Goal: Task Accomplishment & Management: Manage account settings

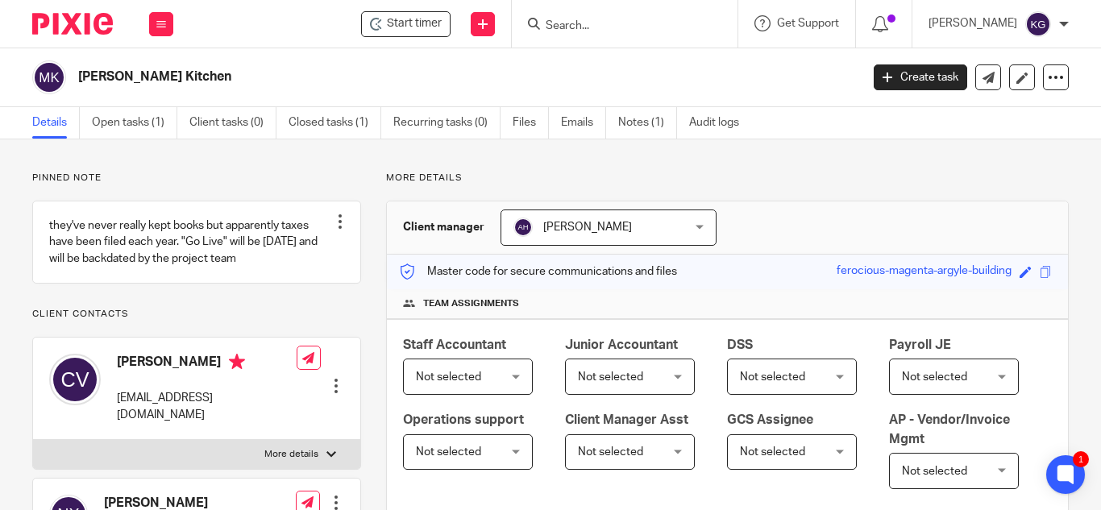
click at [596, 30] on input "Search" at bounding box center [616, 26] width 145 height 15
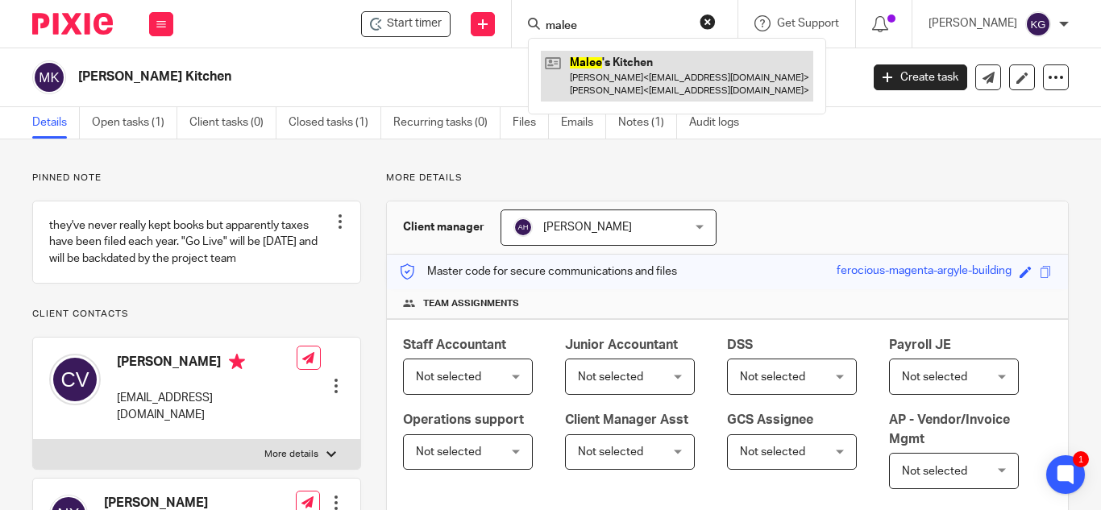
type input "malee"
click at [625, 67] on link at bounding box center [677, 76] width 272 height 50
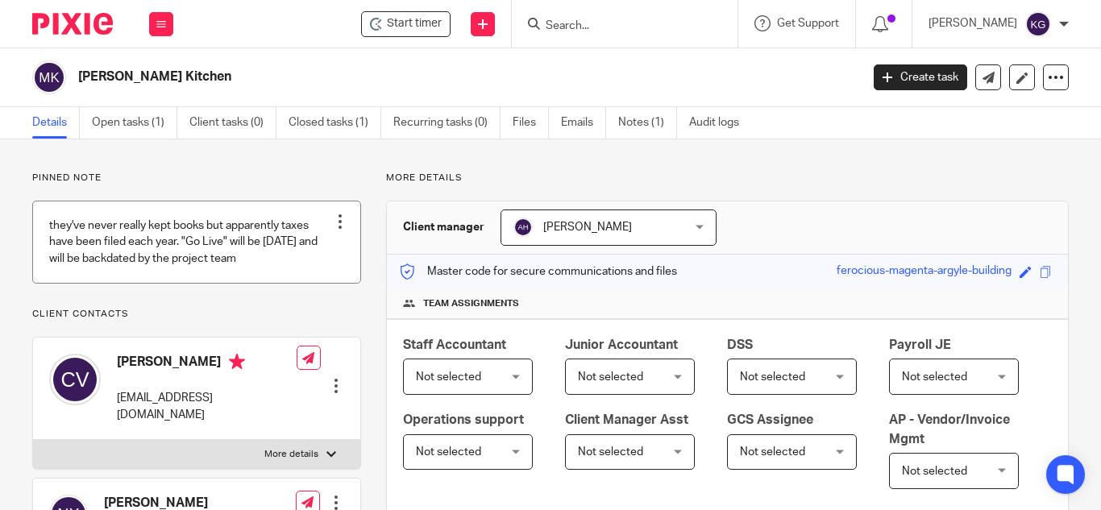
click at [261, 257] on link at bounding box center [196, 241] width 327 height 81
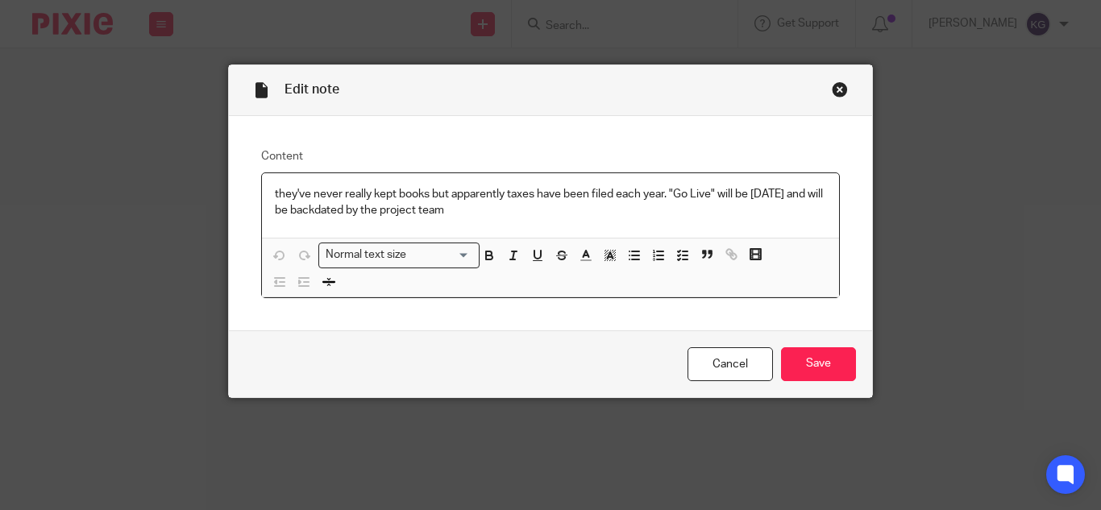
click at [502, 214] on p "they've never really kept books but apparently taxes have been filed each year.…" at bounding box center [550, 202] width 551 height 33
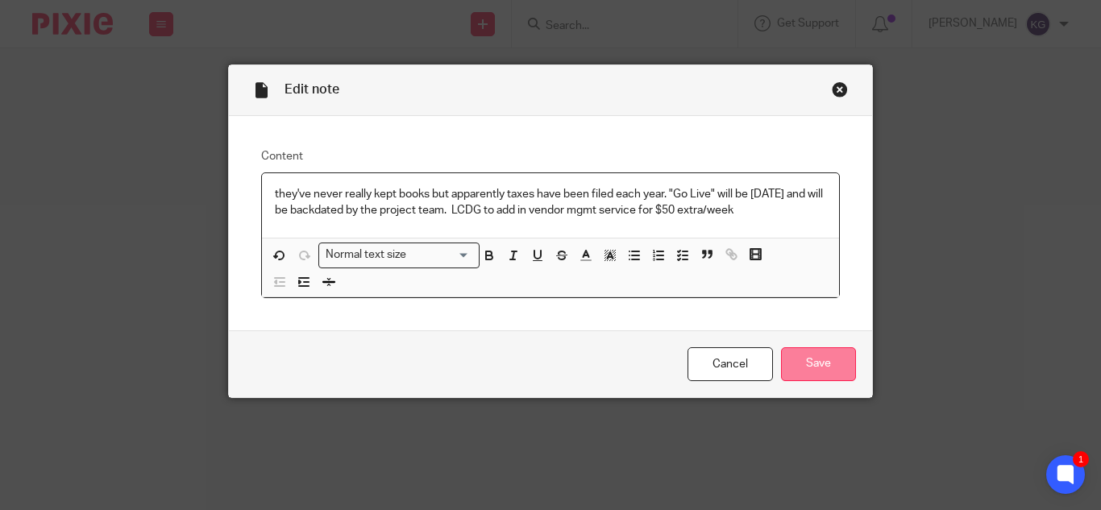
click at [821, 362] on input "Save" at bounding box center [818, 364] width 75 height 35
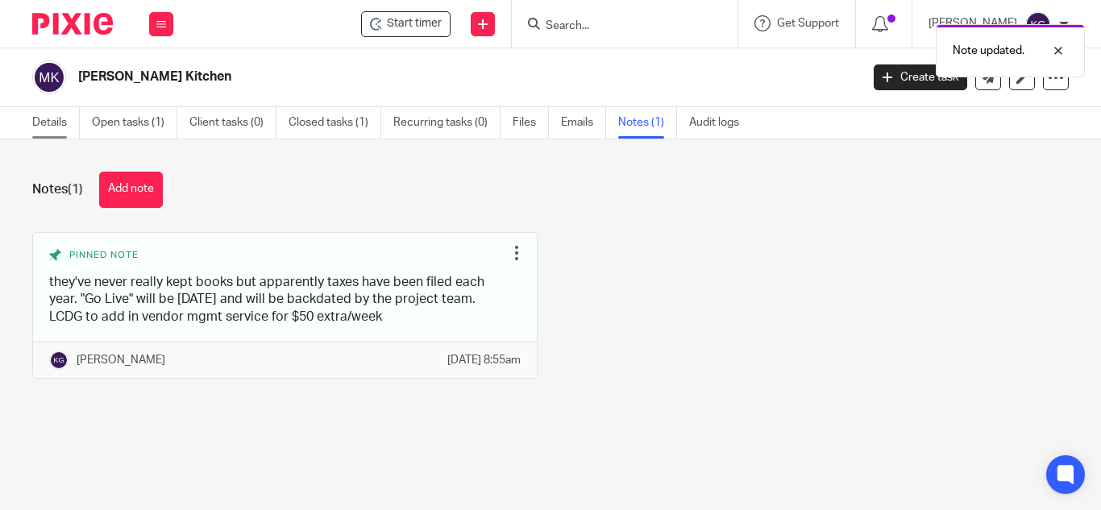
click at [45, 118] on link "Details" at bounding box center [56, 122] width 48 height 31
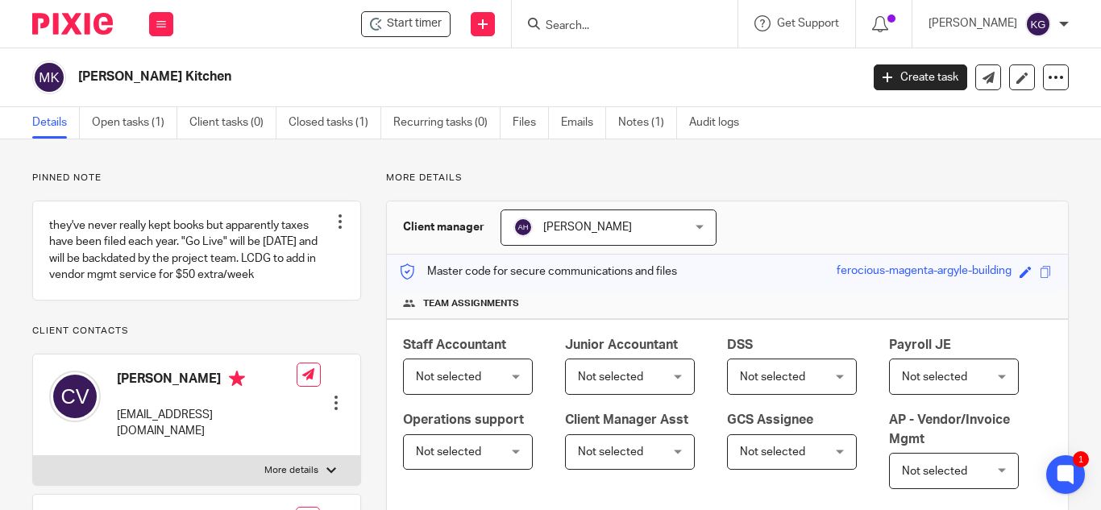
click at [650, 37] on div at bounding box center [625, 24] width 226 height 48
click at [629, 23] on input "Search" at bounding box center [616, 26] width 145 height 15
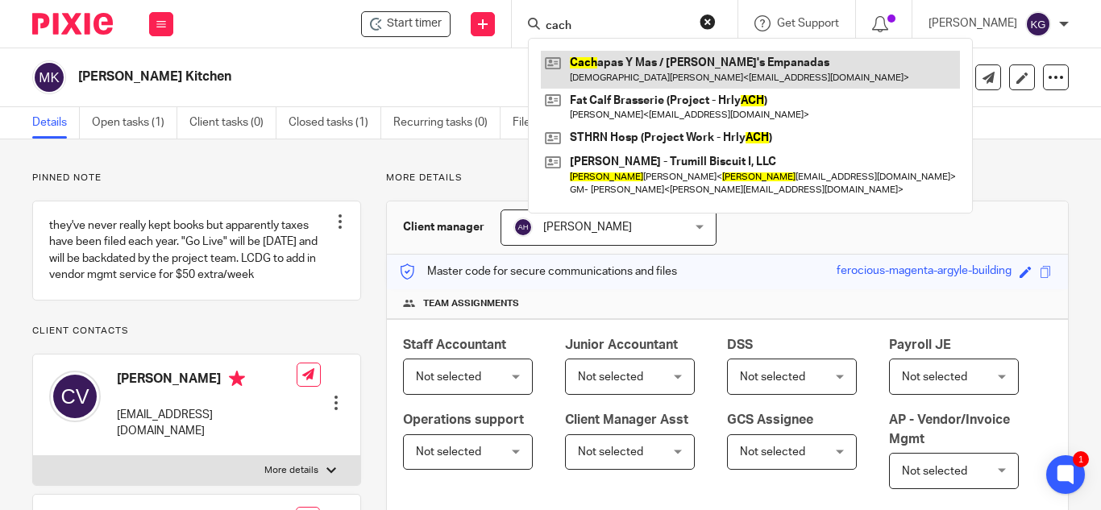
type input "cach"
click at [633, 63] on link at bounding box center [750, 69] width 419 height 37
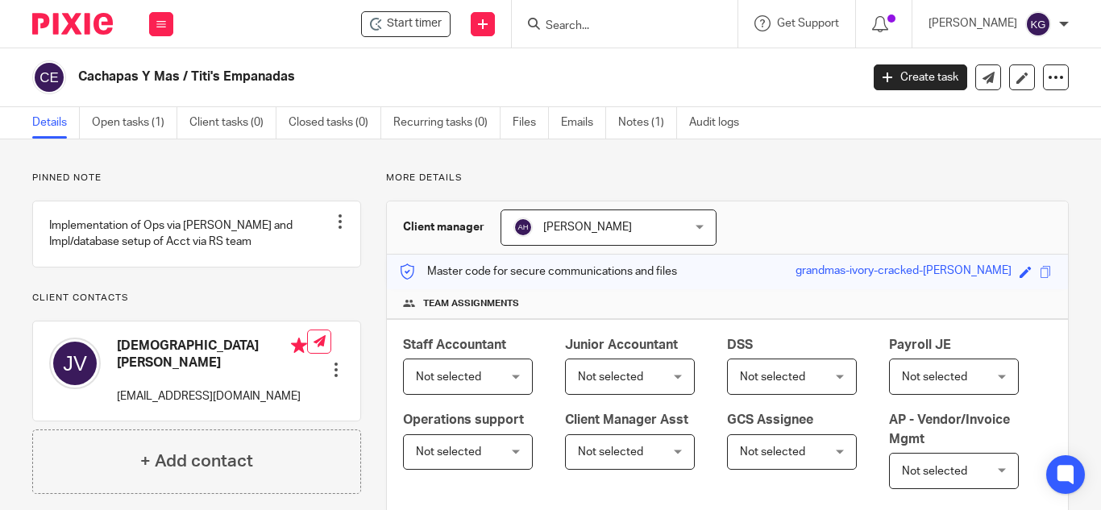
scroll to position [322, 0]
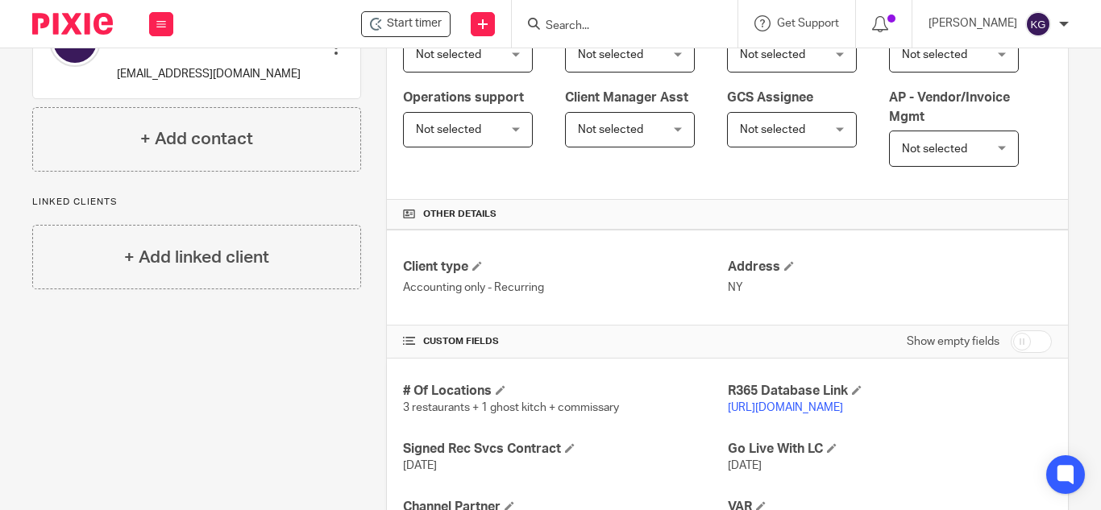
click at [821, 413] on link "[URL][DOMAIN_NAME]" at bounding box center [785, 407] width 115 height 11
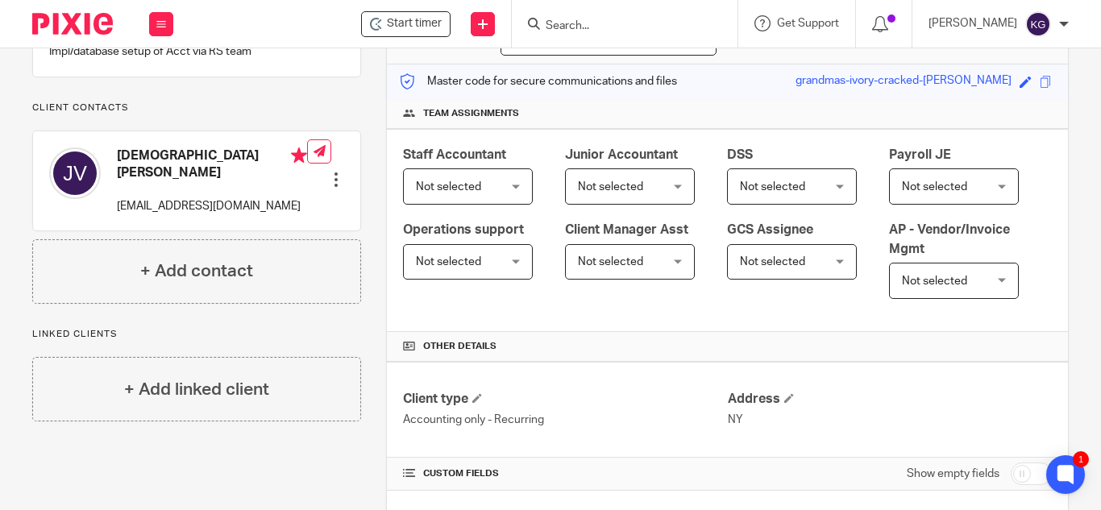
scroll to position [0, 0]
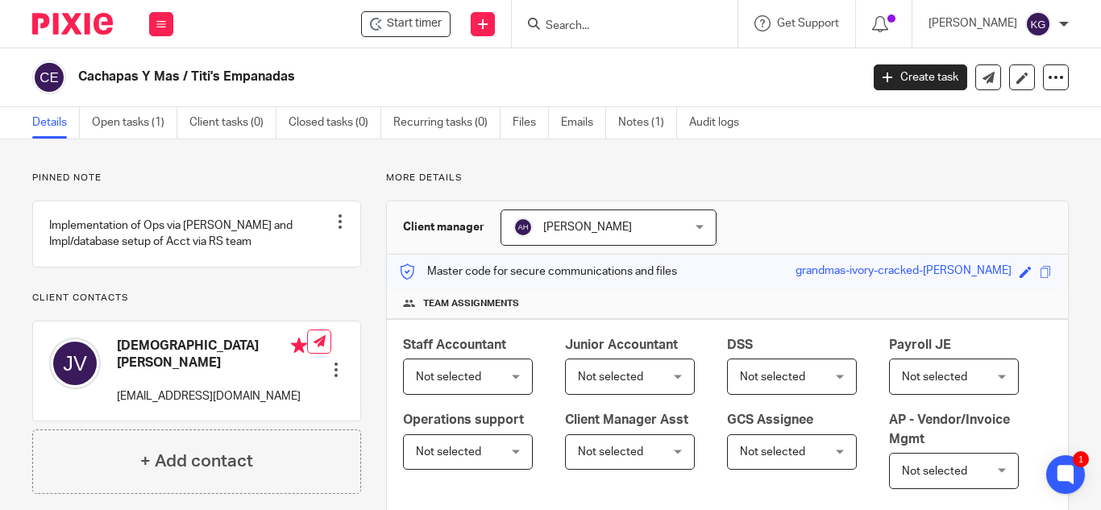
click at [604, 23] on input "Search" at bounding box center [616, 26] width 145 height 15
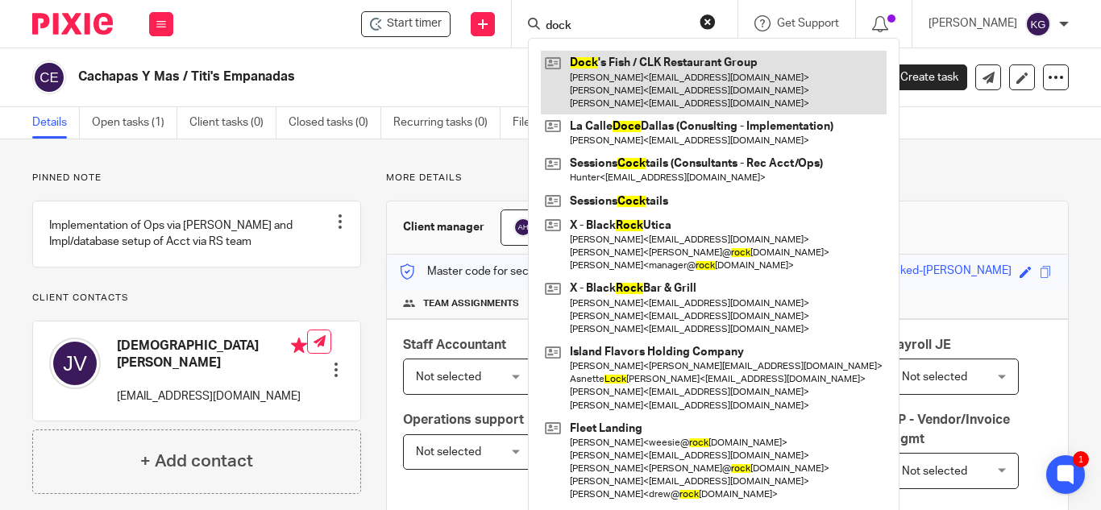
type input "dock"
click at [668, 96] on link at bounding box center [714, 83] width 346 height 64
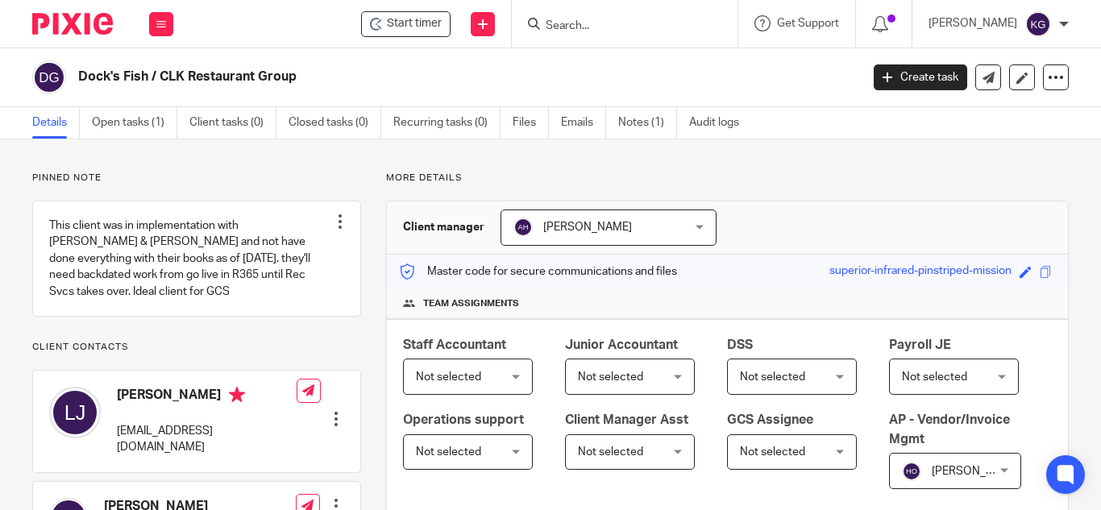
click at [612, 26] on input "Search" at bounding box center [616, 26] width 145 height 15
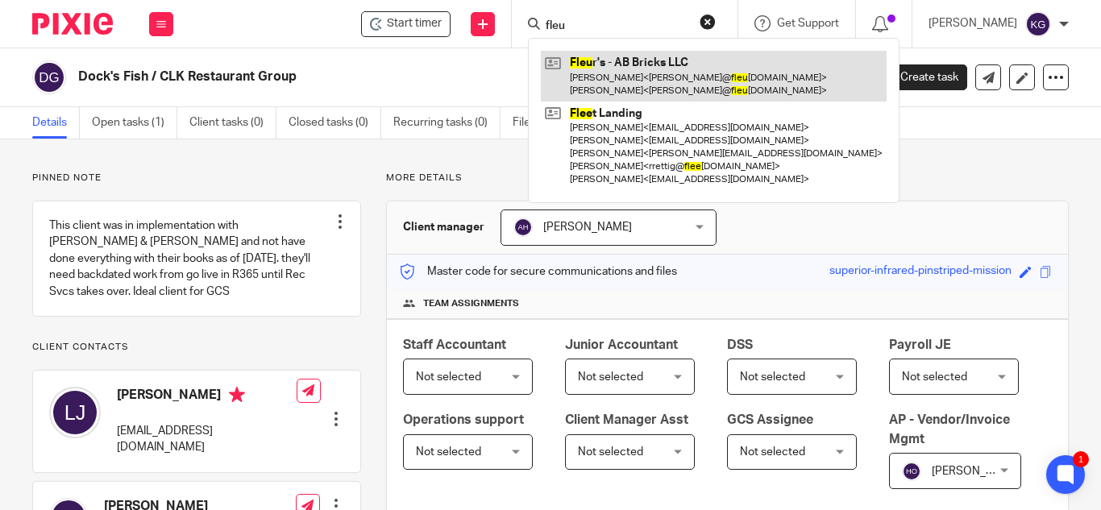
type input "fleu"
click at [621, 64] on link at bounding box center [714, 76] width 346 height 50
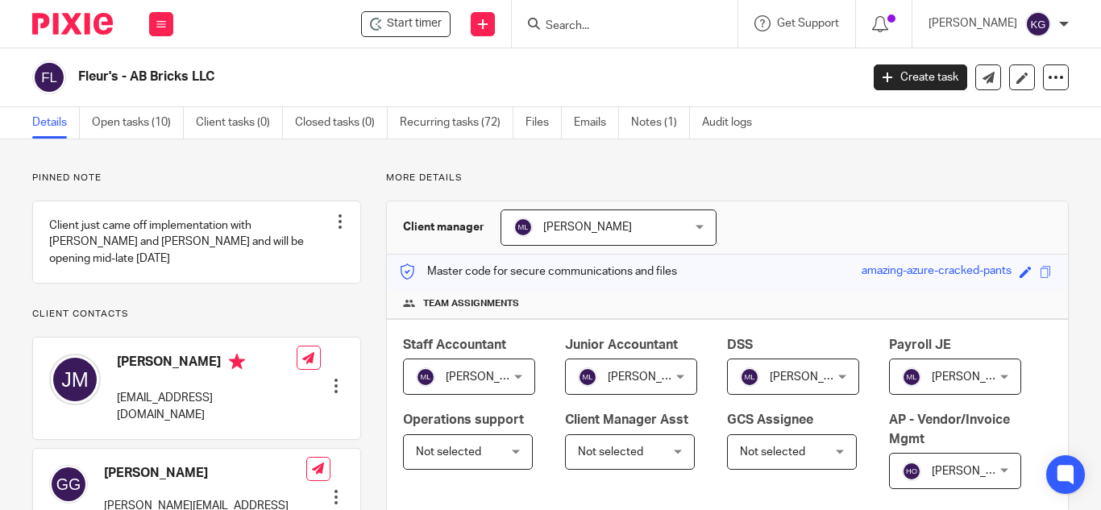
click at [588, 20] on input "Search" at bounding box center [616, 26] width 145 height 15
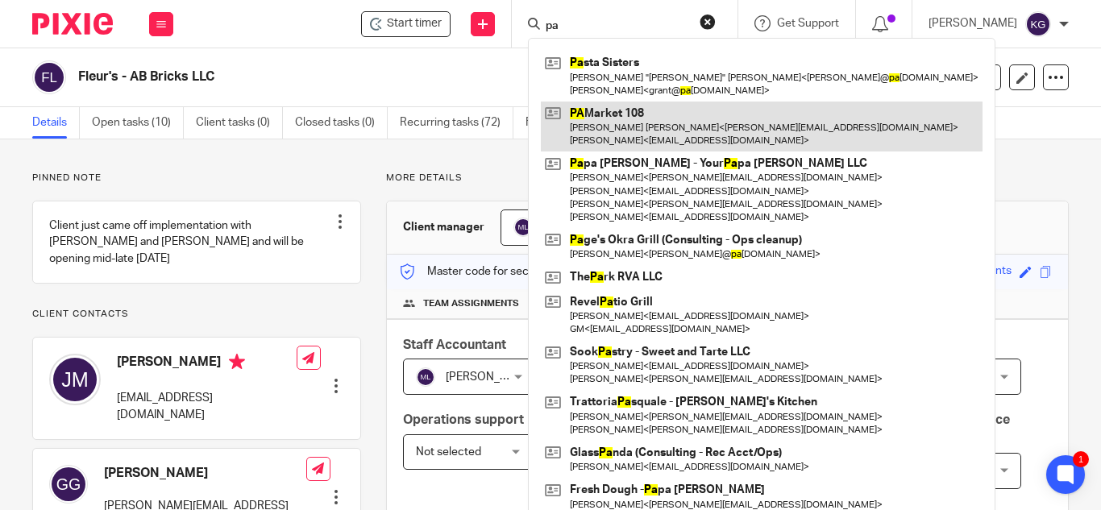
type input "pa"
click at [650, 119] on link at bounding box center [762, 127] width 442 height 50
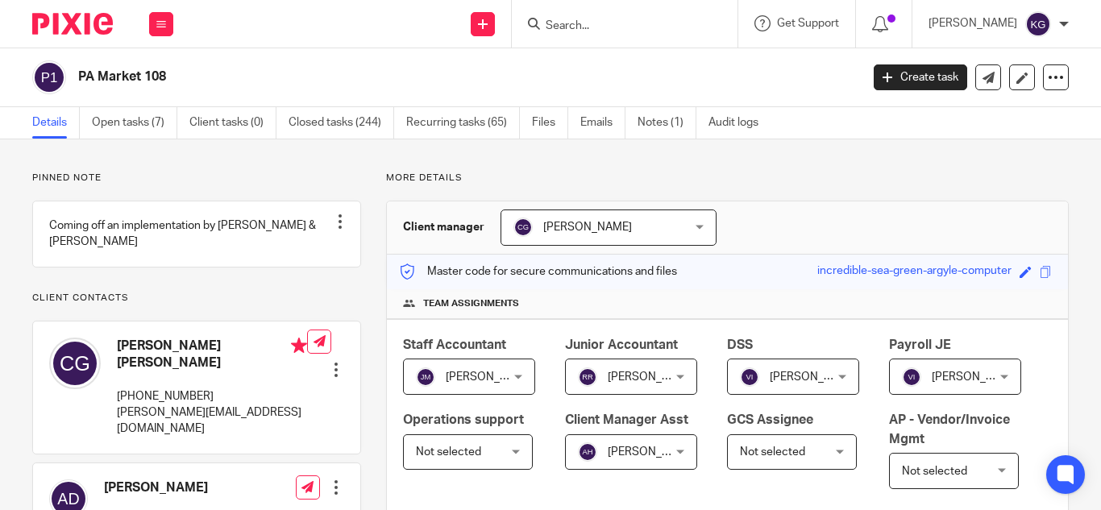
scroll to position [161, 0]
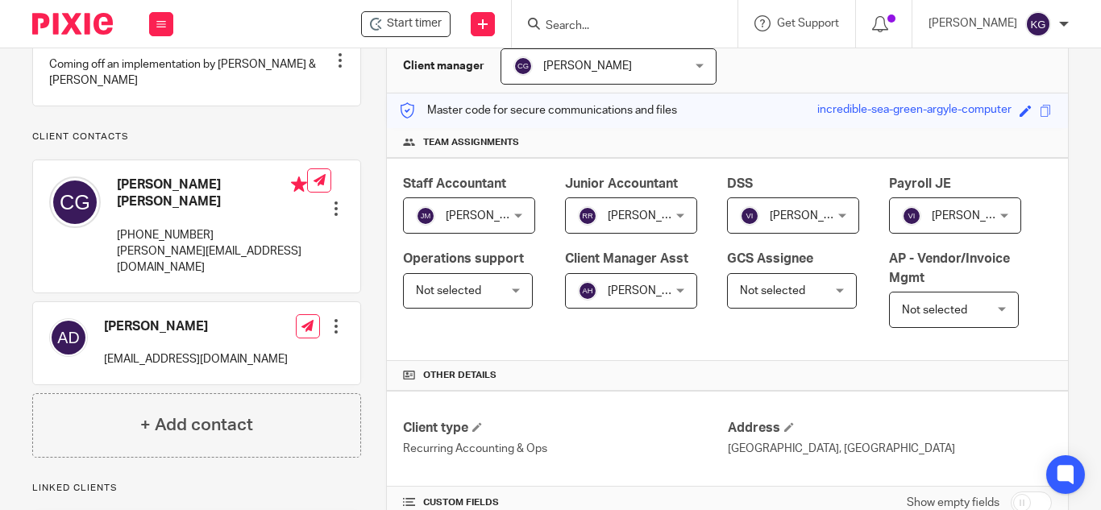
click at [902, 326] on span "Not selected" at bounding box center [948, 310] width 93 height 34
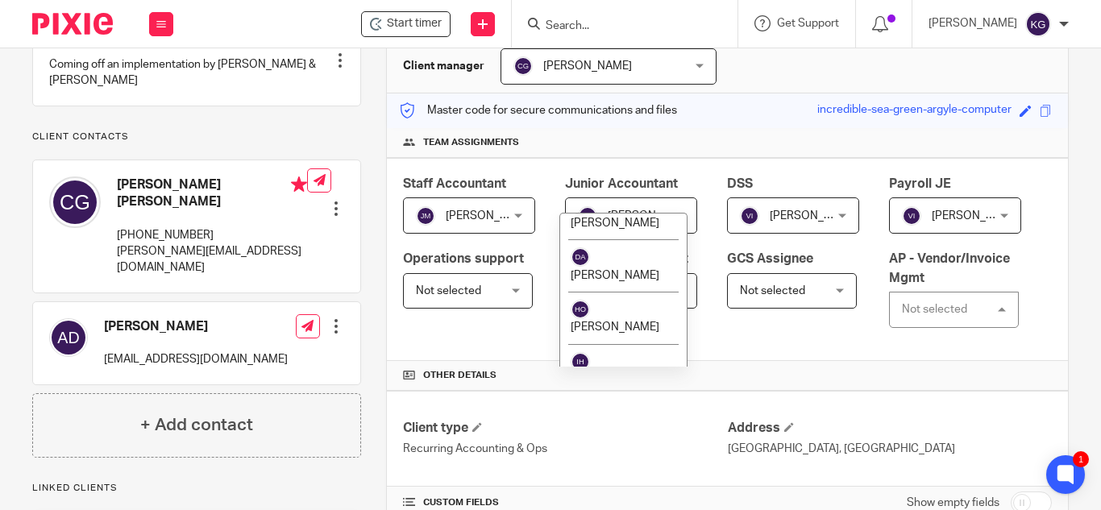
scroll to position [1209, 0]
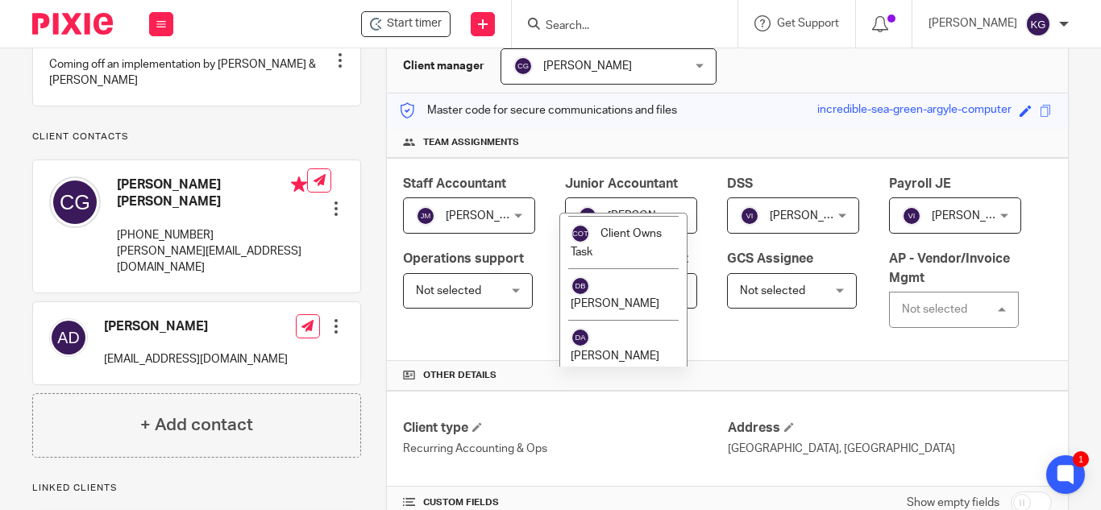
click at [633, 372] on li "[PERSON_NAME]" at bounding box center [623, 398] width 127 height 52
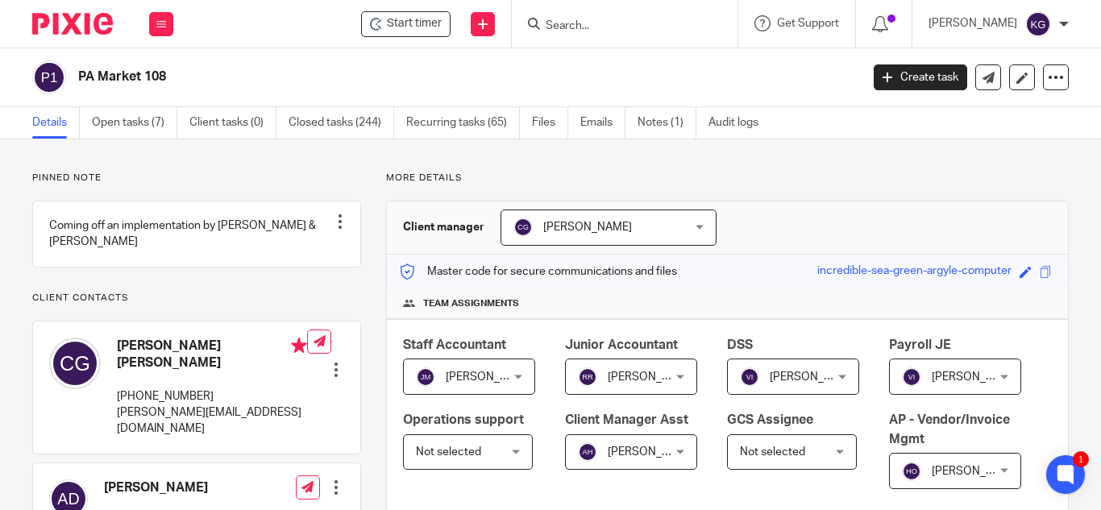
click at [579, 21] on input "Search" at bounding box center [616, 26] width 145 height 15
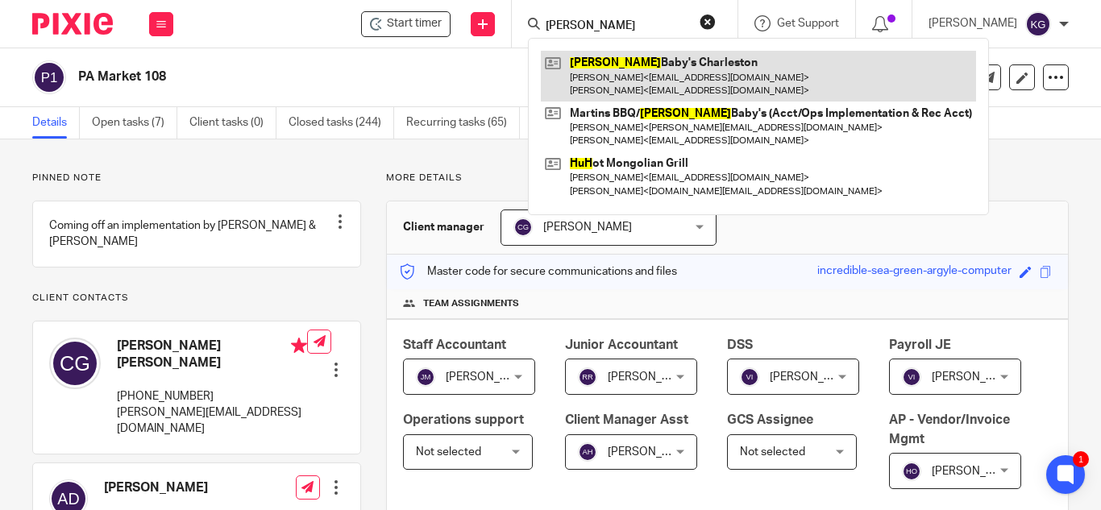
type input "hugh"
click at [683, 68] on link at bounding box center [758, 76] width 435 height 50
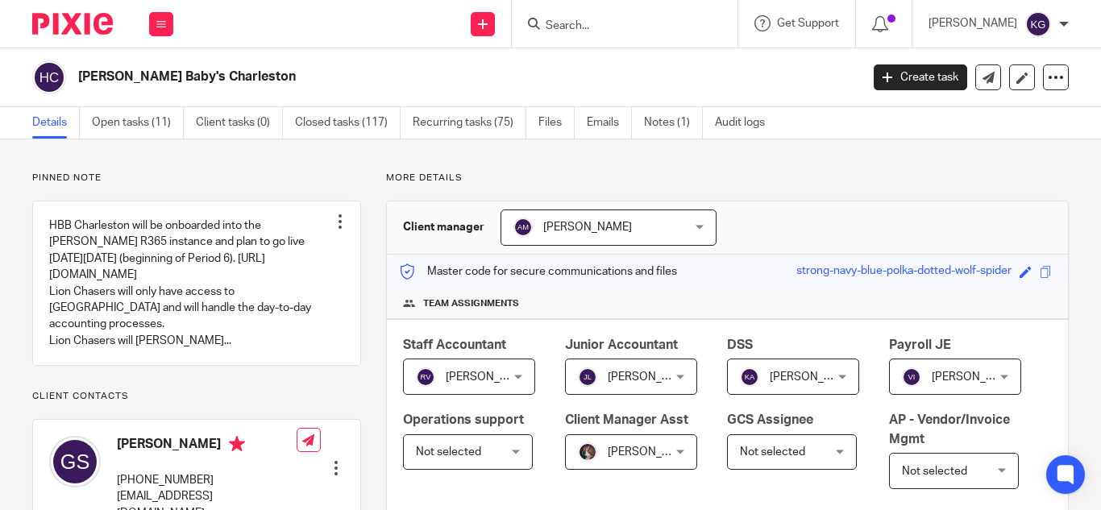
scroll to position [161, 0]
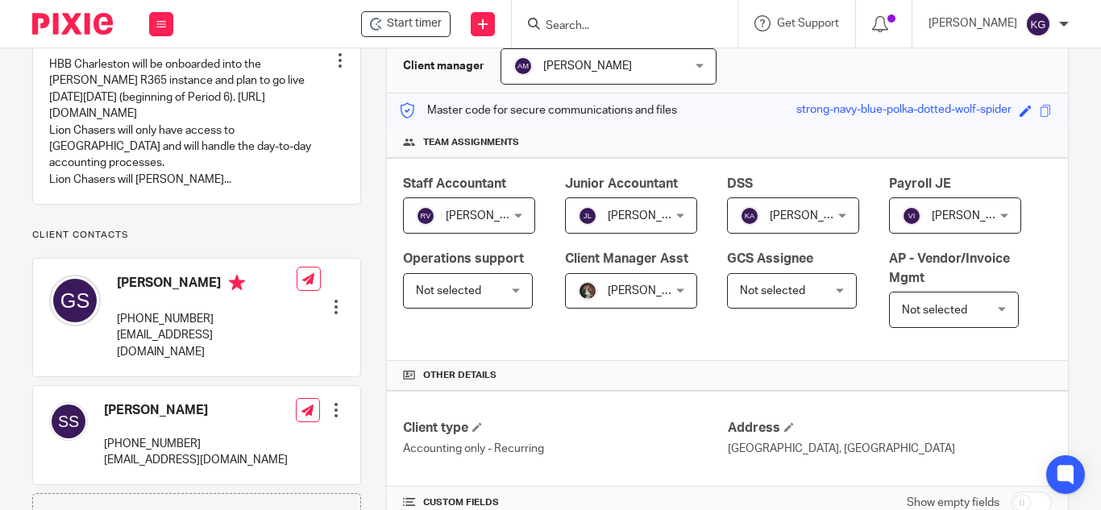
click at [902, 326] on span "Not selected" at bounding box center [948, 310] width 93 height 34
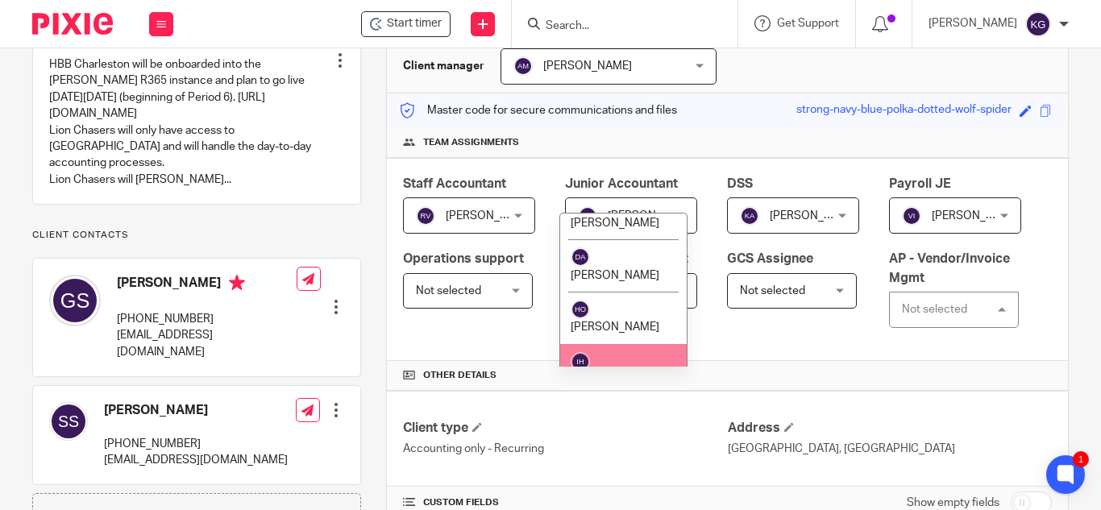
scroll to position [1209, 0]
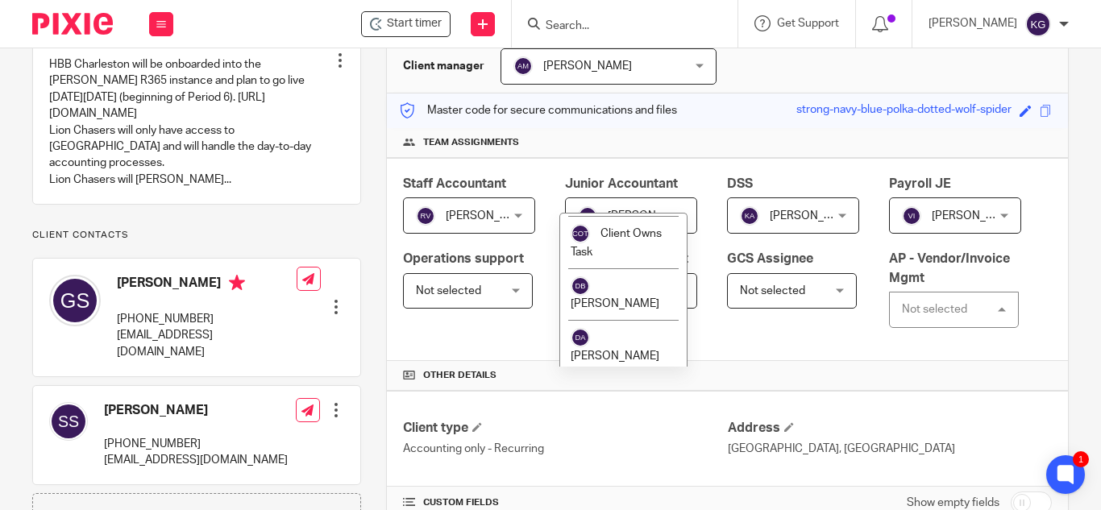
click at [616, 372] on li "[PERSON_NAME]" at bounding box center [623, 398] width 127 height 52
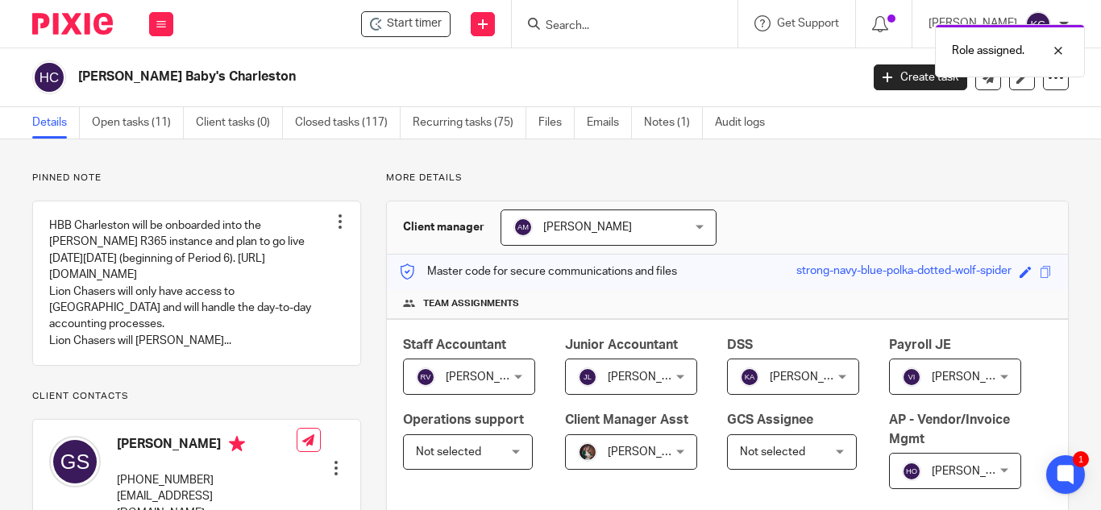
click at [603, 18] on div "Role assigned." at bounding box center [817, 46] width 534 height 61
click at [596, 24] on div "Role assigned." at bounding box center [817, 46] width 534 height 61
click at [579, 27] on div "Role assigned." at bounding box center [817, 46] width 534 height 61
click at [579, 27] on input "Search" at bounding box center [616, 26] width 145 height 15
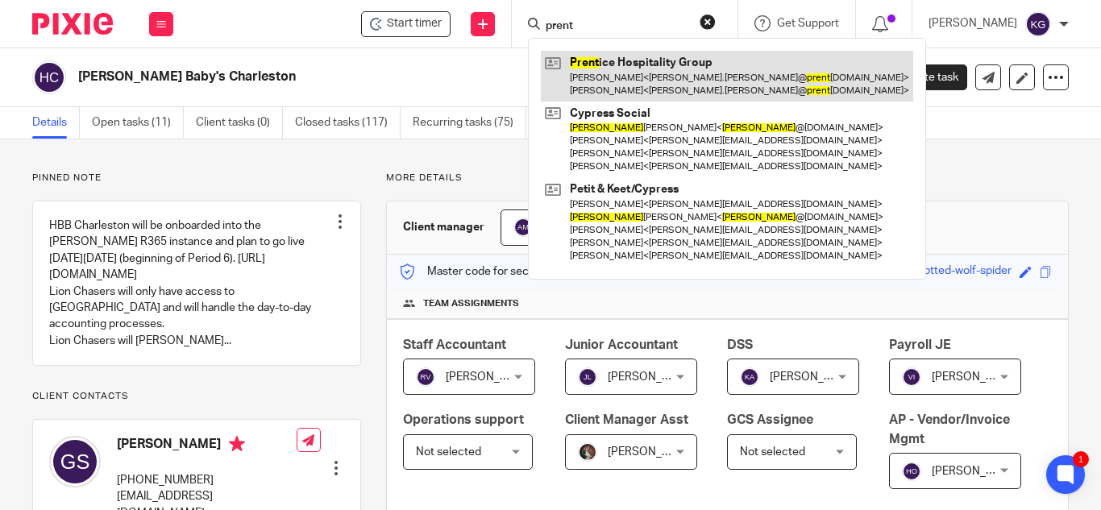
type input "prent"
click at [628, 69] on link at bounding box center [727, 76] width 372 height 50
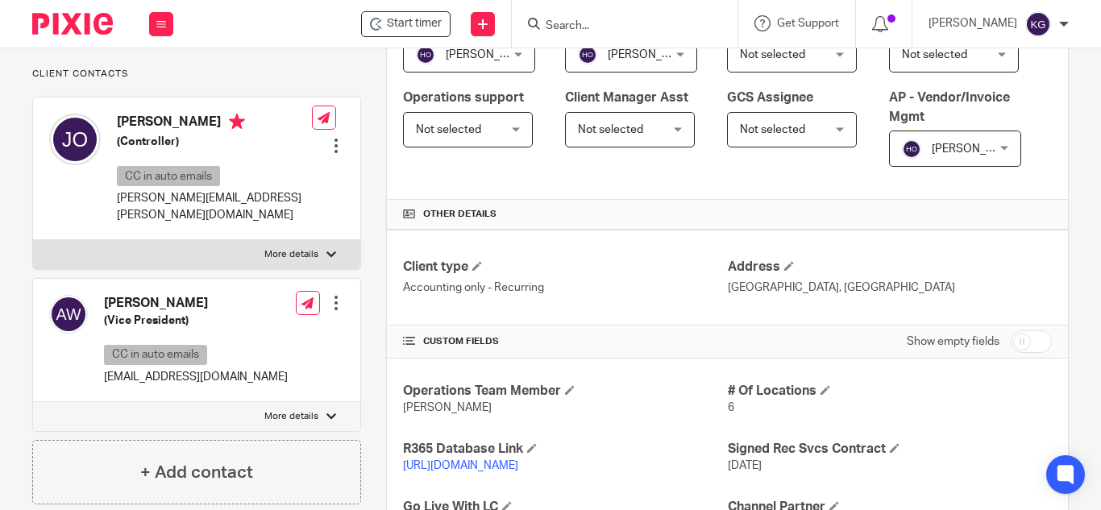
scroll to position [403, 0]
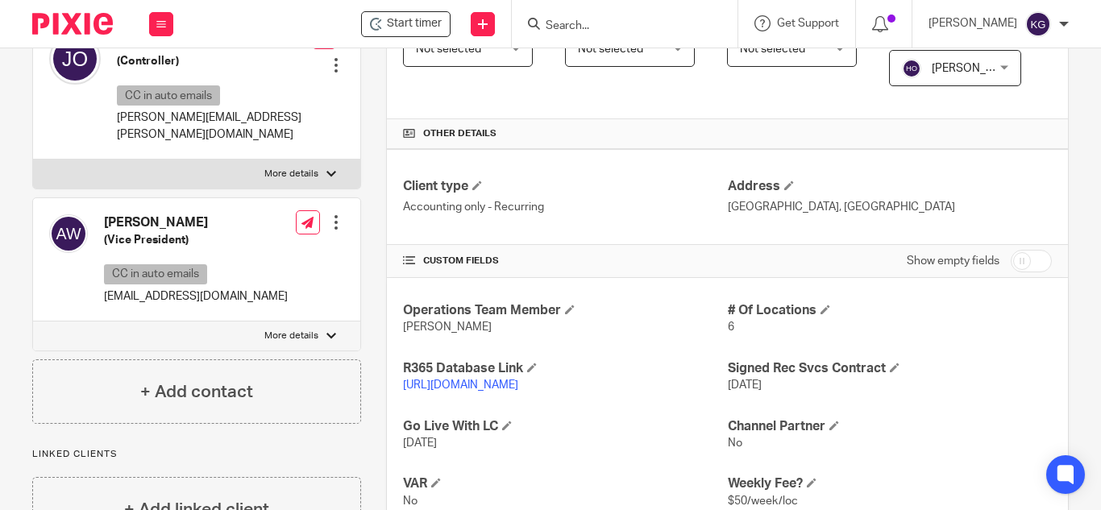
click at [579, 39] on div at bounding box center [625, 24] width 226 height 48
click at [585, 26] on input "Search" at bounding box center [616, 26] width 145 height 15
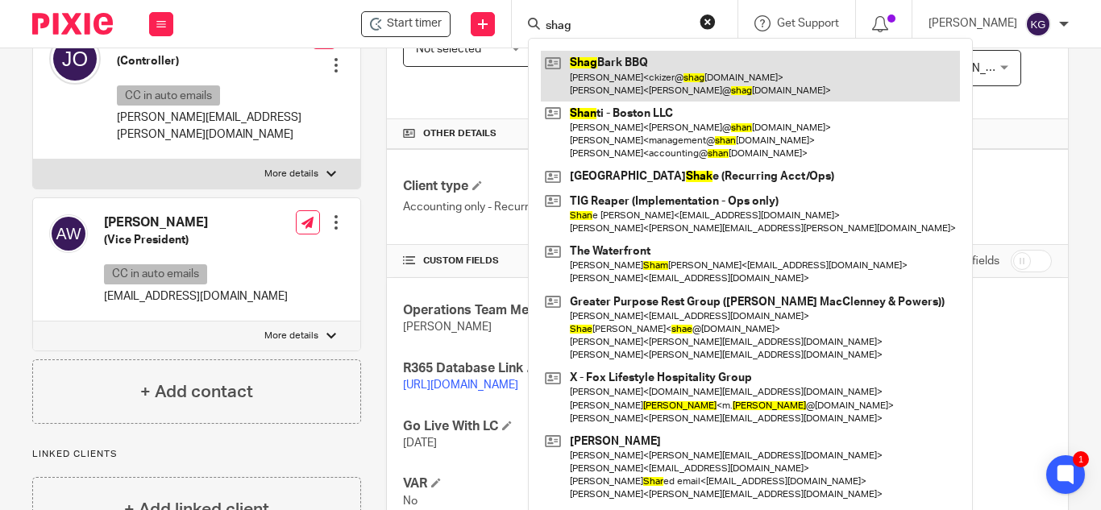
type input "shag"
click at [635, 85] on link at bounding box center [750, 76] width 419 height 50
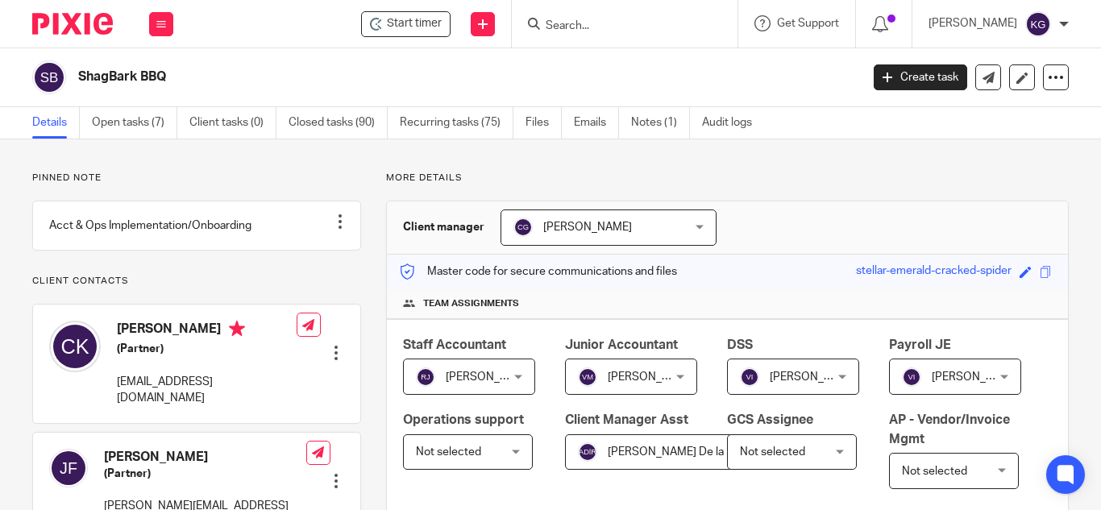
scroll to position [81, 0]
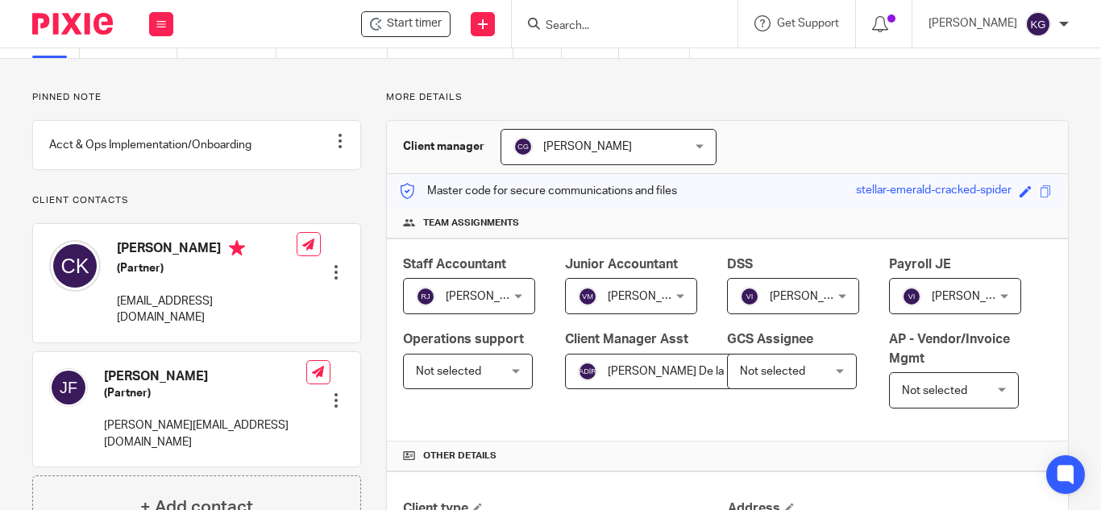
click at [902, 407] on span "Not selected" at bounding box center [948, 390] width 93 height 34
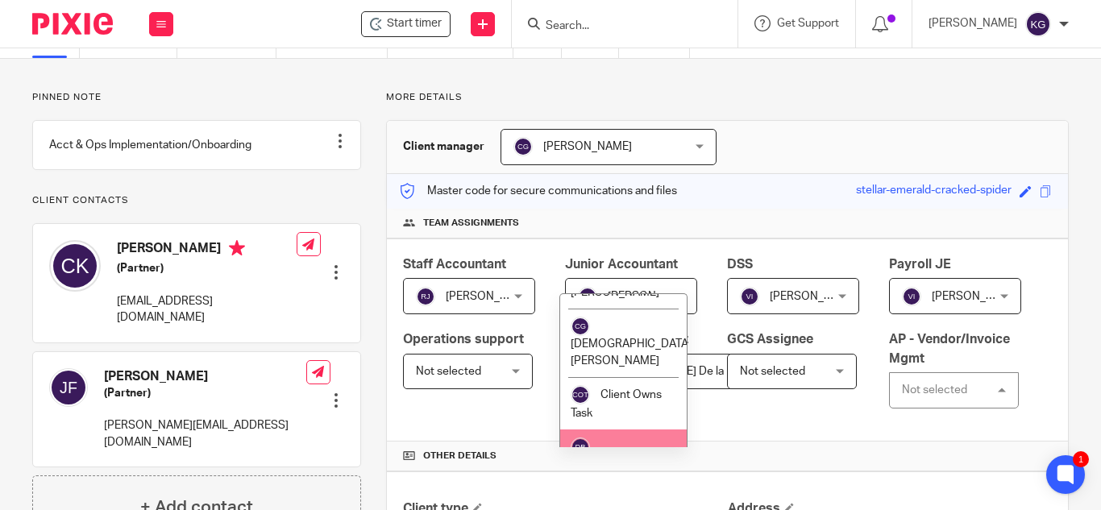
scroll to position [1209, 0]
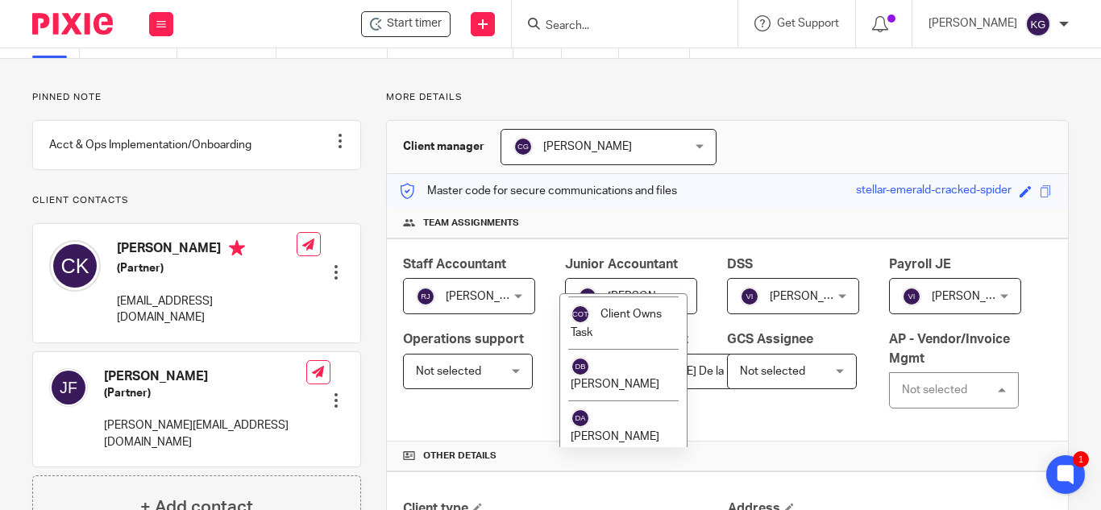
click at [637, 453] on li "[PERSON_NAME]" at bounding box center [623, 479] width 127 height 52
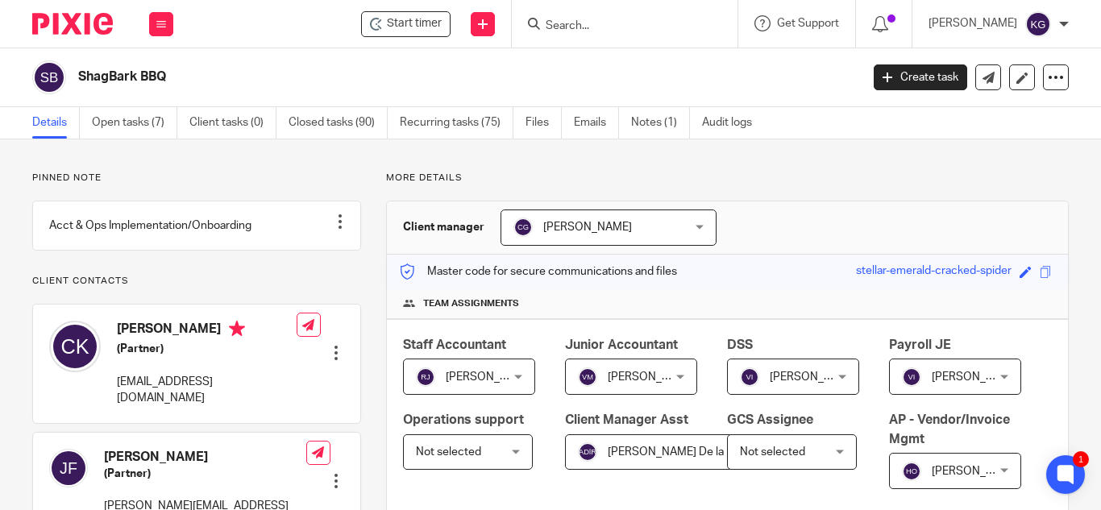
click at [642, 27] on input "Search" at bounding box center [616, 26] width 145 height 15
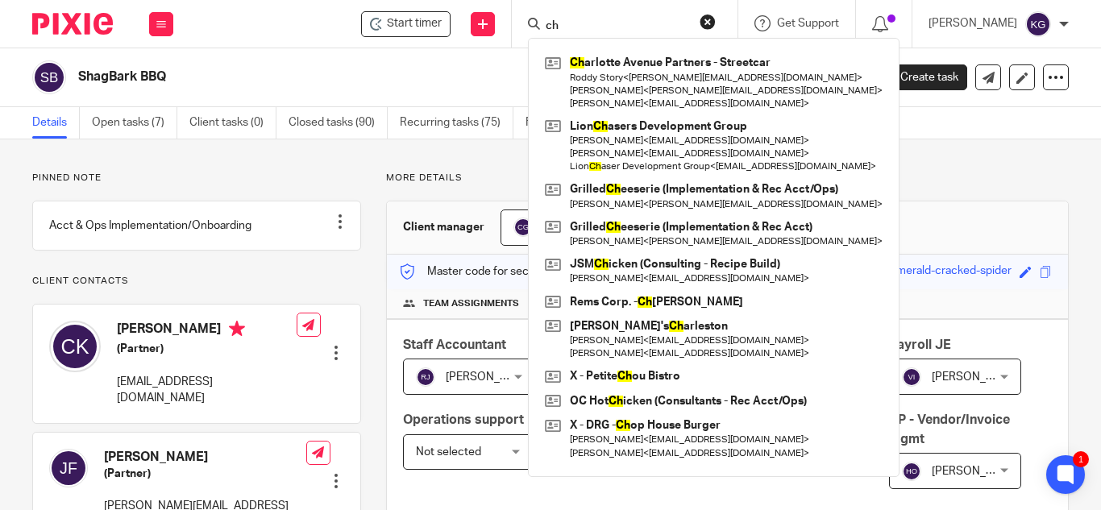
type input "c"
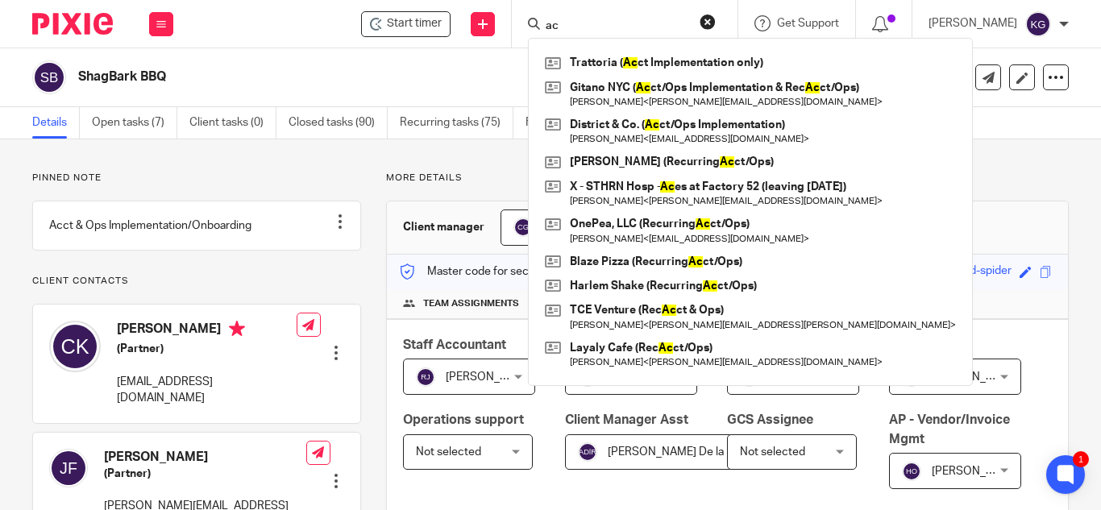
type input "a"
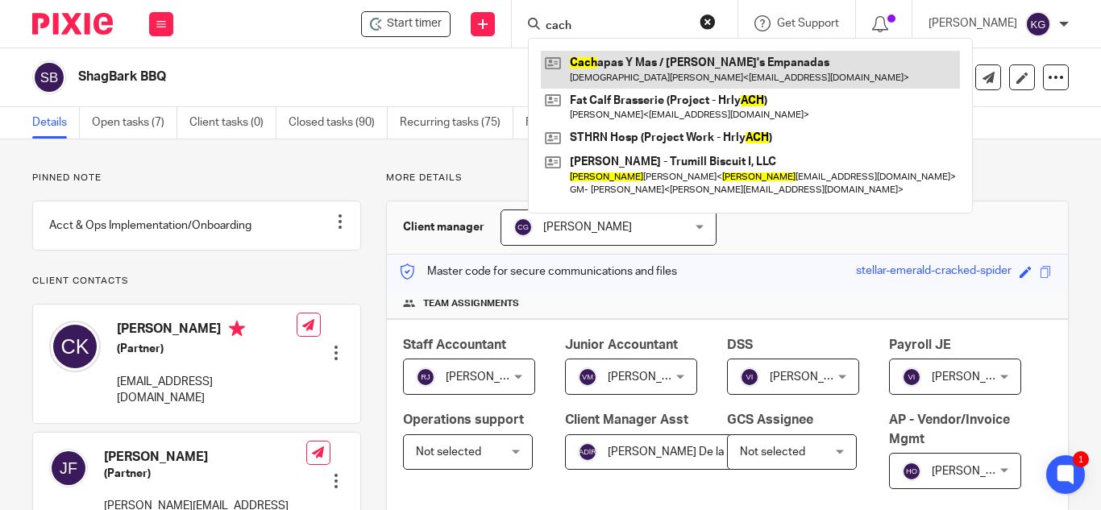
type input "cach"
click at [655, 61] on link at bounding box center [750, 69] width 419 height 37
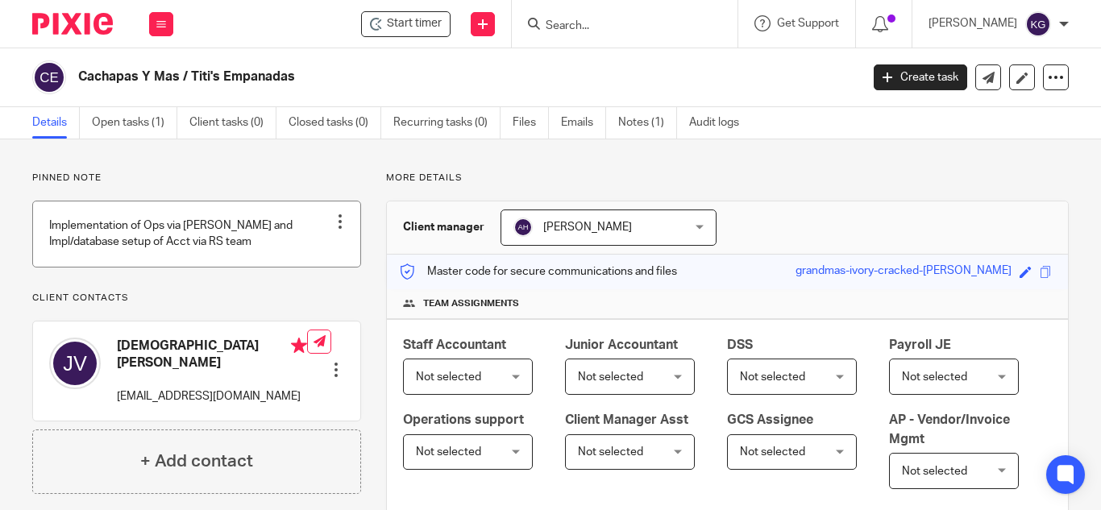
click at [199, 230] on link at bounding box center [196, 233] width 327 height 65
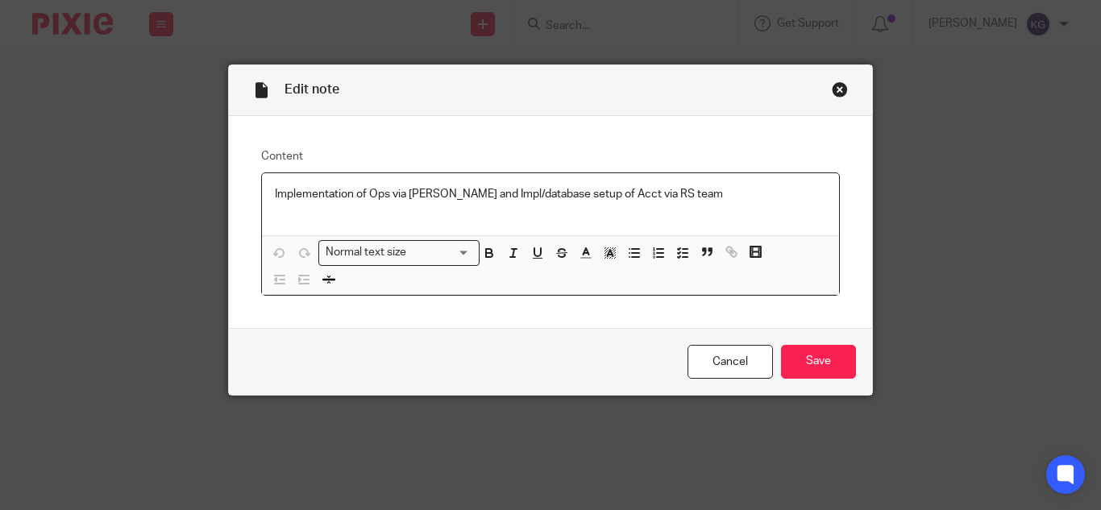
click at [727, 196] on p "Implementation of Ops via Jorge Mendoza and Impl/database setup of Acct via RS …" at bounding box center [550, 194] width 551 height 16
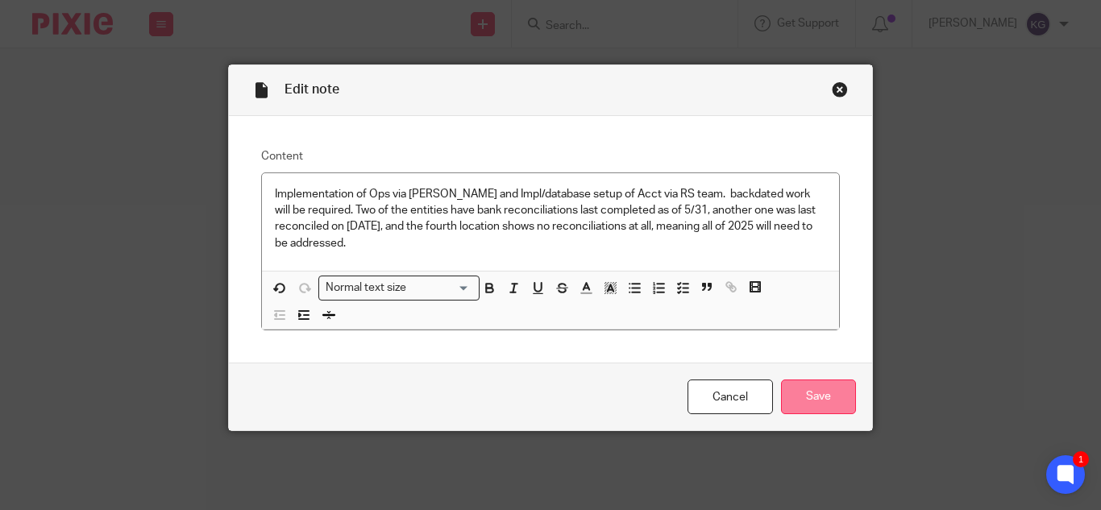
click at [822, 386] on input "Save" at bounding box center [818, 397] width 75 height 35
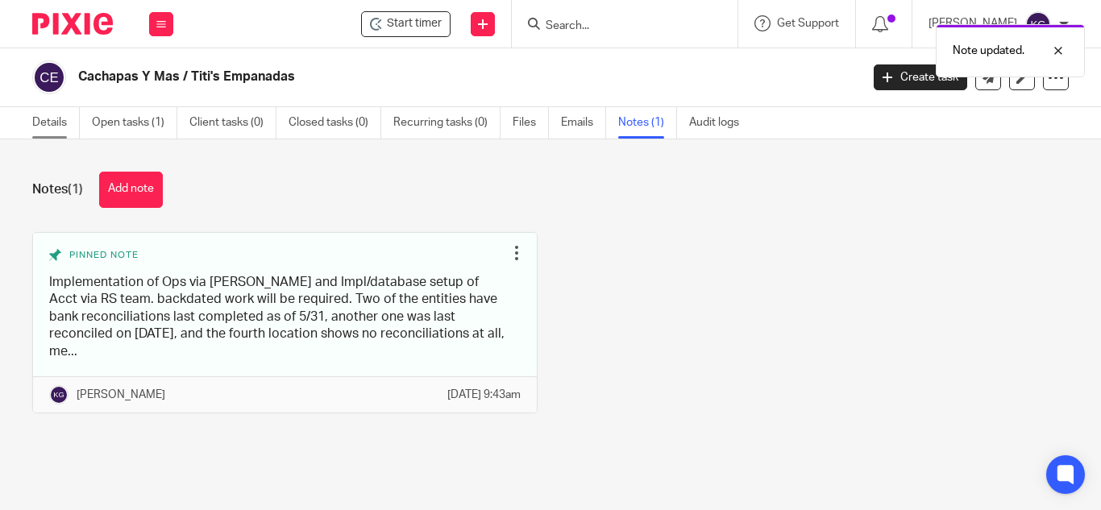
click at [48, 131] on link "Details" at bounding box center [56, 122] width 48 height 31
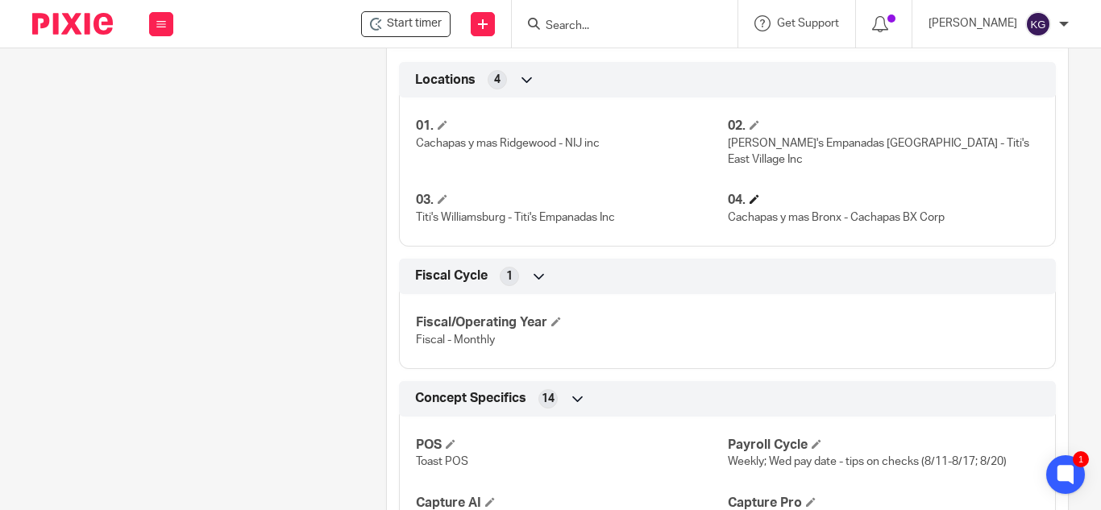
scroll to position [645, 0]
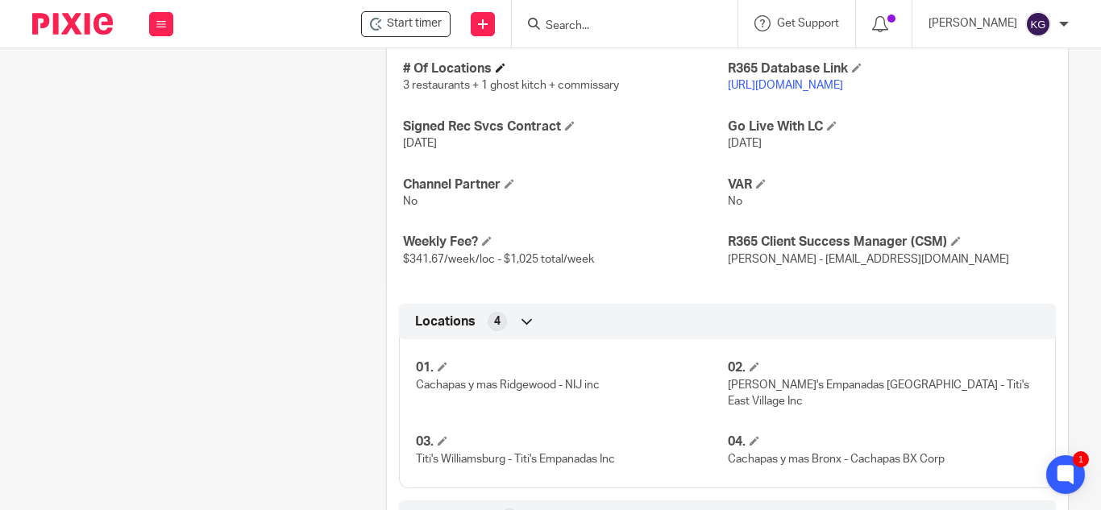
drag, startPoint x: 1018, startPoint y: 89, endPoint x: 877, endPoint y: 147, distance: 152.5
click at [1018, 31] on input "checkbox" at bounding box center [1031, 19] width 41 height 23
checkbox input "true"
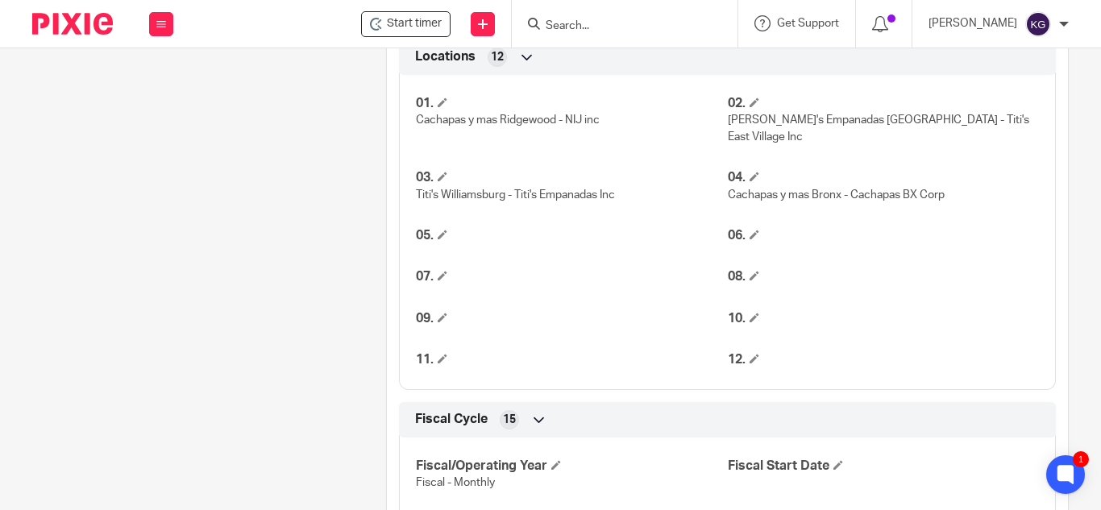
scroll to position [1289, 0]
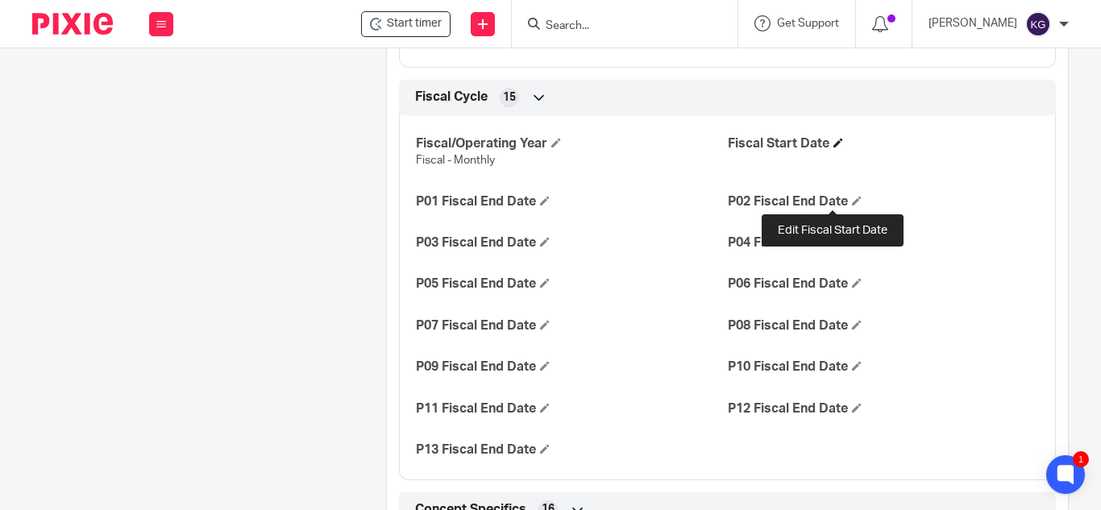
click at [833, 147] on span at bounding box center [838, 143] width 10 height 10
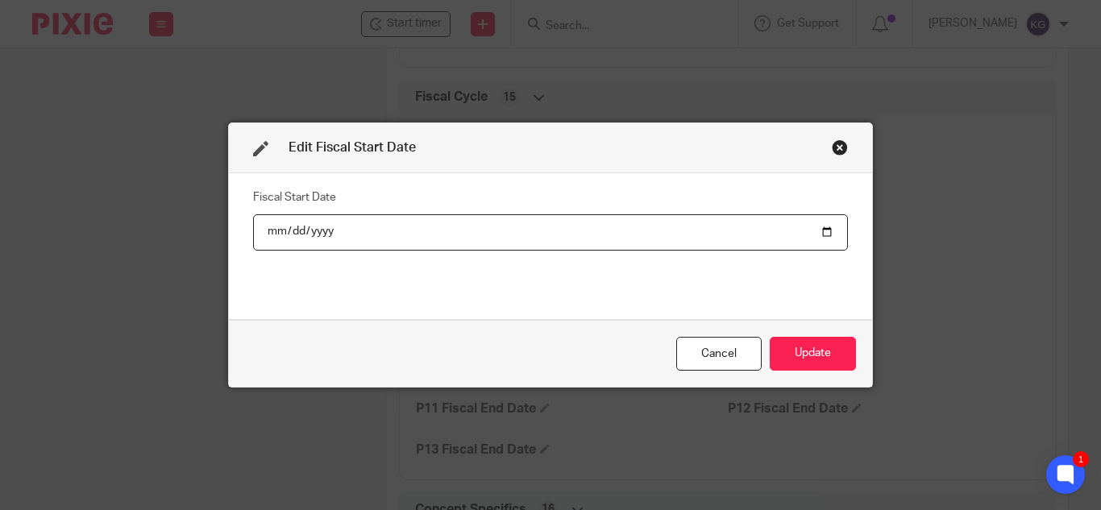
click at [822, 230] on input "date" at bounding box center [550, 232] width 595 height 36
type input "2025-01-01"
click at [816, 367] on button "Update" at bounding box center [813, 354] width 86 height 35
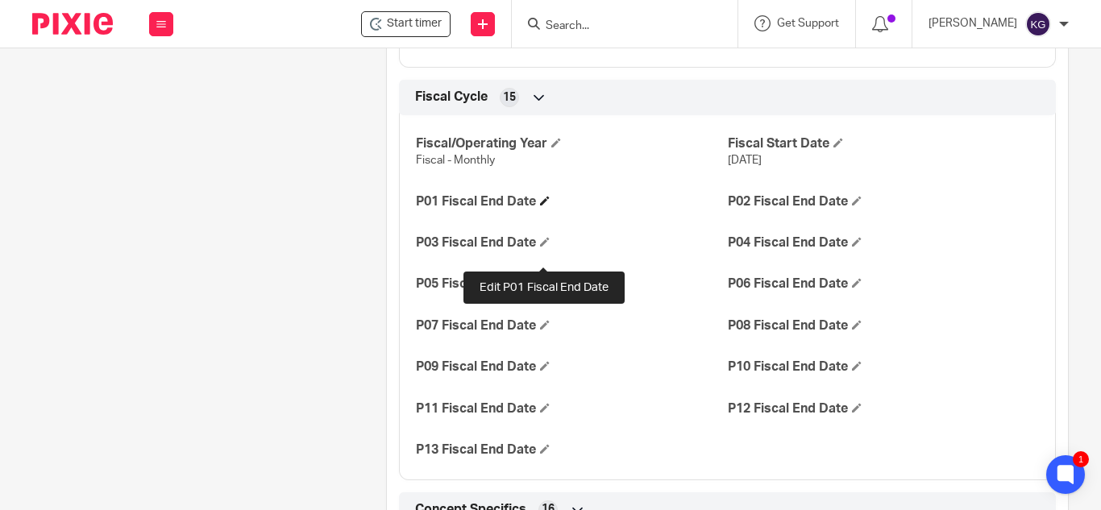
click at [545, 206] on span at bounding box center [545, 201] width 10 height 10
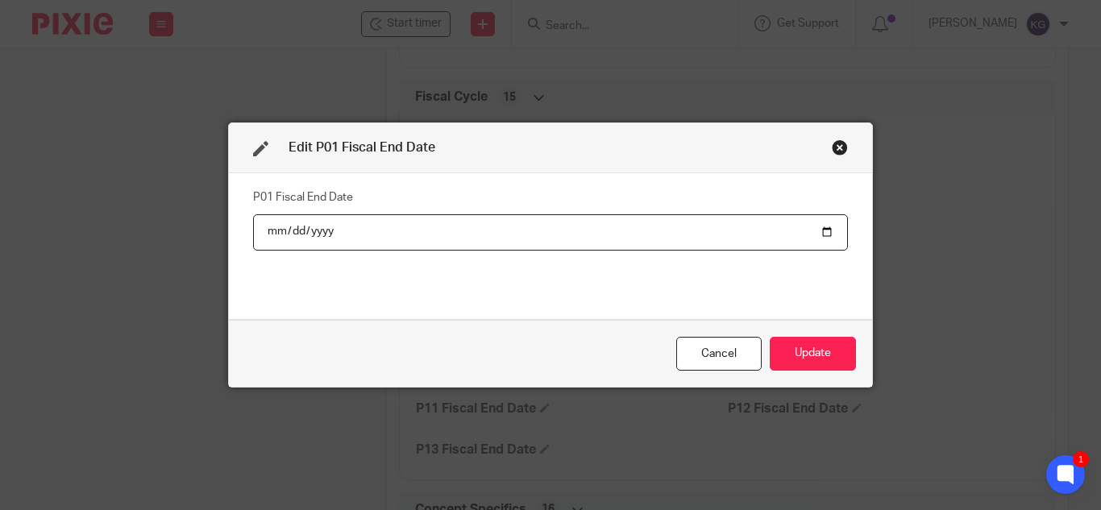
click at [830, 231] on input "date" at bounding box center [550, 232] width 595 height 36
click at [822, 227] on input "date" at bounding box center [550, 232] width 595 height 36
type input "2025-01-31"
click at [820, 351] on button "Update" at bounding box center [813, 354] width 86 height 35
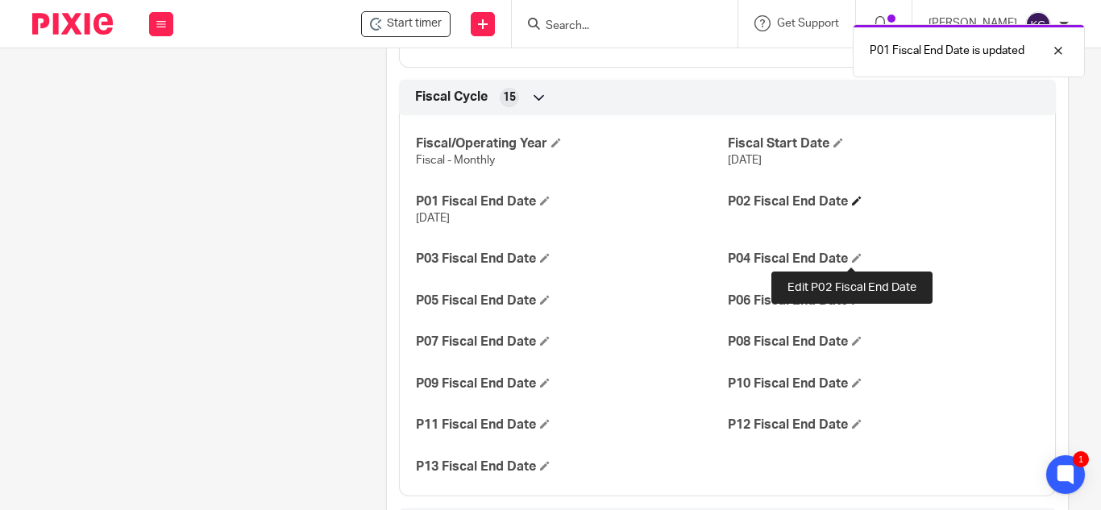
click at [852, 206] on span at bounding box center [857, 201] width 10 height 10
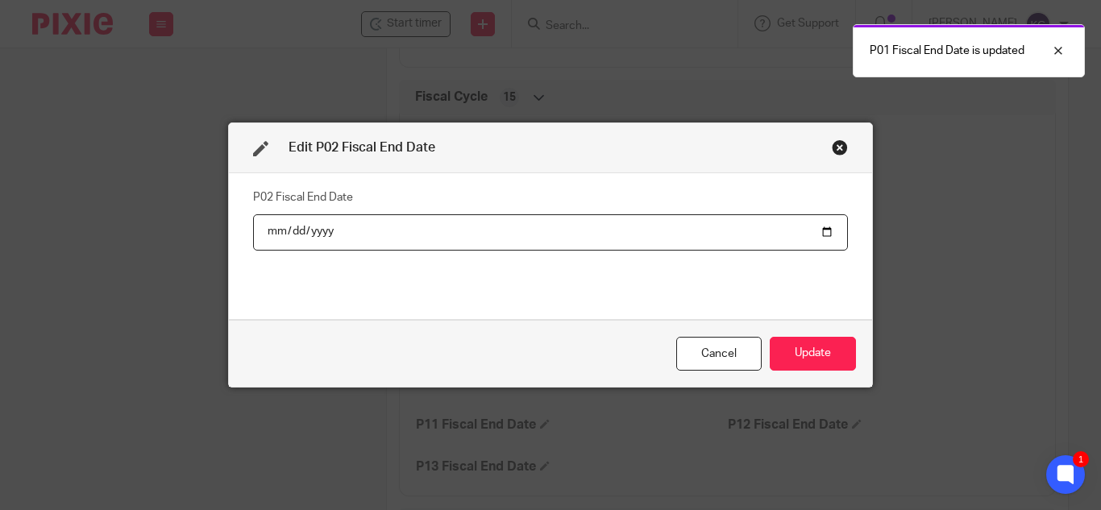
click at [819, 228] on input "date" at bounding box center [550, 232] width 595 height 36
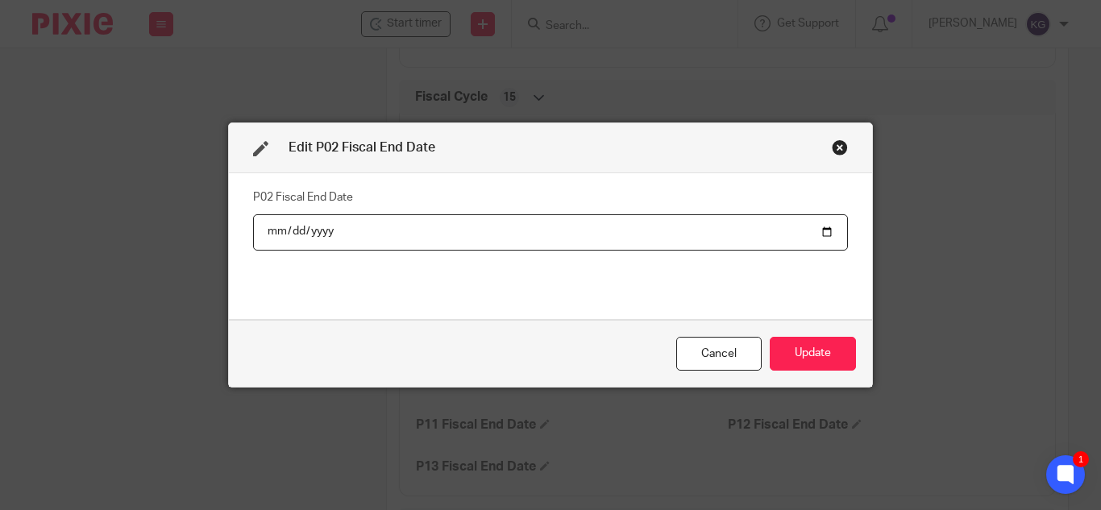
type input "2025-02-28"
click at [794, 353] on button "Update" at bounding box center [813, 354] width 86 height 35
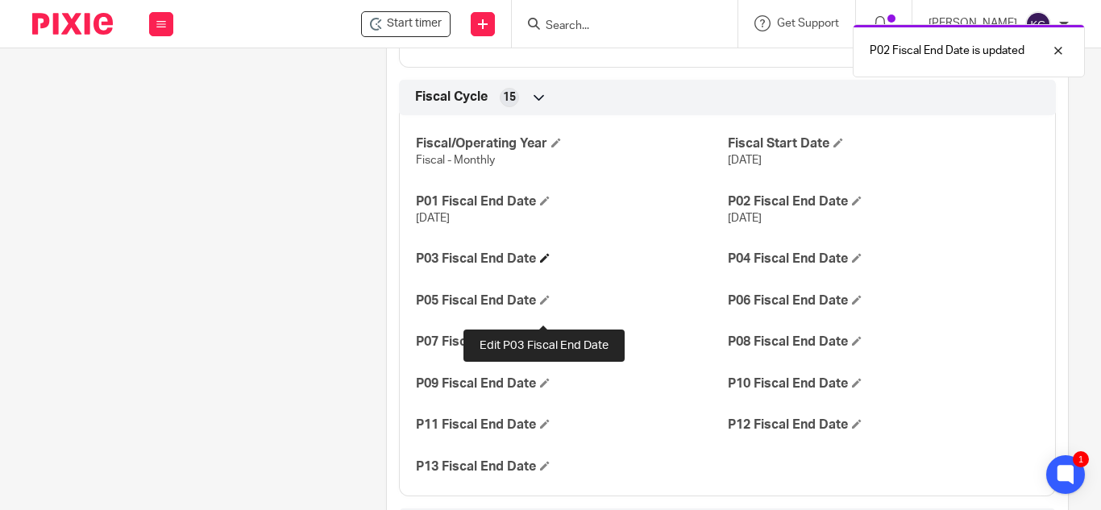
click at [542, 263] on span at bounding box center [545, 258] width 10 height 10
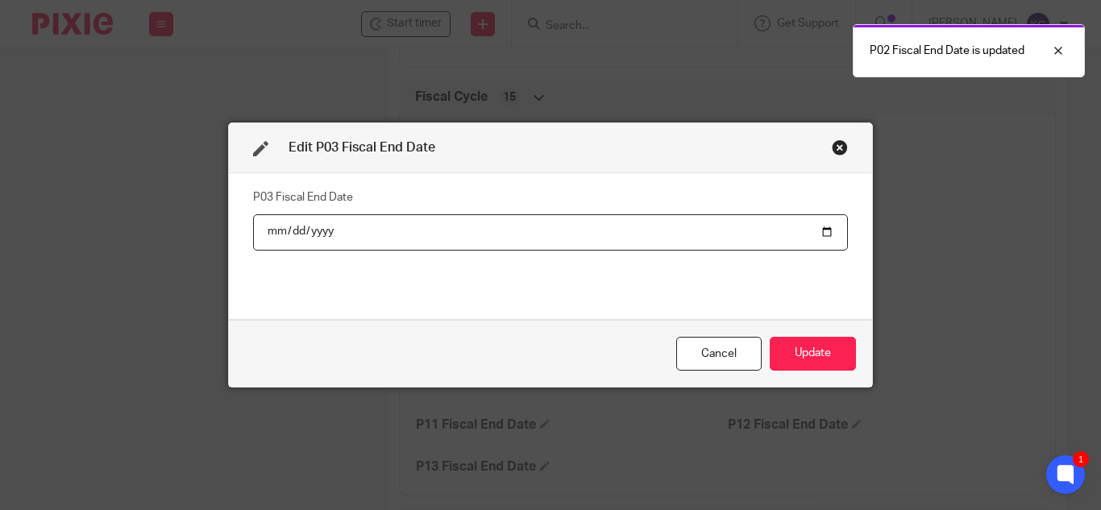
click at [824, 229] on input "date" at bounding box center [550, 232] width 595 height 36
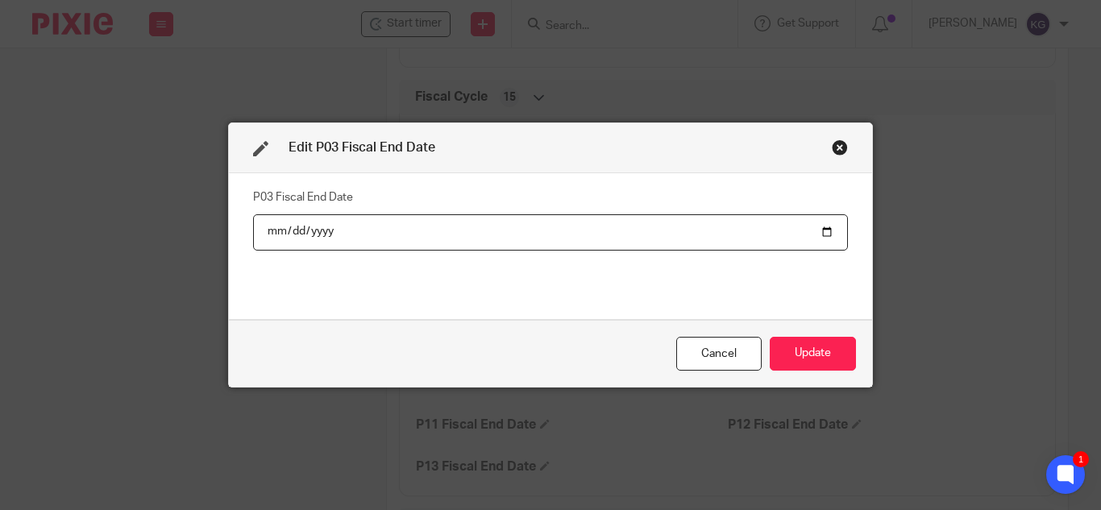
type input "2025-03-31"
click at [791, 359] on button "Update" at bounding box center [813, 354] width 86 height 35
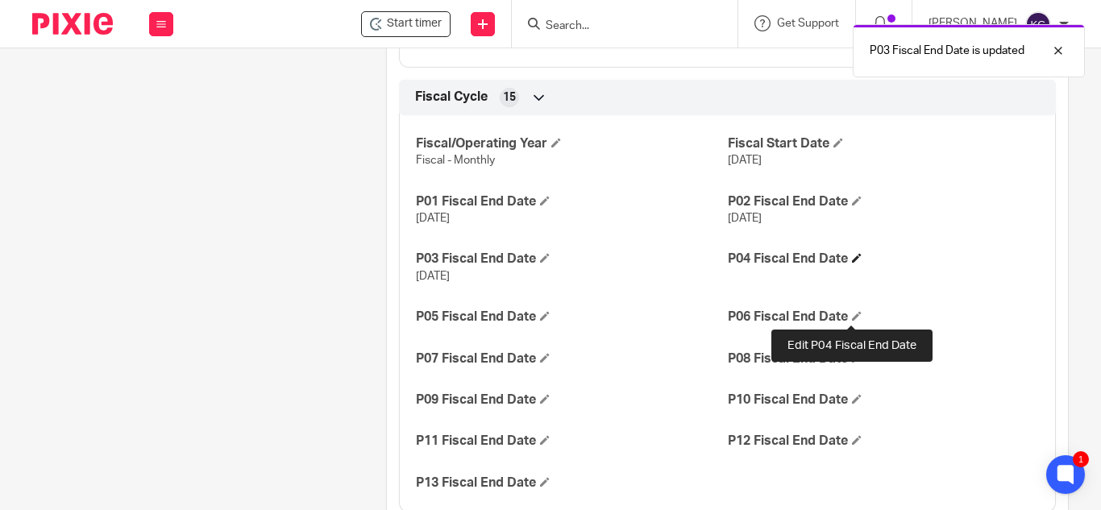
click at [852, 263] on span at bounding box center [857, 258] width 10 height 10
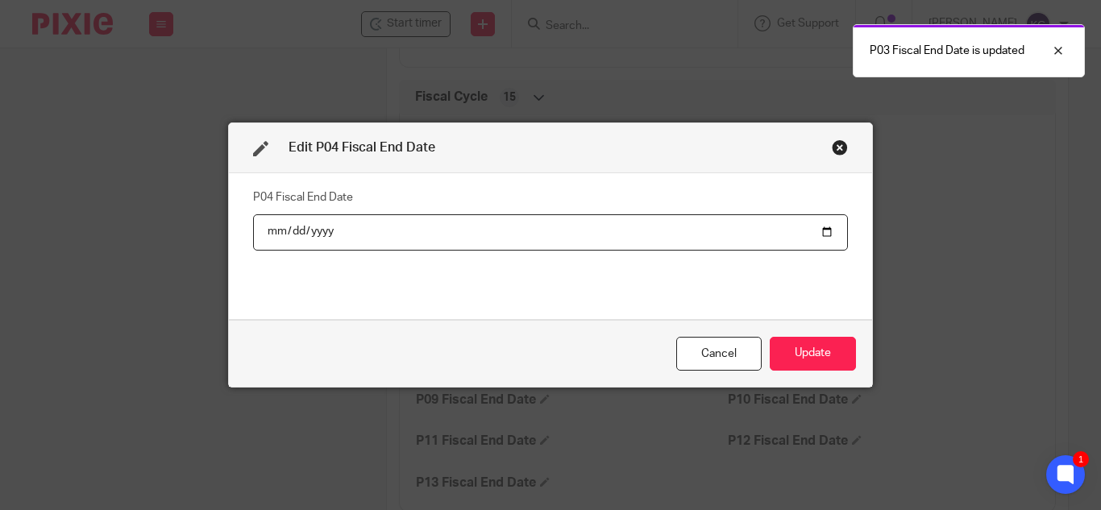
click at [824, 230] on input "date" at bounding box center [550, 232] width 595 height 36
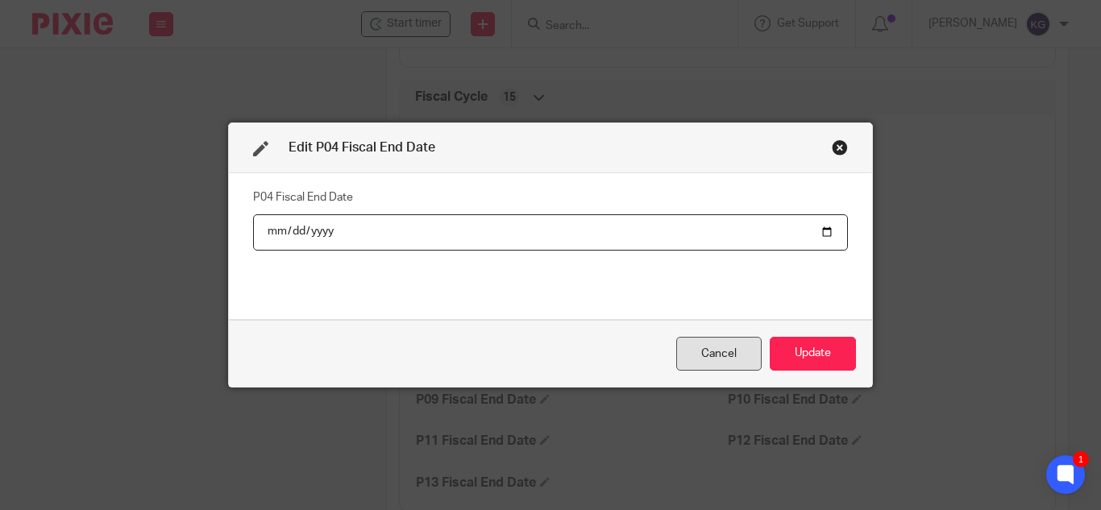
type input "2025-04-30"
click at [814, 351] on button "Update" at bounding box center [813, 354] width 86 height 35
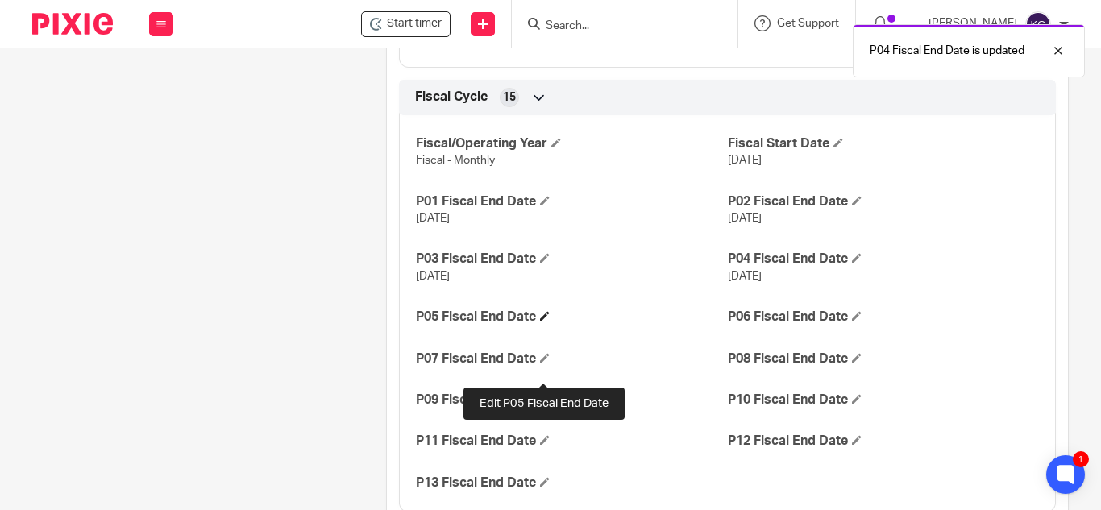
click at [542, 321] on span at bounding box center [545, 316] width 10 height 10
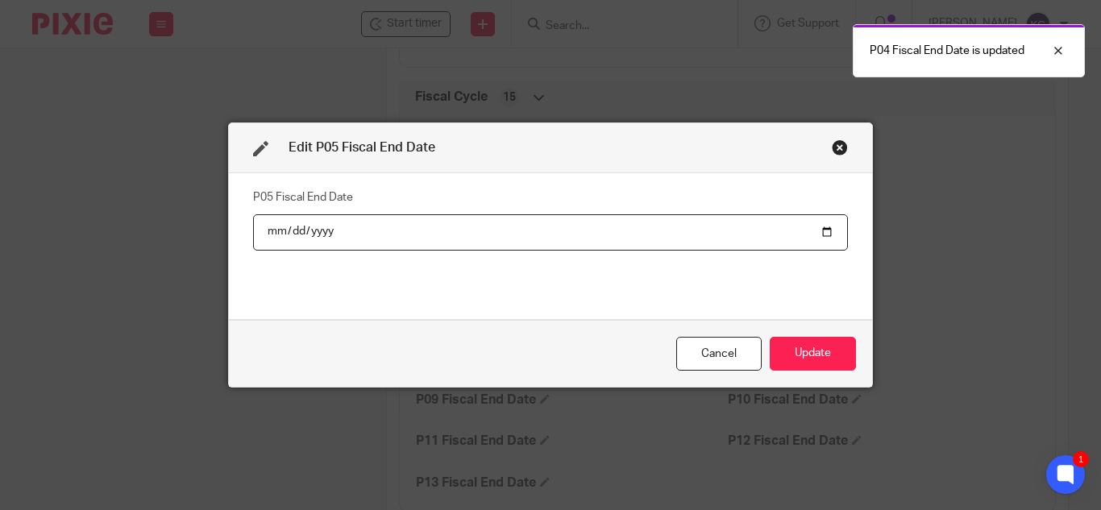
click at [823, 227] on input "date" at bounding box center [550, 232] width 595 height 36
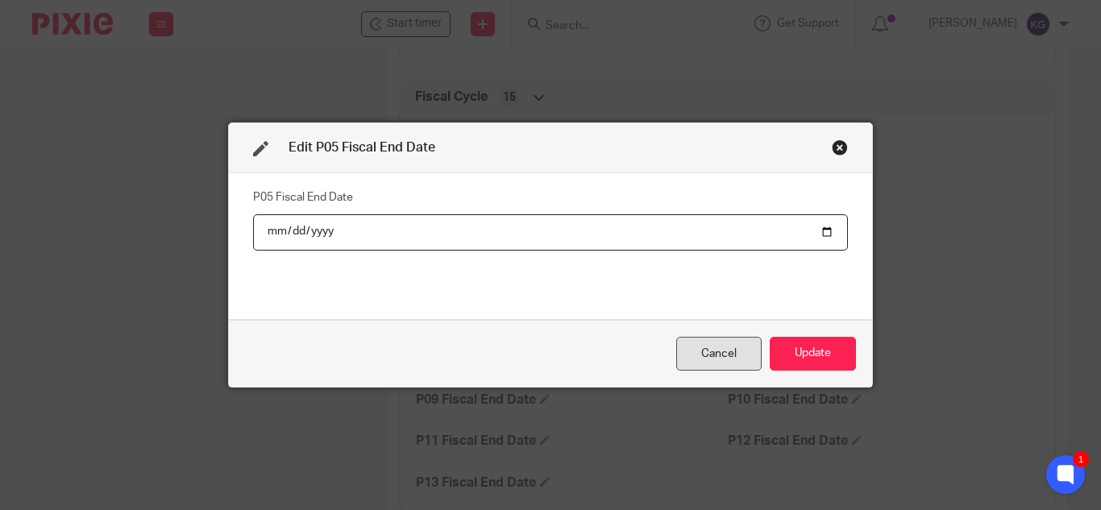
type input "2025-05-31"
click at [831, 350] on button "Update" at bounding box center [813, 354] width 86 height 35
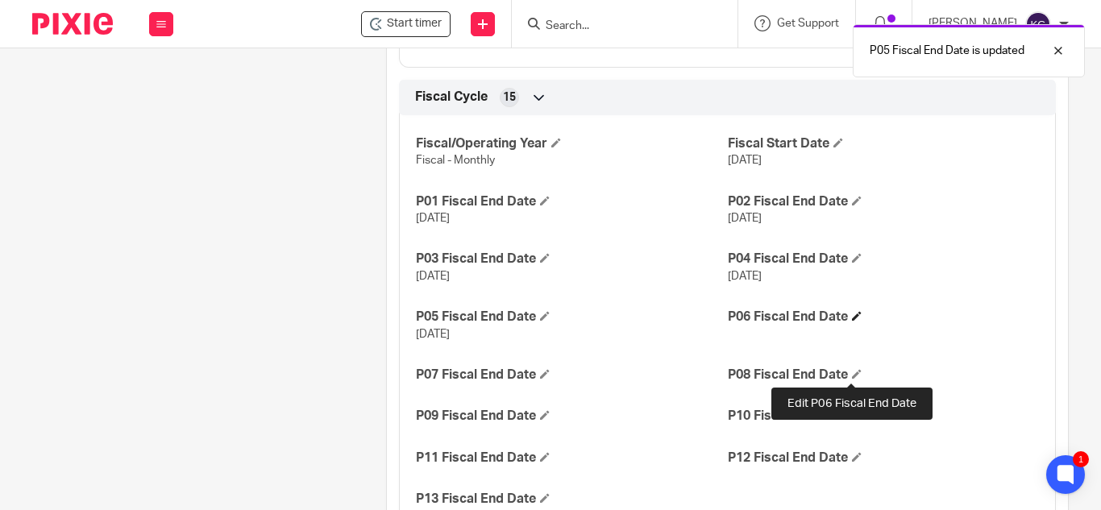
click at [852, 321] on span at bounding box center [857, 316] width 10 height 10
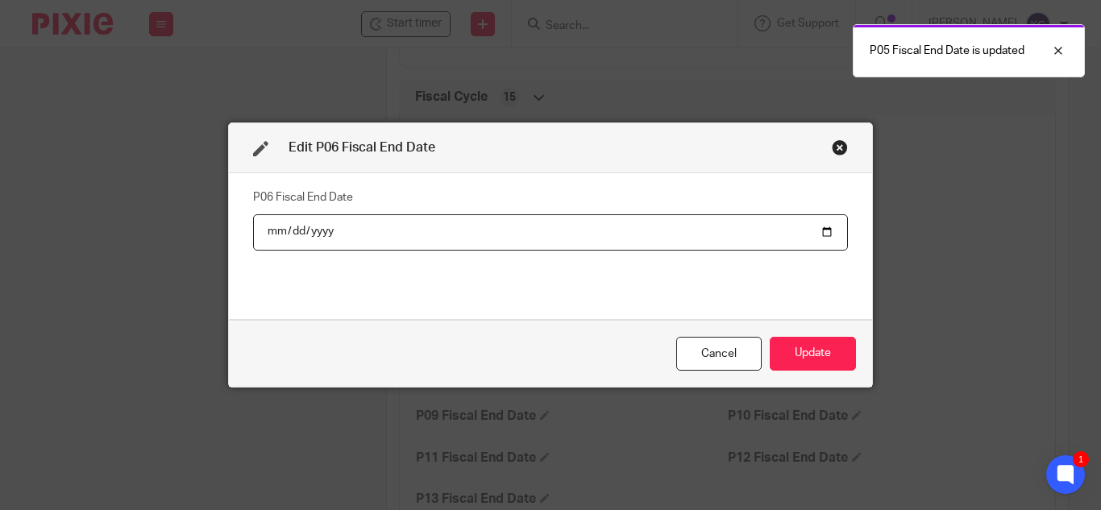
click at [816, 230] on input "date" at bounding box center [550, 232] width 595 height 36
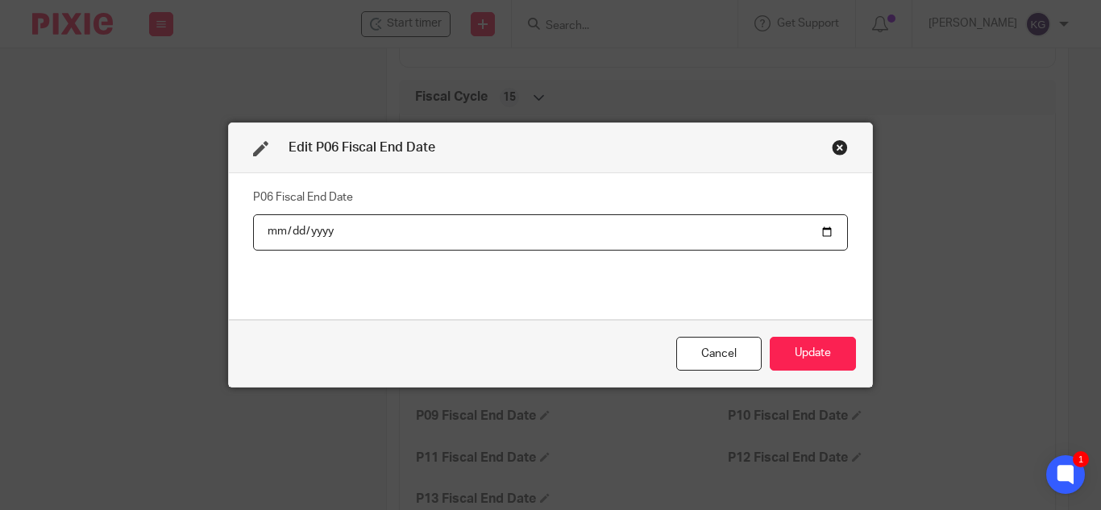
type input "2025-06-30"
click at [841, 351] on button "Update" at bounding box center [813, 354] width 86 height 35
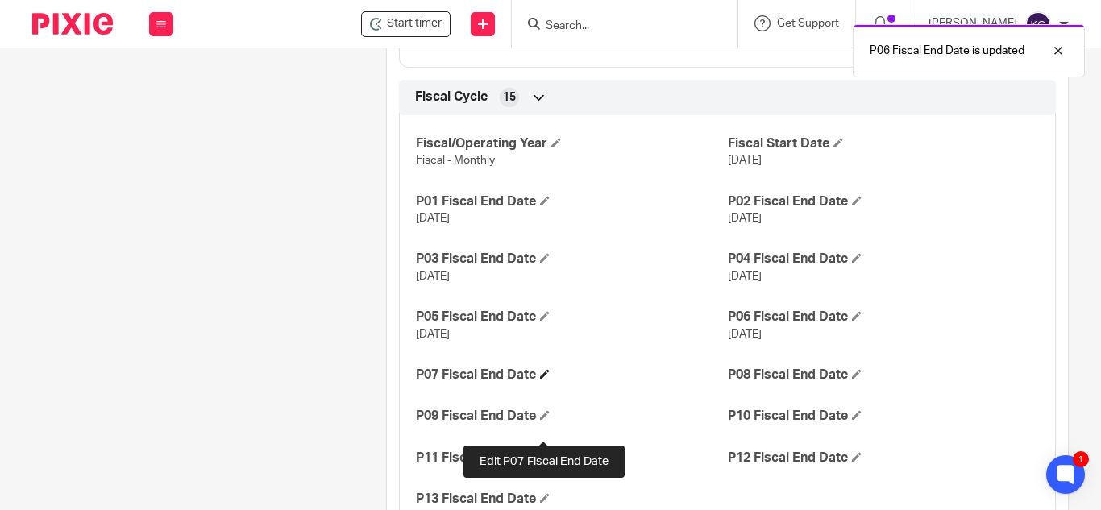
click at [548, 379] on span at bounding box center [545, 374] width 10 height 10
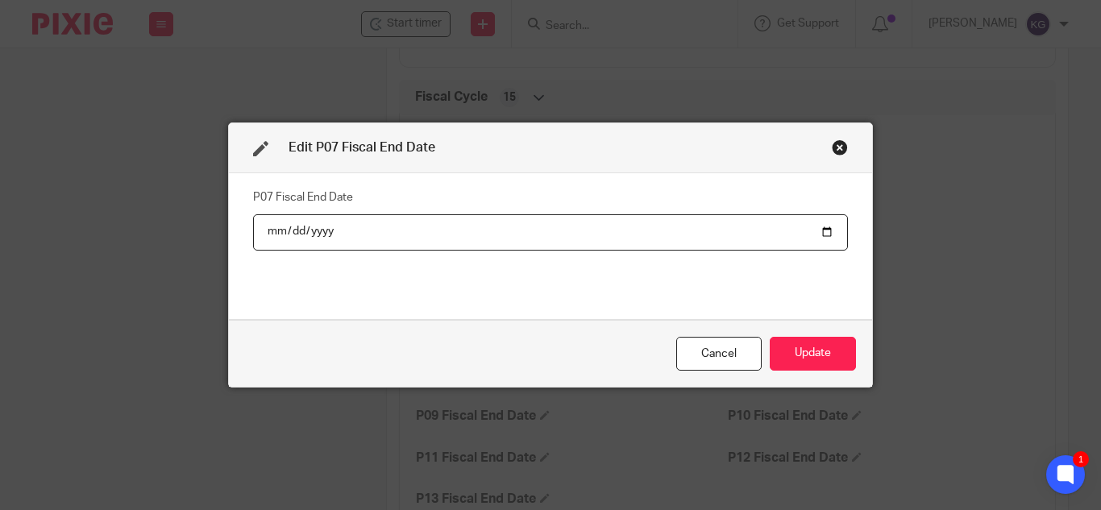
click at [822, 230] on input "date" at bounding box center [550, 232] width 595 height 36
type input "2025-07-31"
click at [828, 342] on button "Update" at bounding box center [813, 354] width 86 height 35
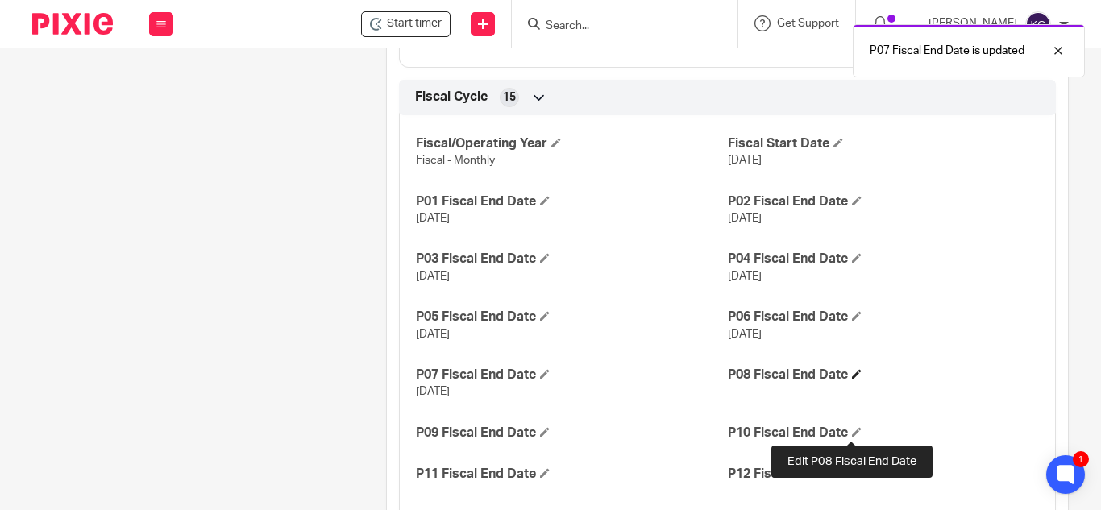
click at [852, 379] on span at bounding box center [857, 374] width 10 height 10
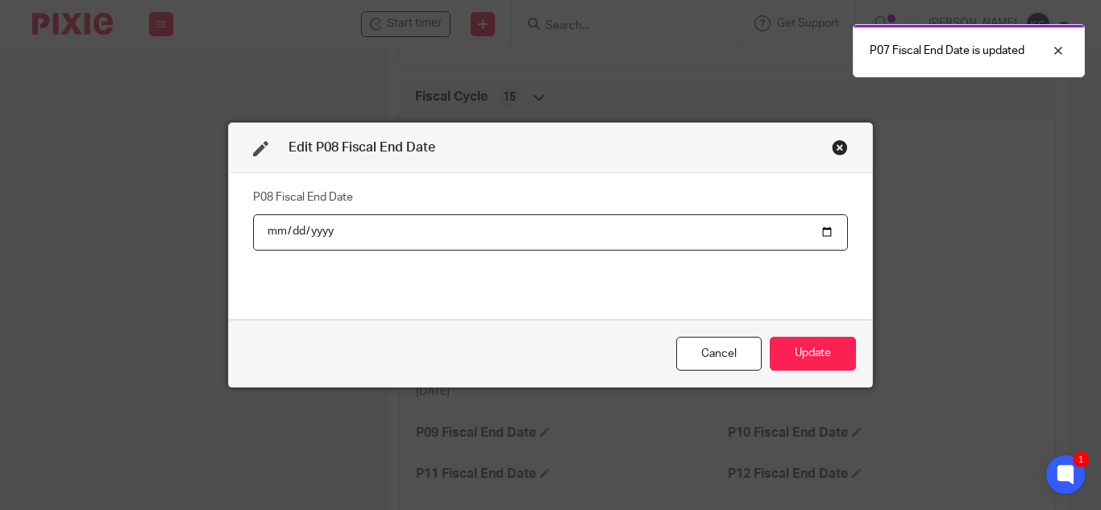
click at [828, 218] on input "date" at bounding box center [550, 232] width 595 height 36
click at [824, 230] on input "date" at bounding box center [550, 232] width 595 height 36
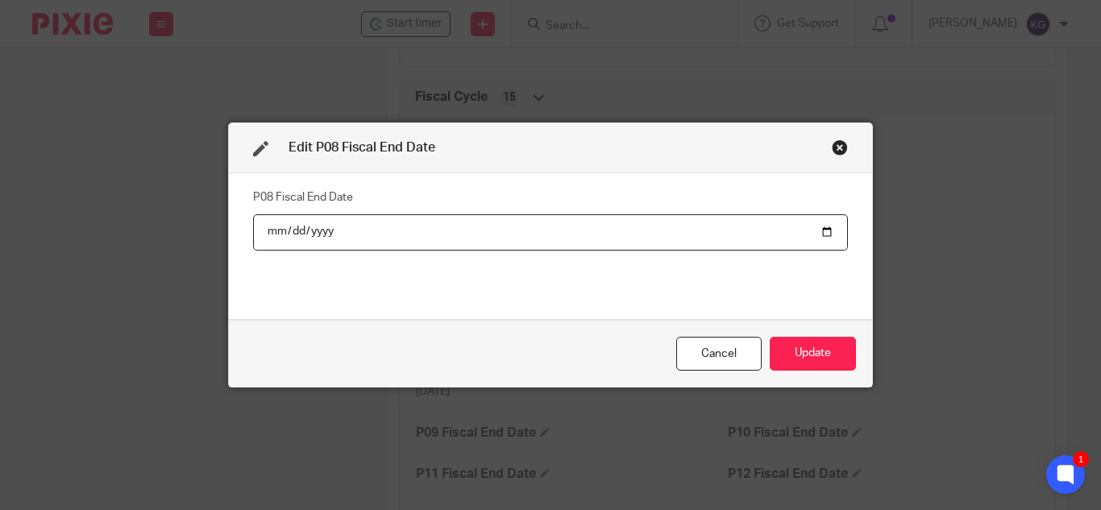
type input "2025-08-31"
click at [802, 353] on button "Update" at bounding box center [813, 354] width 86 height 35
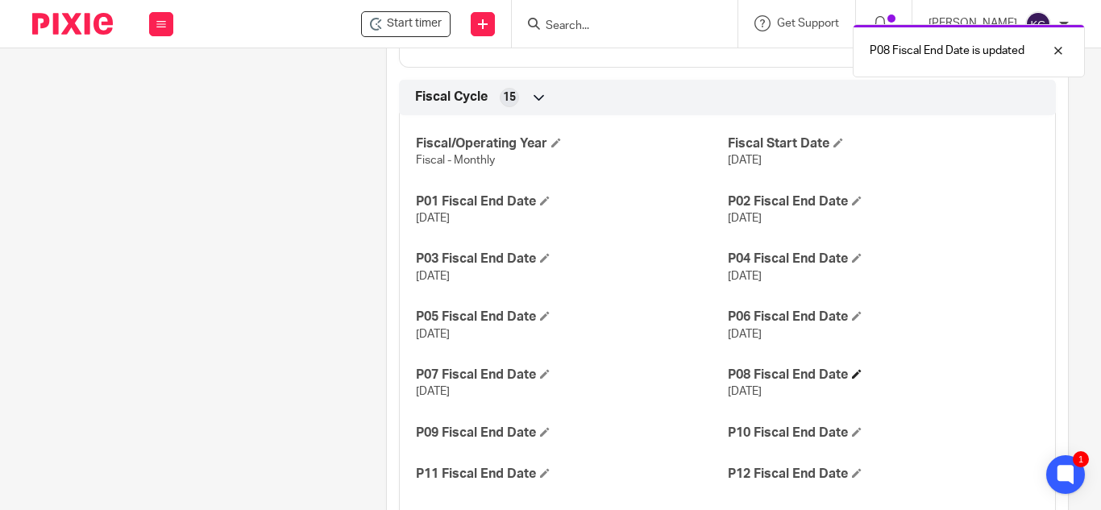
scroll to position [1370, 0]
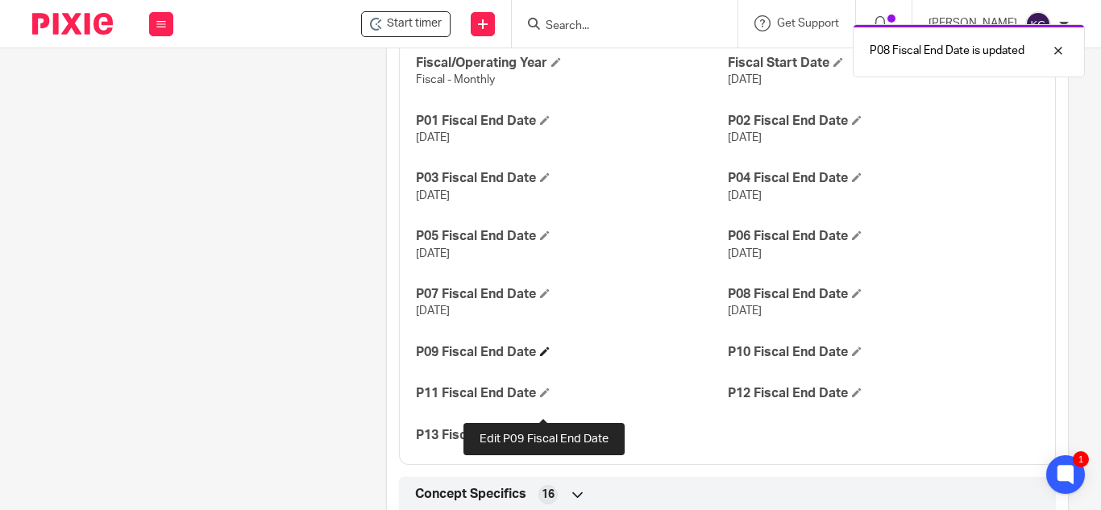
click at [545, 356] on span at bounding box center [545, 352] width 10 height 10
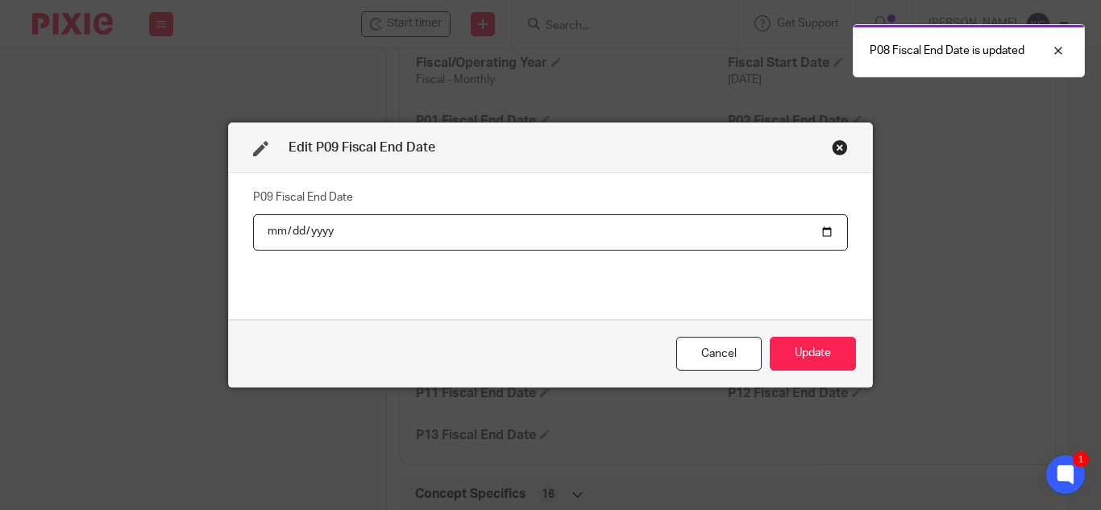
click at [820, 231] on input "date" at bounding box center [550, 232] width 595 height 36
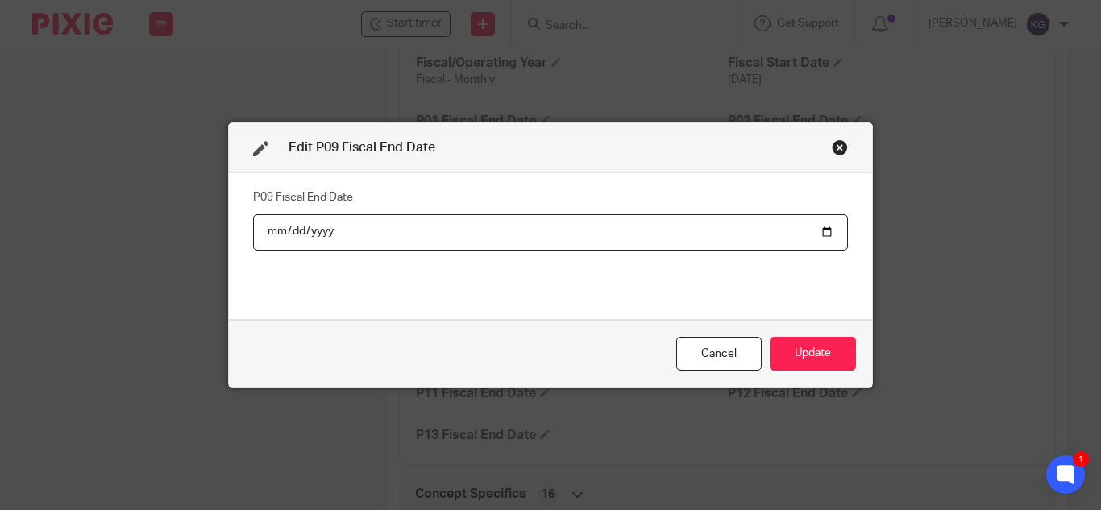
type input "2025-09-30"
click at [840, 347] on button "Update" at bounding box center [813, 354] width 86 height 35
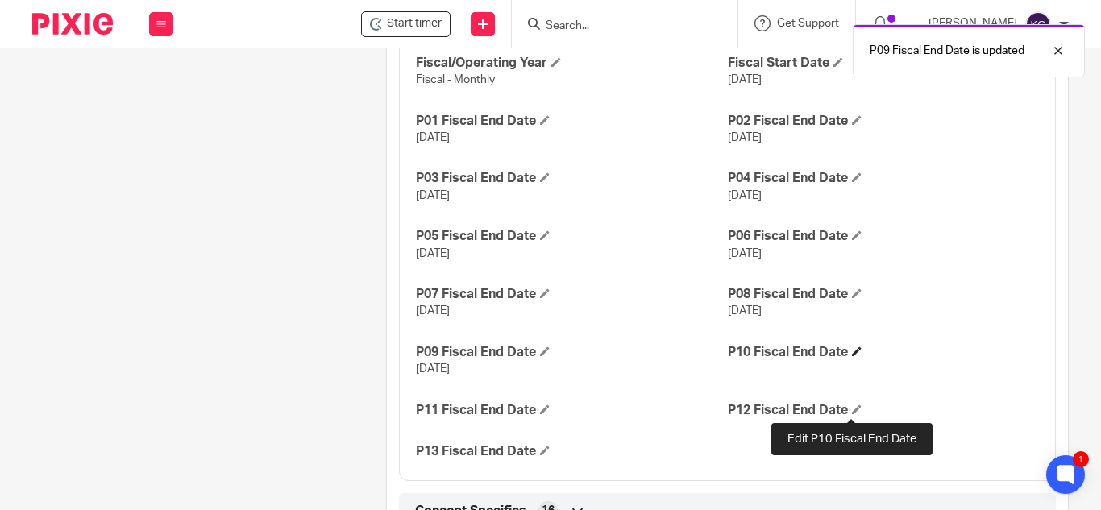
click at [852, 356] on span at bounding box center [857, 352] width 10 height 10
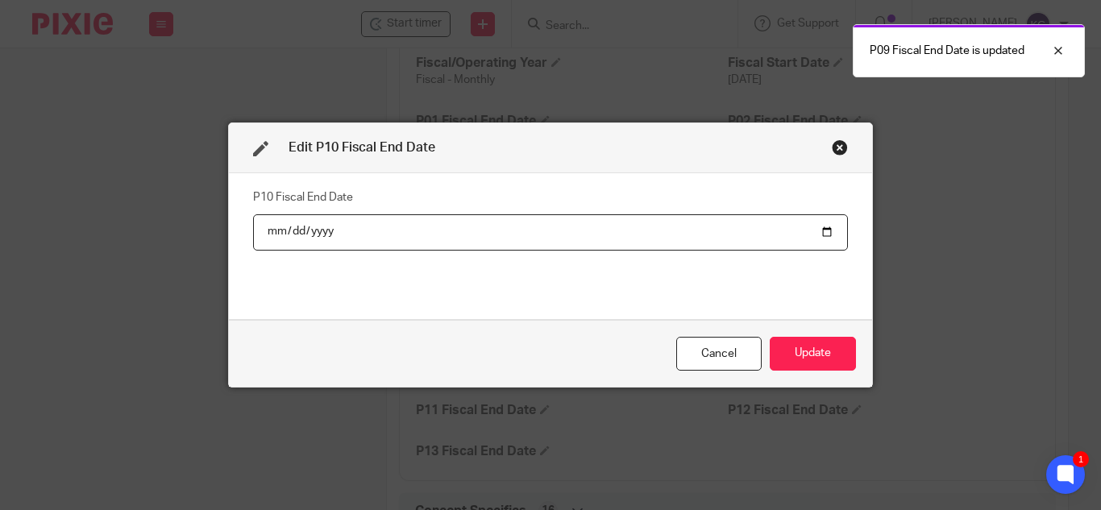
click at [822, 238] on input "date" at bounding box center [550, 232] width 595 height 36
type input "2025-10-31"
click at [823, 359] on button "Update" at bounding box center [813, 354] width 86 height 35
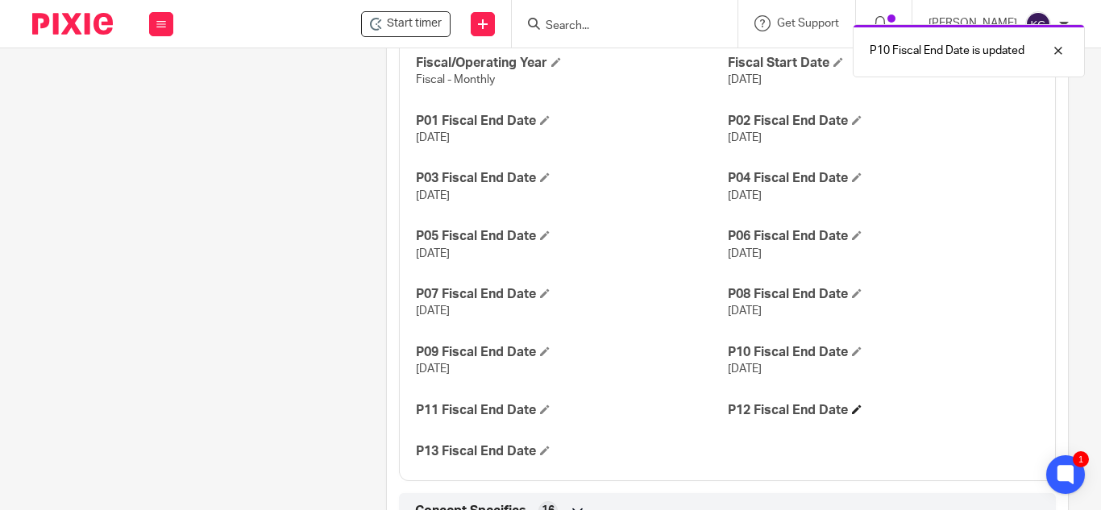
scroll to position [1531, 0]
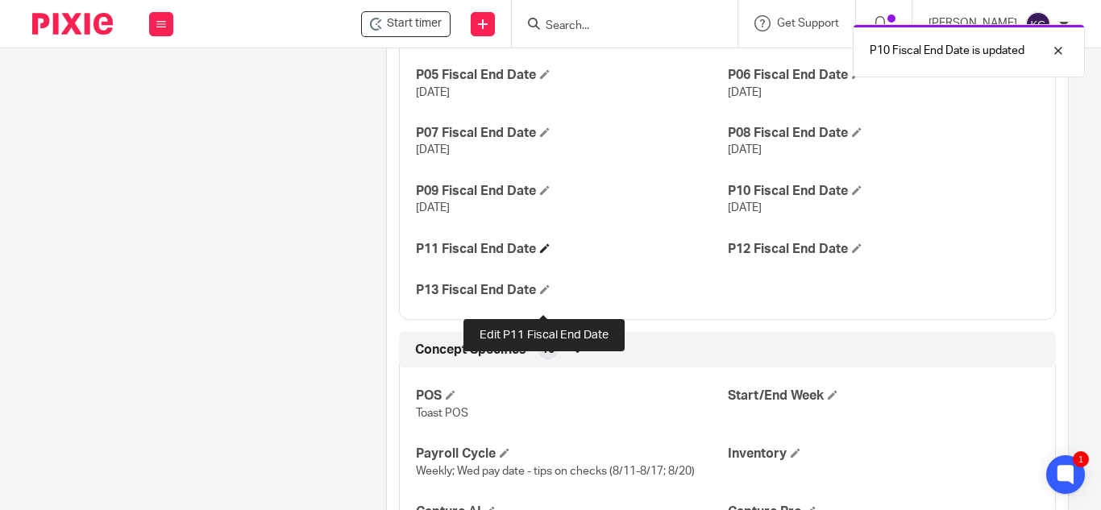
click at [540, 253] on span at bounding box center [545, 248] width 10 height 10
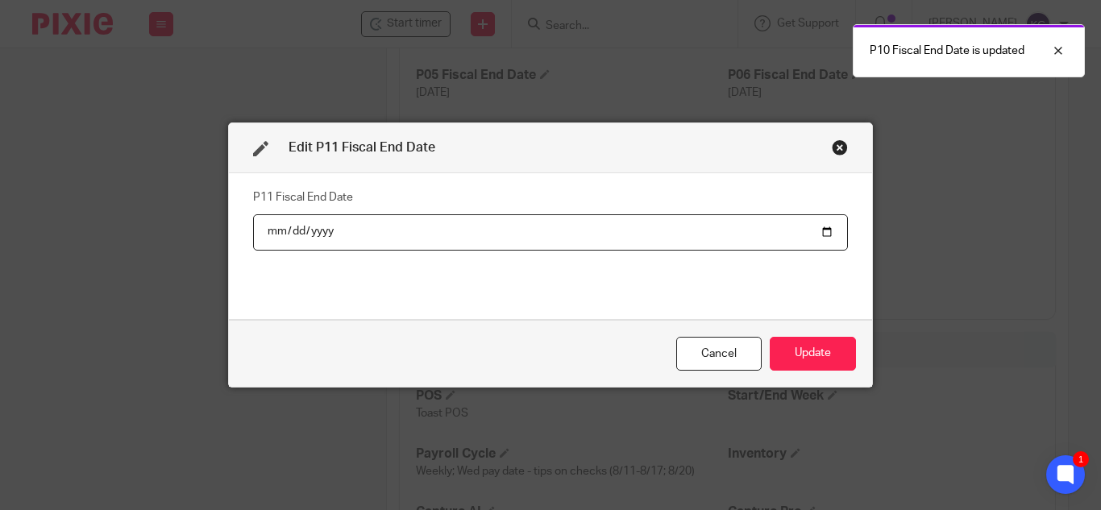
click at [813, 233] on input "date" at bounding box center [550, 232] width 595 height 36
type input "2025-11-30"
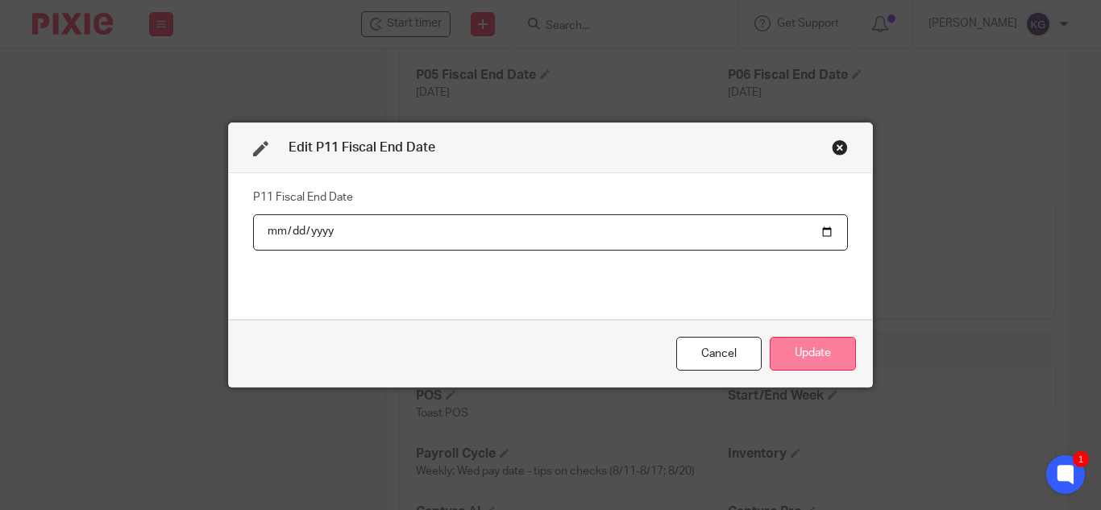
click at [817, 349] on button "Update" at bounding box center [813, 354] width 86 height 35
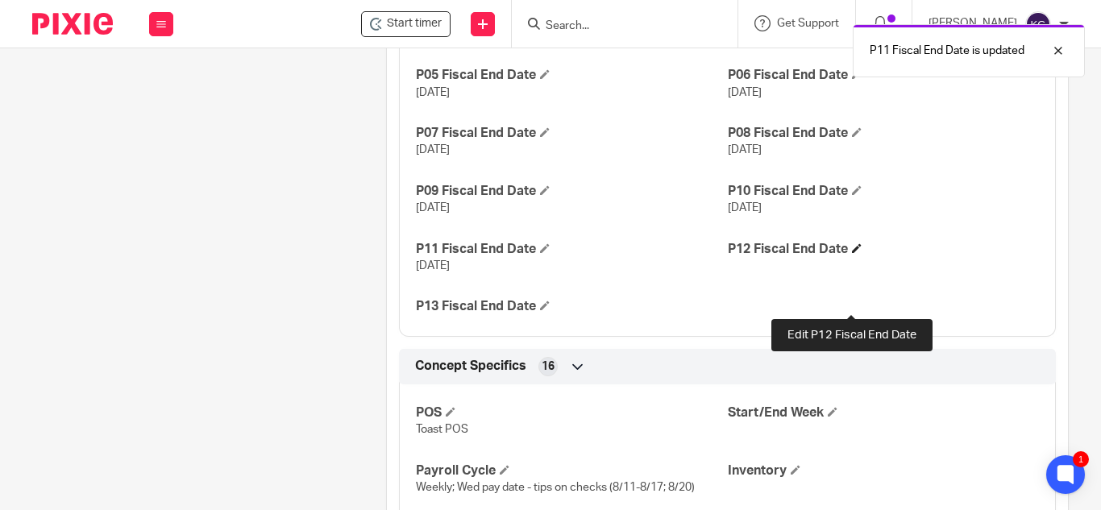
click at [852, 253] on span at bounding box center [857, 248] width 10 height 10
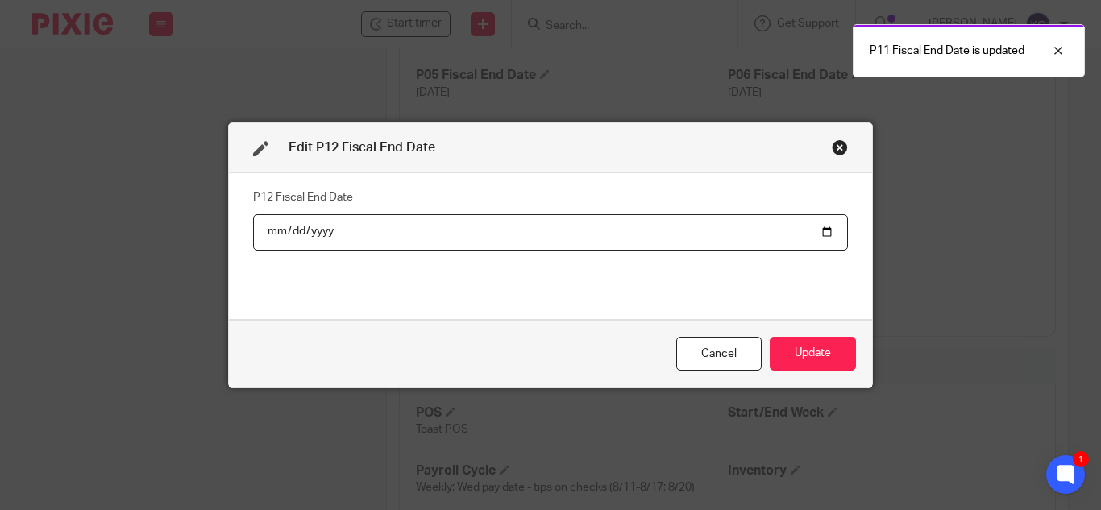
click at [821, 227] on input "date" at bounding box center [550, 232] width 595 height 36
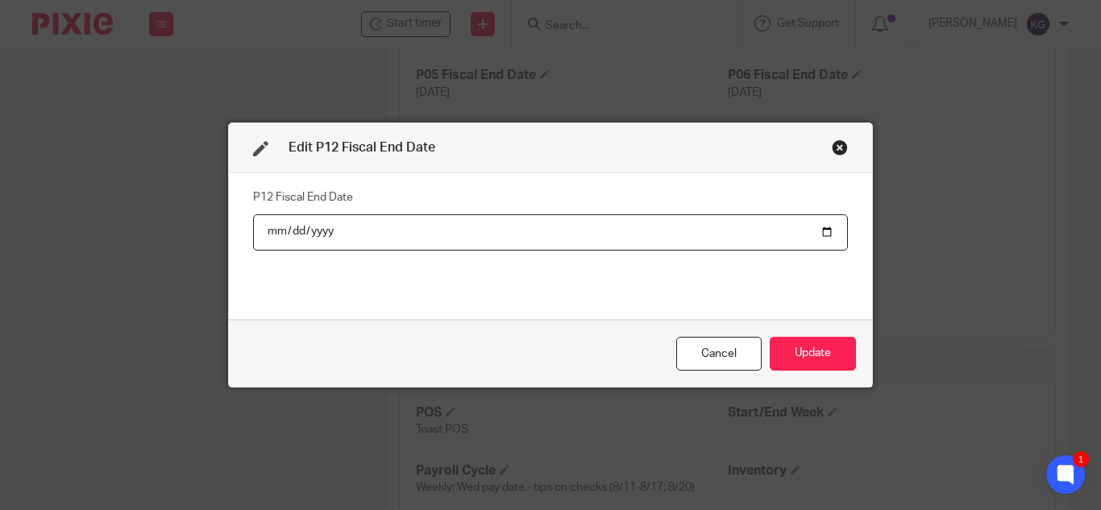
type input "2025-12-31"
click at [808, 343] on button "Update" at bounding box center [813, 354] width 86 height 35
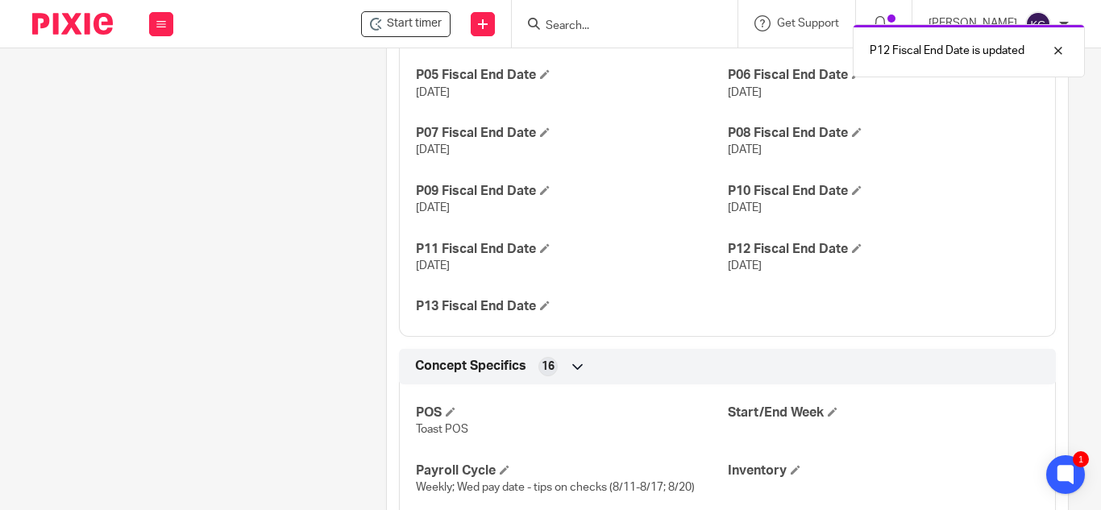
scroll to position [1773, 0]
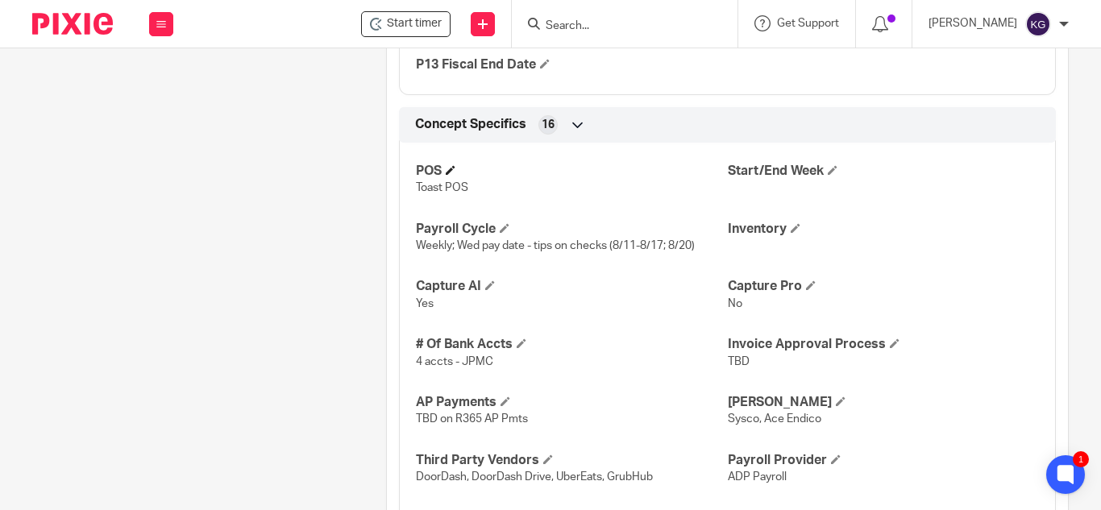
click at [455, 180] on h4 "POS" at bounding box center [571, 171] width 311 height 17
click at [451, 175] on span at bounding box center [451, 170] width 10 height 10
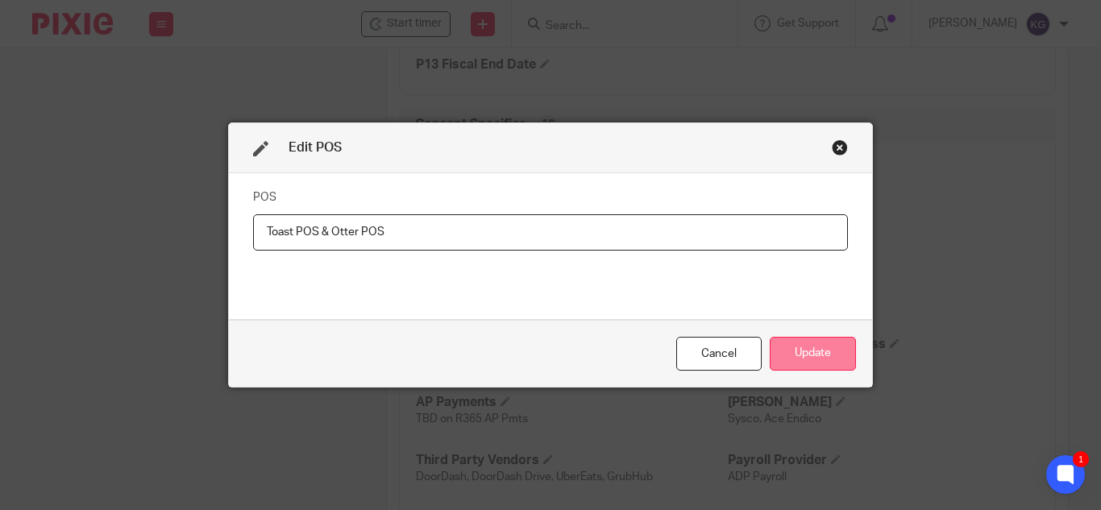
type input "Toast POS & Otter POS"
click at [837, 358] on button "Update" at bounding box center [813, 354] width 86 height 35
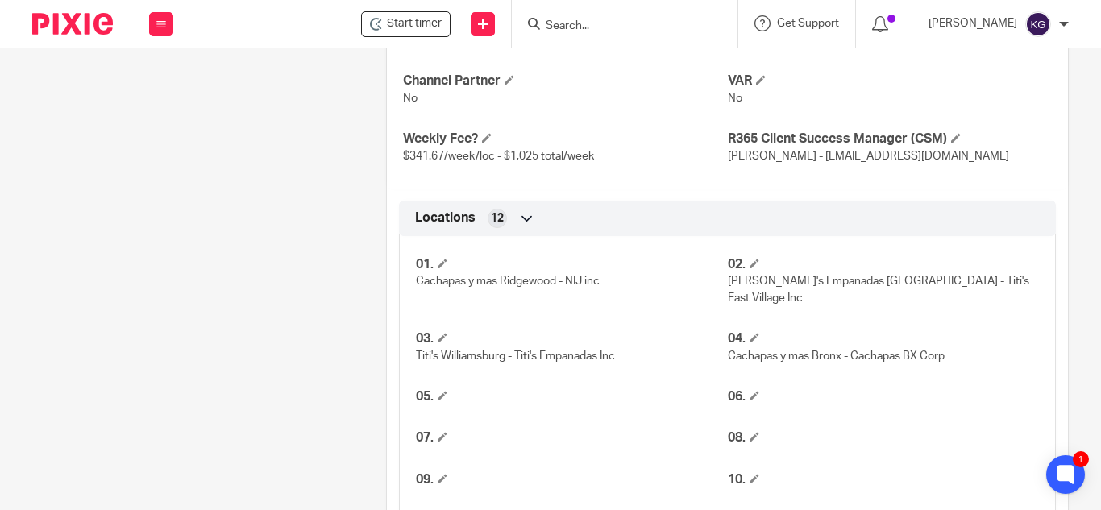
scroll to position [645, 0]
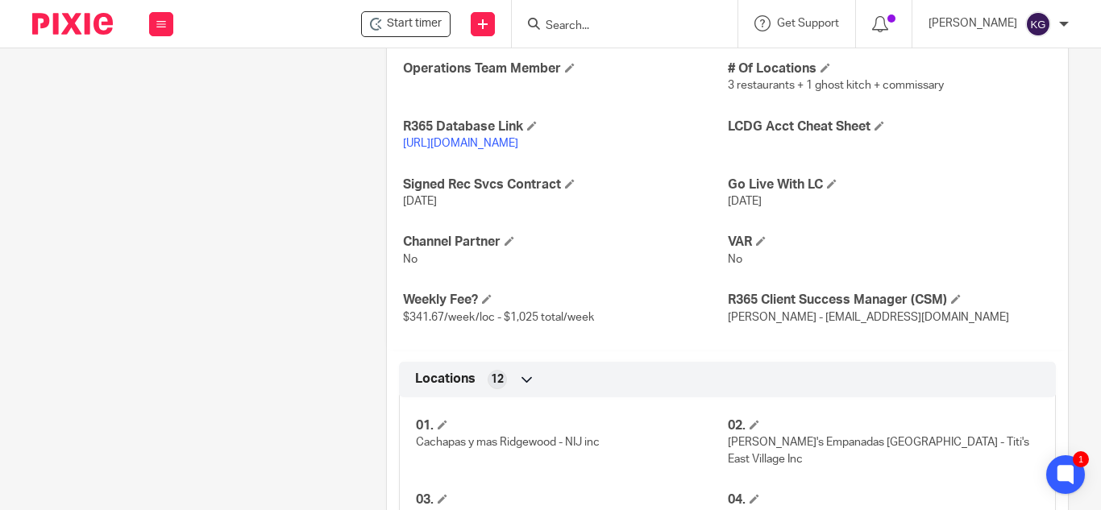
click at [476, 149] on link "https://titis.restaurant365.com/" at bounding box center [460, 143] width 115 height 11
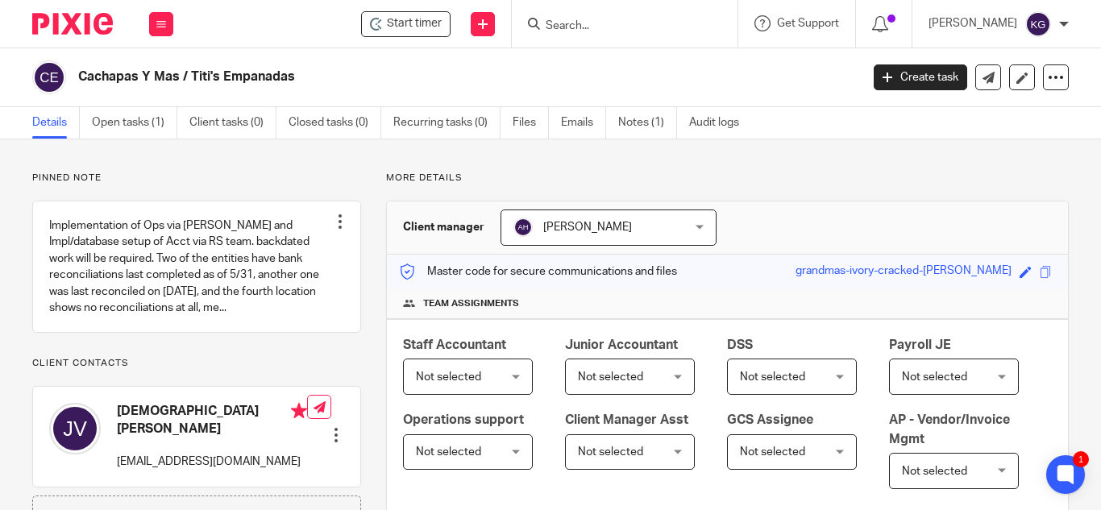
scroll to position [564, 0]
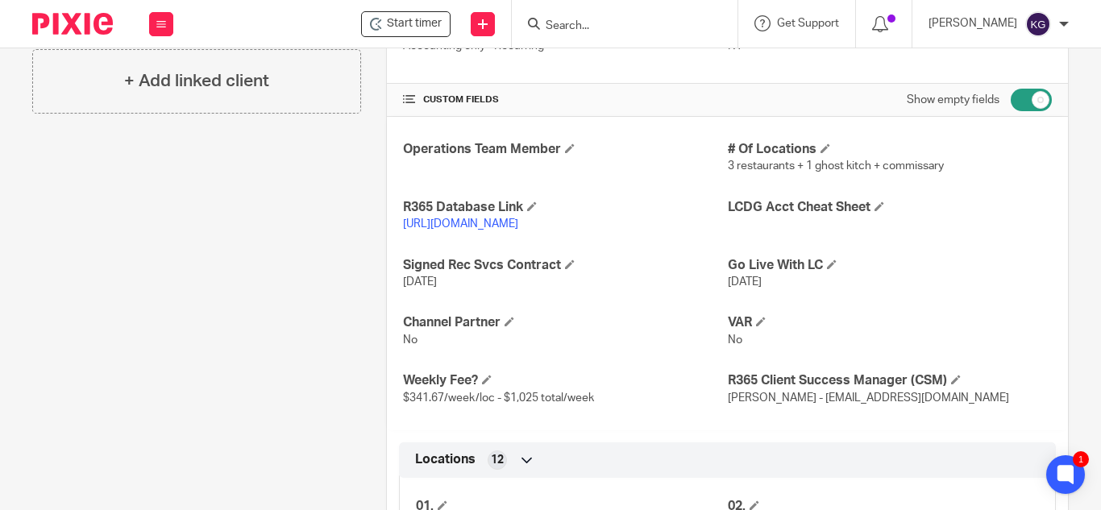
click at [451, 230] on link "https://titis.restaurant365.com/" at bounding box center [460, 223] width 115 height 11
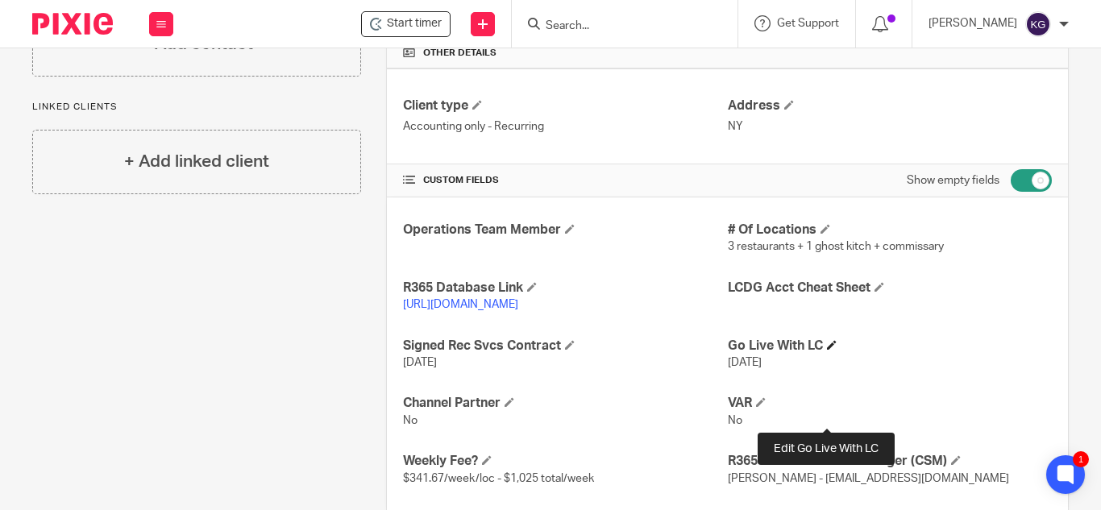
click at [827, 350] on span at bounding box center [832, 345] width 10 height 10
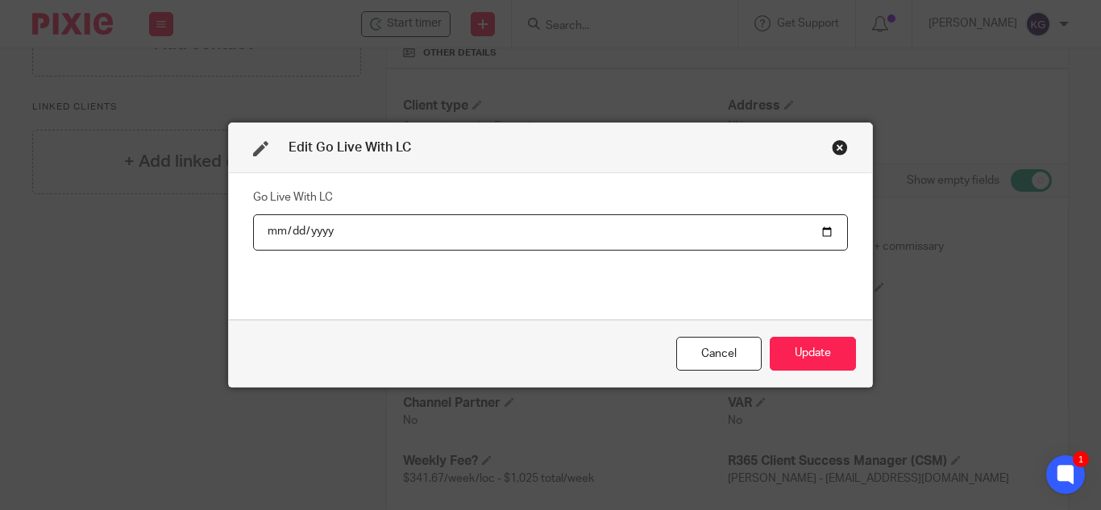
click at [820, 230] on input "2025-09-15" at bounding box center [550, 232] width 595 height 36
type input "2025-10-01"
click at [803, 351] on button "Update" at bounding box center [813, 354] width 86 height 35
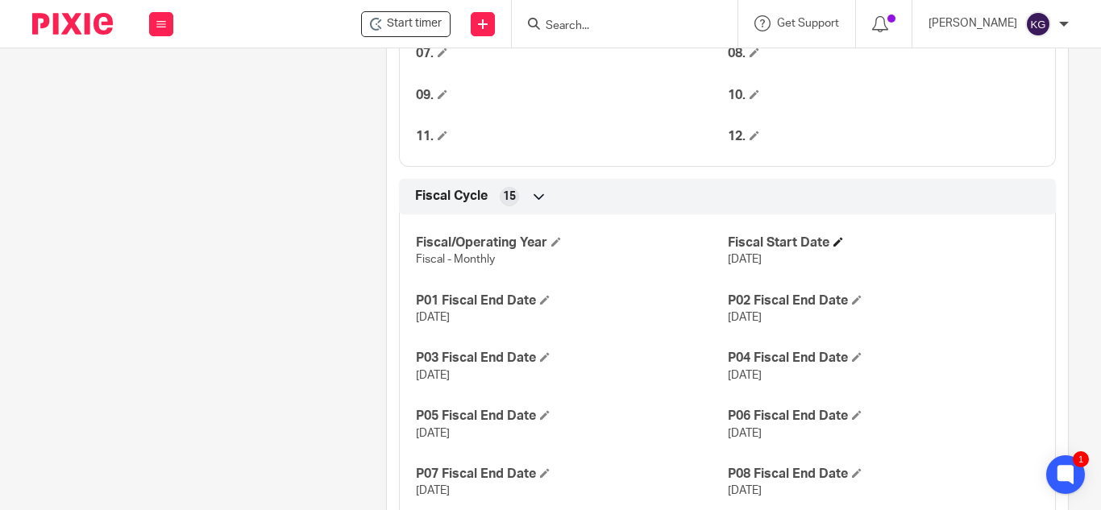
scroll to position [1029, 0]
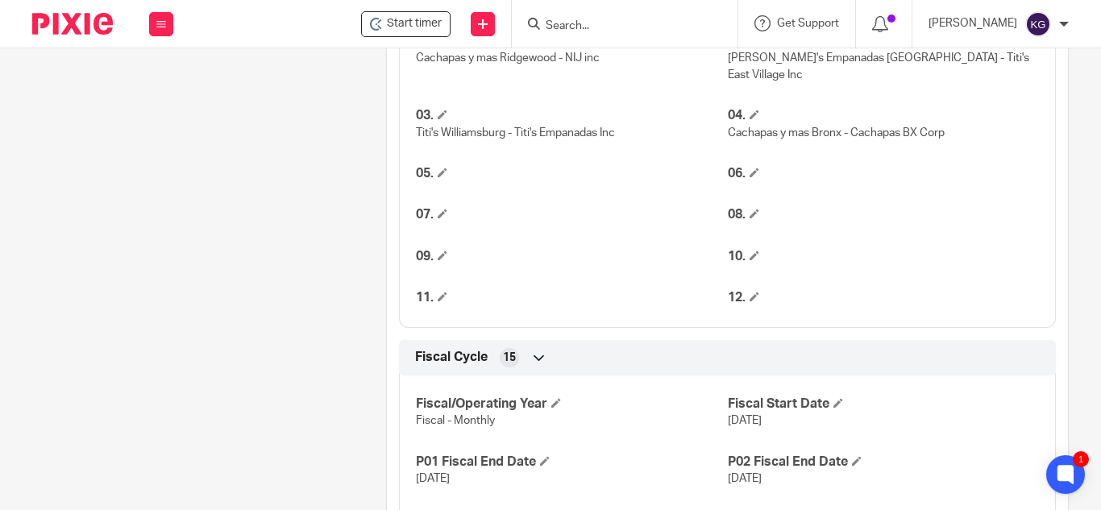
click at [749, 45] on span at bounding box center [754, 40] width 10 height 10
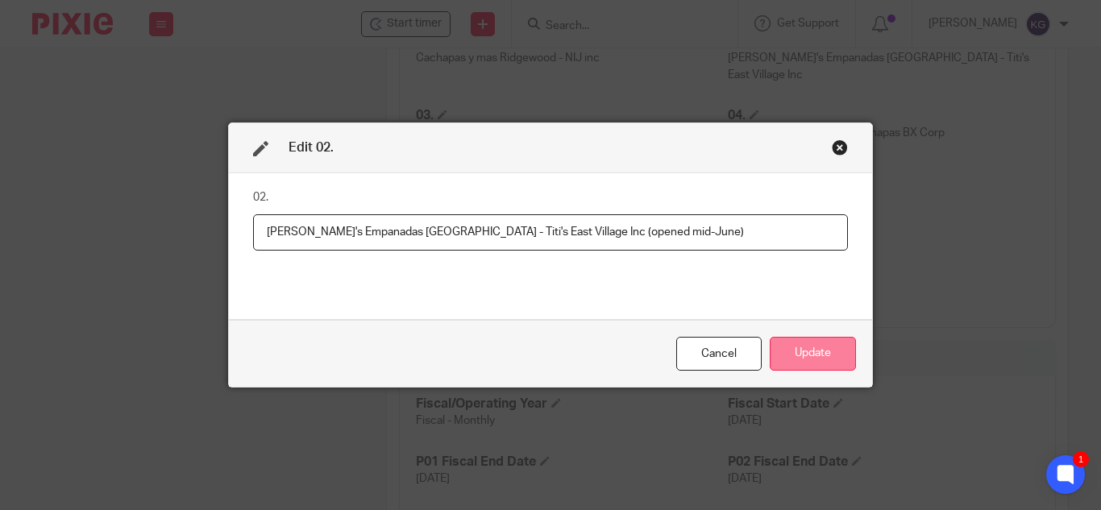
type input "Titi's Empanadas East Village - Titi's East Village Inc (opened mid-June)"
click at [811, 350] on button "Update" at bounding box center [813, 354] width 86 height 35
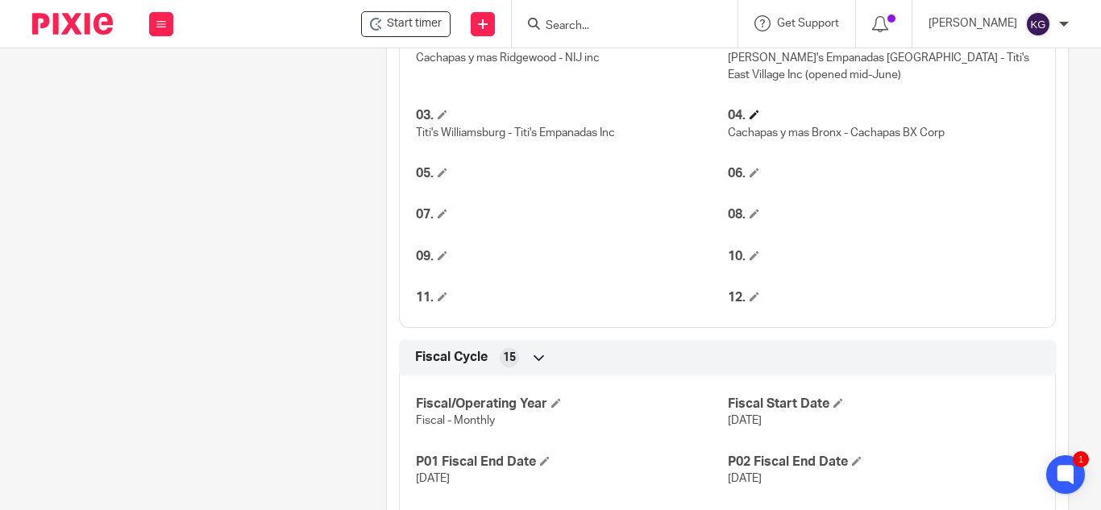
scroll to position [707, 0]
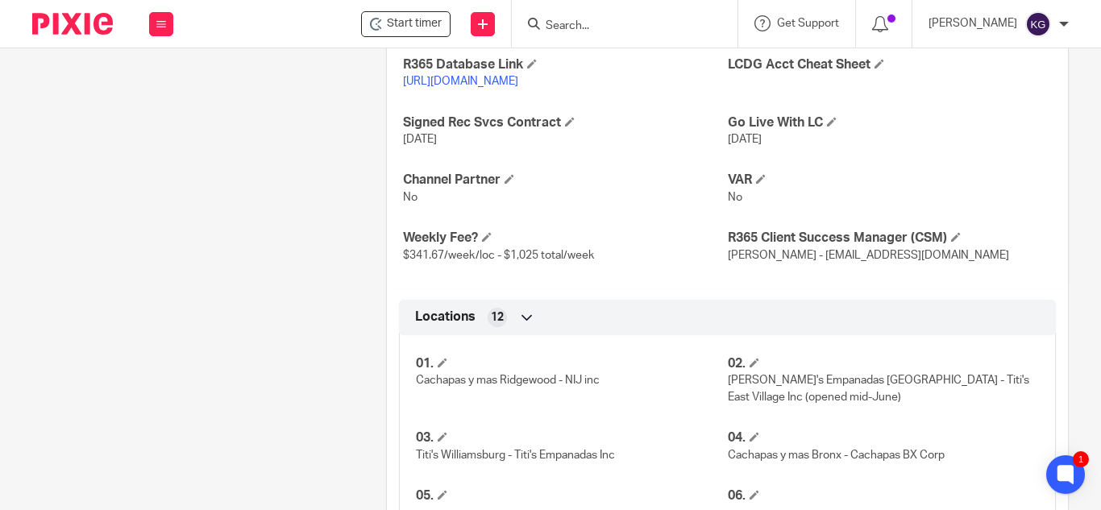
click at [486, 87] on link "https://titis.restaurant365.com/" at bounding box center [460, 81] width 115 height 11
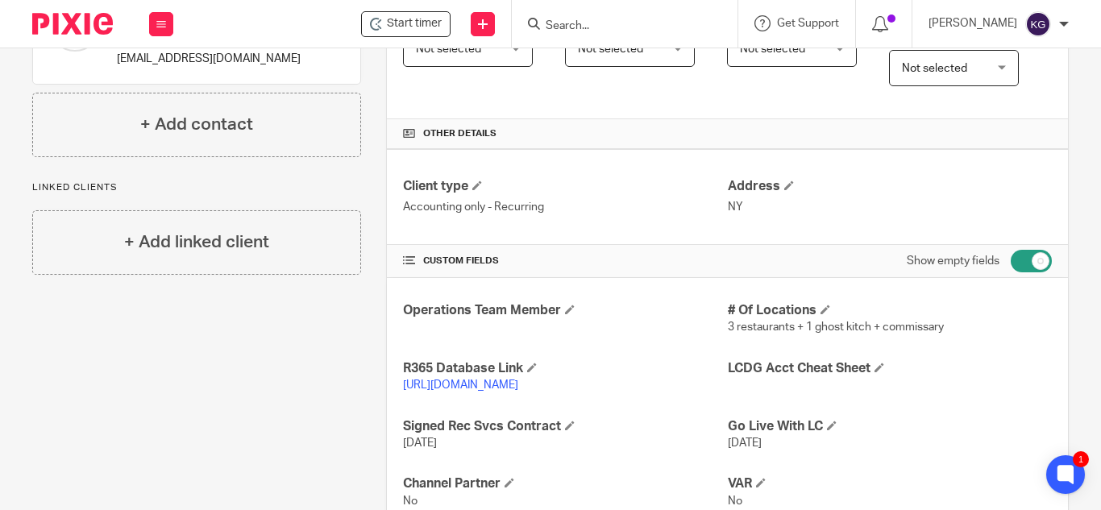
scroll to position [564, 0]
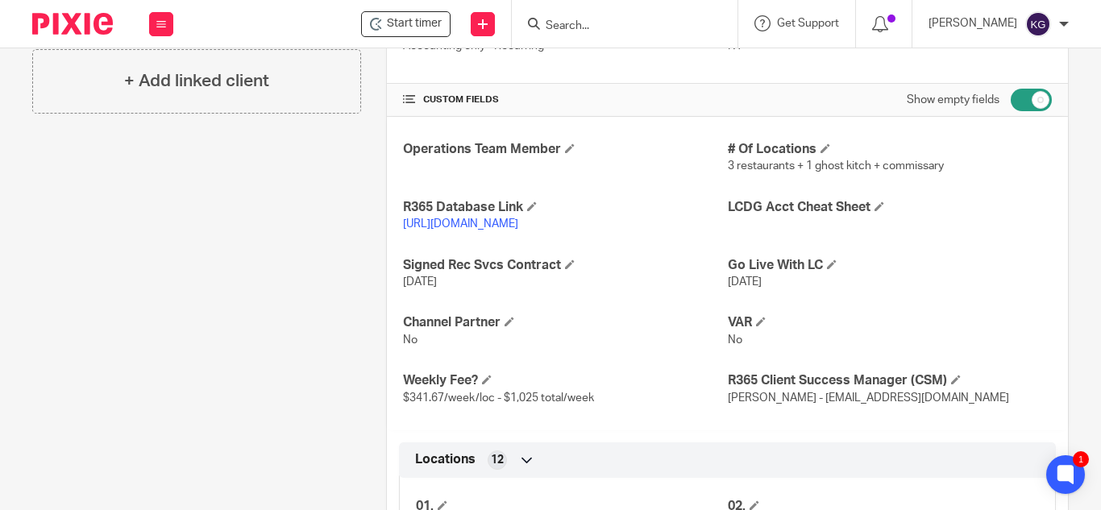
click at [471, 230] on link "https://titis.restaurant365.com/" at bounding box center [460, 223] width 115 height 11
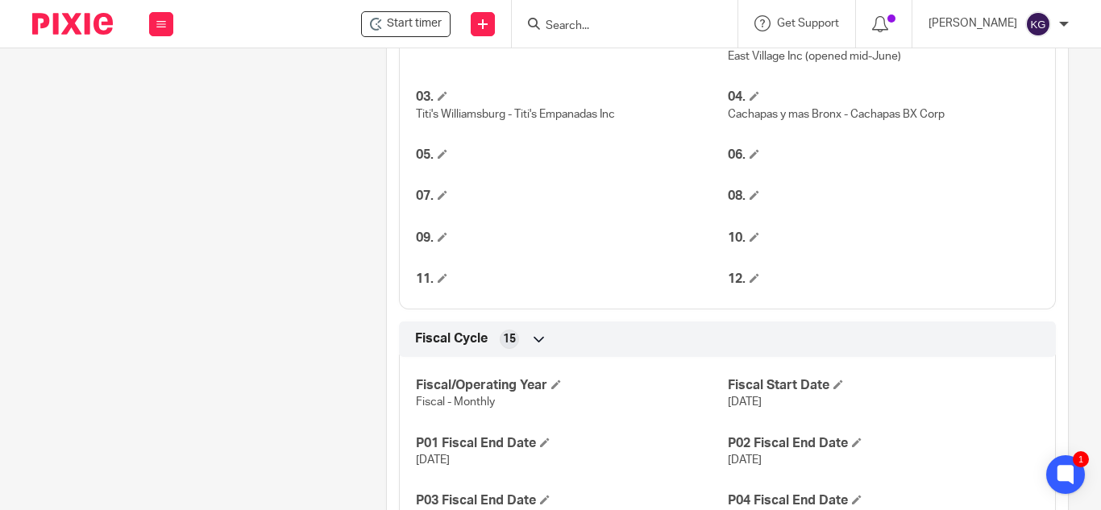
scroll to position [967, 0]
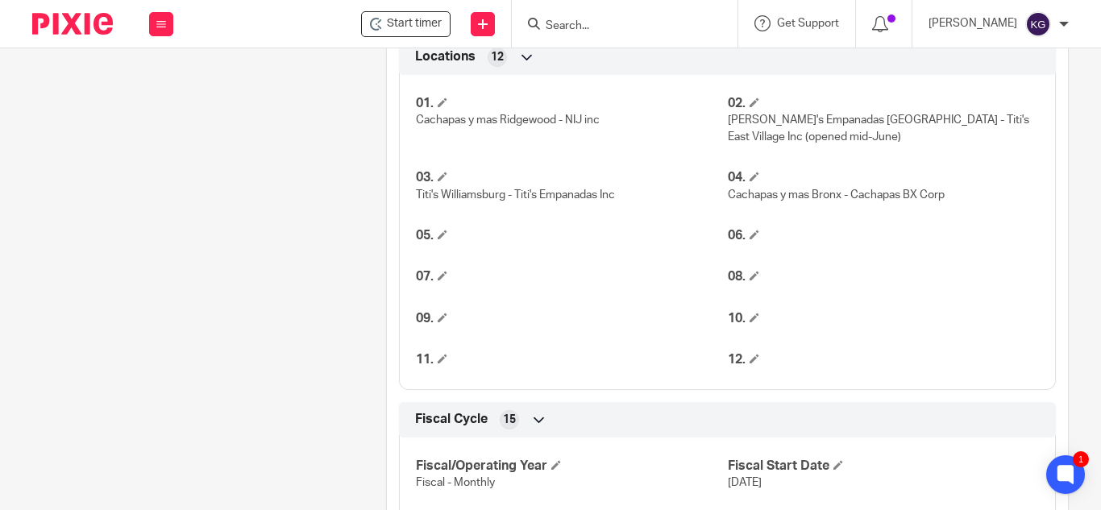
click at [588, 21] on input "Search" at bounding box center [616, 26] width 145 height 15
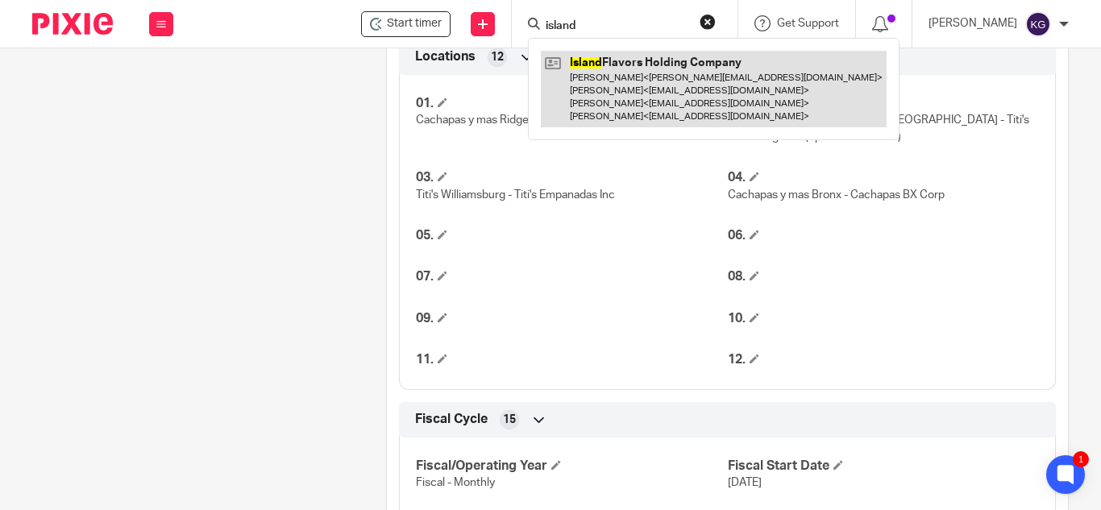
type input "island"
click at [690, 91] on link at bounding box center [714, 89] width 346 height 77
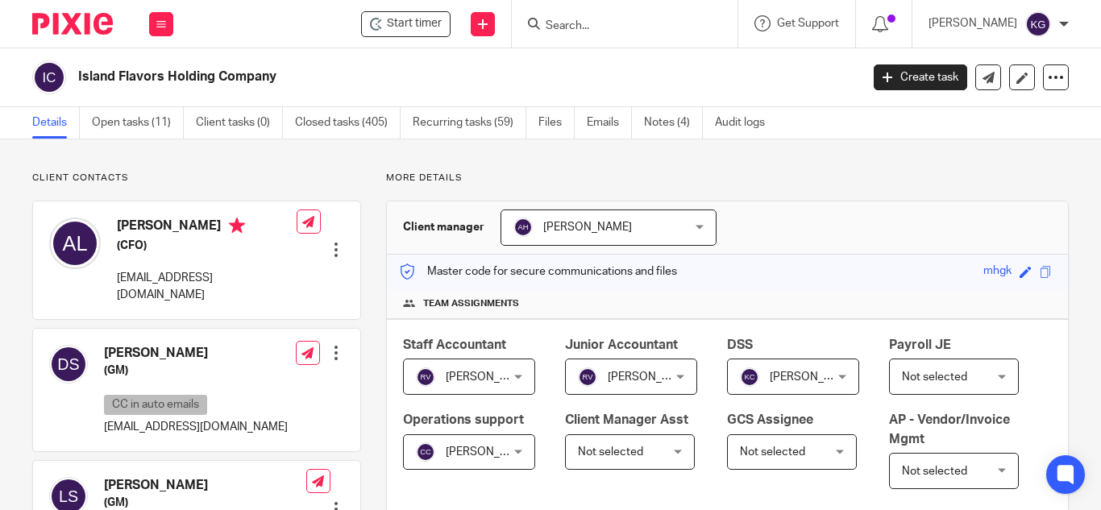
scroll to position [484, 0]
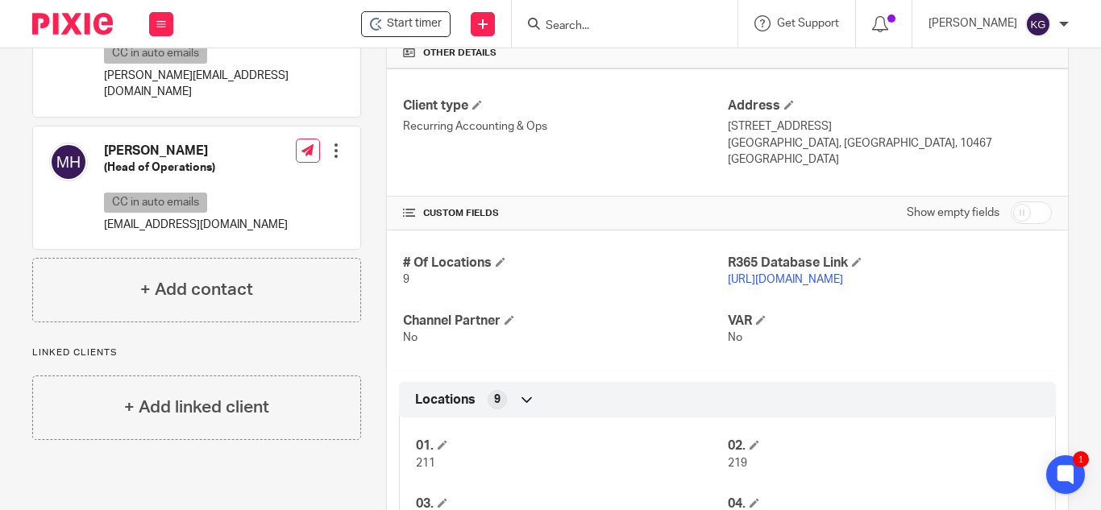
click at [583, 22] on input "Search" at bounding box center [616, 26] width 145 height 15
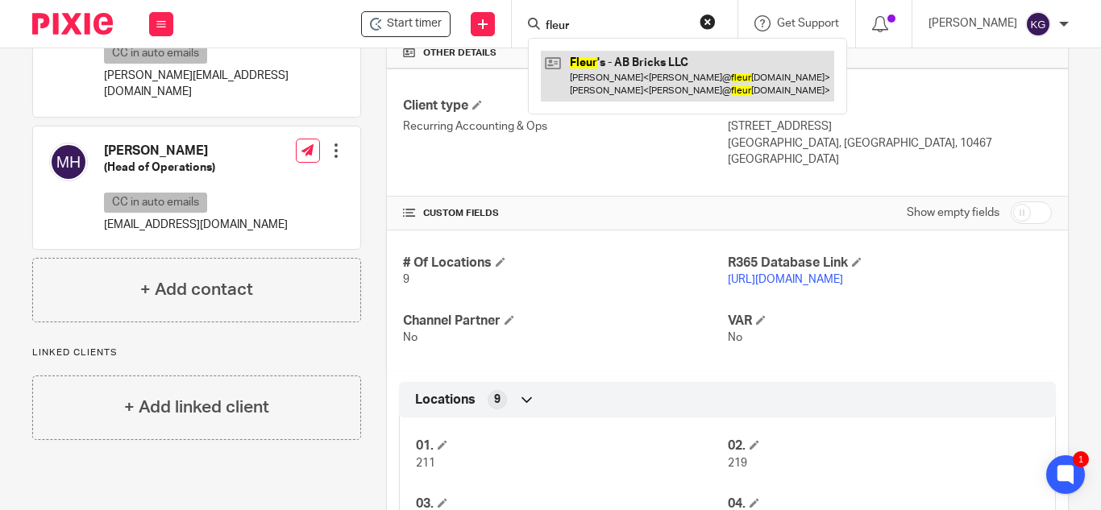
type input "fleur"
click at [612, 76] on link at bounding box center [687, 76] width 293 height 50
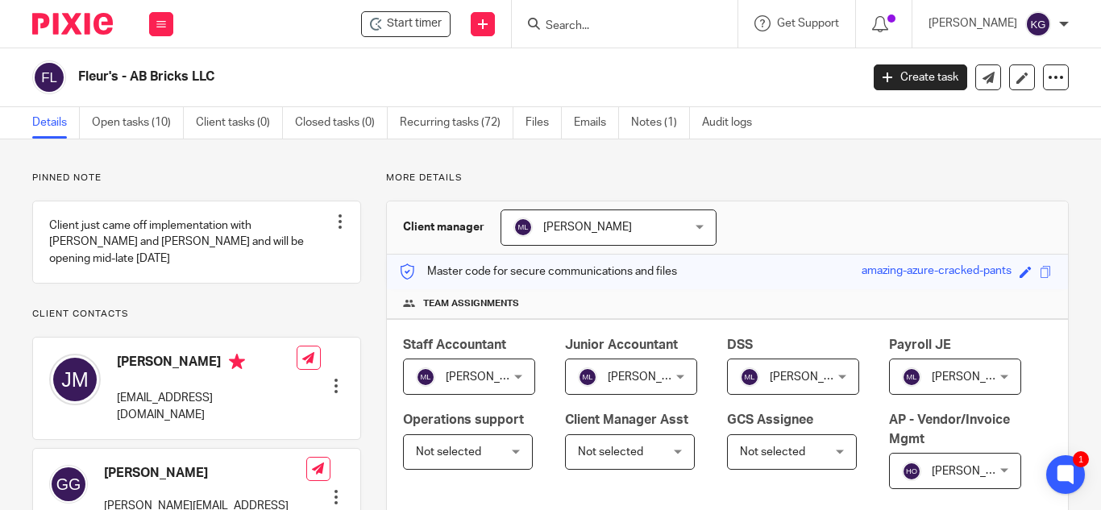
click at [626, 12] on div at bounding box center [625, 24] width 226 height 48
click at [621, 23] on input "Search" at bounding box center [616, 26] width 145 height 15
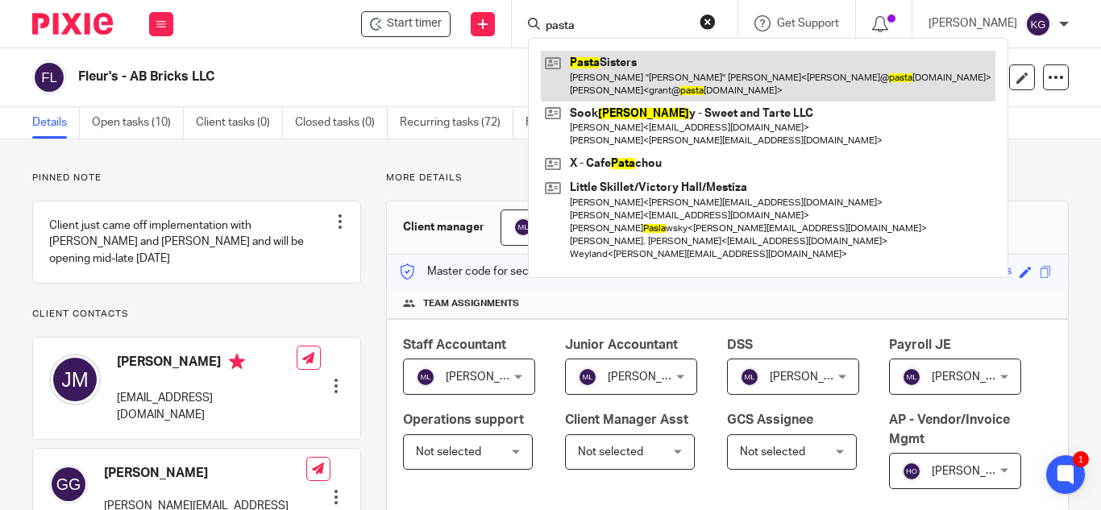
type input "pasta"
click at [642, 72] on link at bounding box center [768, 76] width 455 height 50
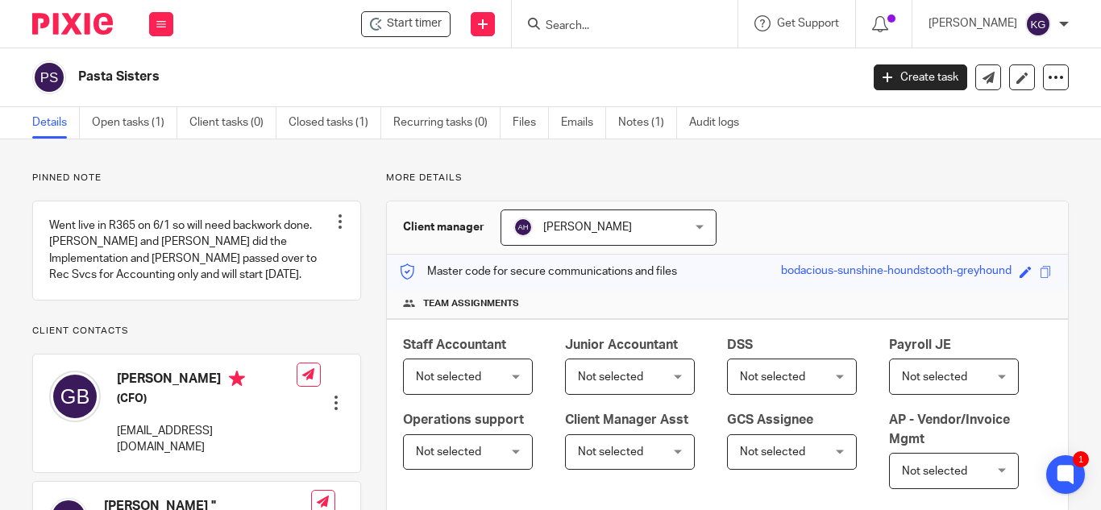
drag, startPoint x: 618, startPoint y: 19, endPoint x: 613, endPoint y: 27, distance: 9.4
click at [618, 19] on input "Search" at bounding box center [616, 26] width 145 height 15
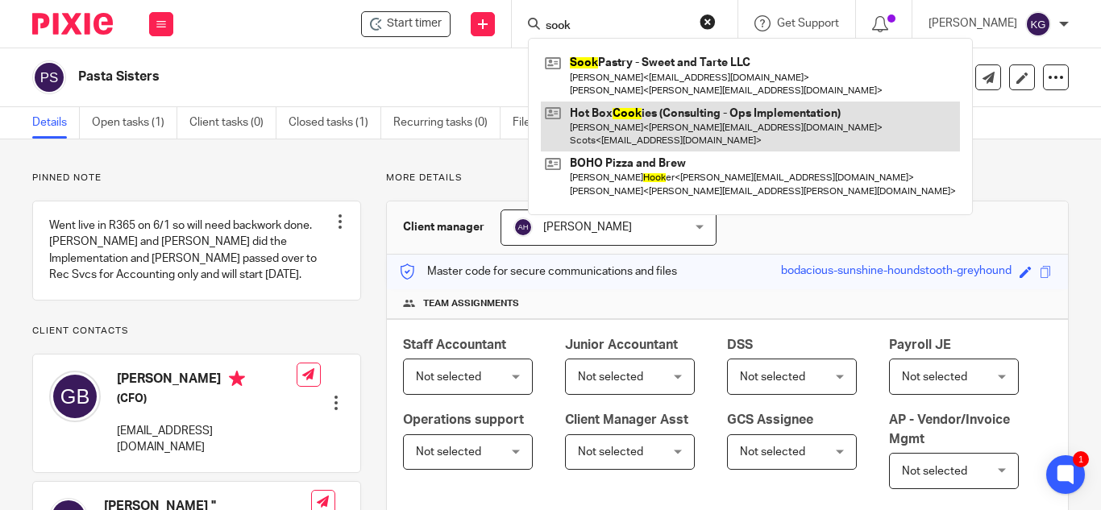
type input "sook"
click at [618, 102] on link at bounding box center [750, 127] width 419 height 50
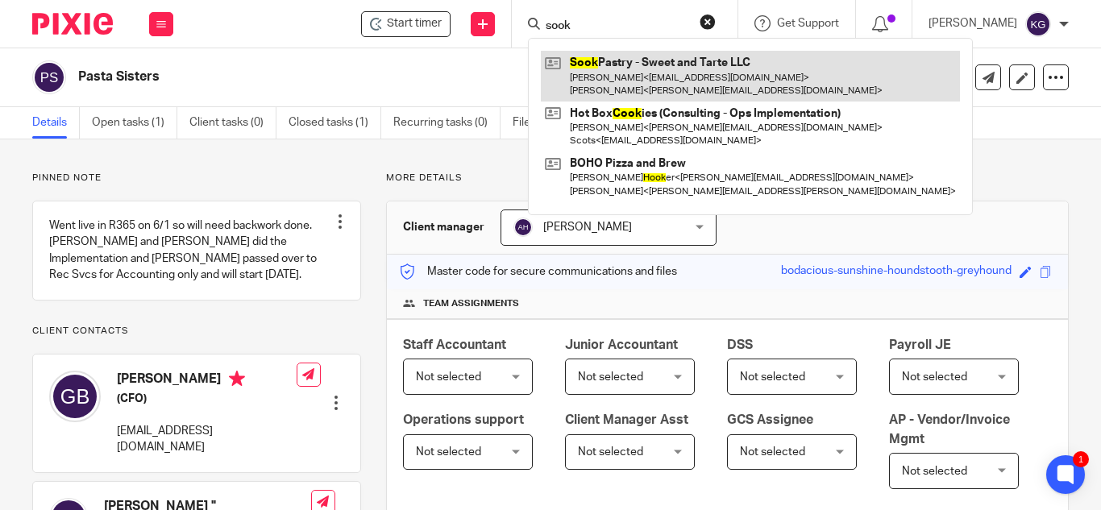
click at [619, 86] on link at bounding box center [750, 76] width 419 height 50
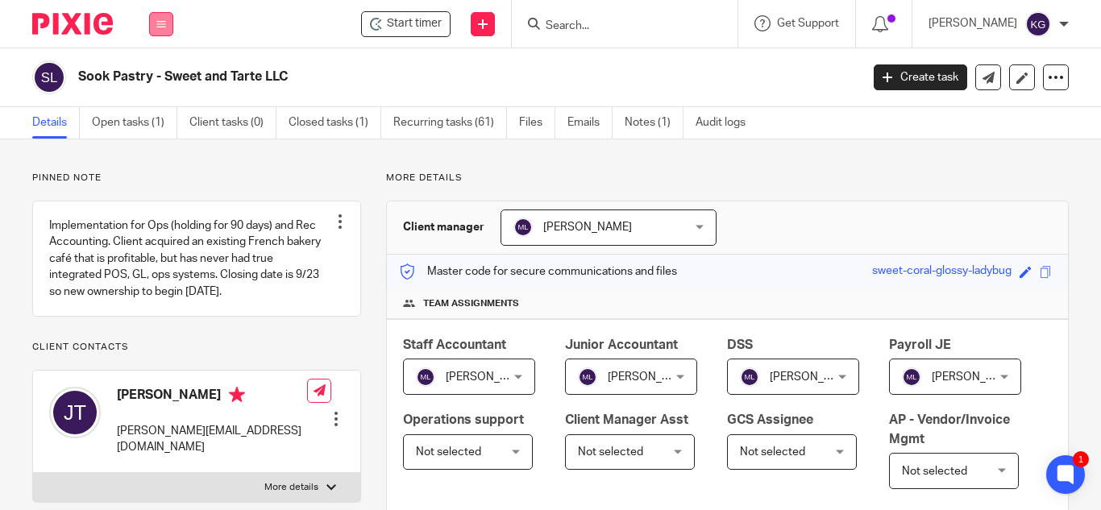
click at [156, 27] on button at bounding box center [161, 24] width 24 height 24
click at [156, 120] on link "Clients" at bounding box center [157, 122] width 37 height 11
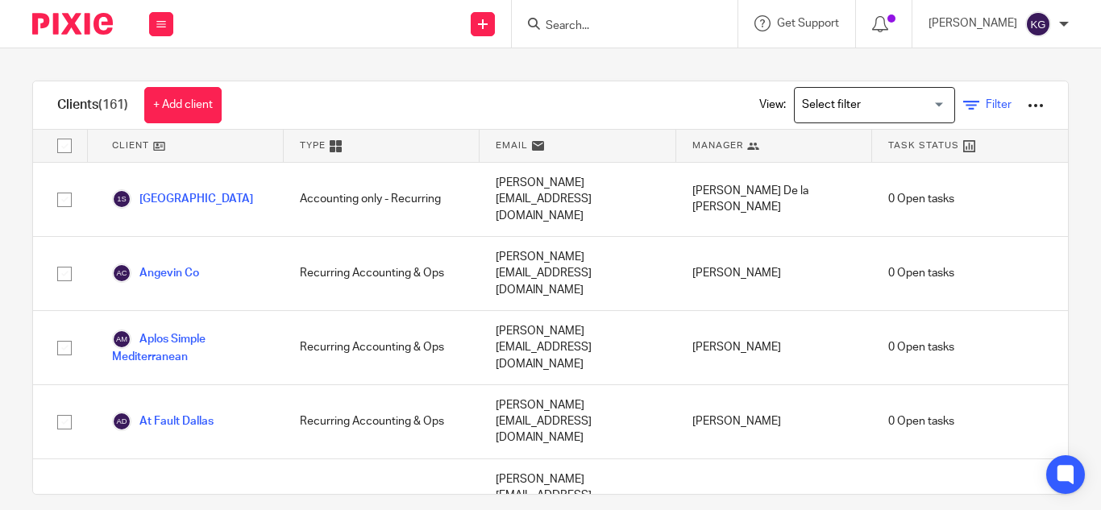
click at [986, 108] on span "Filter" at bounding box center [999, 104] width 26 height 11
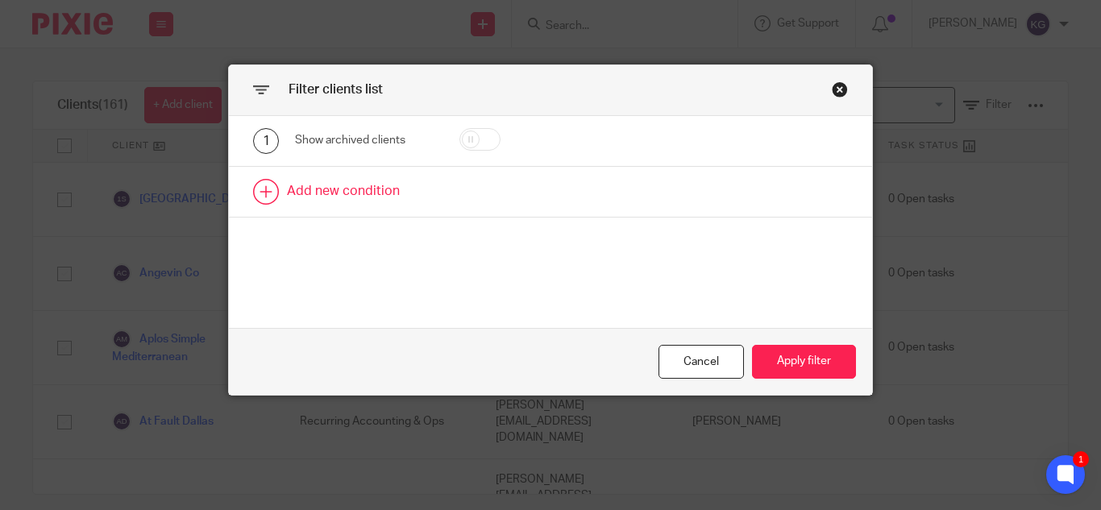
click at [416, 186] on link at bounding box center [550, 192] width 643 height 50
click at [410, 197] on div "Field" at bounding box center [364, 197] width 139 height 36
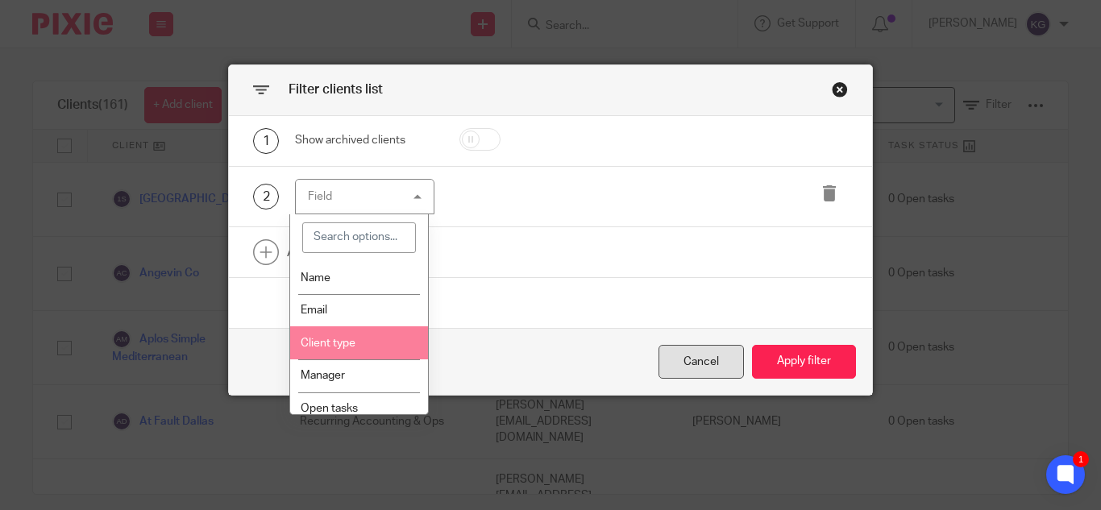
click at [675, 363] on div "Cancel" at bounding box center [700, 362] width 85 height 35
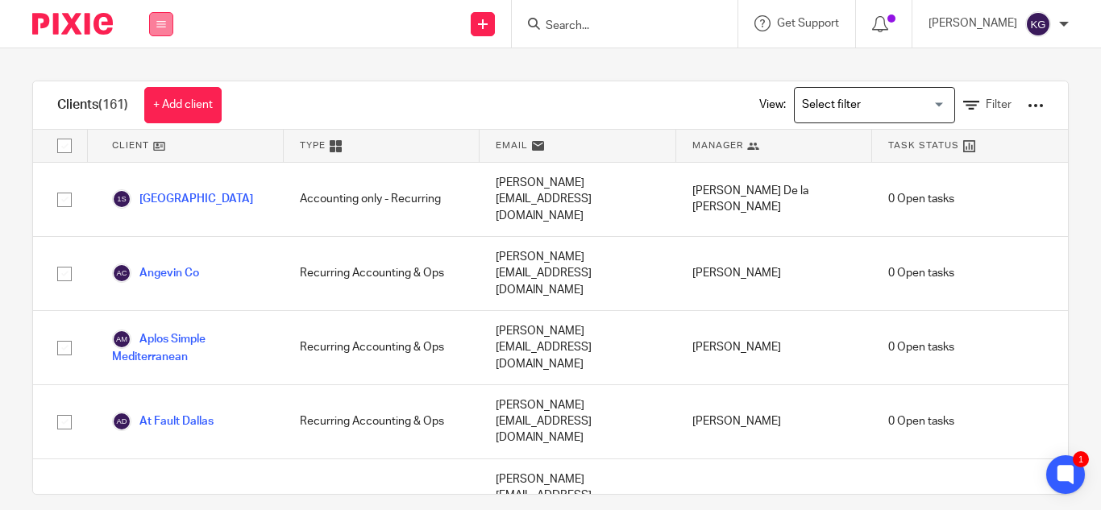
click at [158, 19] on icon at bounding box center [161, 24] width 10 height 10
click at [168, 118] on link "Clients" at bounding box center [157, 122] width 37 height 11
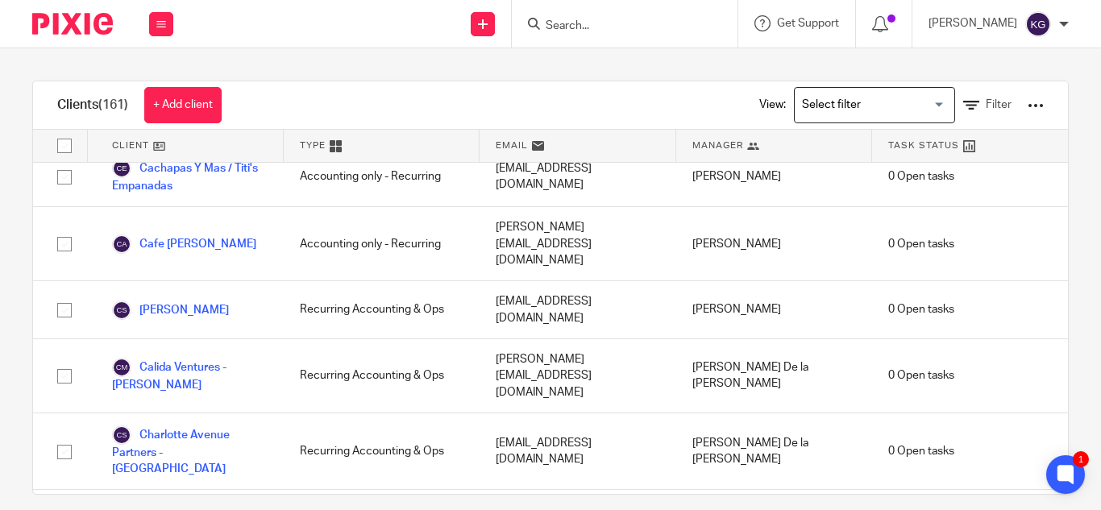
scroll to position [564, 0]
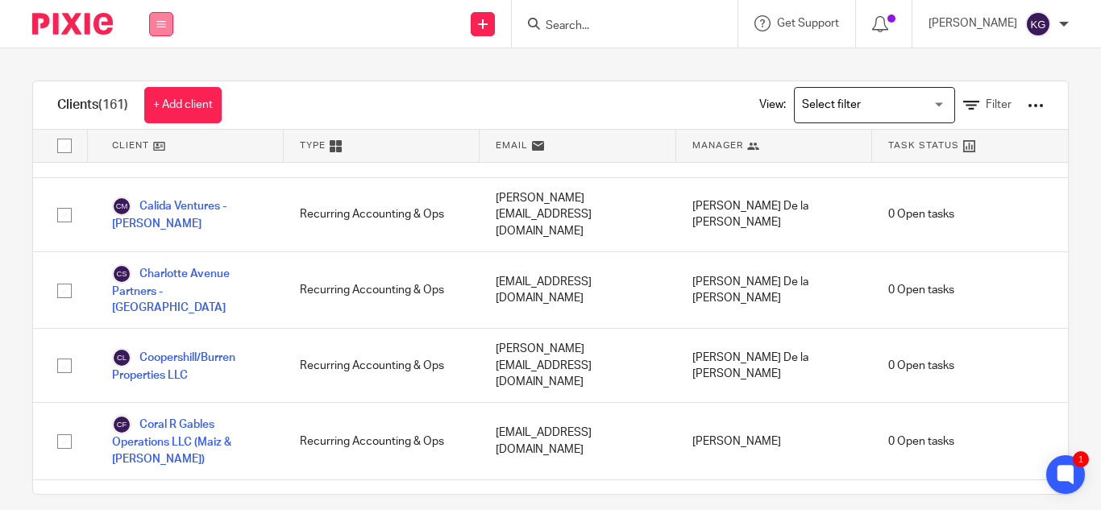
click at [159, 19] on icon at bounding box center [161, 24] width 10 height 10
click at [164, 192] on link "Settings" at bounding box center [160, 193] width 43 height 11
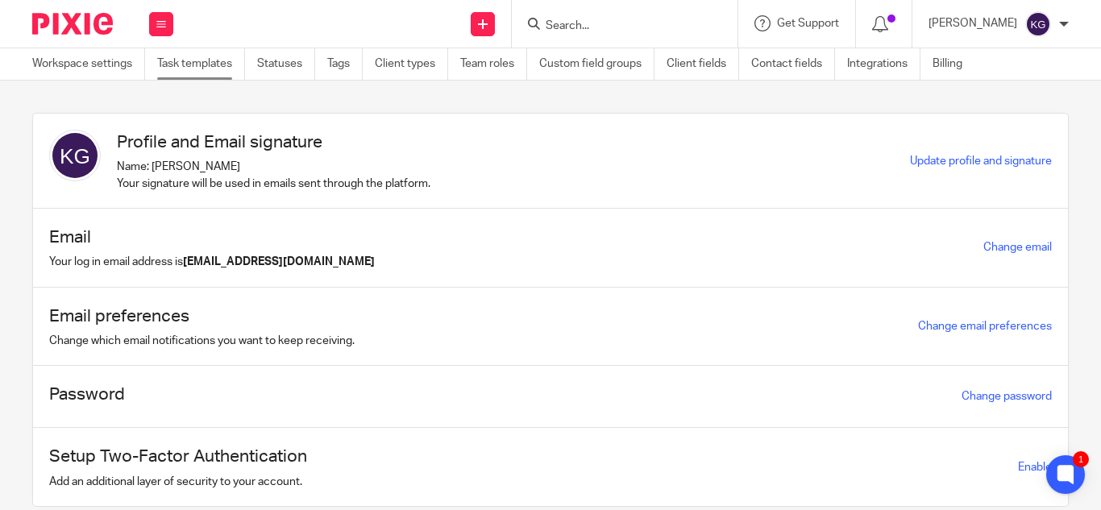
click at [197, 64] on link "Task templates" at bounding box center [201, 63] width 88 height 31
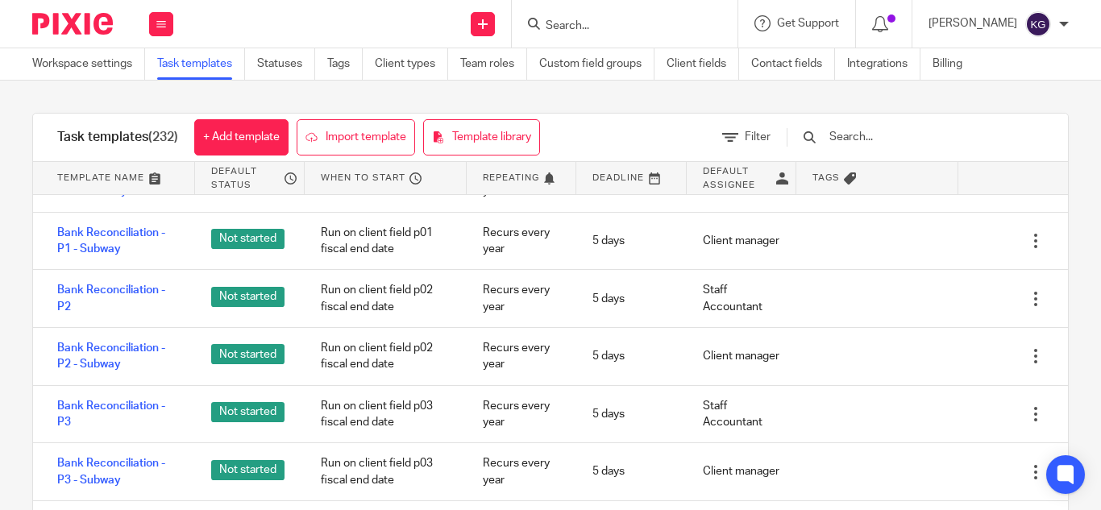
scroll to position [2901, 0]
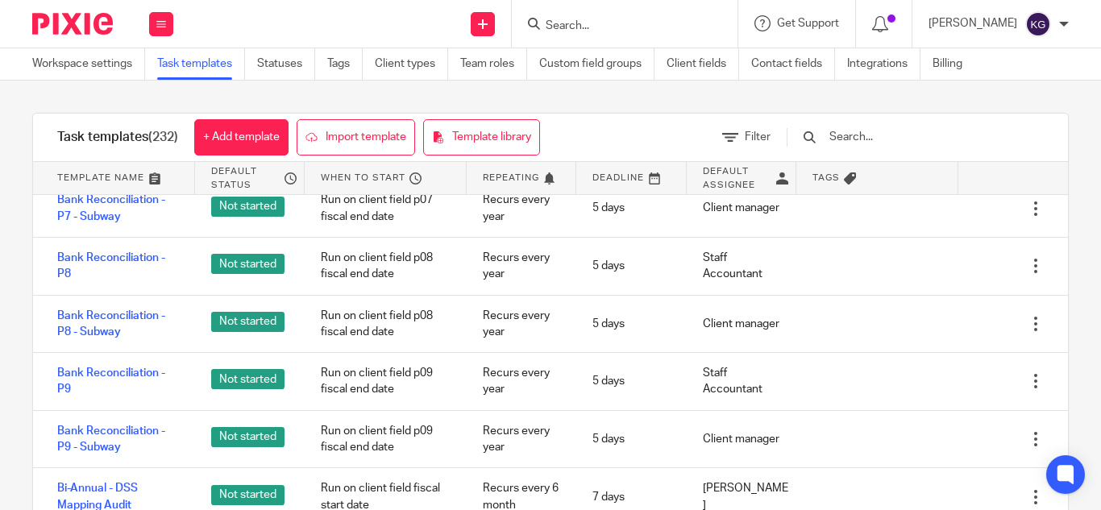
click at [881, 138] on input "text" at bounding box center [922, 137] width 188 height 18
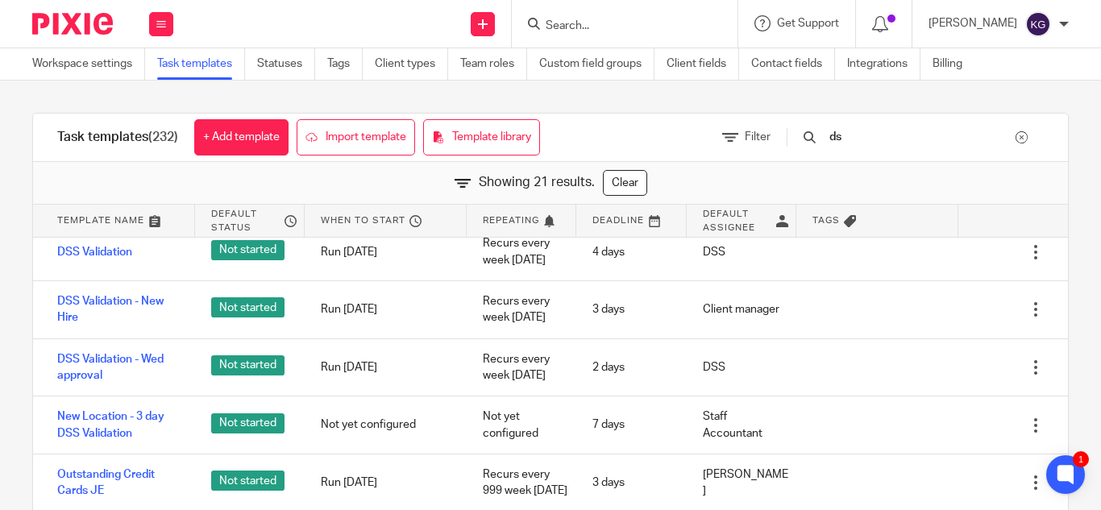
scroll to position [154, 0]
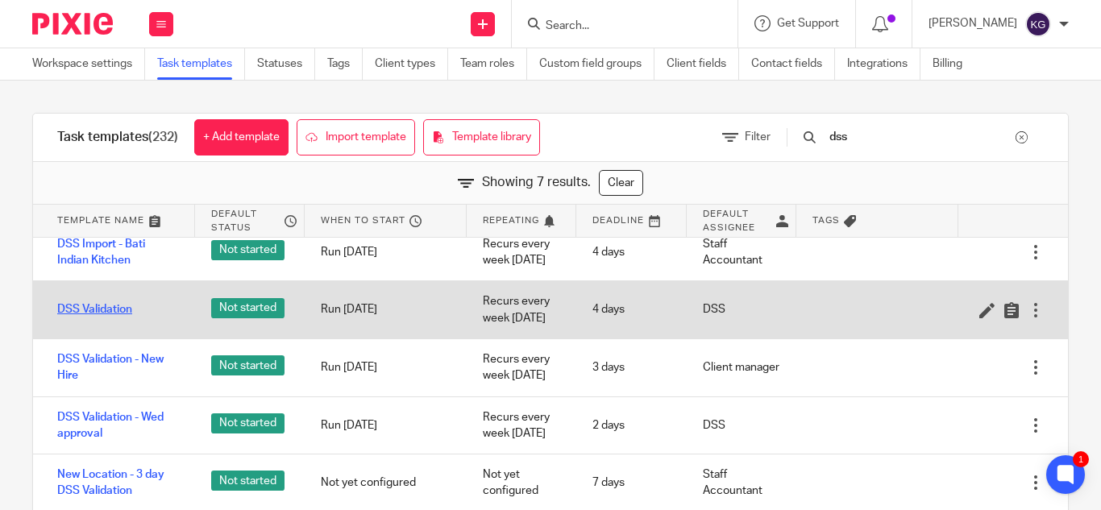
type input "dss"
click at [85, 301] on link "DSS Validation" at bounding box center [94, 309] width 75 height 16
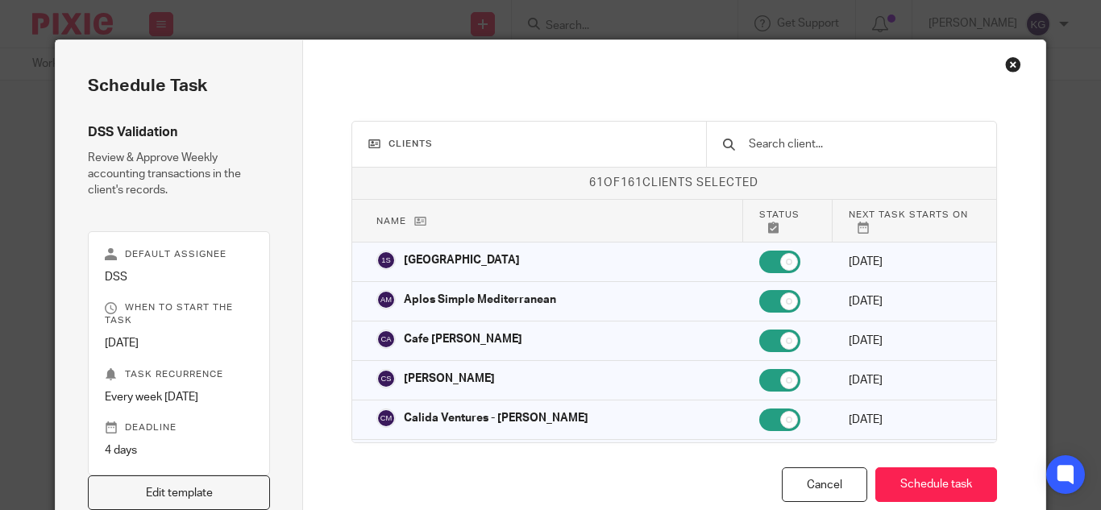
scroll to position [122, 0]
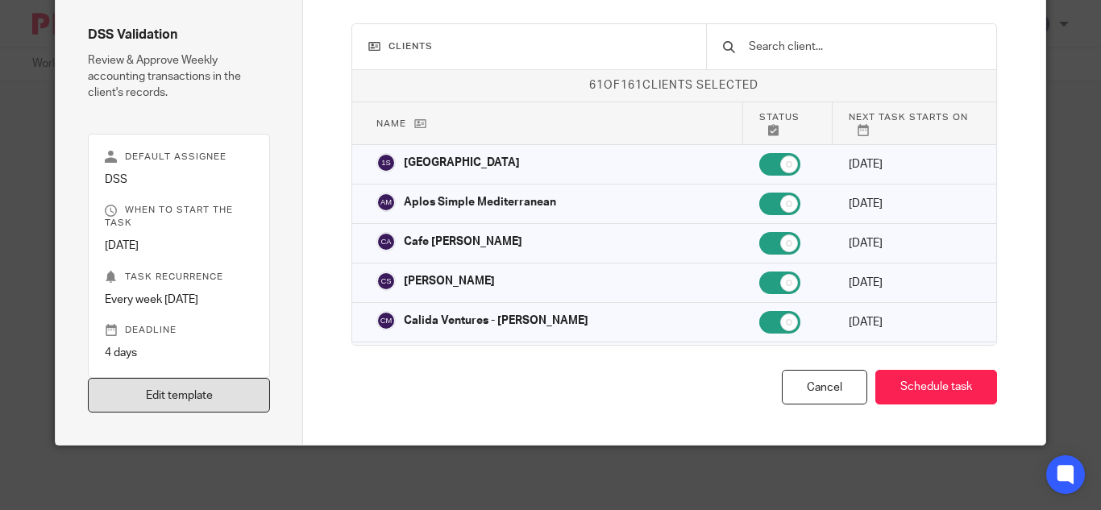
click at [152, 396] on link "Edit template" at bounding box center [179, 395] width 182 height 35
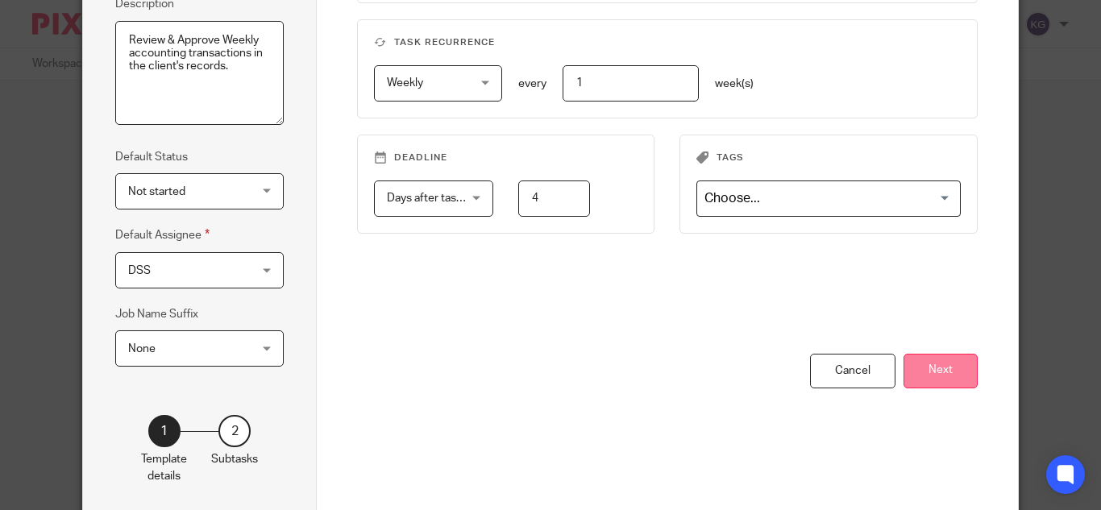
click at [944, 363] on button "Next" at bounding box center [940, 371] width 74 height 35
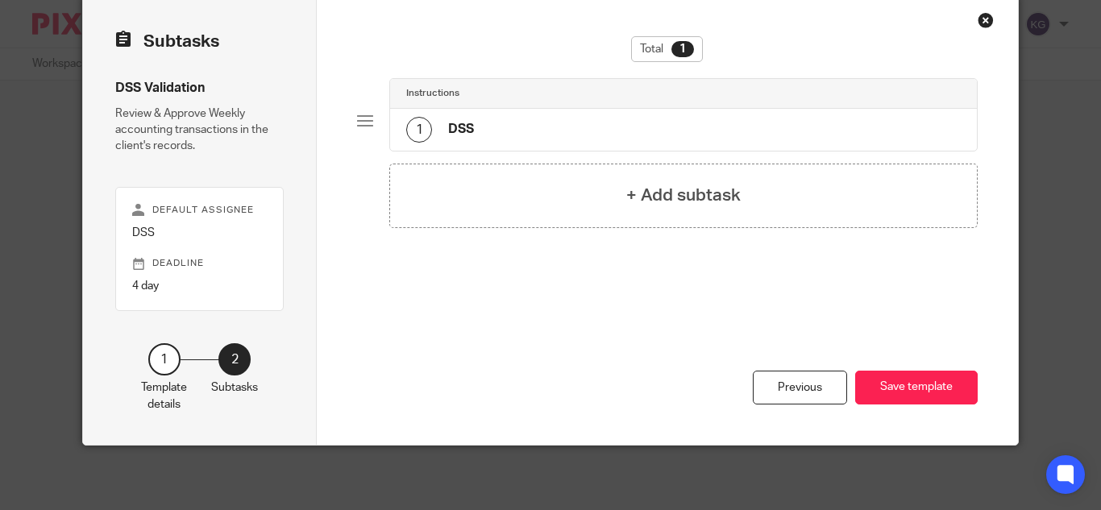
scroll to position [69, 0]
click at [450, 122] on h4 "DSS" at bounding box center [461, 129] width 26 height 17
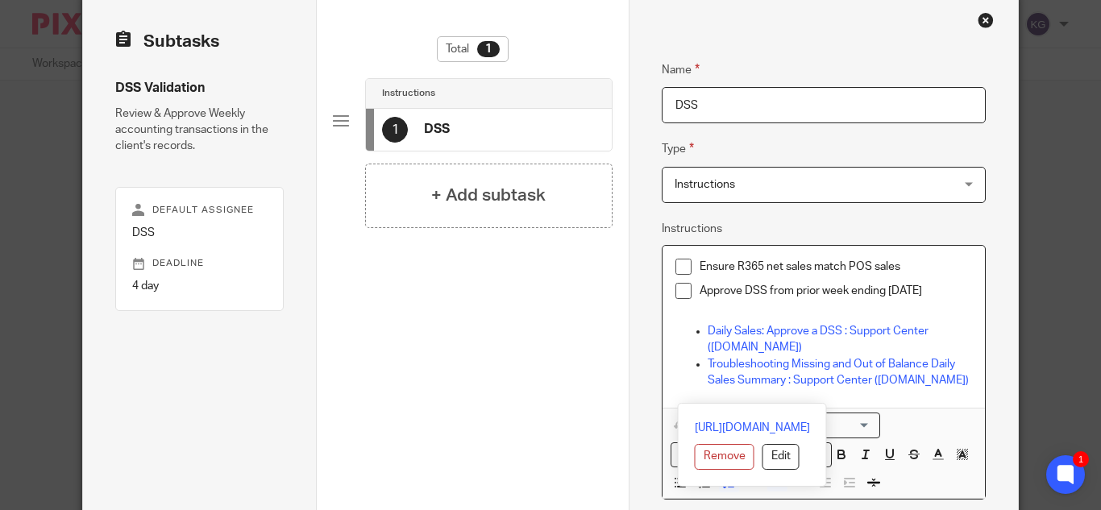
drag, startPoint x: 808, startPoint y: 400, endPoint x: 712, endPoint y: 281, distance: 152.9
click at [671, 270] on div "Ensure R365 net sales match POS sales Approve DSS from prior week ending [DATE]…" at bounding box center [823, 327] width 322 height 162
copy div "Ensure R365 net sales match POS sales Approve DSS from prior week ending [DATE]…"
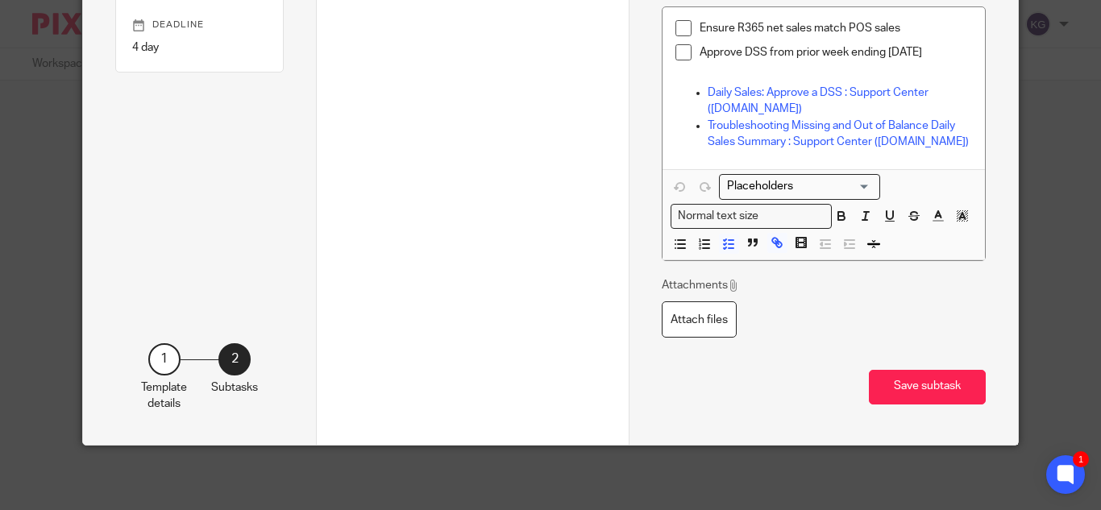
scroll to position [0, 0]
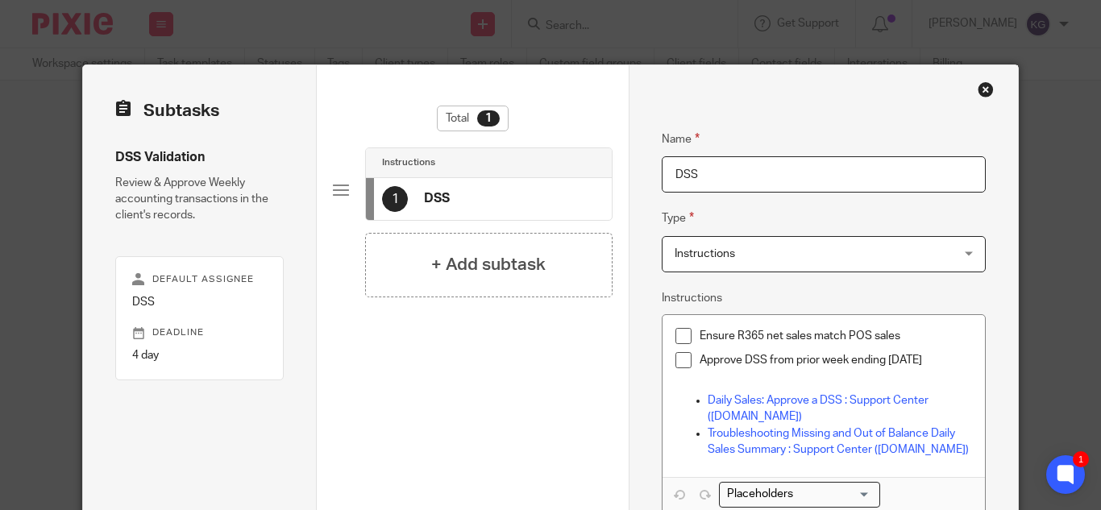
click at [978, 89] on div "Close this dialog window" at bounding box center [986, 89] width 16 height 16
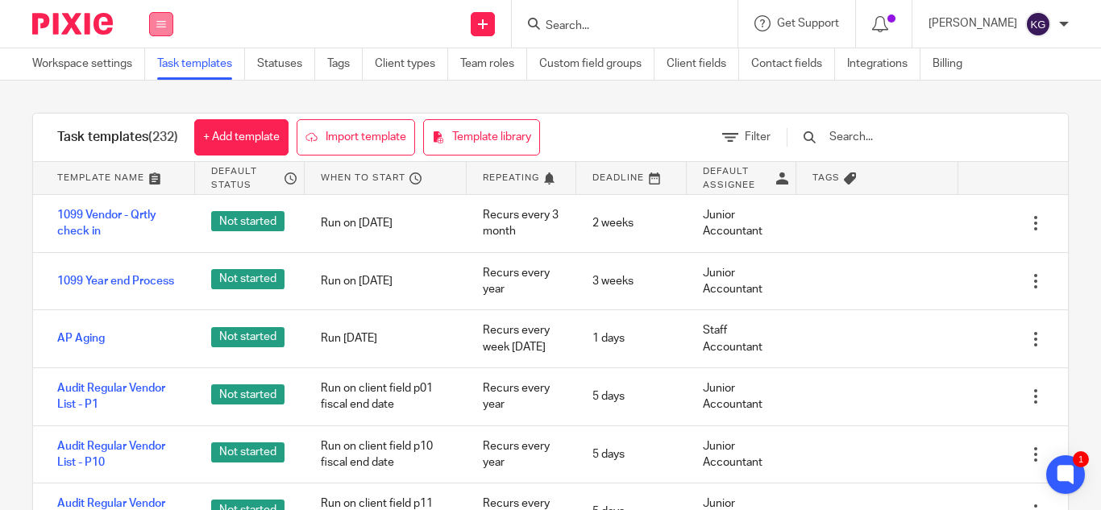
click at [158, 26] on icon at bounding box center [161, 24] width 10 height 10
click at [148, 117] on link "Clients" at bounding box center [156, 122] width 35 height 11
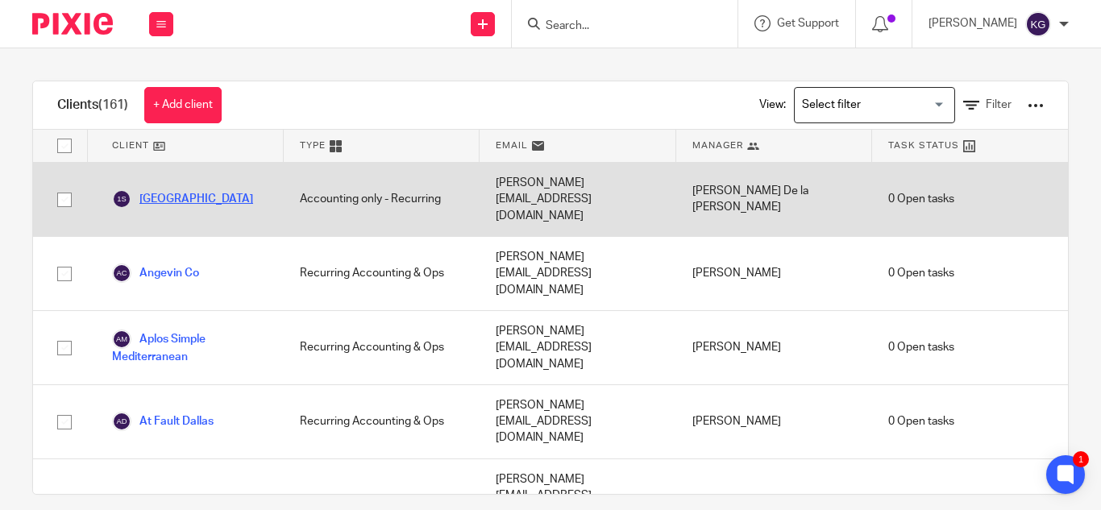
click at [180, 189] on link "[GEOGRAPHIC_DATA]" at bounding box center [182, 198] width 141 height 19
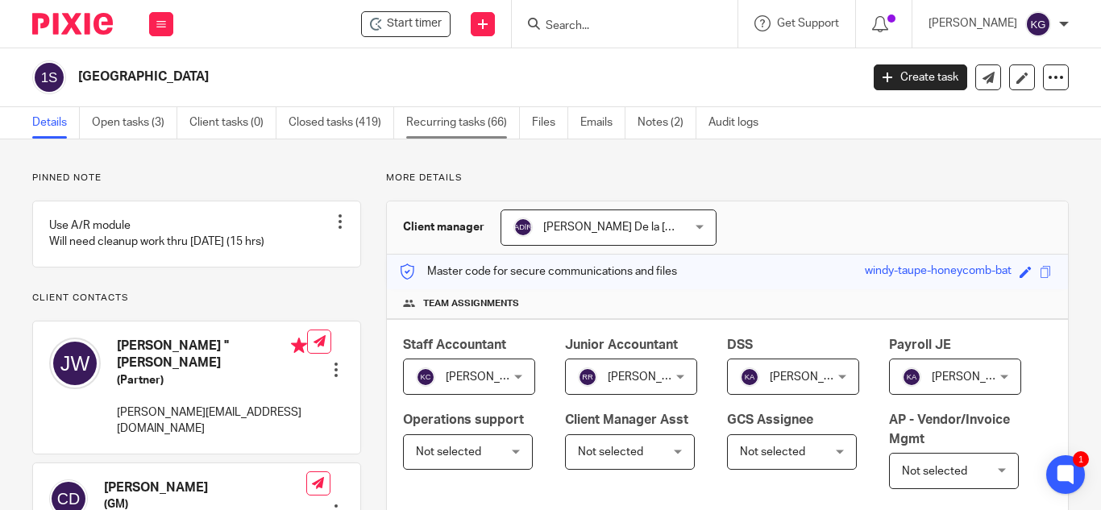
click at [483, 111] on link "Recurring tasks (66)" at bounding box center [463, 122] width 114 height 31
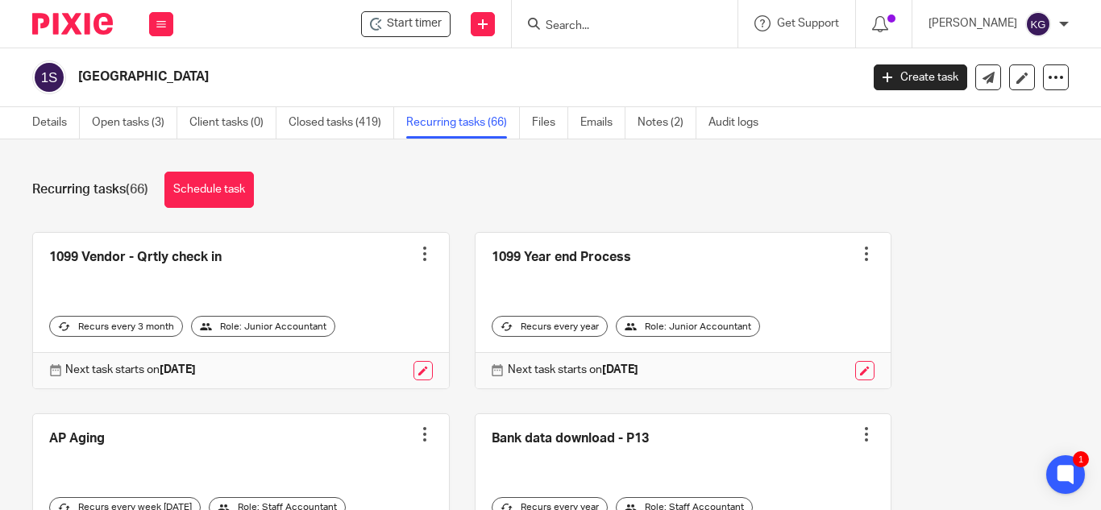
click at [591, 27] on input "Search" at bounding box center [616, 26] width 145 height 15
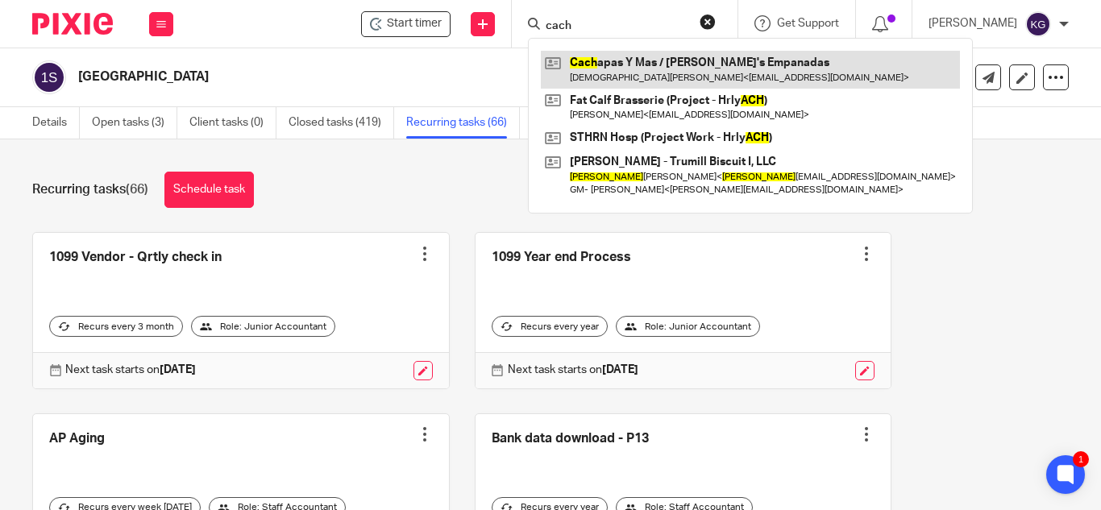
type input "cach"
click at [622, 65] on link at bounding box center [750, 69] width 419 height 37
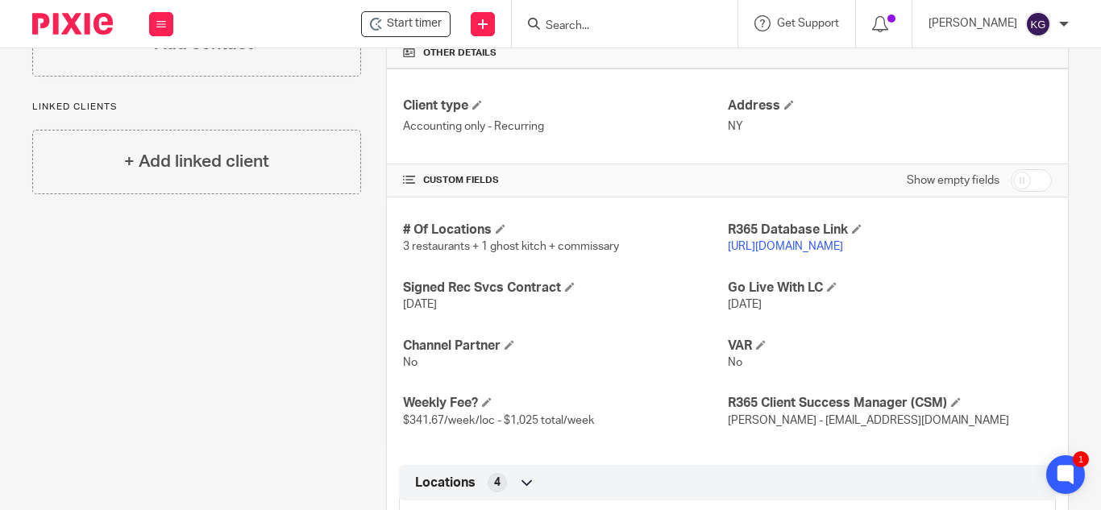
scroll to position [81, 0]
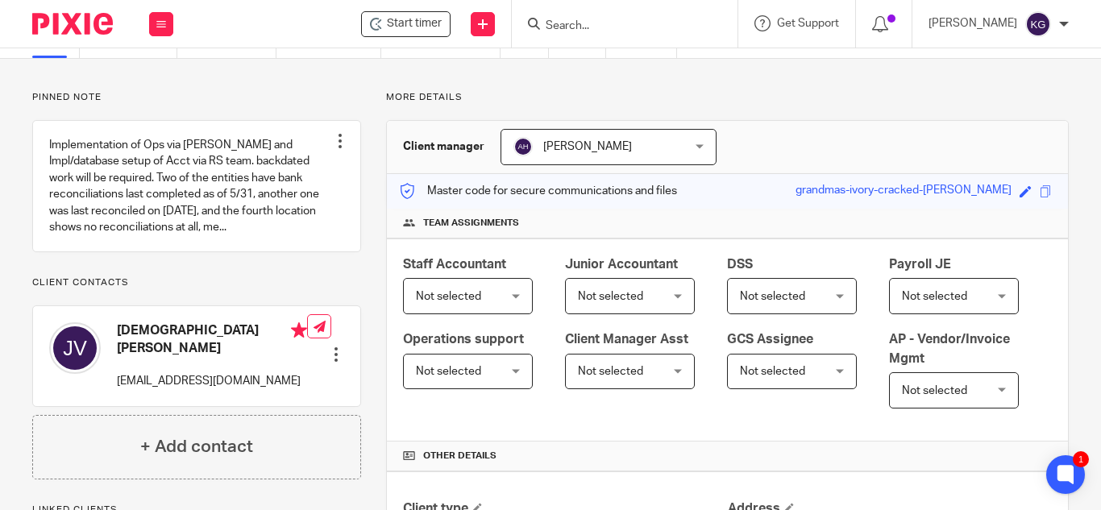
click at [609, 27] on input "Search" at bounding box center [616, 26] width 145 height 15
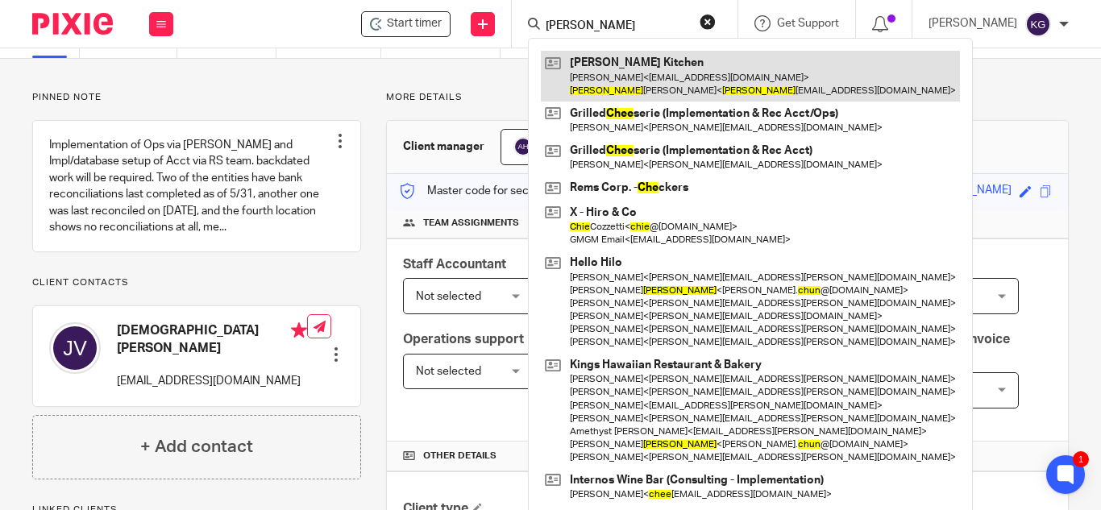
type input "chue"
click at [670, 72] on link at bounding box center [750, 76] width 419 height 50
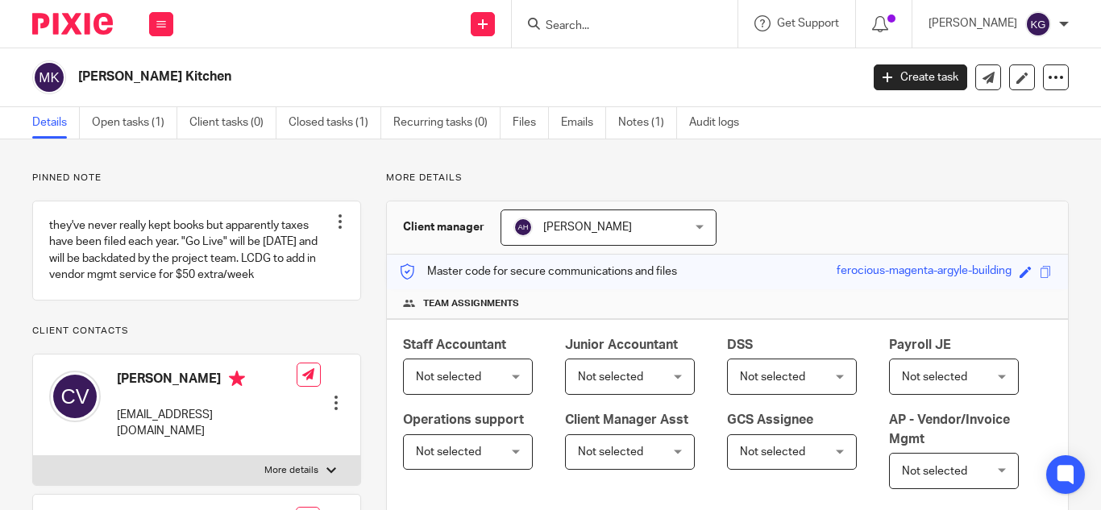
scroll to position [242, 0]
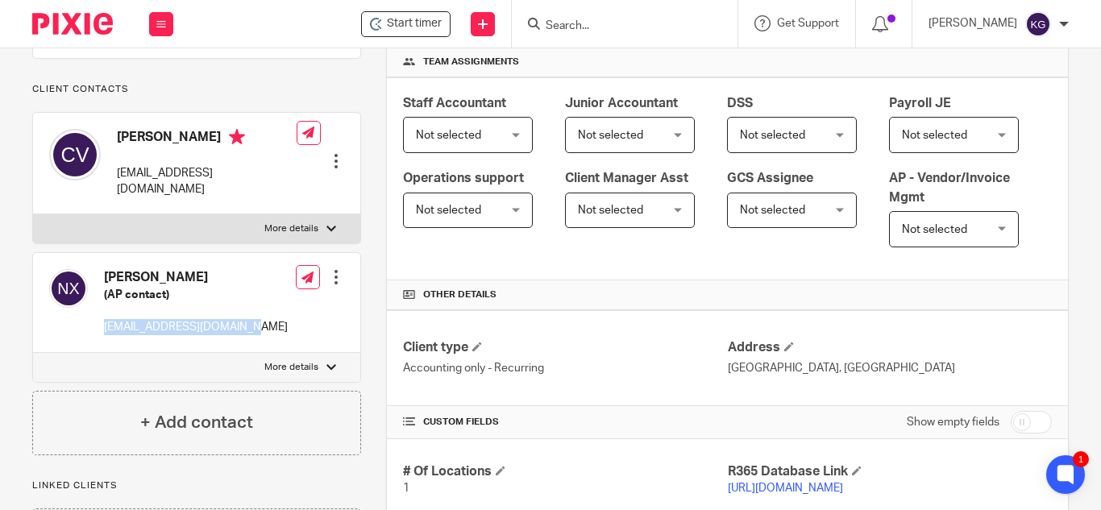
drag, startPoint x: 255, startPoint y: 326, endPoint x: 114, endPoint y: 326, distance: 141.8
click at [103, 331] on div "[PERSON_NAME] (AP contact) [EMAIL_ADDRESS][DOMAIN_NAME] Edit contact Create cli…" at bounding box center [196, 302] width 327 height 99
copy p "[EMAIL_ADDRESS][DOMAIN_NAME]"
click at [888, 17] on icon at bounding box center [880, 24] width 16 height 16
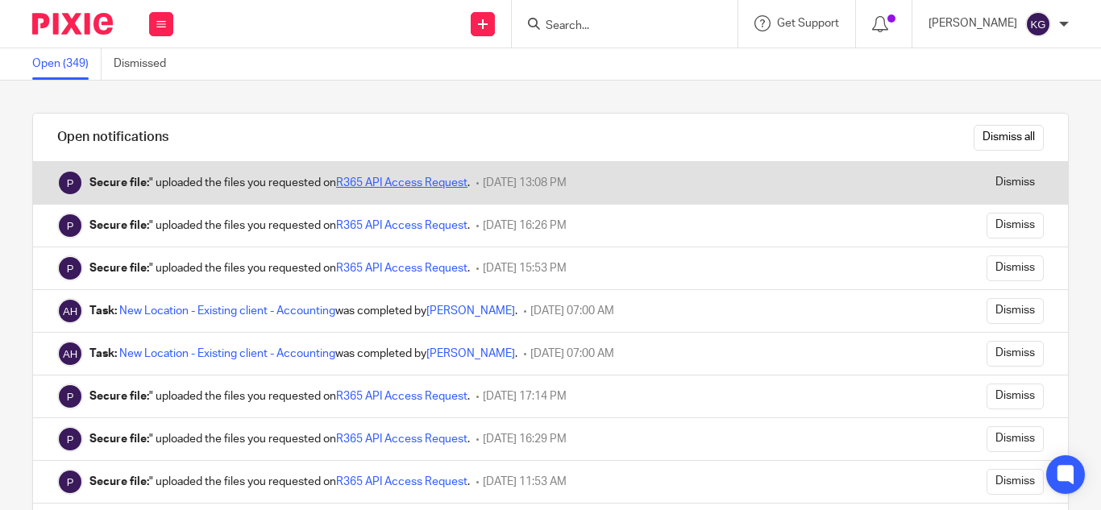
click at [415, 183] on link "R365 API Access Request" at bounding box center [401, 182] width 131 height 11
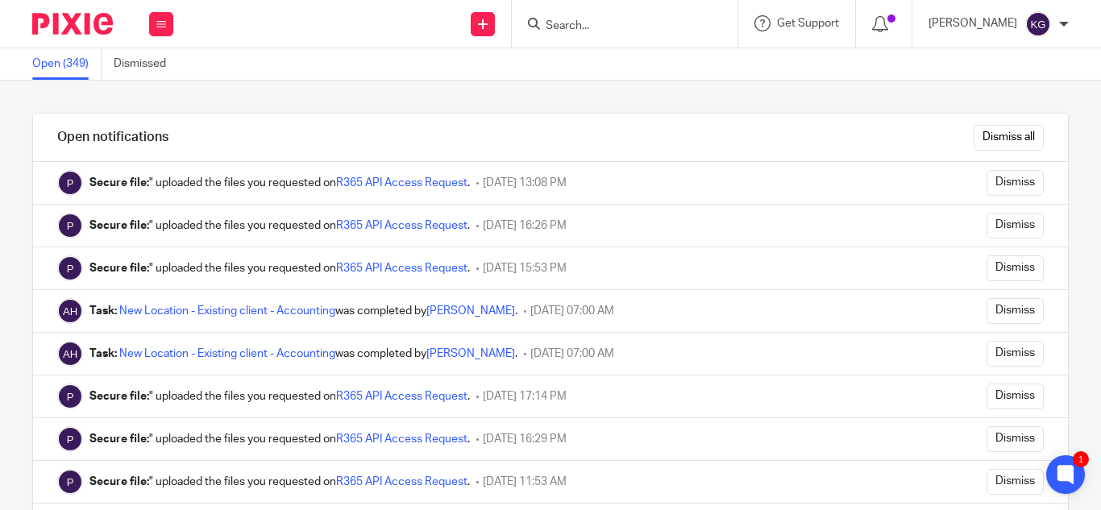
click at [617, 27] on input "Search" at bounding box center [616, 26] width 145 height 15
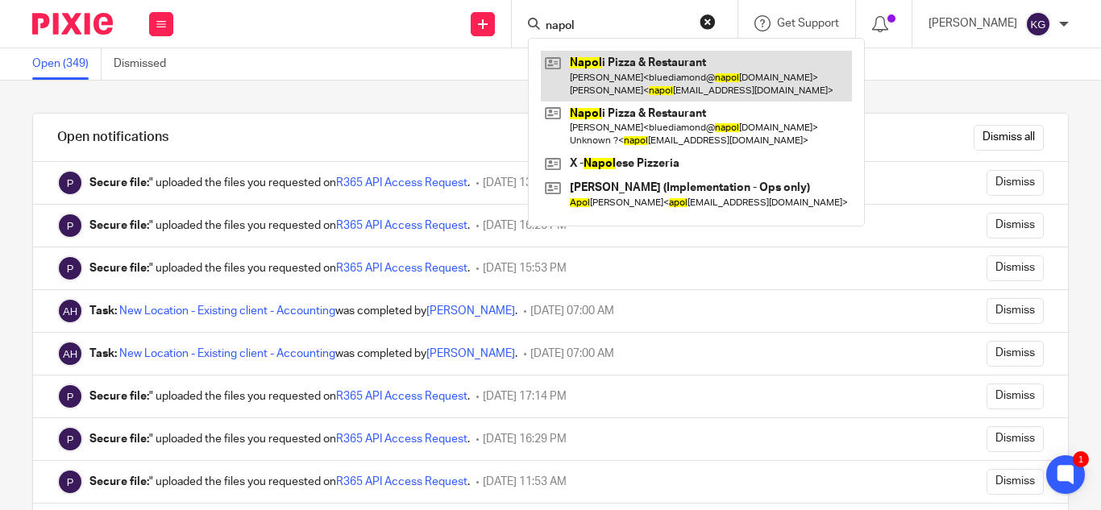
type input "napol"
click at [635, 89] on link at bounding box center [696, 76] width 311 height 50
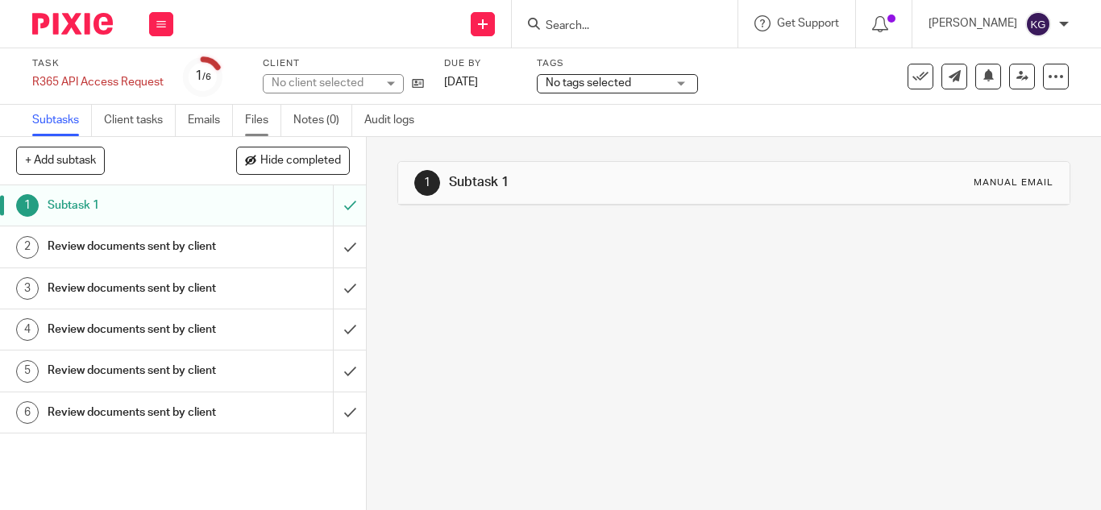
click at [259, 114] on link "Files" at bounding box center [263, 120] width 36 height 31
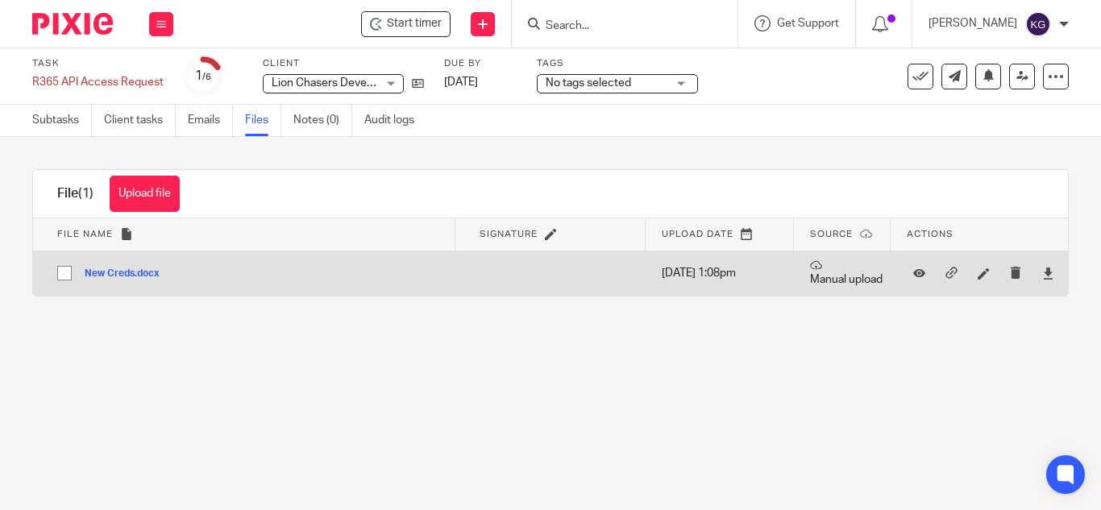
click at [133, 273] on button "New Creds.docx" at bounding box center [128, 273] width 87 height 11
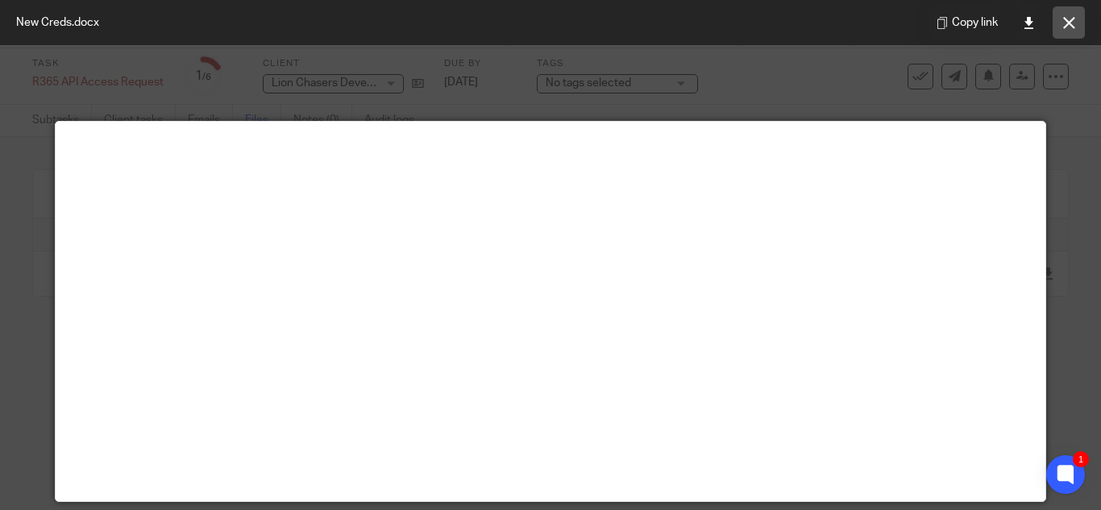
click at [1074, 27] on icon at bounding box center [1069, 23] width 12 height 12
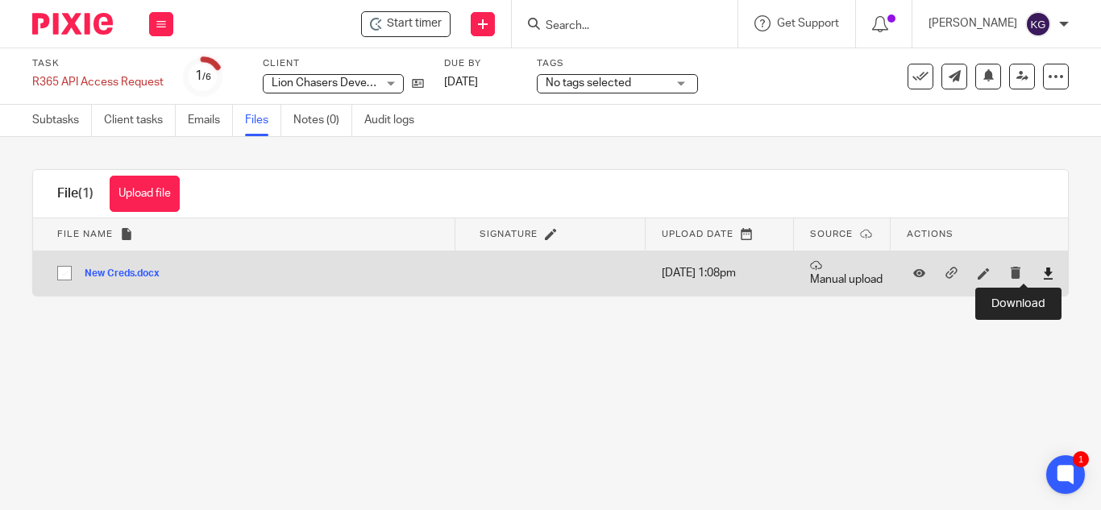
click at [1042, 268] on icon at bounding box center [1048, 274] width 12 height 12
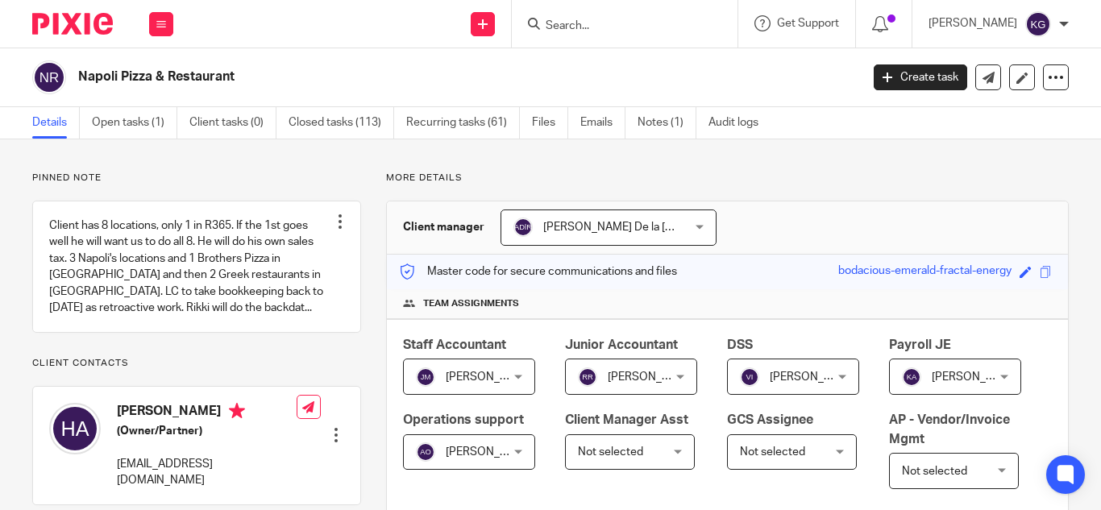
scroll to position [322, 0]
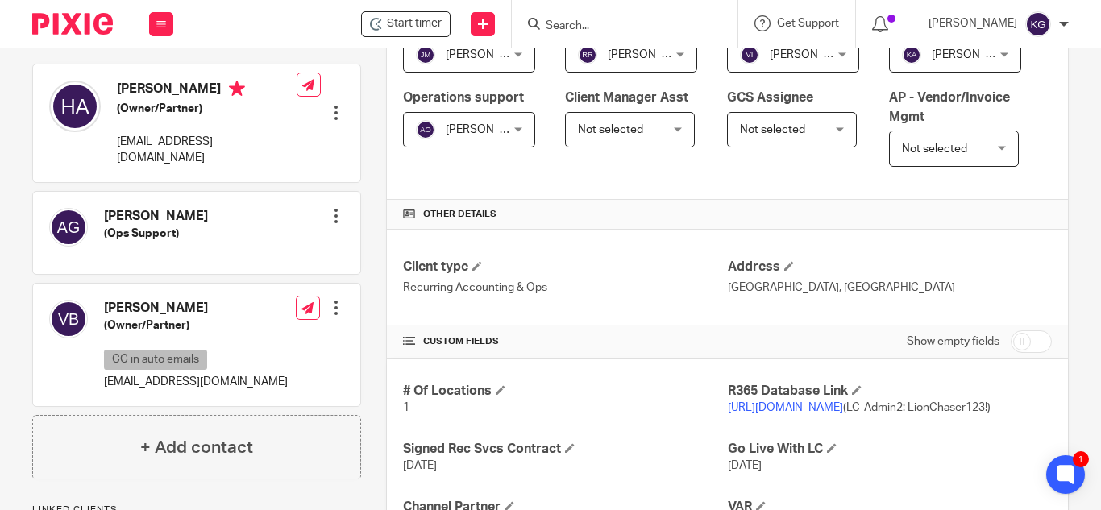
click at [613, 19] on input "Search" at bounding box center [616, 26] width 145 height 15
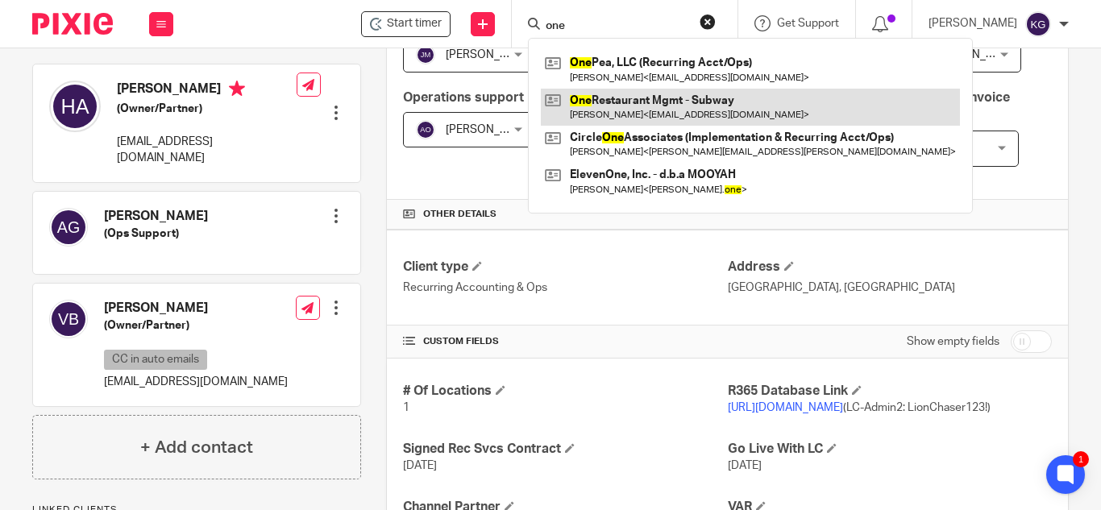
type input "one"
click at [638, 109] on link at bounding box center [750, 107] width 419 height 37
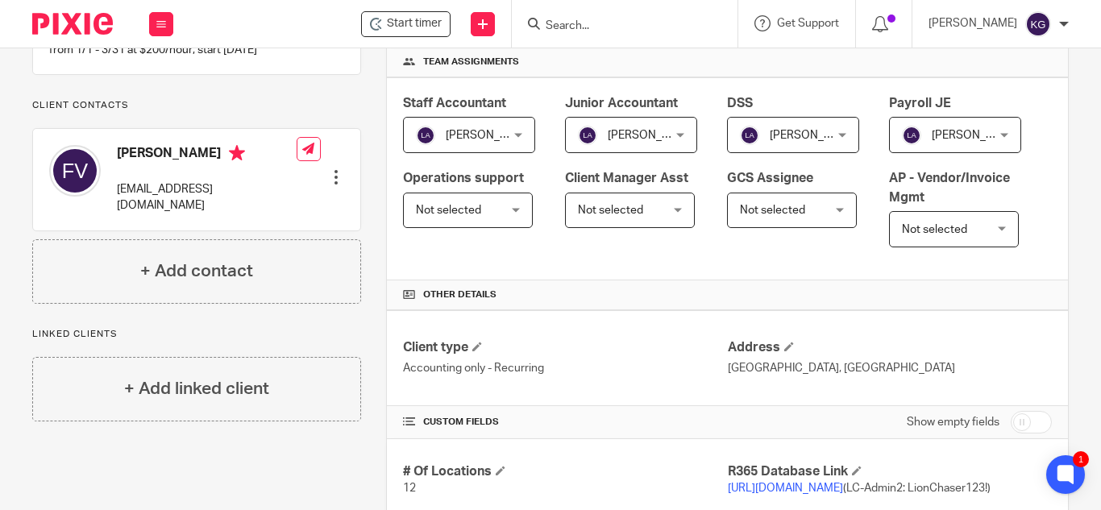
scroll to position [403, 0]
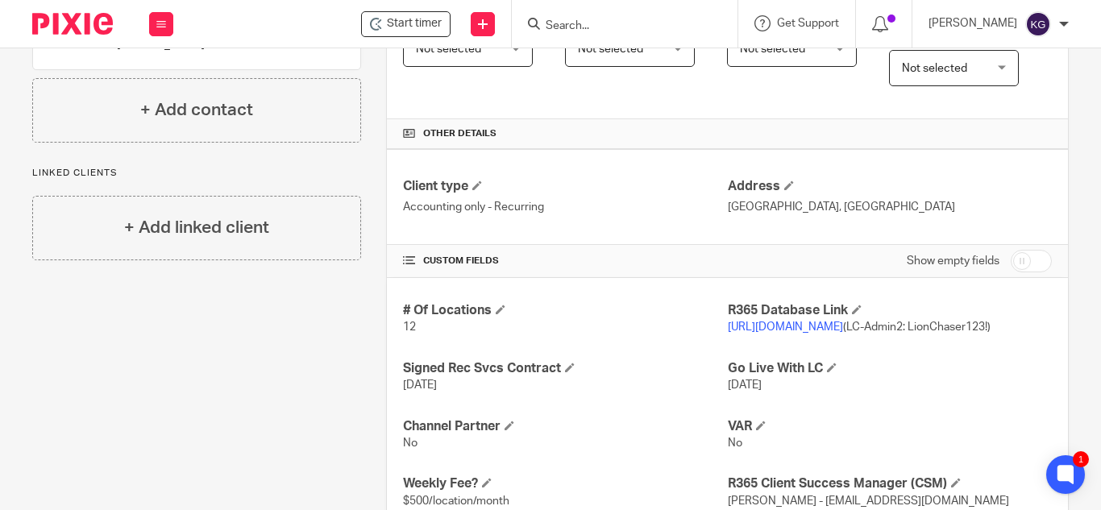
click at [795, 333] on link "[URL][DOMAIN_NAME]" at bounding box center [785, 327] width 115 height 11
click at [608, 31] on input "Search" at bounding box center [616, 26] width 145 height 15
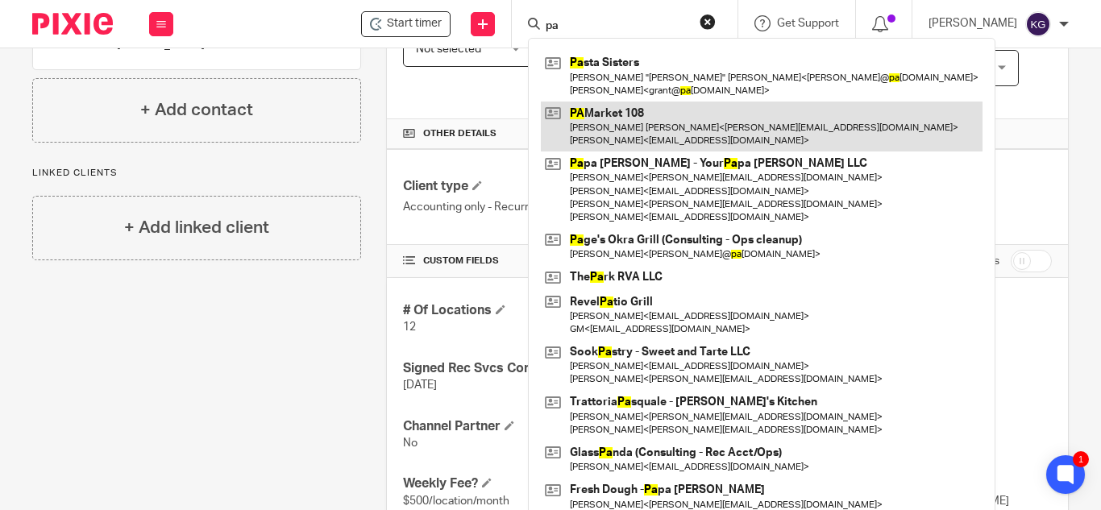
type input "pa"
click at [634, 121] on link at bounding box center [762, 127] width 442 height 50
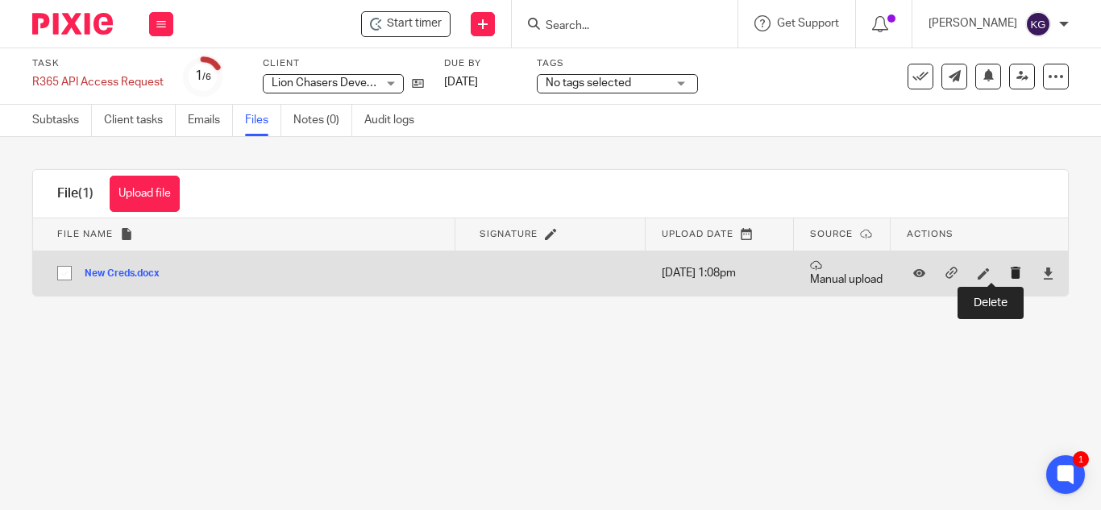
click at [1010, 272] on icon "submit" at bounding box center [1016, 273] width 12 height 12
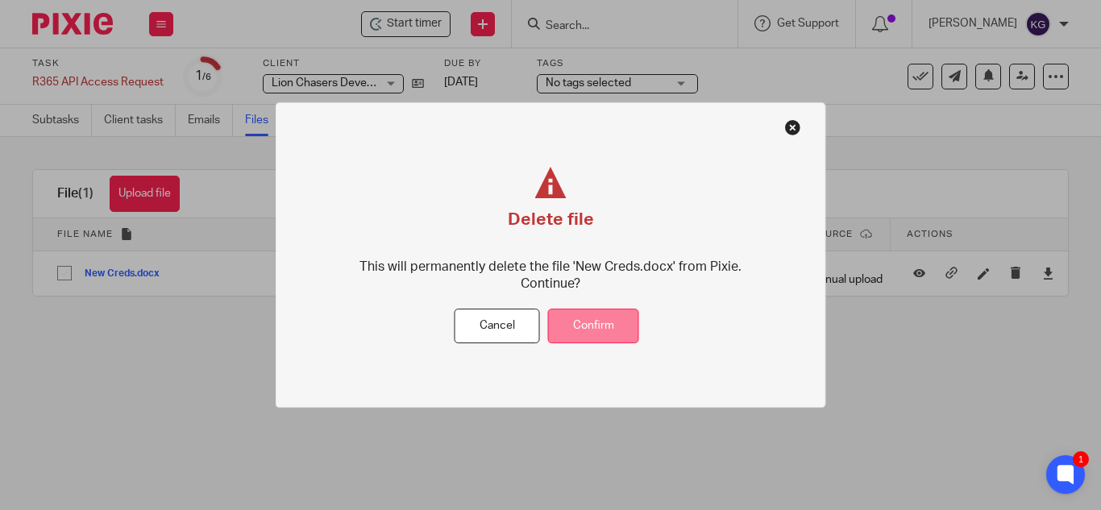
click at [601, 322] on button "Confirm" at bounding box center [593, 326] width 91 height 35
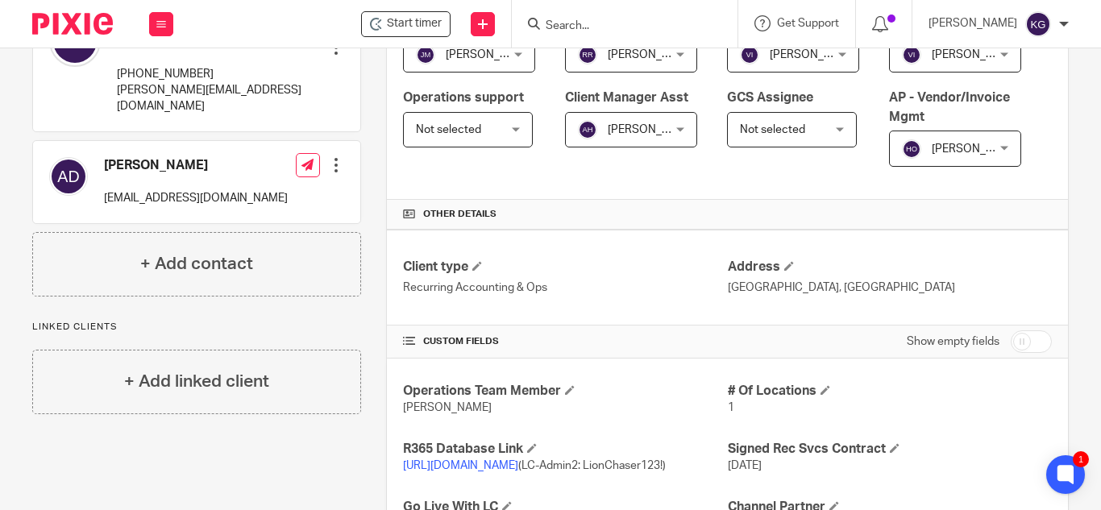
scroll to position [645, 0]
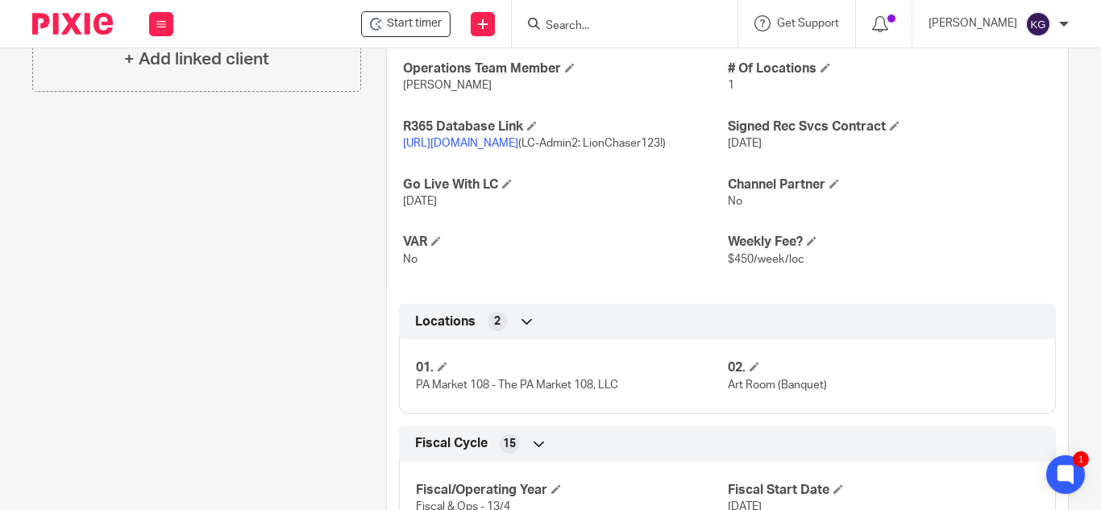
click at [480, 149] on link "[URL][DOMAIN_NAME]" at bounding box center [460, 143] width 115 height 11
click at [600, 19] on form at bounding box center [630, 24] width 172 height 20
click at [588, 31] on input "Search" at bounding box center [616, 26] width 145 height 15
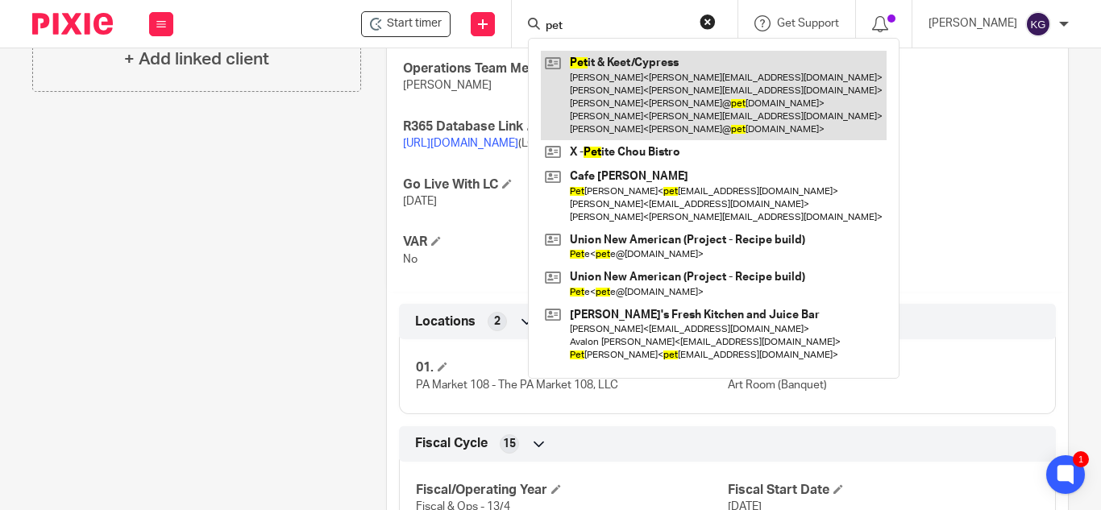
type input "pet"
click at [607, 73] on link at bounding box center [714, 95] width 346 height 89
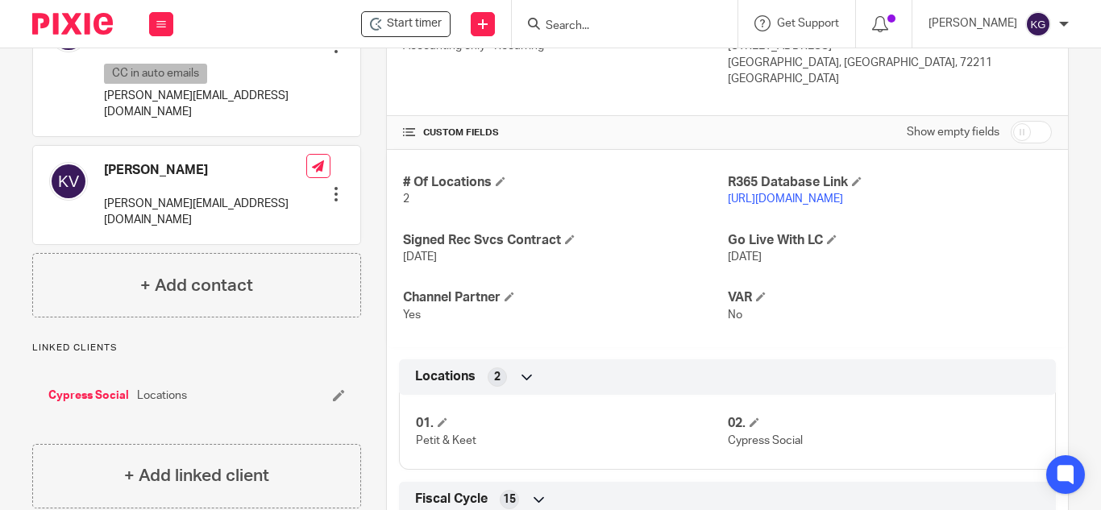
scroll to position [645, 0]
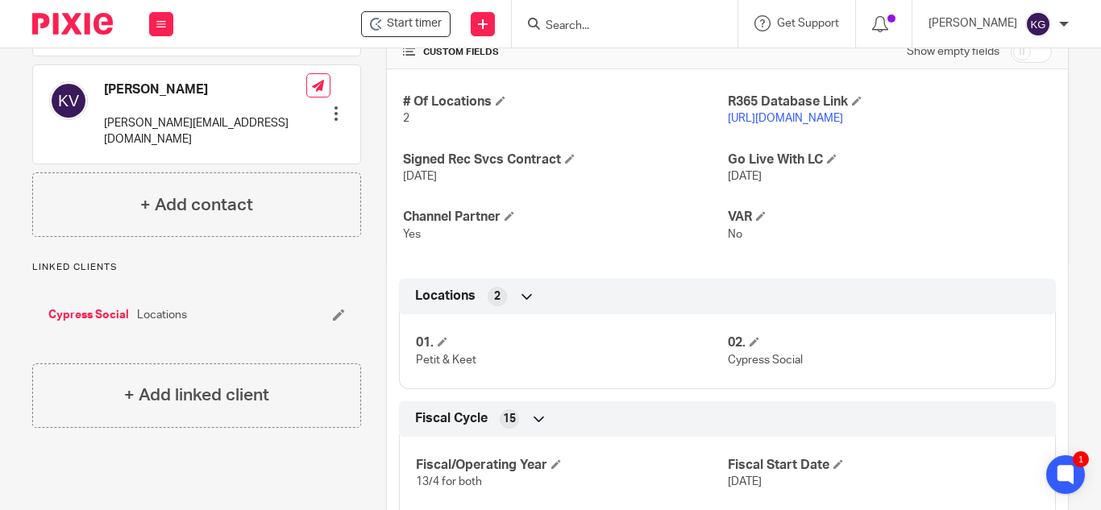
click at [843, 124] on link "[URL][DOMAIN_NAME]" at bounding box center [785, 118] width 115 height 11
click at [617, 23] on input "Search" at bounding box center [616, 26] width 145 height 15
click at [646, 29] on input "Search" at bounding box center [616, 26] width 145 height 15
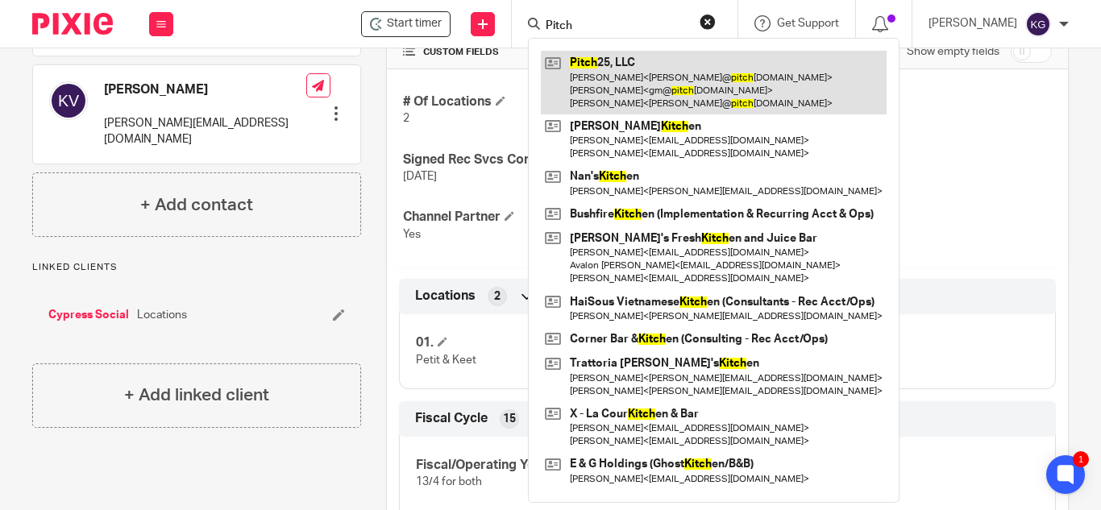
type input "Pitch"
click at [644, 64] on link at bounding box center [714, 83] width 346 height 64
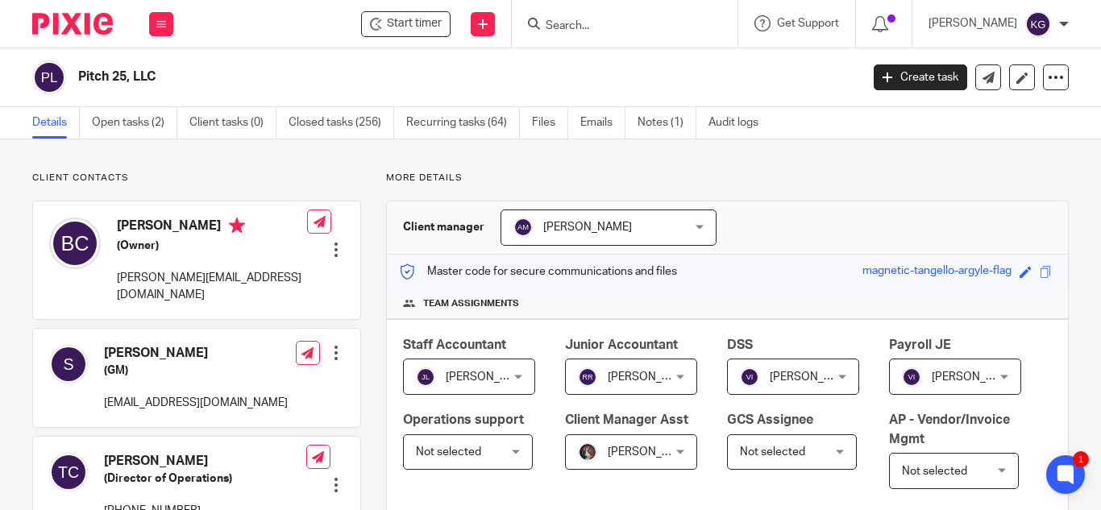
scroll to position [403, 0]
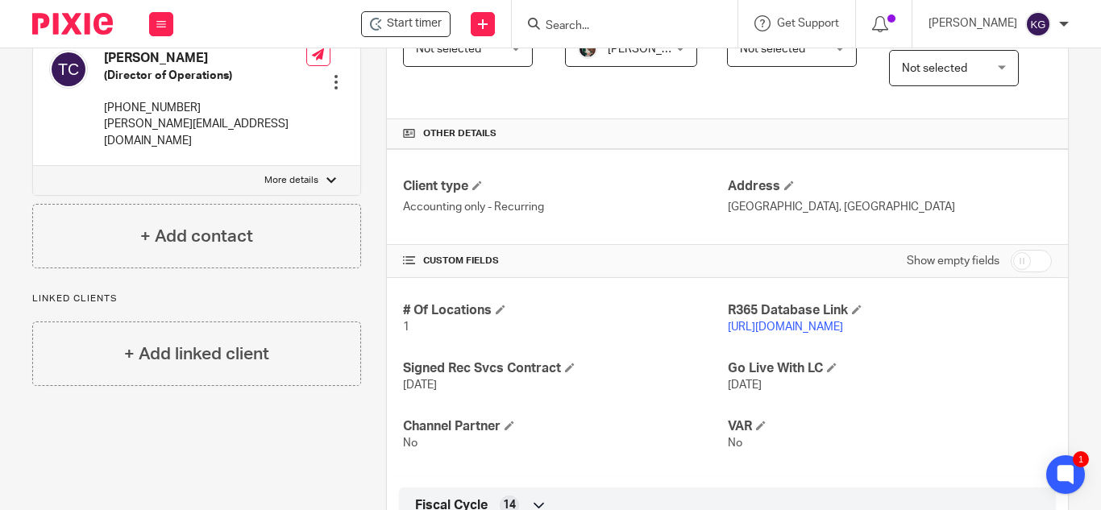
click at [787, 333] on link "[URL][DOMAIN_NAME]" at bounding box center [785, 327] width 115 height 11
click at [588, 24] on input "Search" at bounding box center [616, 26] width 145 height 15
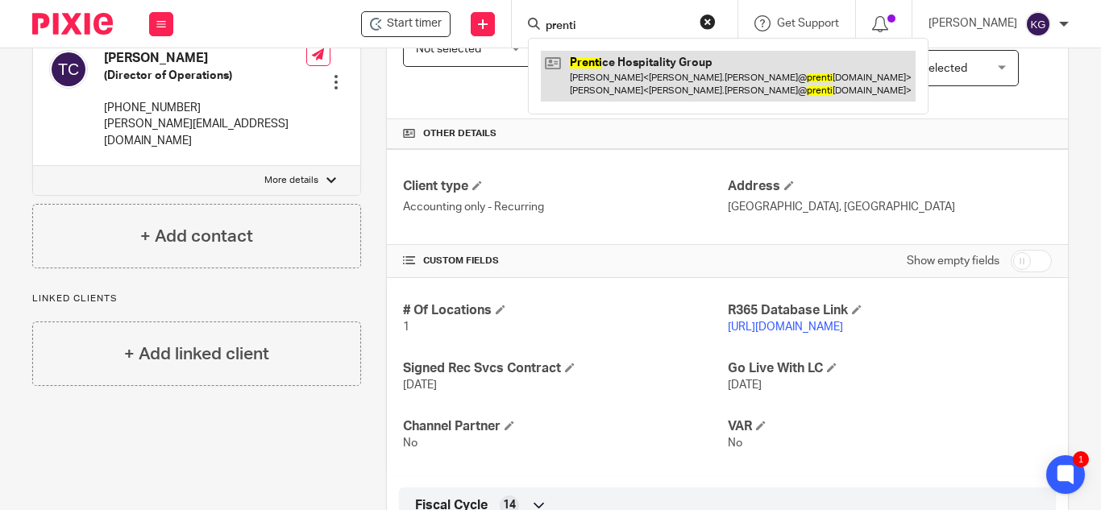
type input "prenti"
click at [619, 62] on link at bounding box center [728, 76] width 375 height 50
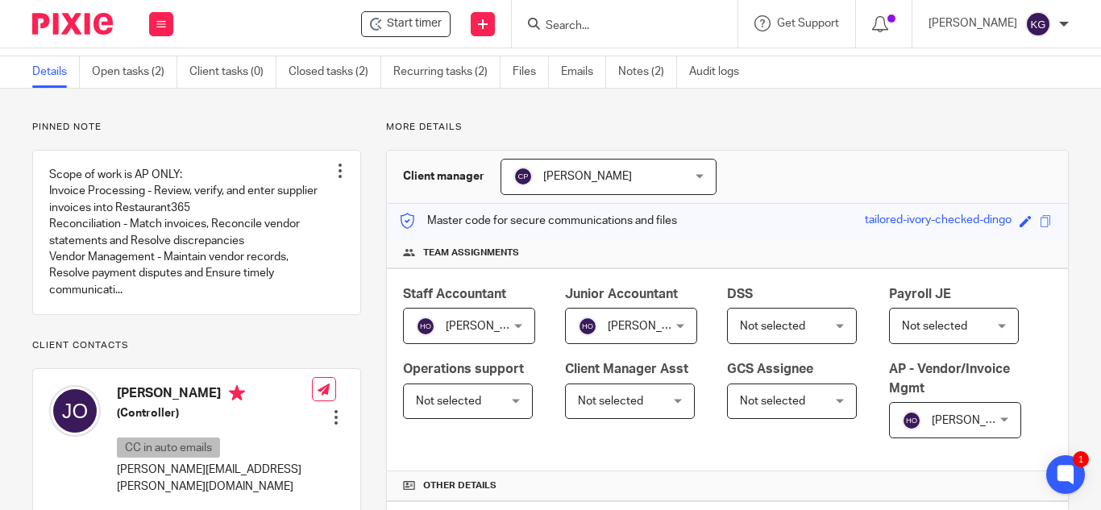
scroll to position [454, 0]
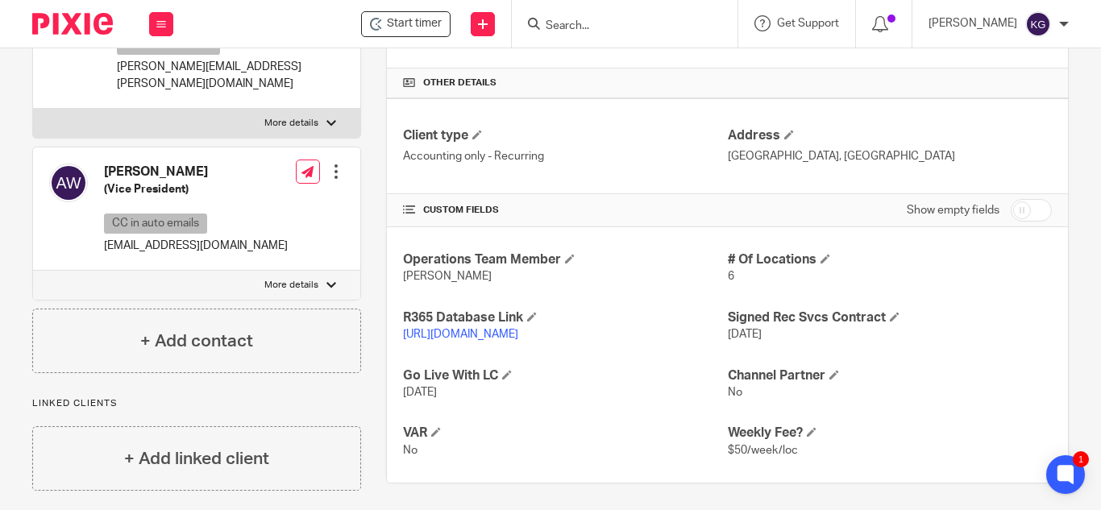
click at [533, 343] on p "[URL][DOMAIN_NAME]" at bounding box center [565, 334] width 324 height 16
click at [518, 340] on link "[URL][DOMAIN_NAME]" at bounding box center [460, 334] width 115 height 11
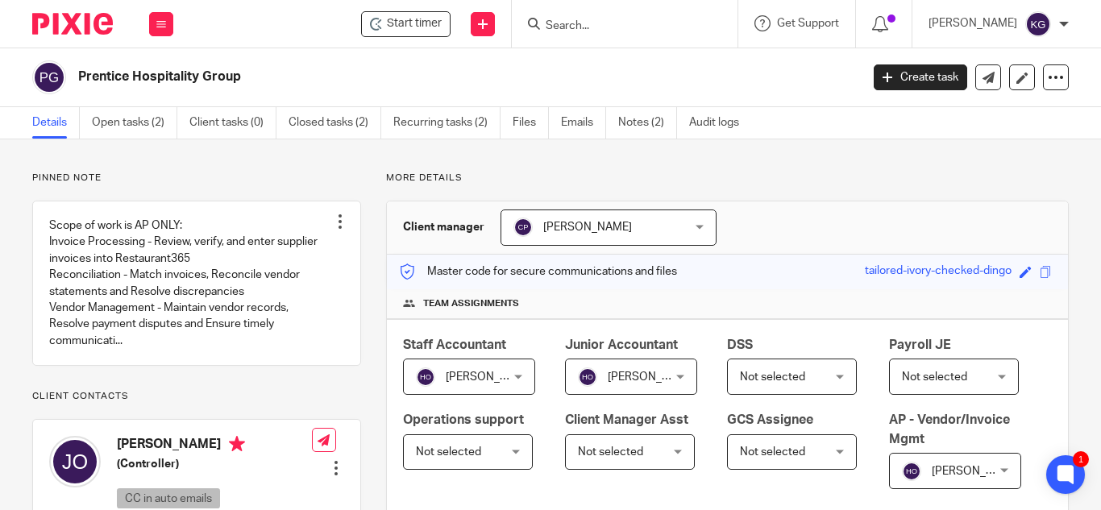
click at [615, 23] on input "Search" at bounding box center [616, 26] width 145 height 15
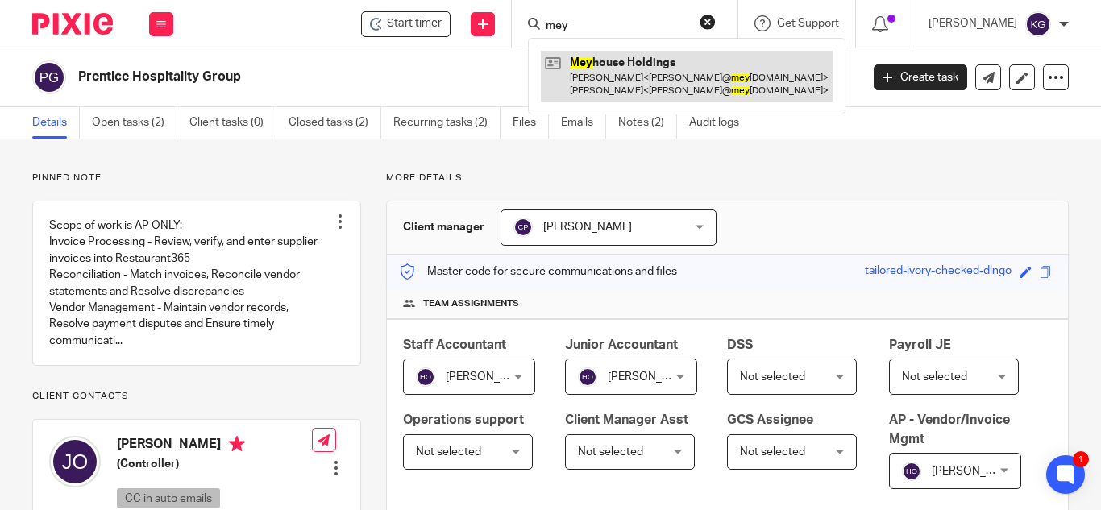
type input "mey"
click at [630, 81] on link at bounding box center [687, 76] width 292 height 50
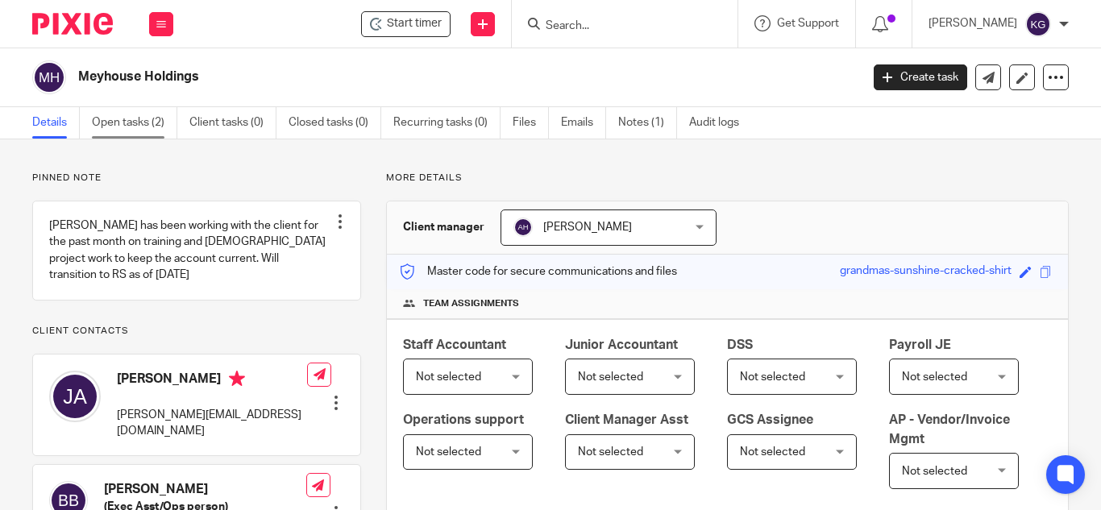
click at [96, 124] on link "Open tasks (2)" at bounding box center [134, 122] width 85 height 31
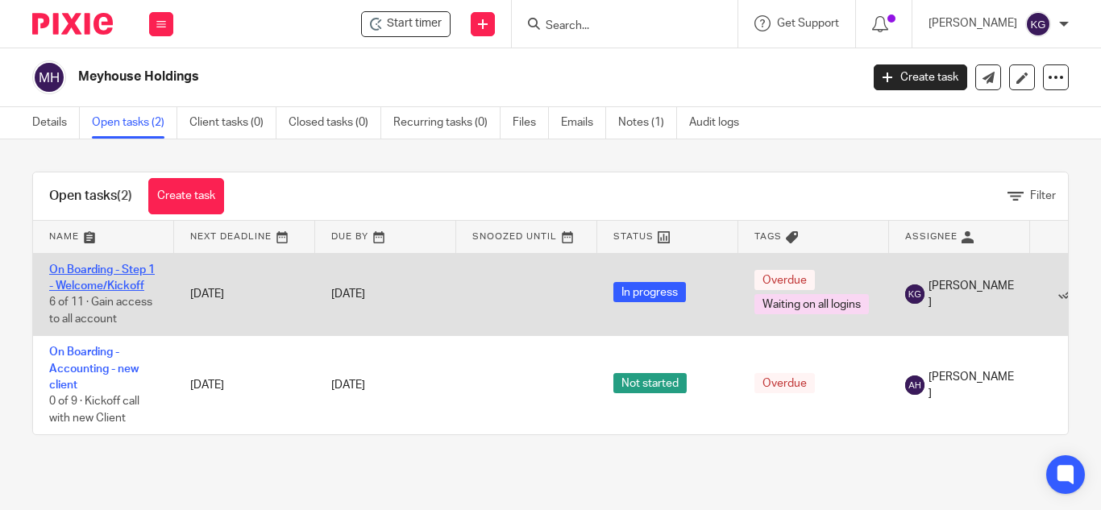
click at [96, 266] on link "On Boarding - Step 1 - Welcome/Kickoff" at bounding box center [102, 277] width 106 height 27
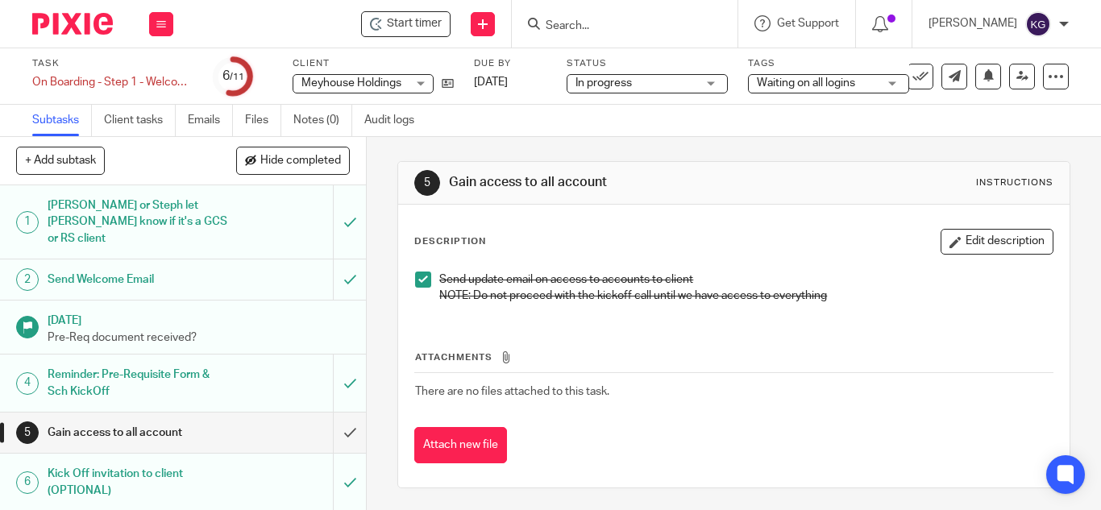
scroll to position [81, 0]
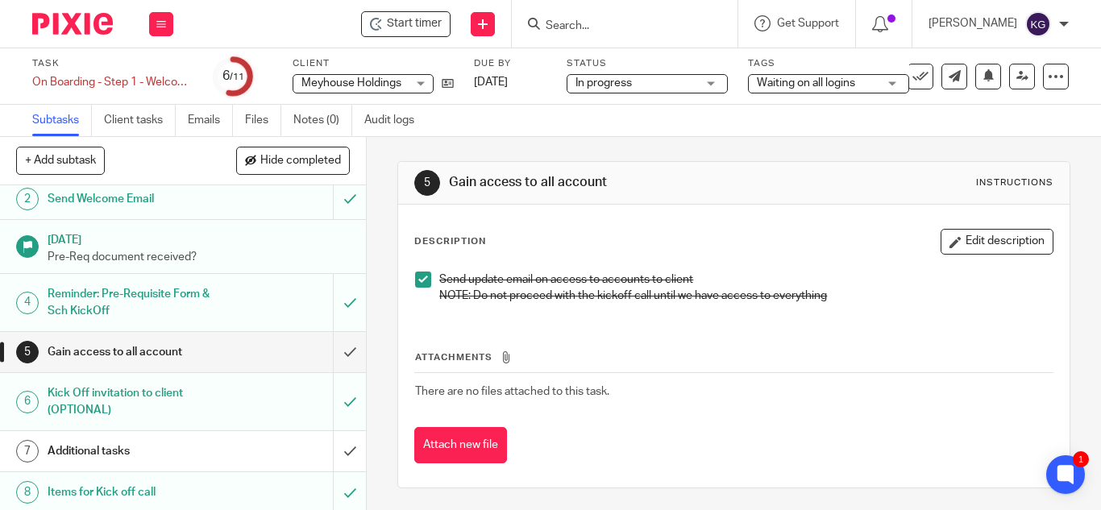
click at [874, 76] on span "Waiting on all logins" at bounding box center [817, 83] width 121 height 17
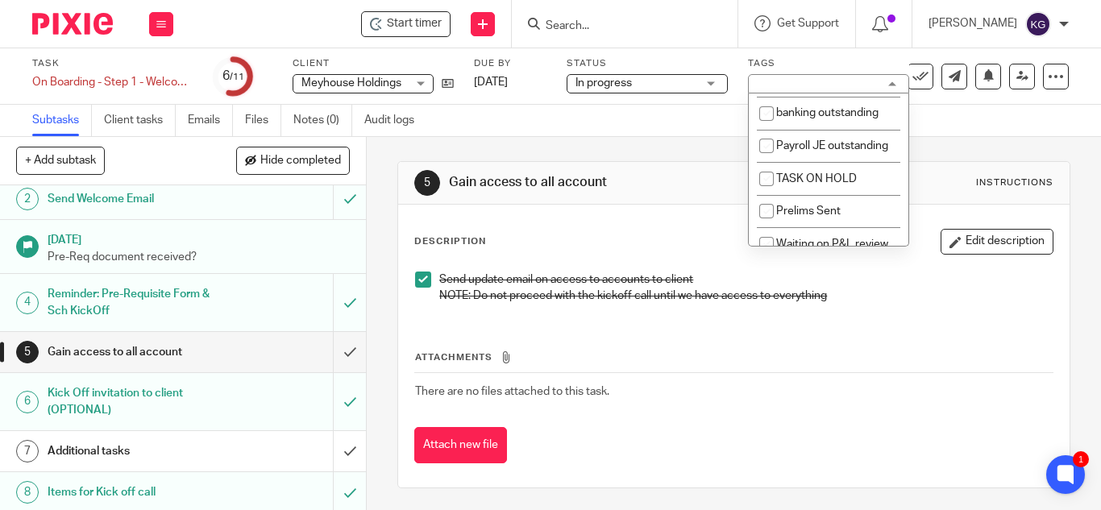
scroll to position [322, 0]
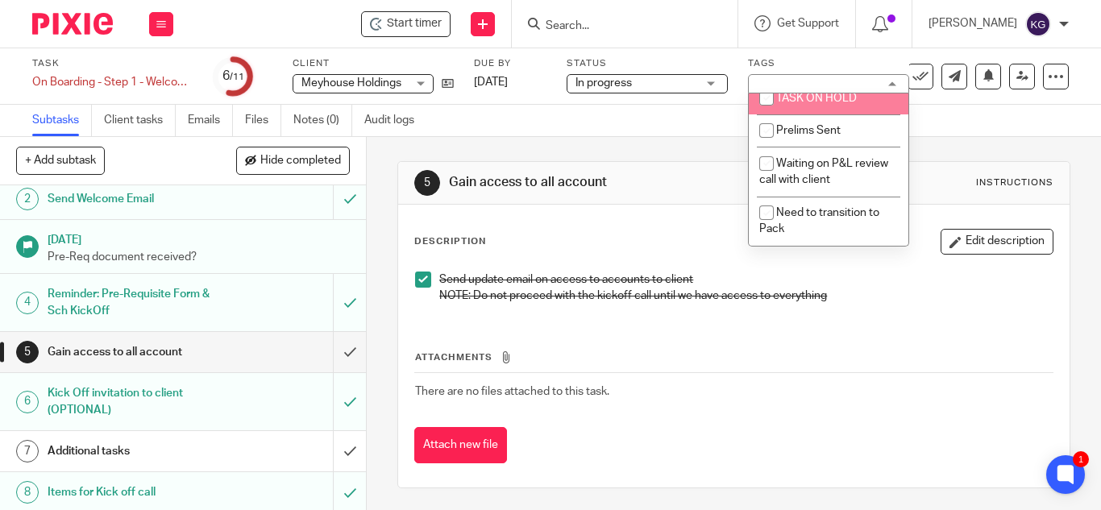
click at [764, 114] on input "checkbox" at bounding box center [766, 98] width 31 height 31
checkbox input "true"
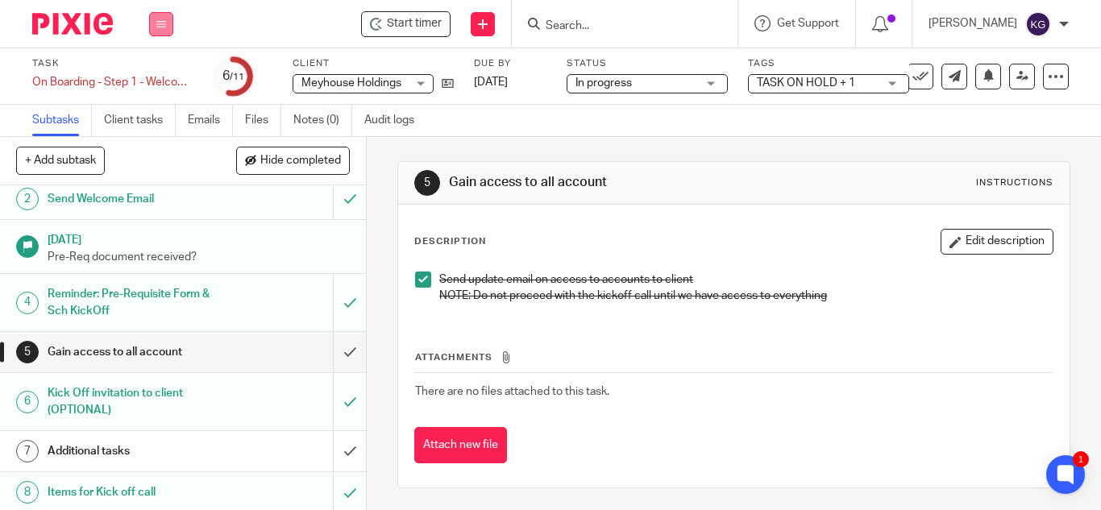
click at [160, 25] on icon at bounding box center [161, 24] width 10 height 10
click at [157, 73] on link "Work" at bounding box center [153, 74] width 28 height 11
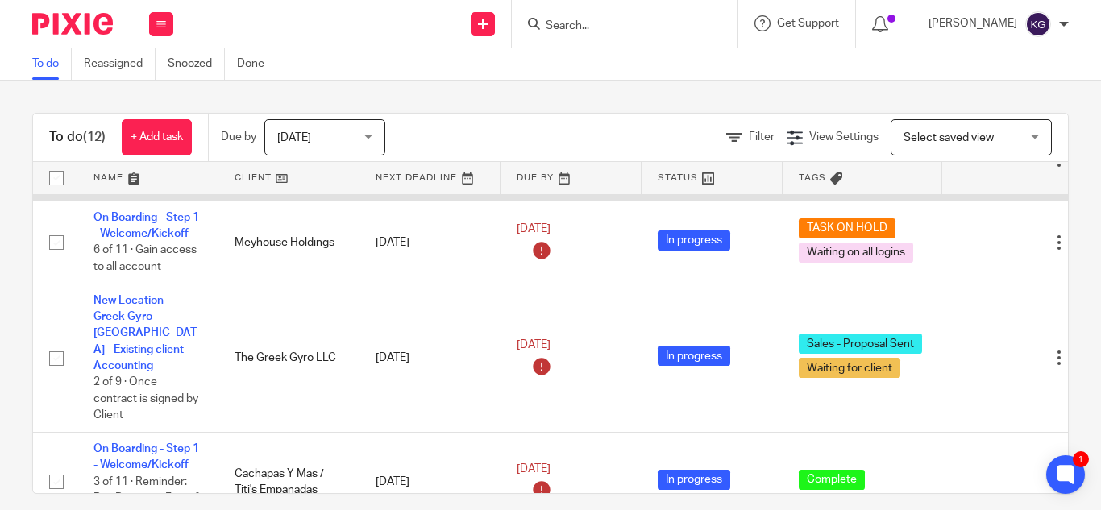
scroll to position [322, 0]
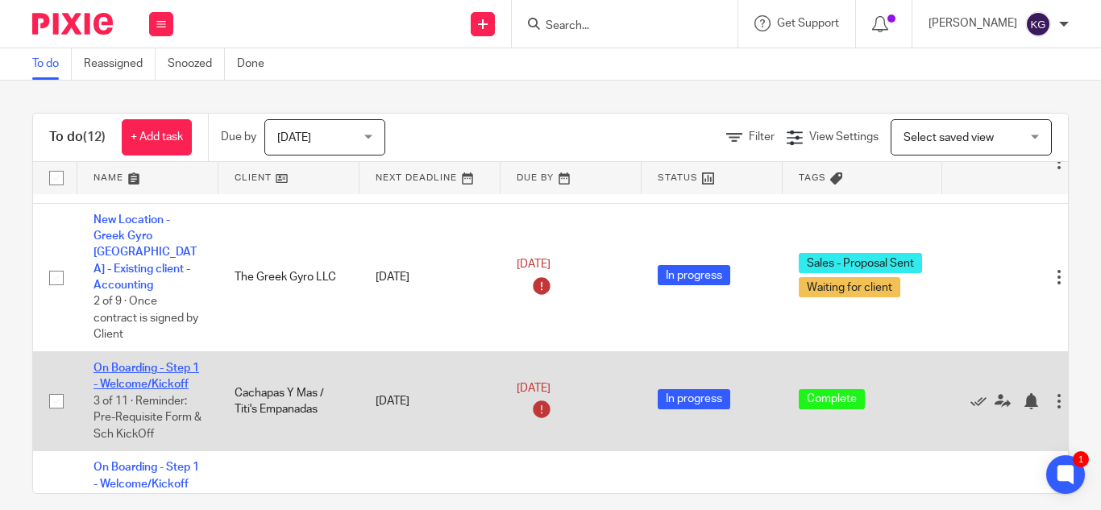
click at [143, 363] on link "On Boarding - Step 1 - Welcome/Kickoff" at bounding box center [146, 376] width 106 height 27
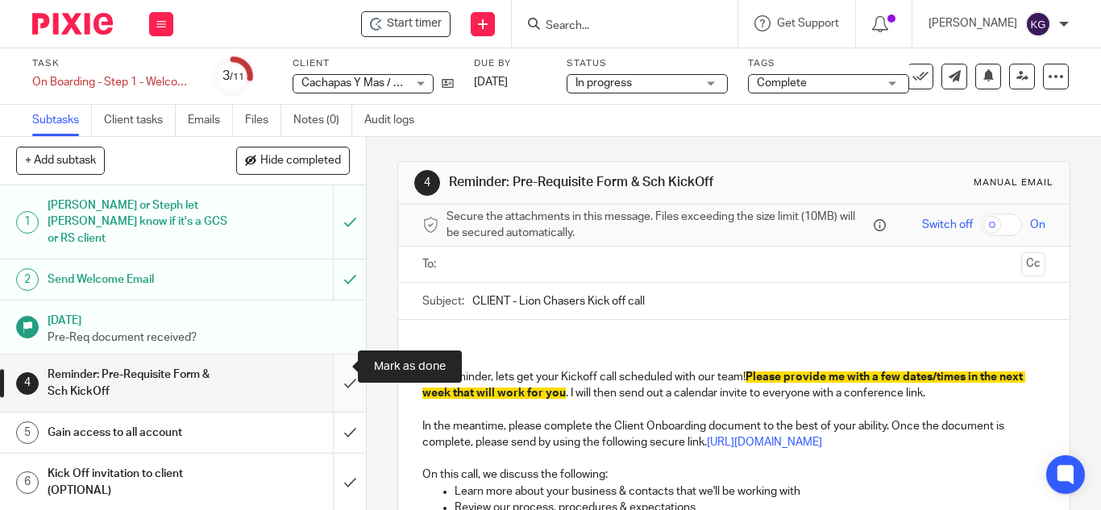
click at [335, 372] on input "submit" at bounding box center [183, 383] width 366 height 57
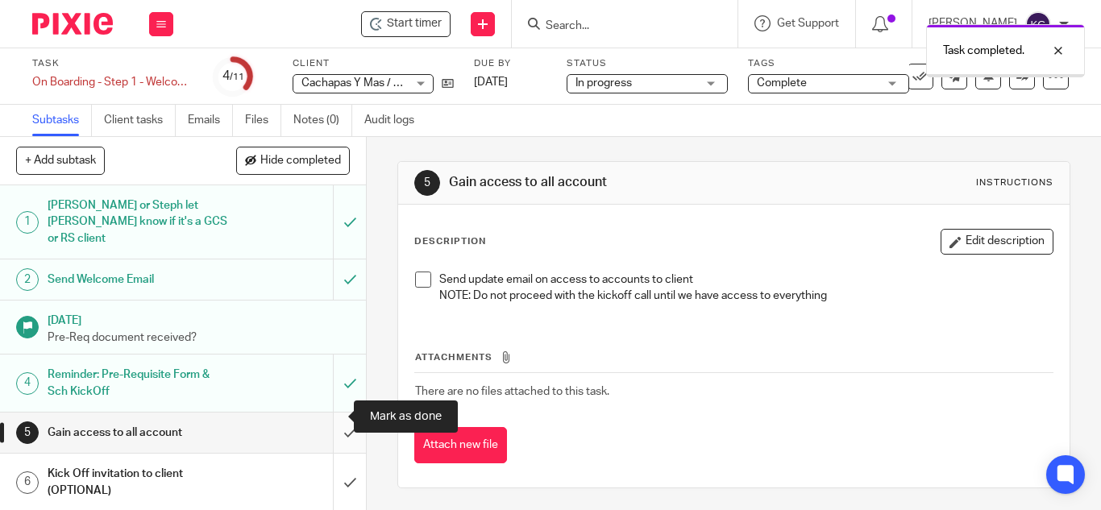
click at [325, 419] on input "submit" at bounding box center [183, 433] width 366 height 40
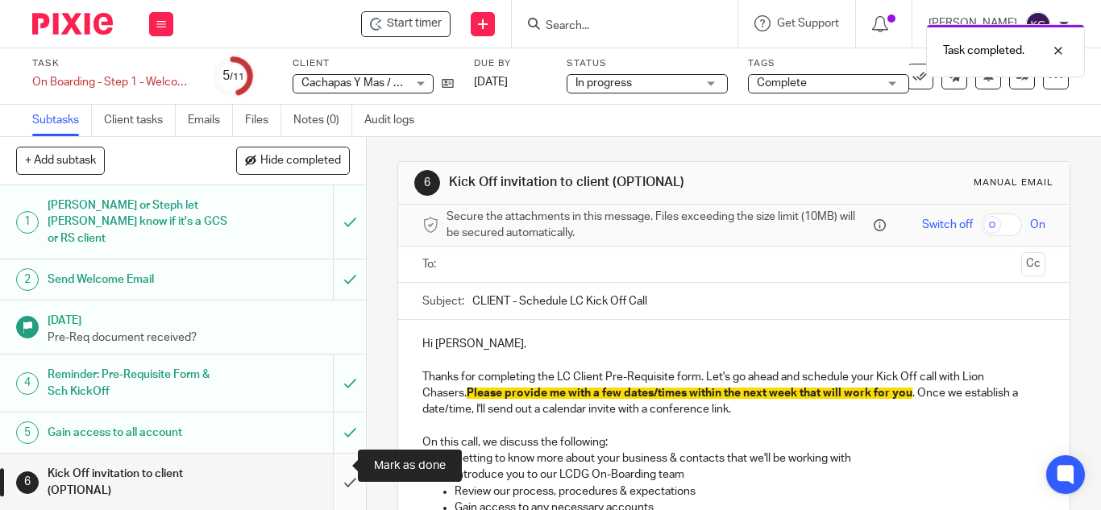
click at [330, 467] on input "submit" at bounding box center [183, 482] width 366 height 57
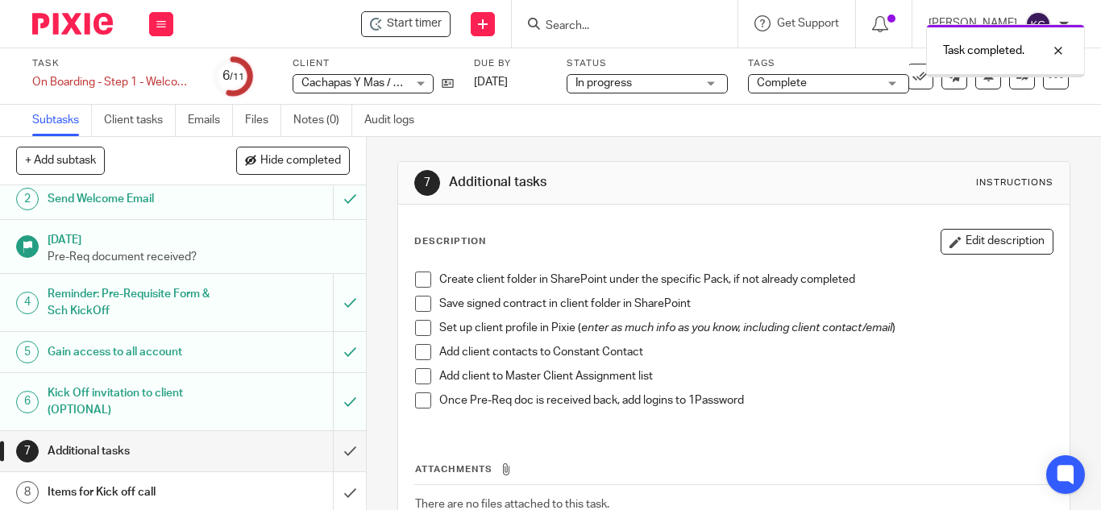
scroll to position [225, 0]
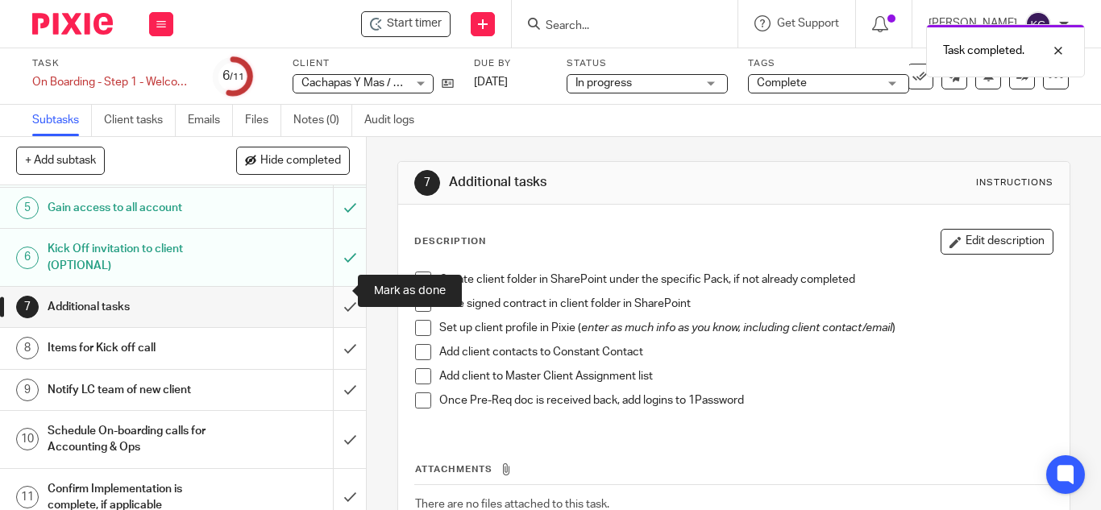
click at [329, 291] on input "submit" at bounding box center [183, 307] width 366 height 40
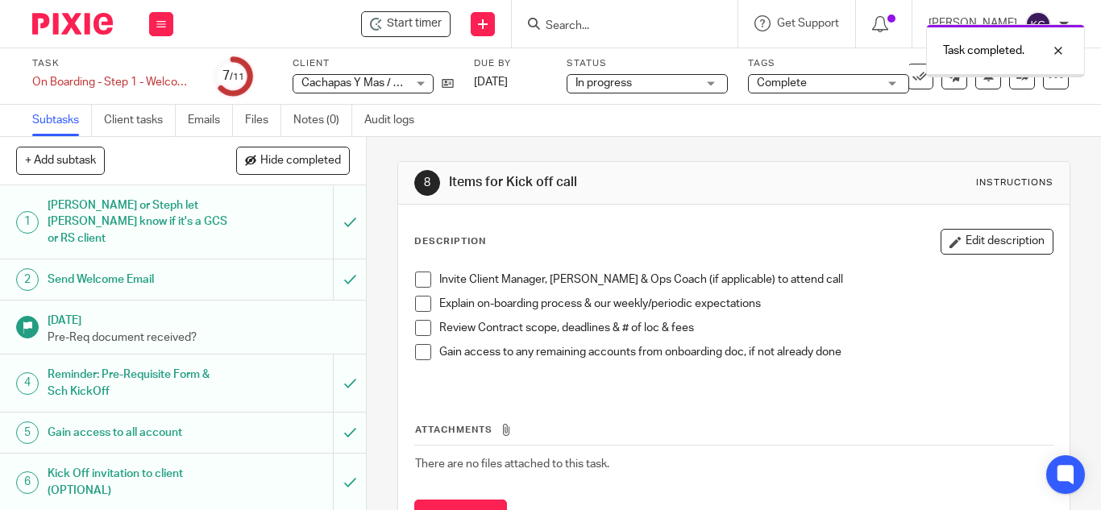
scroll to position [225, 0]
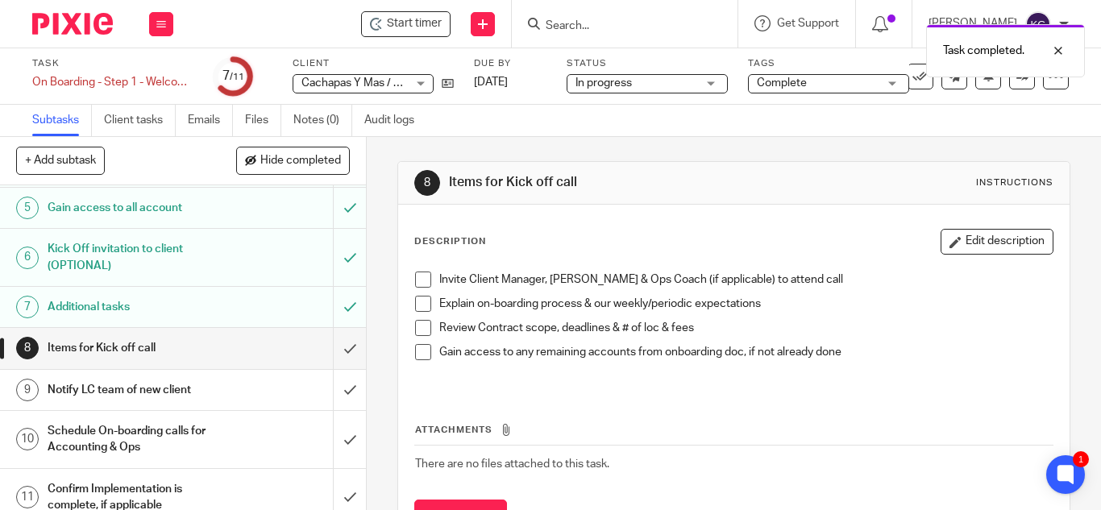
click at [158, 295] on h1 "Additional tasks" at bounding box center [138, 307] width 180 height 24
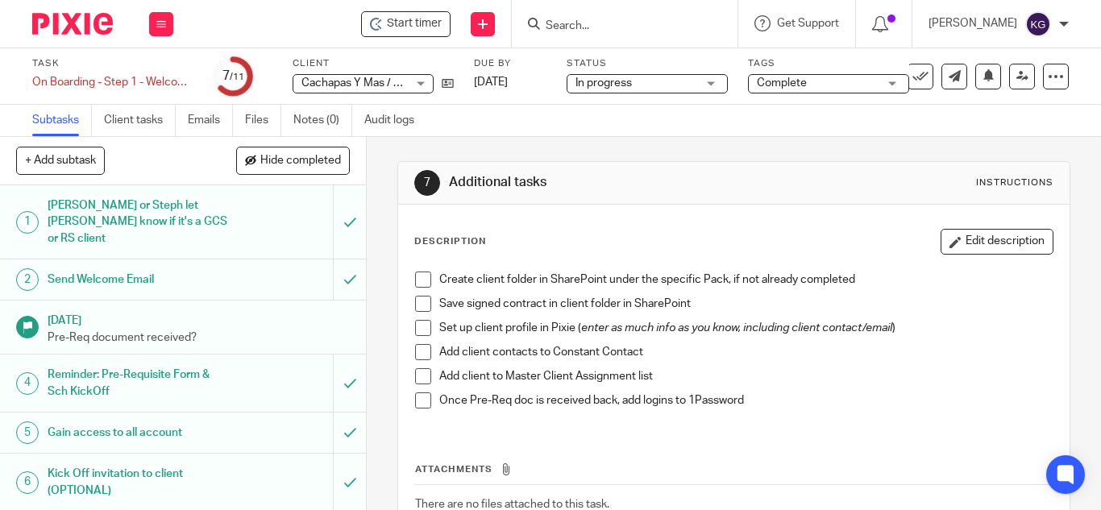
click at [421, 281] on span at bounding box center [423, 280] width 16 height 16
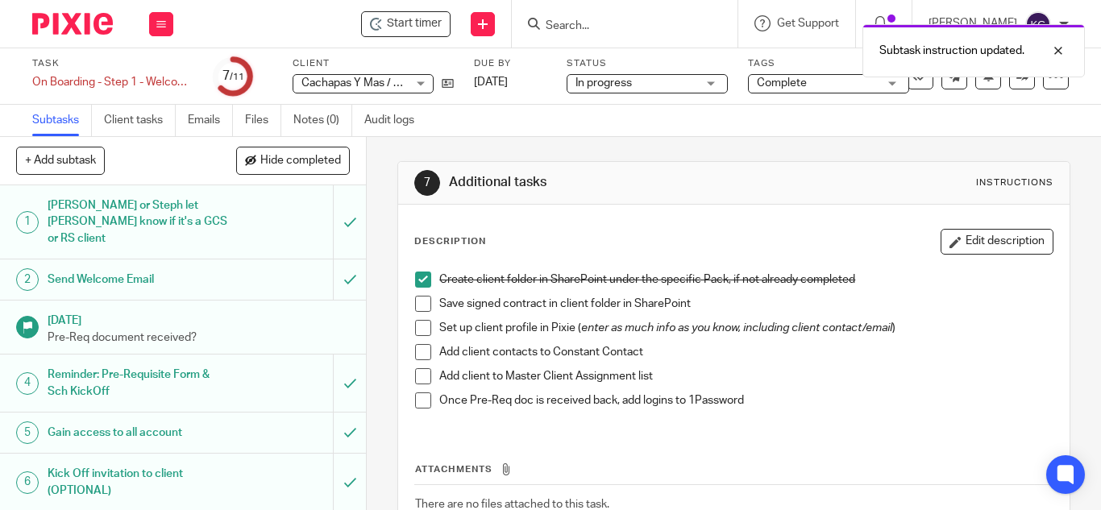
click at [419, 302] on span at bounding box center [423, 304] width 16 height 16
click at [417, 326] on span at bounding box center [423, 328] width 16 height 16
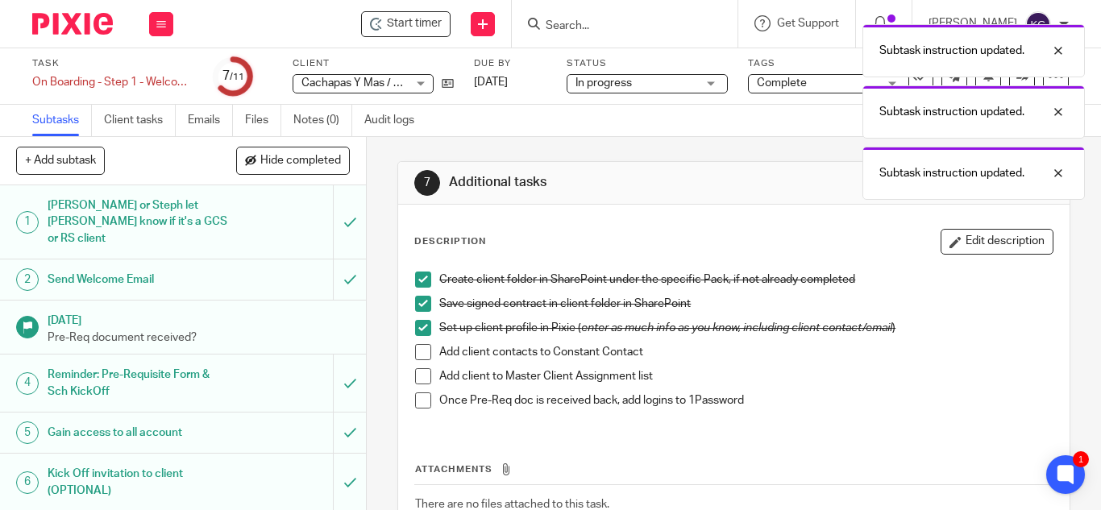
click at [417, 372] on span at bounding box center [423, 376] width 16 height 16
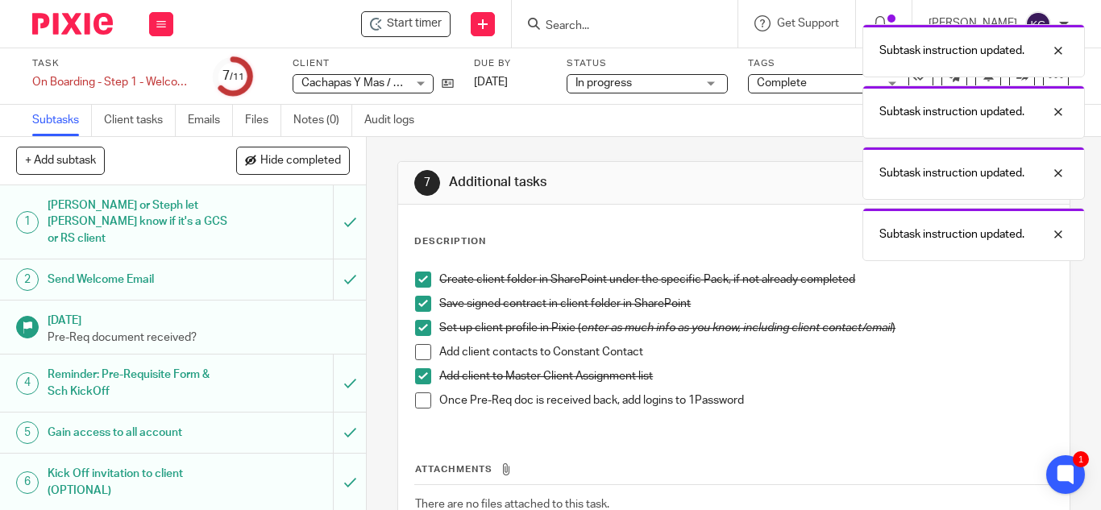
click at [417, 392] on li "Add client to Master Client Assignment list" at bounding box center [733, 380] width 637 height 24
click at [416, 404] on span at bounding box center [423, 400] width 16 height 16
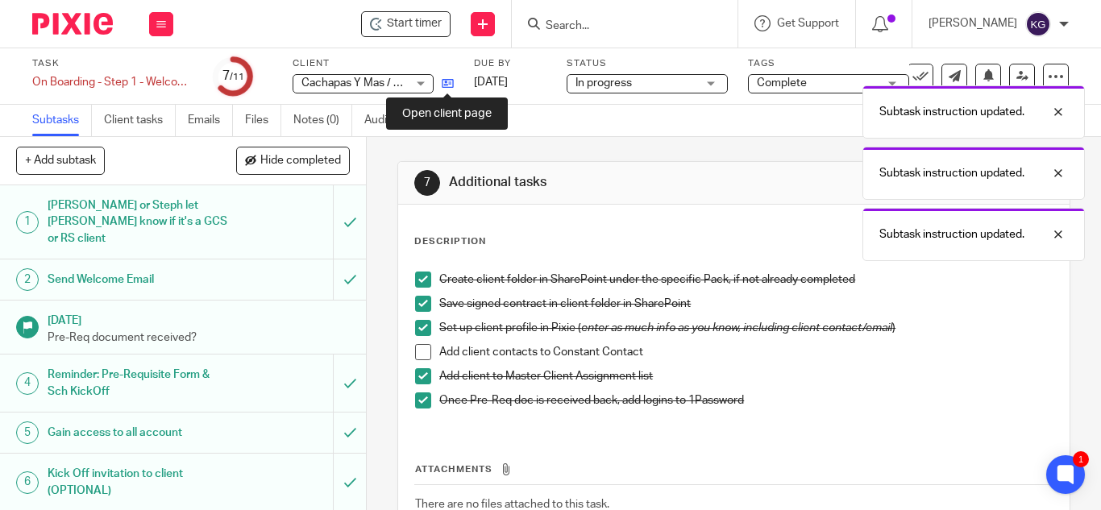
click at [451, 87] on icon at bounding box center [448, 83] width 12 height 12
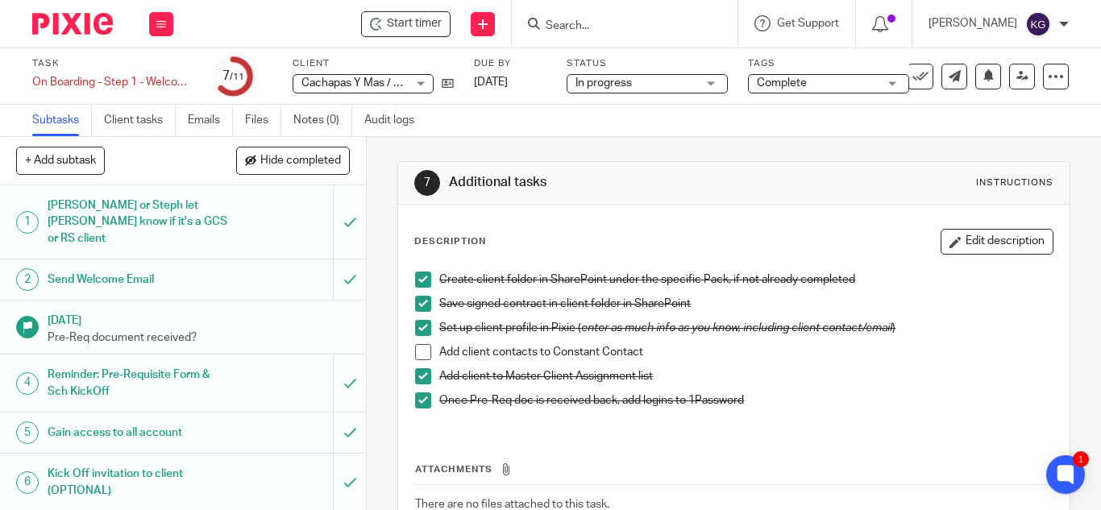
click at [417, 355] on span at bounding box center [423, 352] width 16 height 16
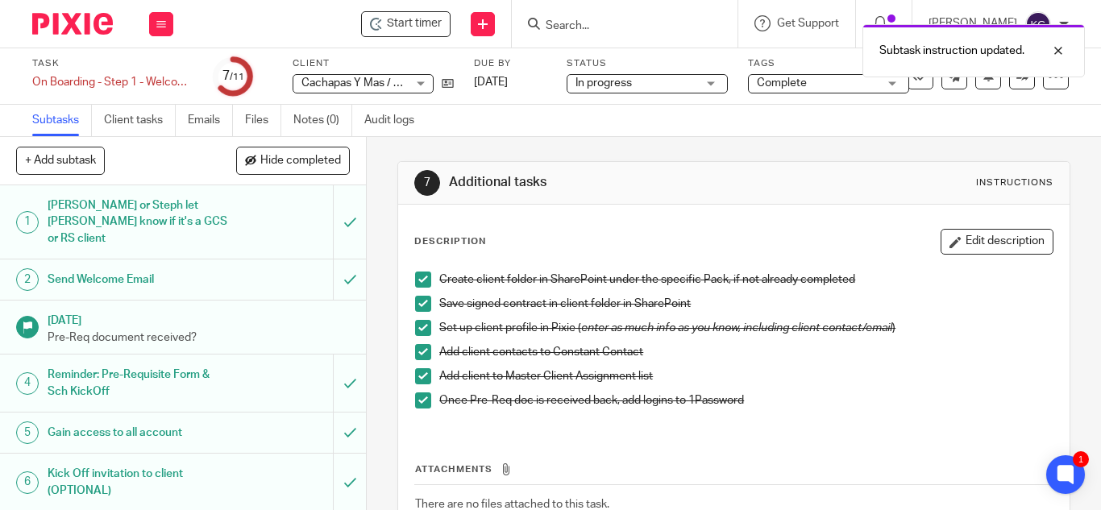
scroll to position [161, 0]
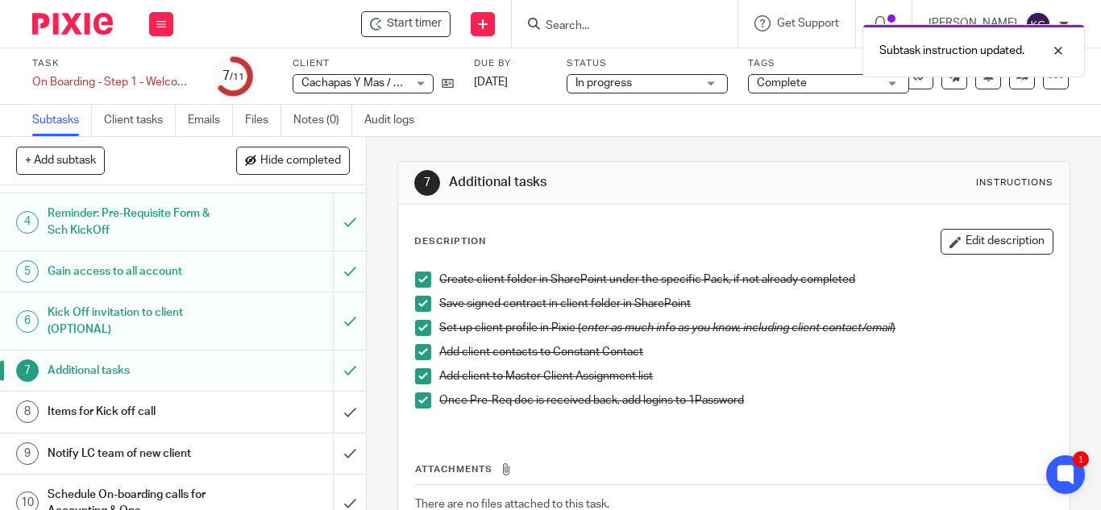
click at [135, 400] on h1 "Items for Kick off call" at bounding box center [138, 412] width 180 height 24
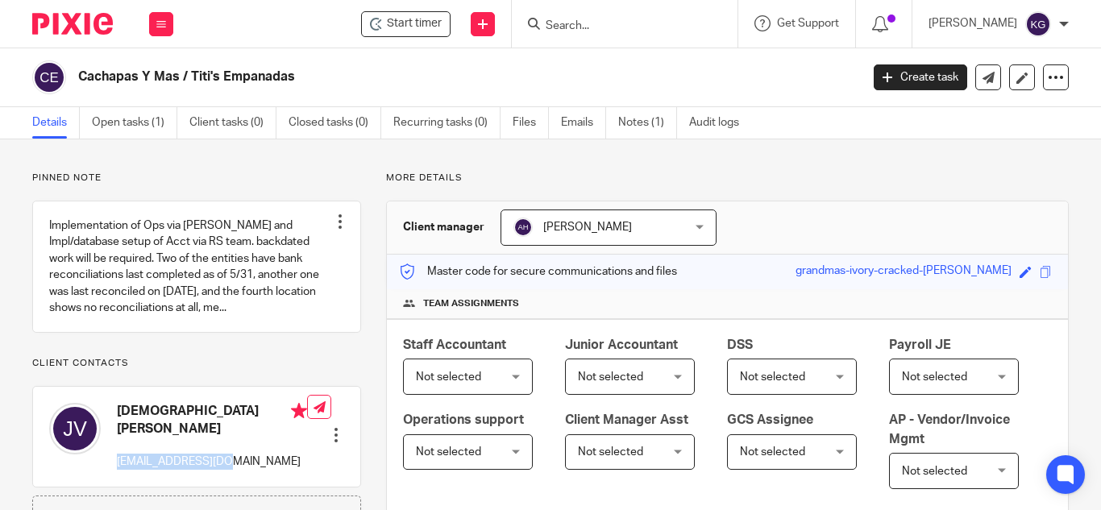
drag, startPoint x: 235, startPoint y: 469, endPoint x: 116, endPoint y: 463, distance: 119.4
click at [116, 463] on div "[DEMOGRAPHIC_DATA][PERSON_NAME] [EMAIL_ADDRESS][DOMAIN_NAME]" at bounding box center [178, 436] width 258 height 83
copy p "[EMAIL_ADDRESS][DOMAIN_NAME]"
drag, startPoint x: 217, startPoint y: 430, endPoint x: 161, endPoint y: 427, distance: 55.7
click at [160, 427] on h4 "[DEMOGRAPHIC_DATA][PERSON_NAME]" at bounding box center [212, 420] width 190 height 35
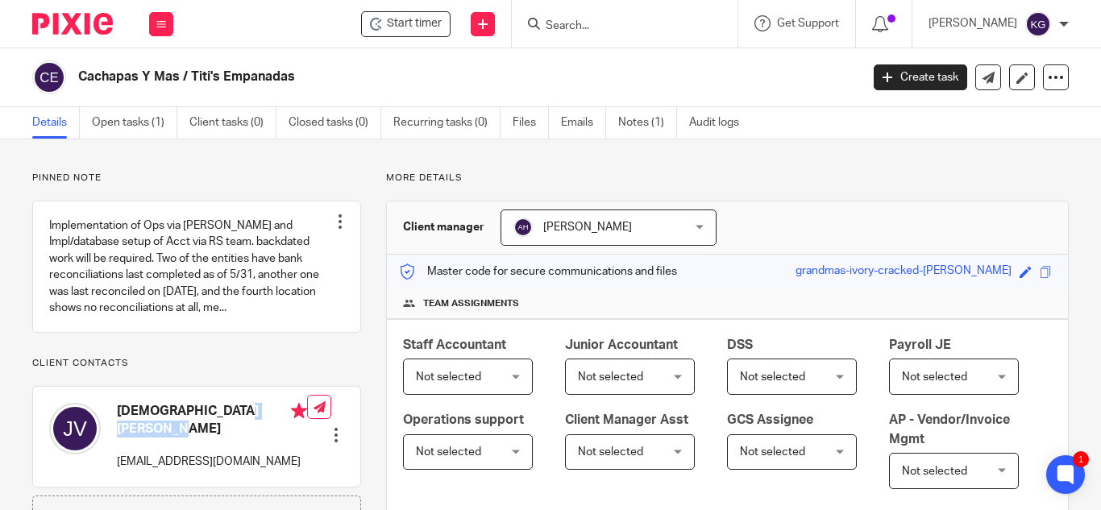
copy h4 "[PERSON_NAME]"
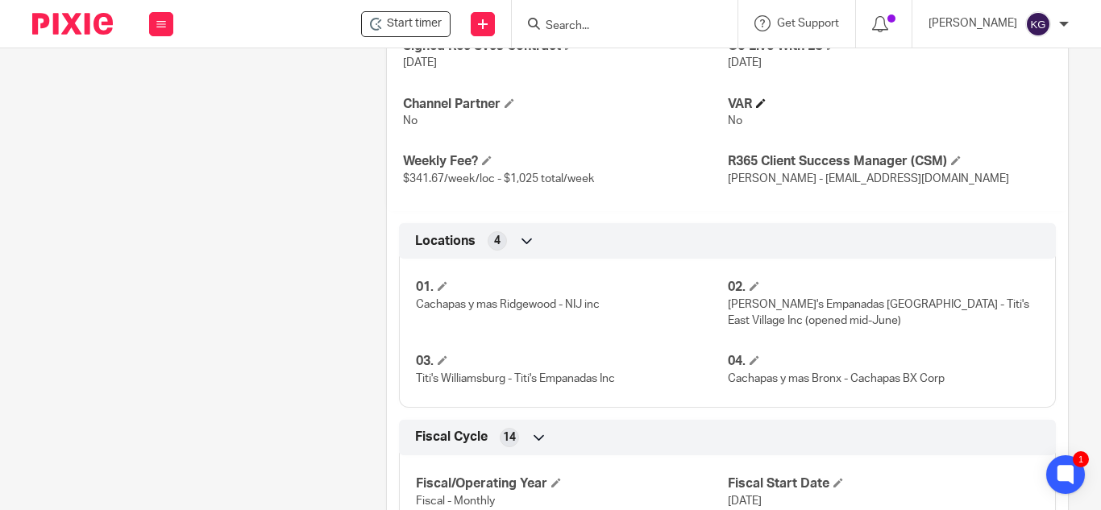
scroll to position [887, 0]
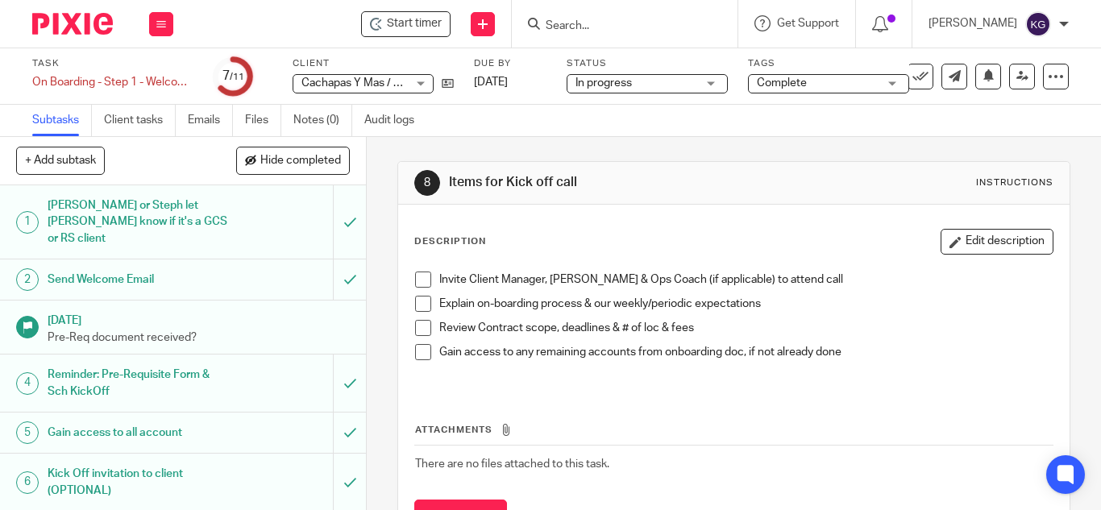
drag, startPoint x: 423, startPoint y: 276, endPoint x: 414, endPoint y: 291, distance: 17.7
click at [422, 276] on span at bounding box center [423, 280] width 16 height 16
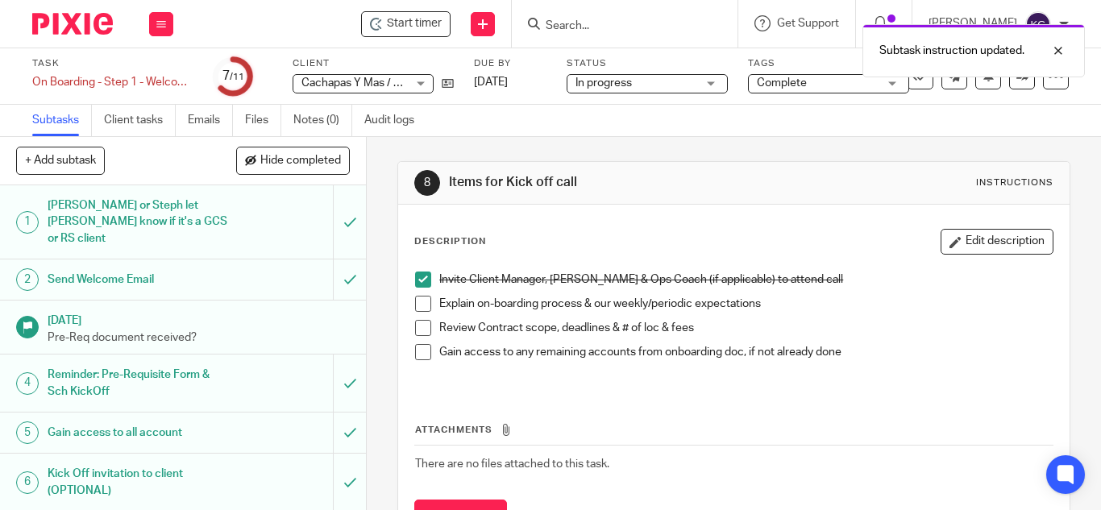
click at [415, 301] on span at bounding box center [423, 304] width 16 height 16
click at [421, 324] on span at bounding box center [423, 328] width 16 height 16
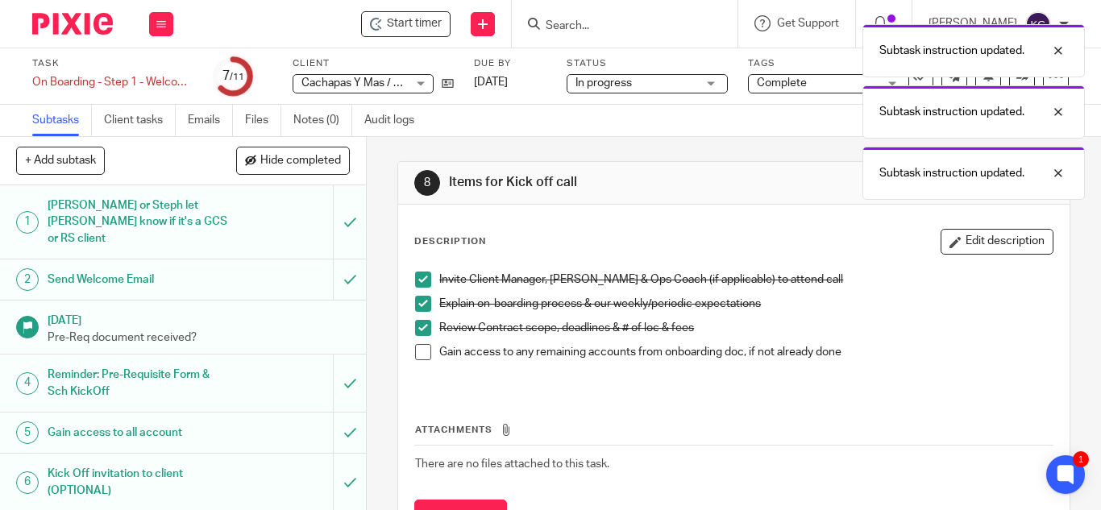
click at [417, 349] on span at bounding box center [423, 352] width 16 height 16
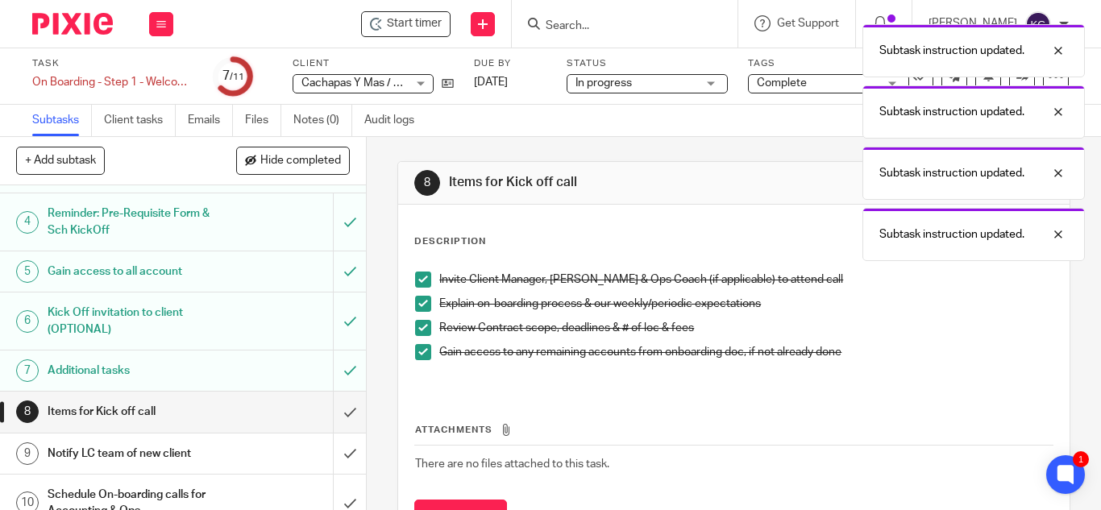
scroll to position [225, 0]
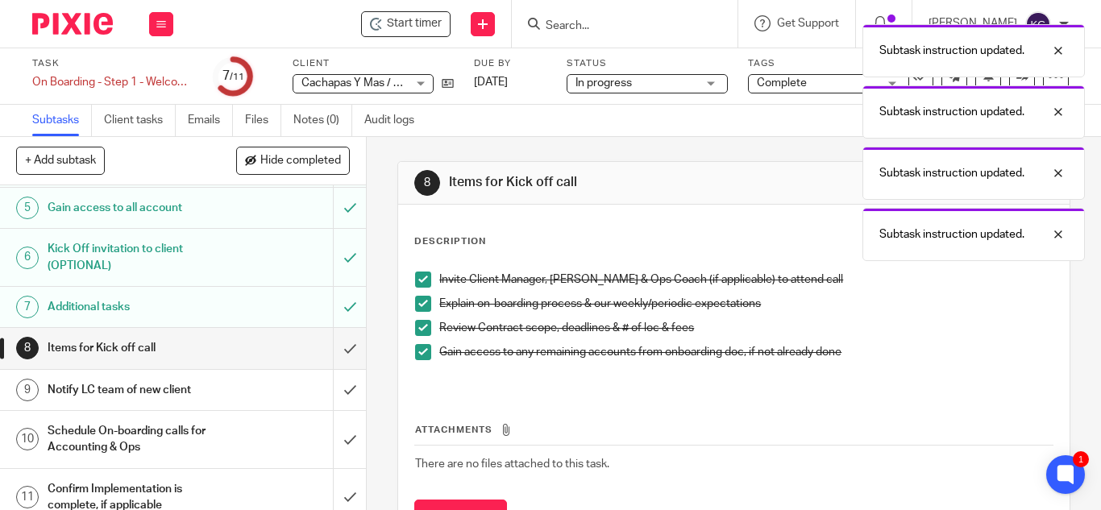
click at [191, 378] on h1 "Notify LC team of new client" at bounding box center [138, 390] width 180 height 24
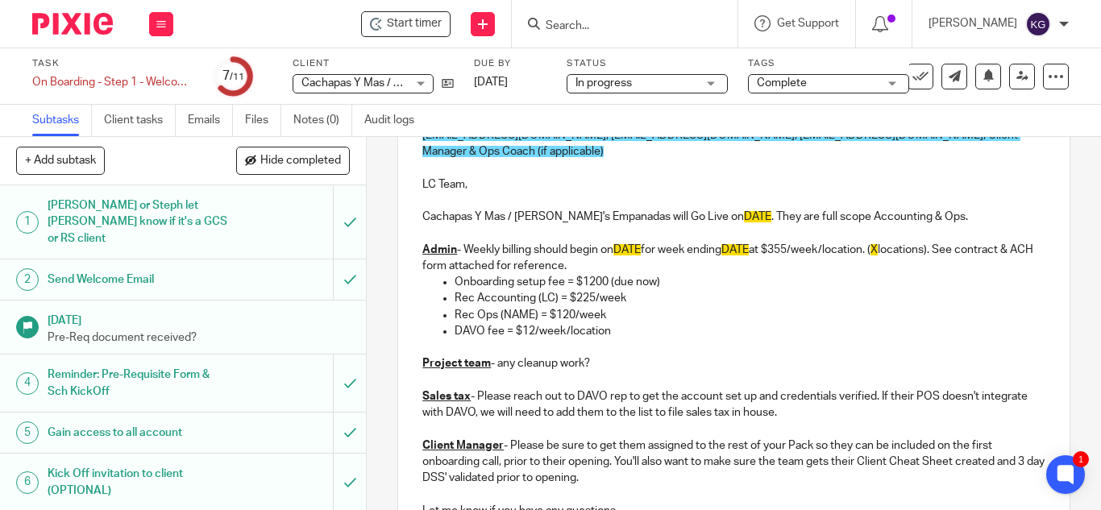
scroll to position [391, 0]
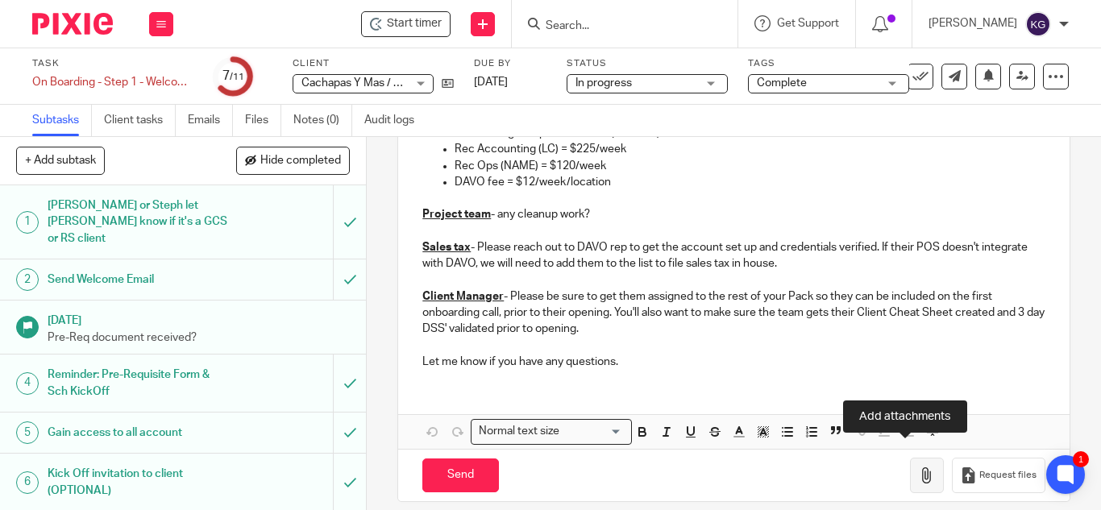
click at [919, 467] on icon "button" at bounding box center [927, 475] width 16 height 16
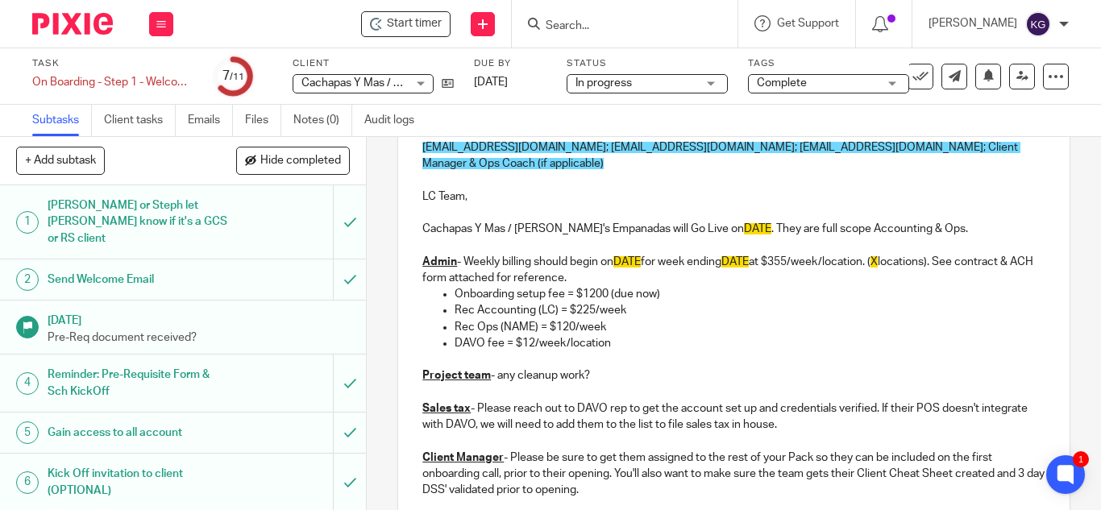
scroll to position [149, 0]
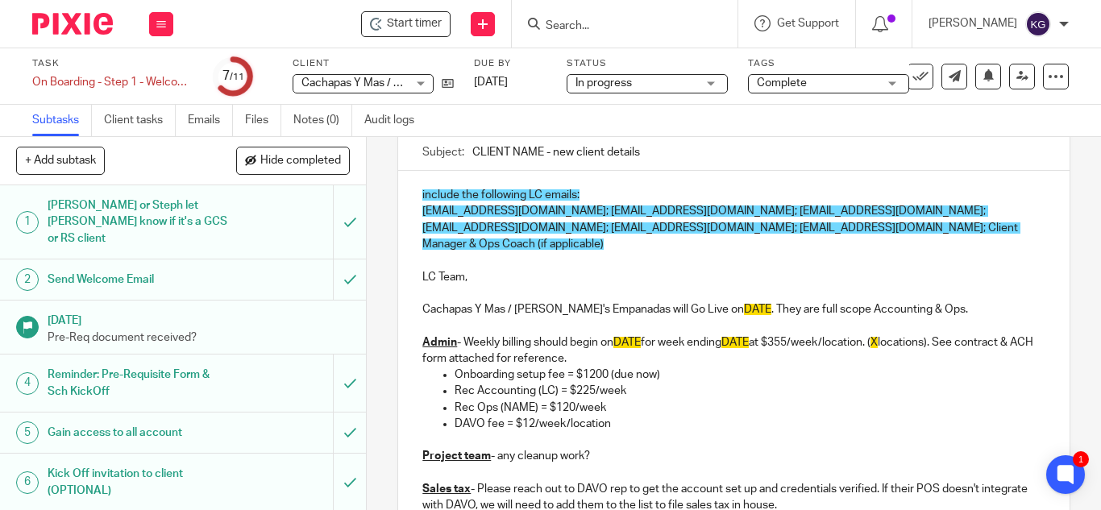
click at [424, 252] on p at bounding box center [733, 260] width 623 height 16
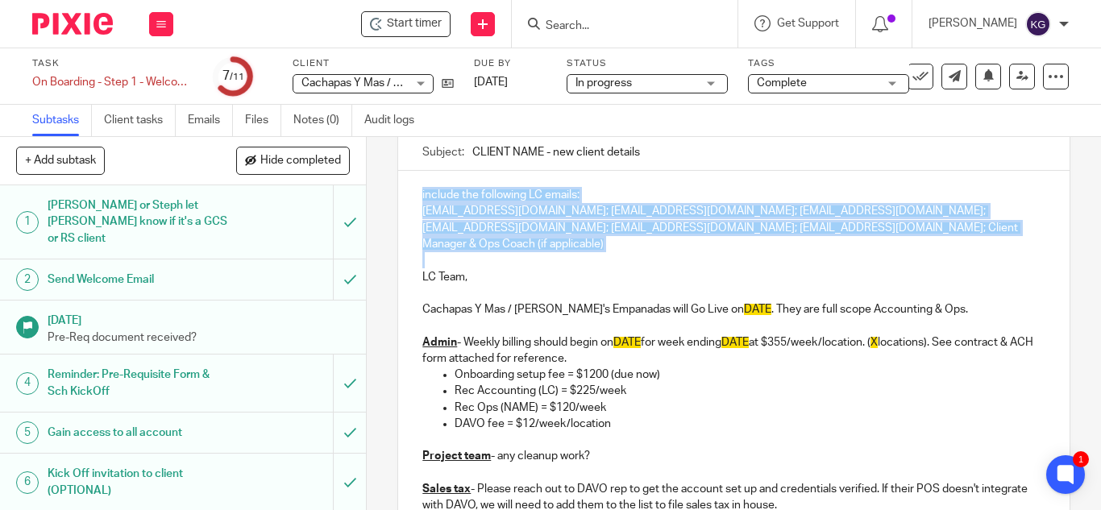
drag, startPoint x: 421, startPoint y: 242, endPoint x: 410, endPoint y: 179, distance: 63.9
click at [410, 179] on div "include the following LC emails: admin@lcdevgroup.com; ccamelo@lcdevgroup.com; …" at bounding box center [733, 397] width 671 height 453
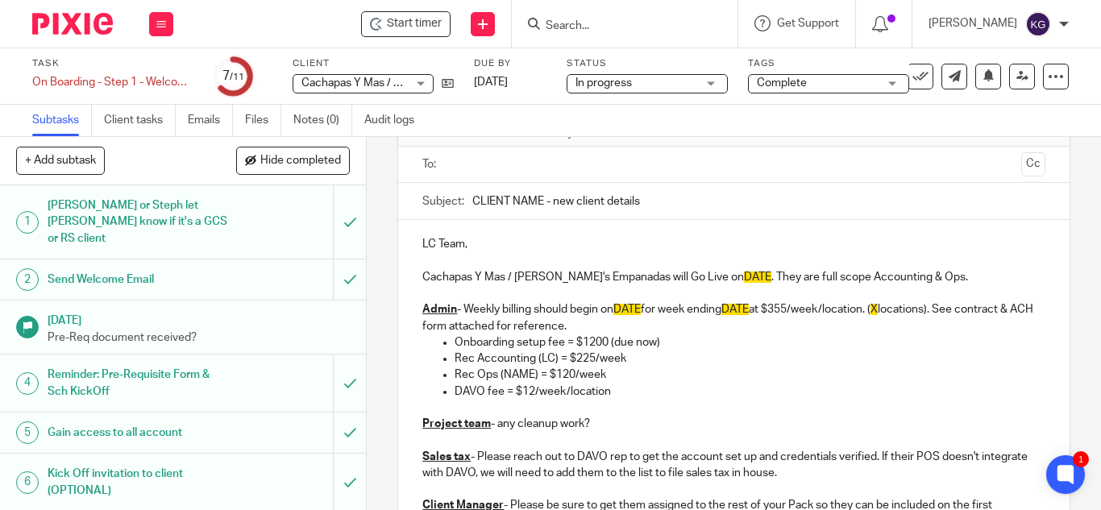
scroll to position [84, 0]
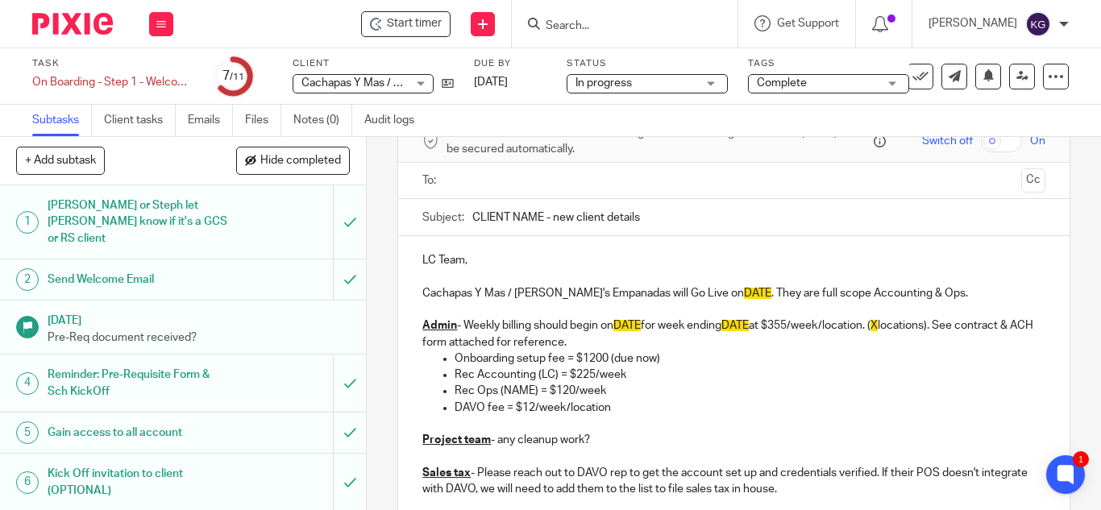
click at [516, 178] on input "text" at bounding box center [733, 181] width 562 height 19
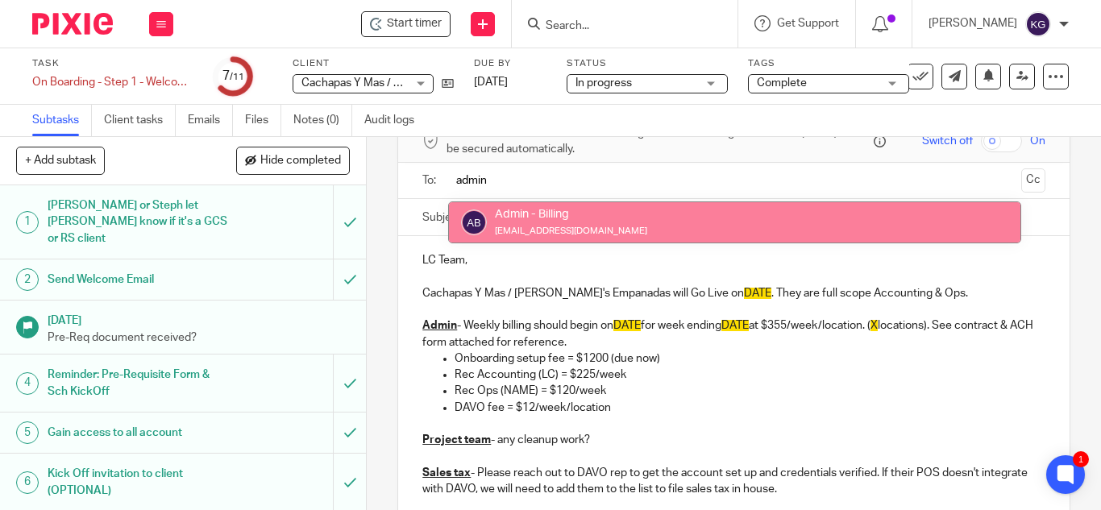
type input "admin"
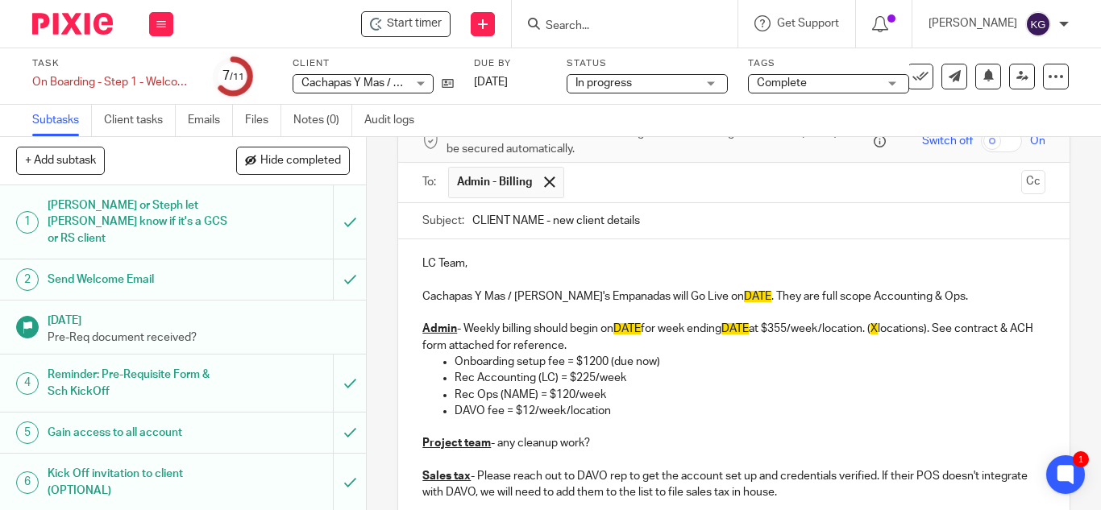
drag, startPoint x: 1005, startPoint y: 185, endPoint x: 866, endPoint y: 197, distance: 139.9
click at [1021, 184] on button "Cc" at bounding box center [1033, 182] width 24 height 24
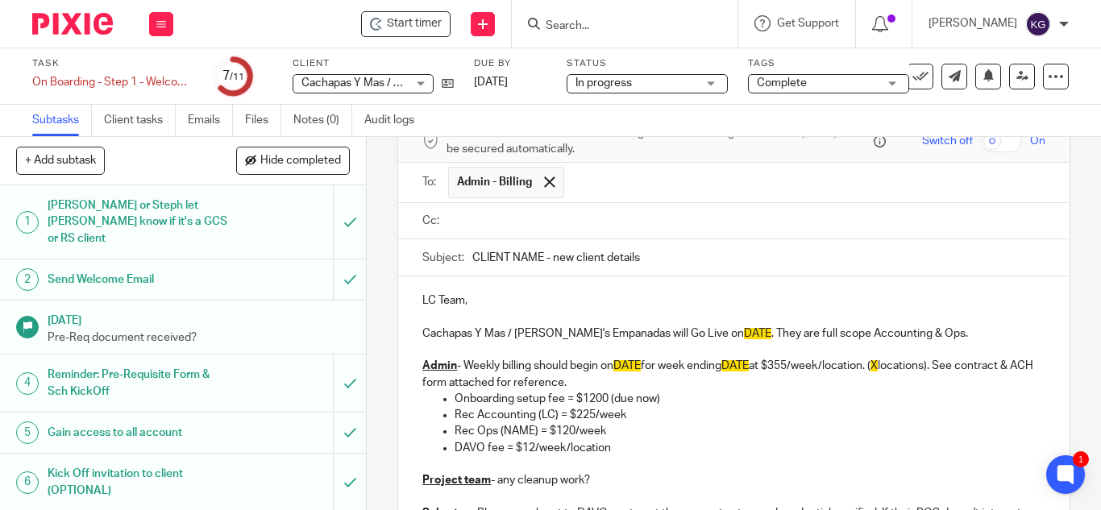
click at [529, 222] on input "text" at bounding box center [745, 221] width 586 height 19
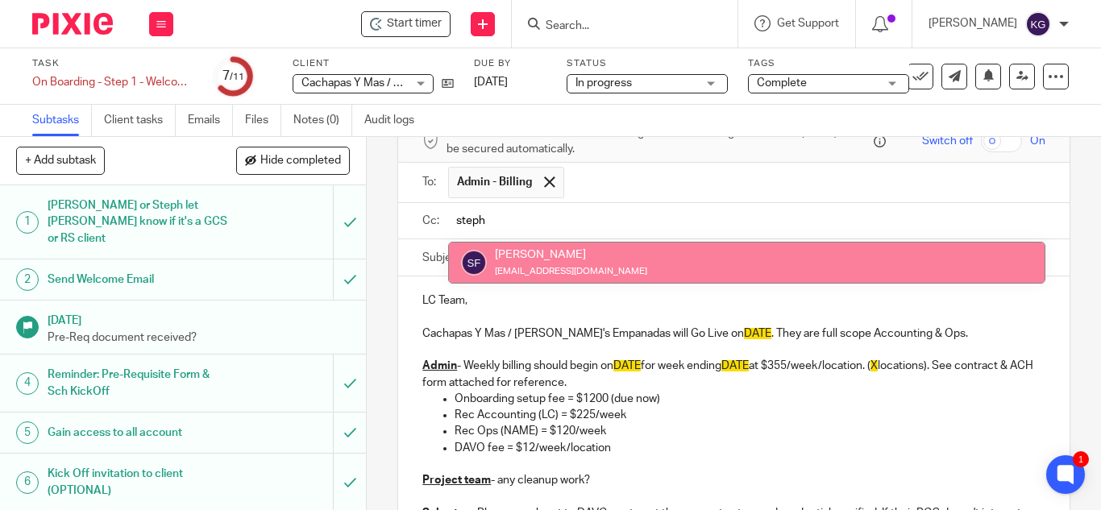
type input "steph"
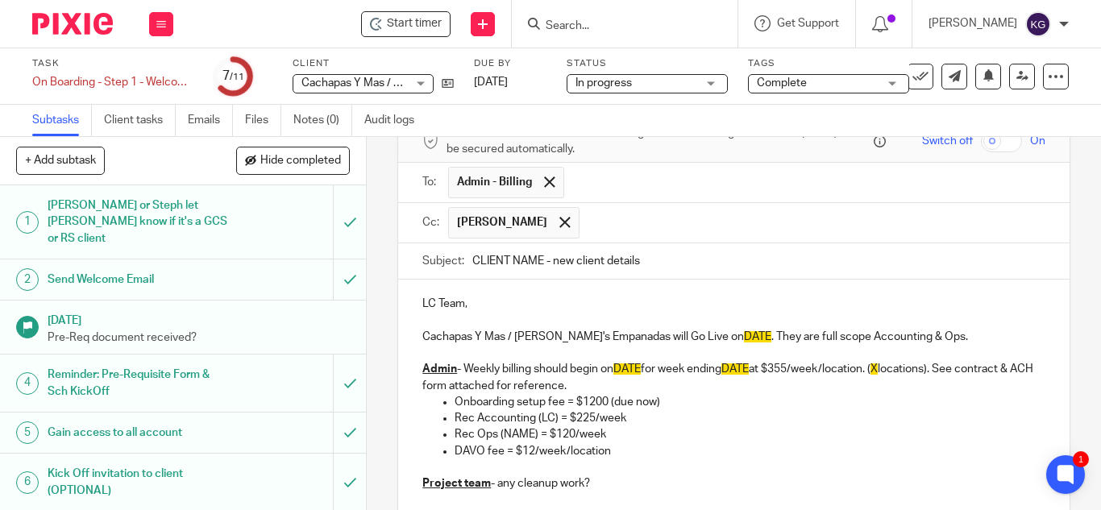
click at [588, 226] on input "text" at bounding box center [813, 222] width 451 height 31
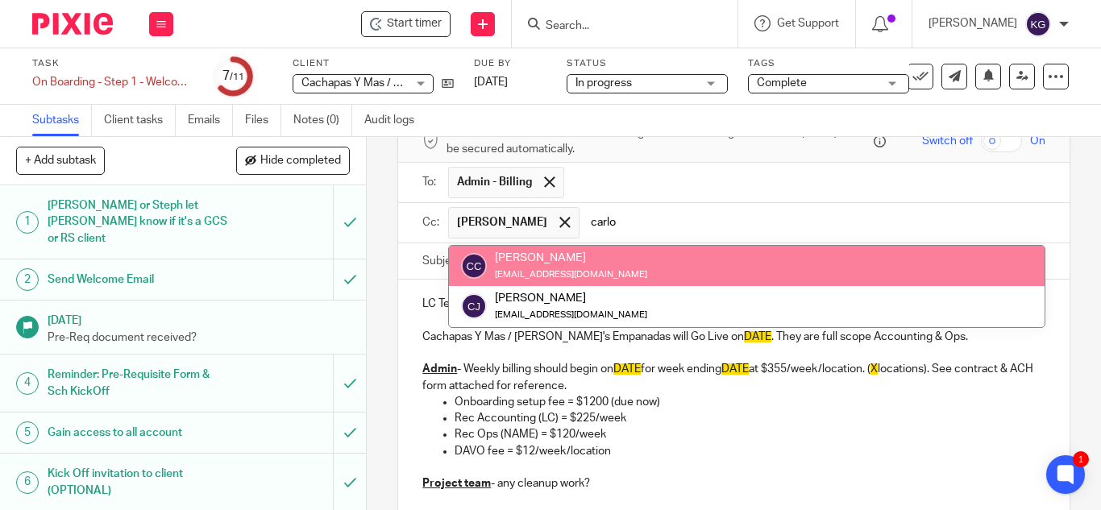
type input "carlo"
drag, startPoint x: 546, startPoint y: 254, endPoint x: 561, endPoint y: 247, distance: 15.9
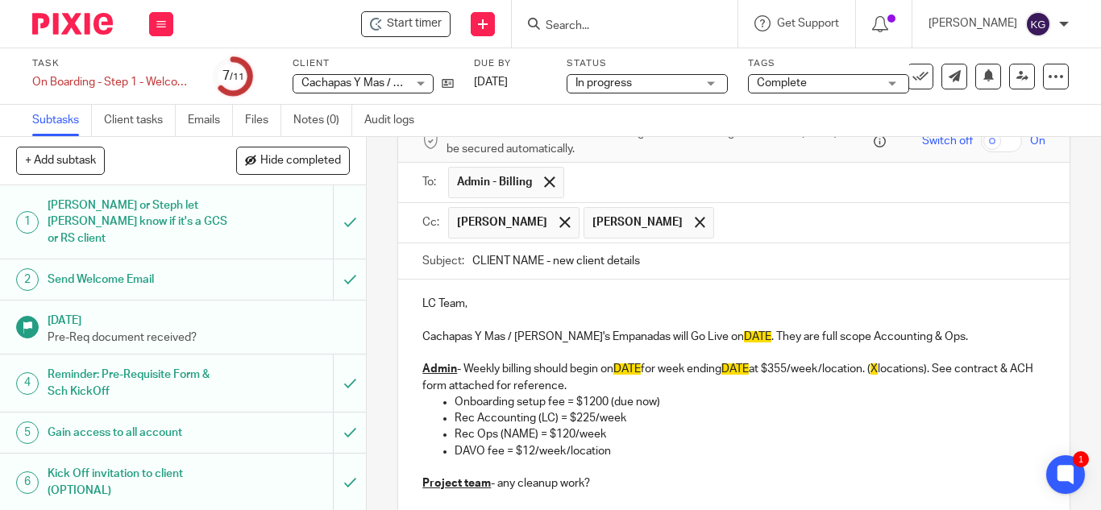
click at [722, 222] on input "text" at bounding box center [880, 222] width 317 height 31
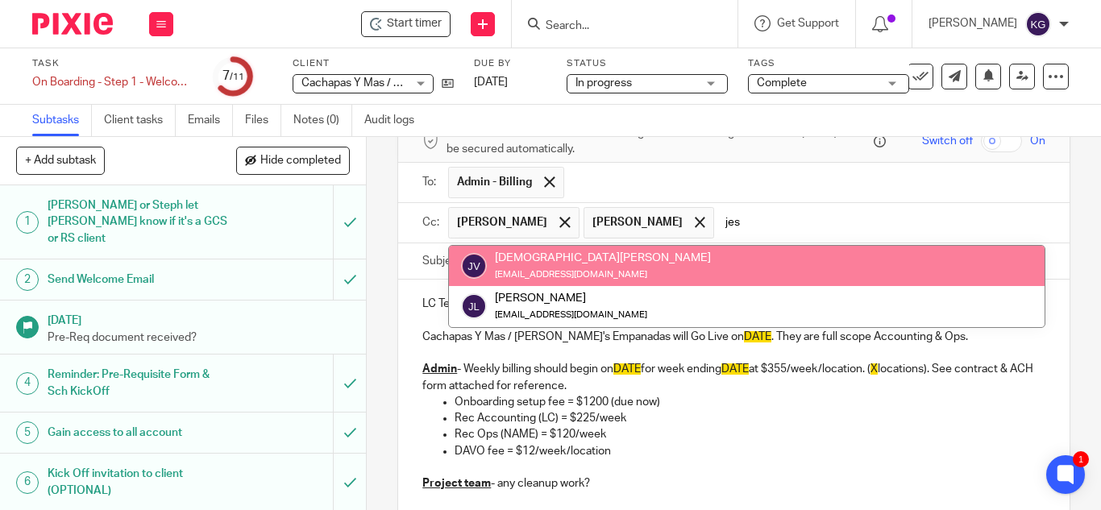
type input "jes"
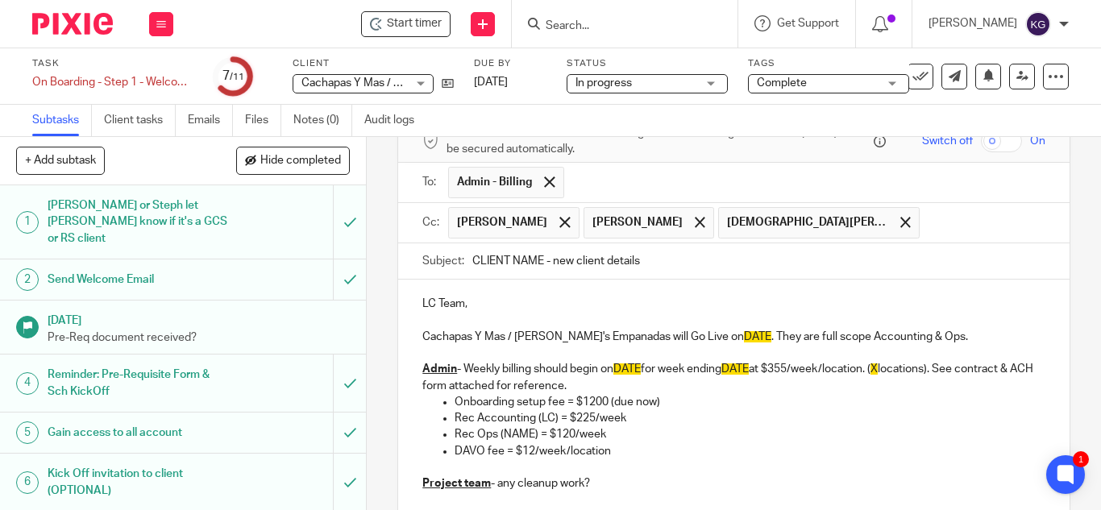
click at [928, 230] on input "text" at bounding box center [983, 222] width 111 height 31
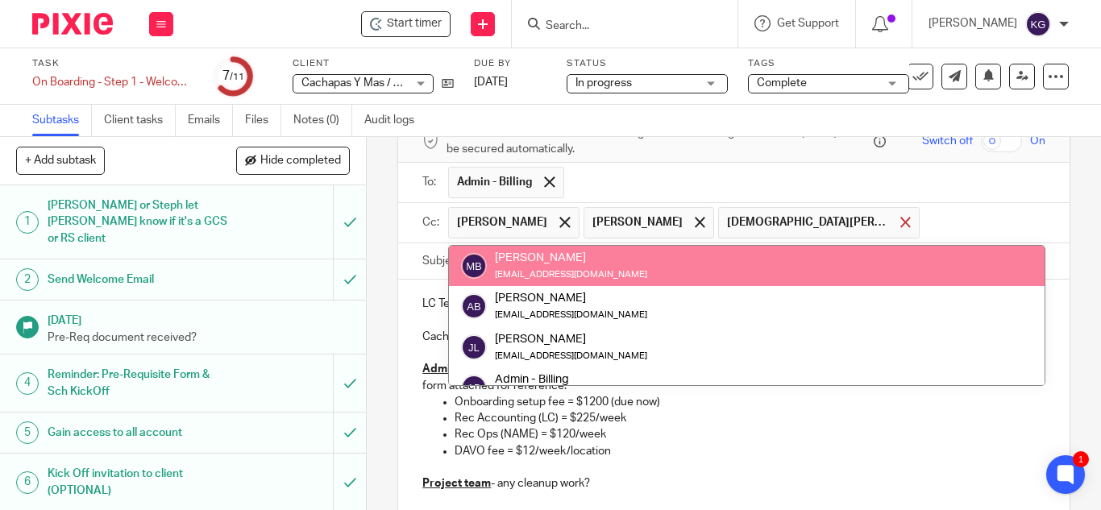
click at [900, 219] on span at bounding box center [905, 222] width 10 height 10
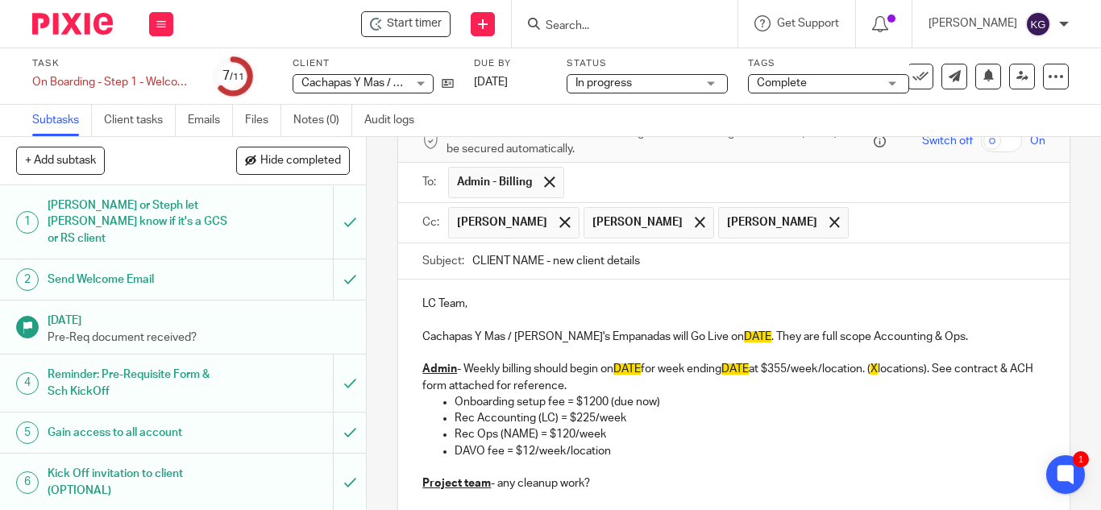
click at [829, 218] on span at bounding box center [834, 222] width 10 height 10
click at [751, 218] on input "text" at bounding box center [880, 222] width 317 height 31
type input "jmendoza@lcdevgroup.com"
click at [928, 237] on input "text" at bounding box center [983, 222] width 111 height 31
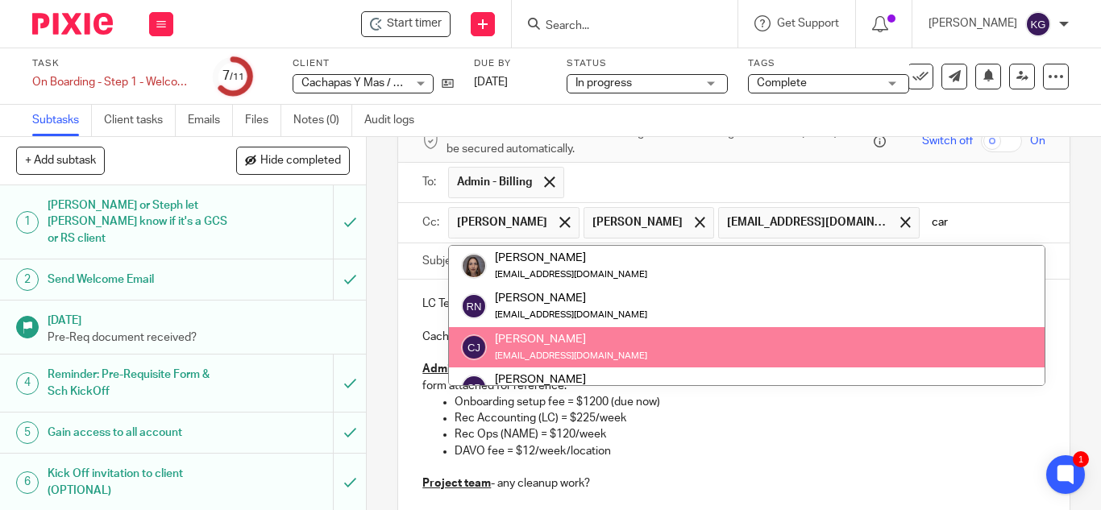
scroll to position [64, 0]
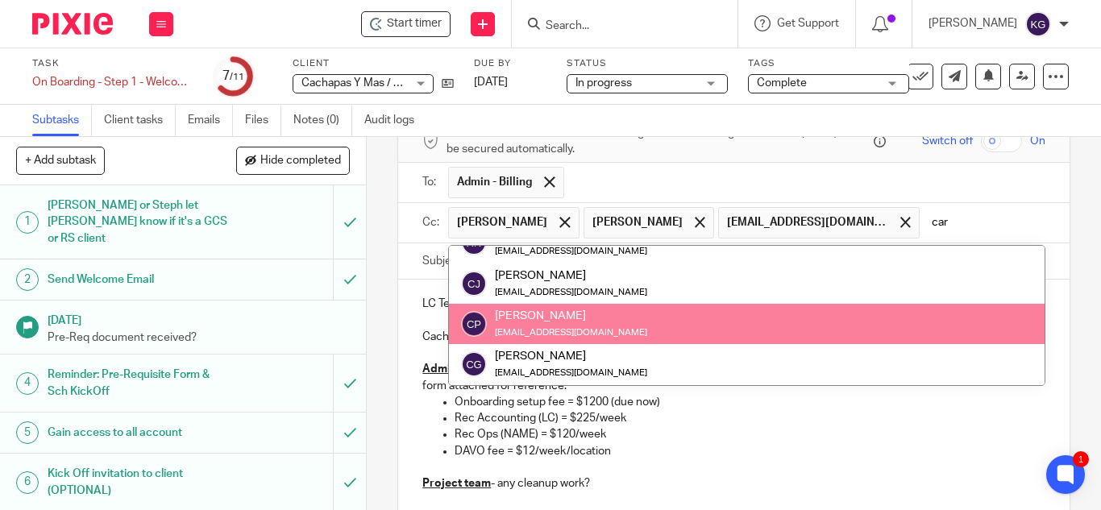
type input "car"
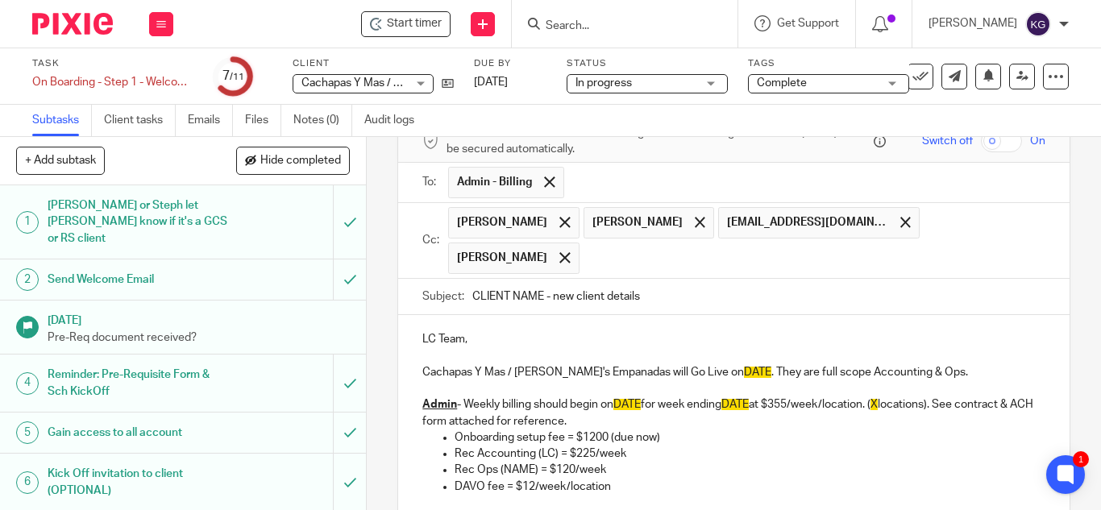
click at [941, 252] on input "text" at bounding box center [813, 258] width 451 height 31
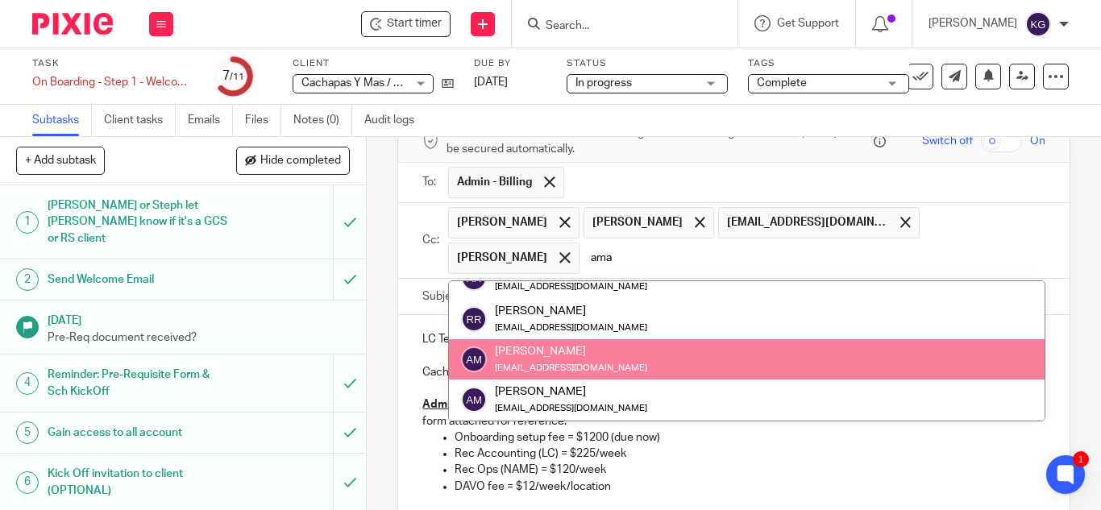
scroll to position [0, 0]
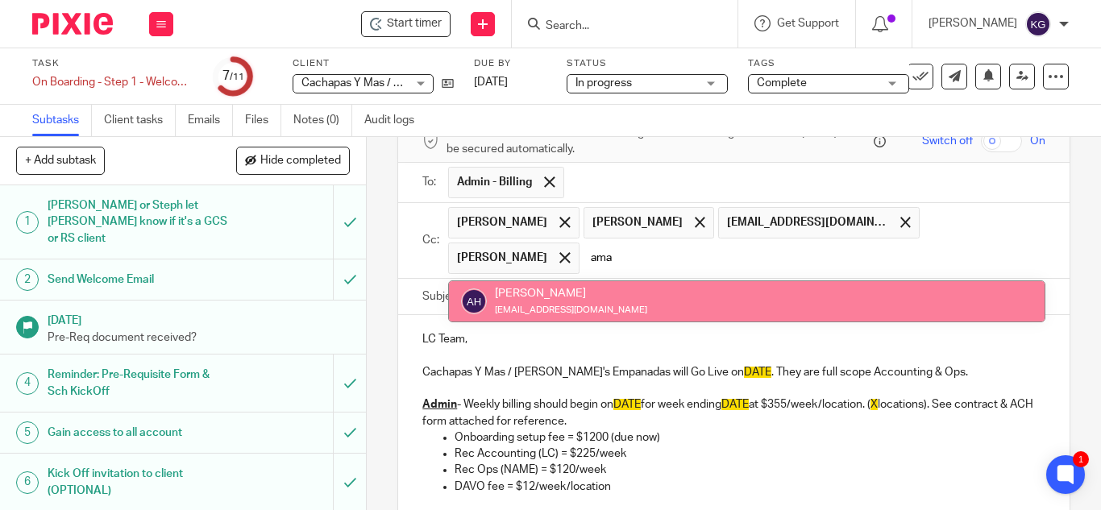
type input "ama"
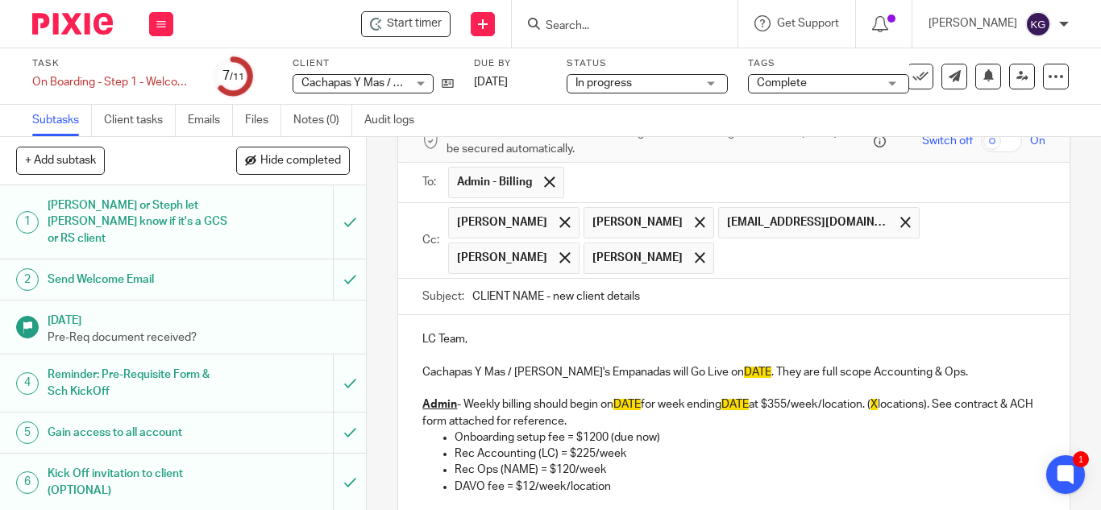
drag, startPoint x: 634, startPoint y: 243, endPoint x: 629, endPoint y: 268, distance: 26.4
click at [722, 256] on input "text" at bounding box center [880, 258] width 317 height 31
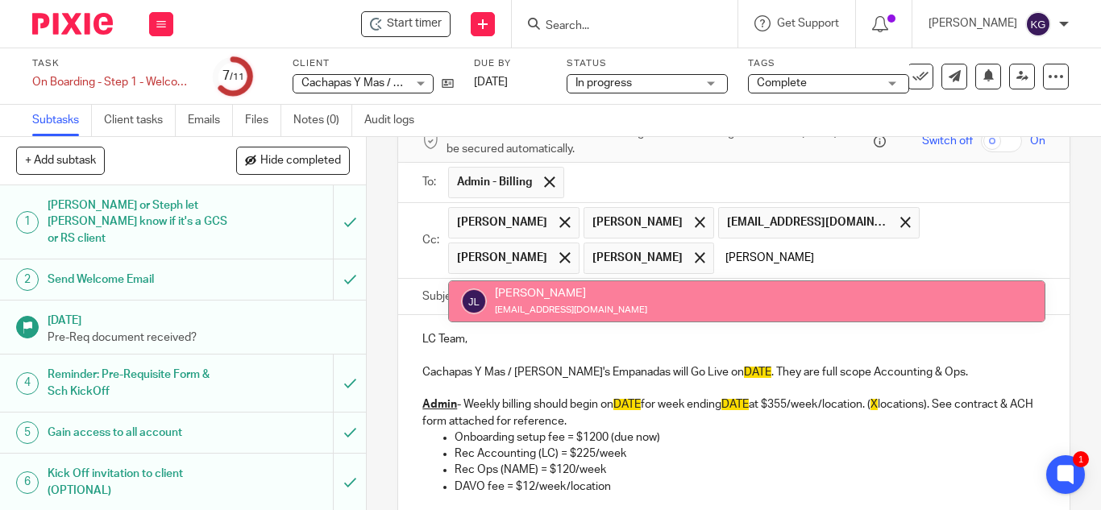
type input "jess"
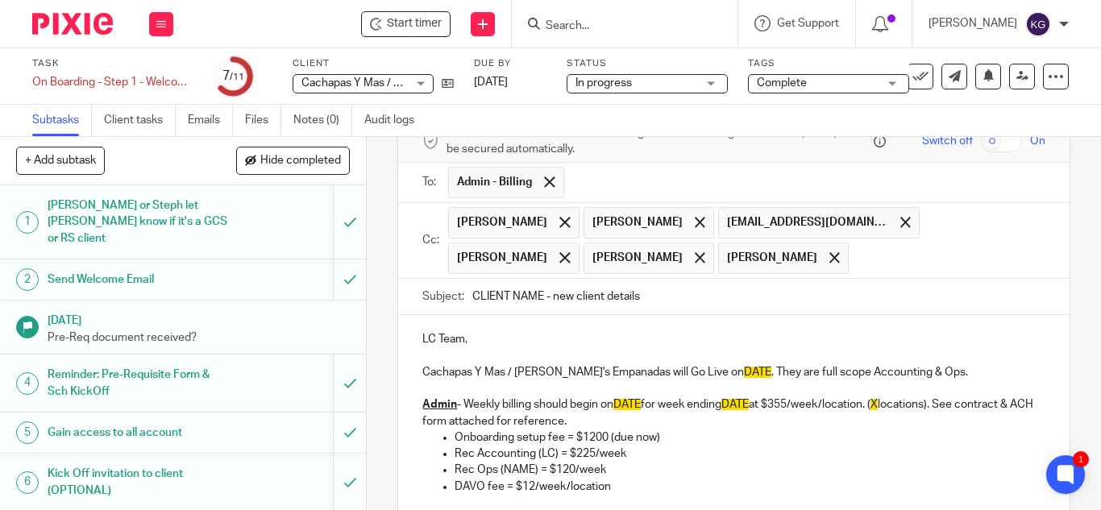
click at [857, 252] on input "text" at bounding box center [948, 258] width 182 height 31
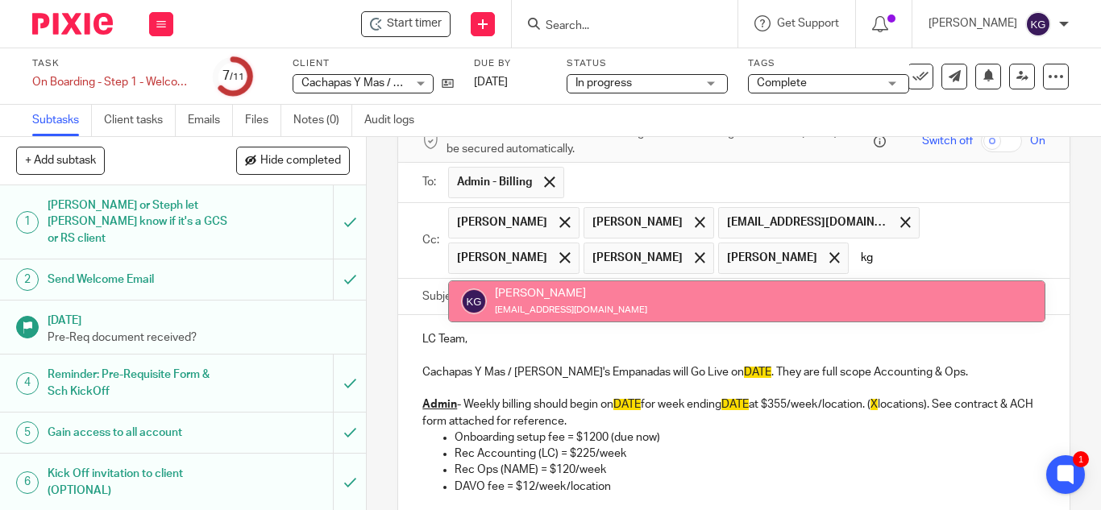
type input "kg"
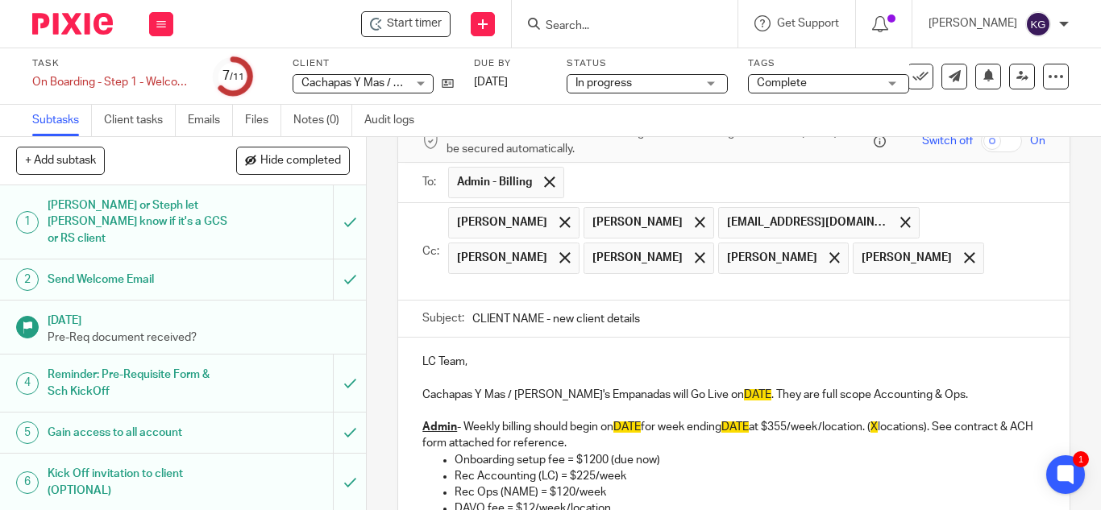
drag, startPoint x: 538, startPoint y: 293, endPoint x: 372, endPoint y: 279, distance: 166.6
click at [372, 279] on div "9 Notify LC team of new client Manual email Secure the attachments in this mess…" at bounding box center [734, 323] width 734 height 373
type input "Cachapas y mas/Titi's - new client details"
click at [851, 278] on input "text" at bounding box center [745, 287] width 586 height 19
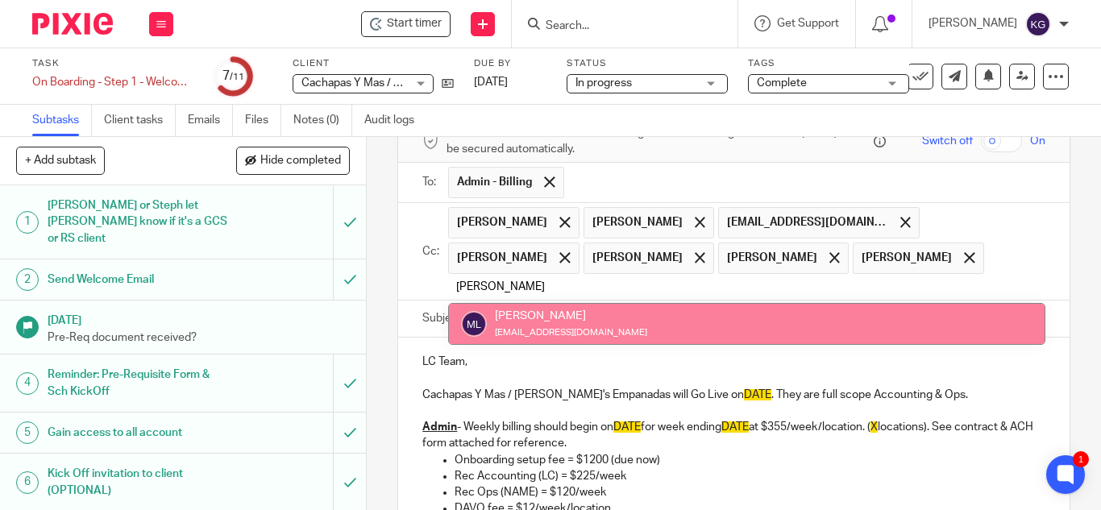
type input "mayra"
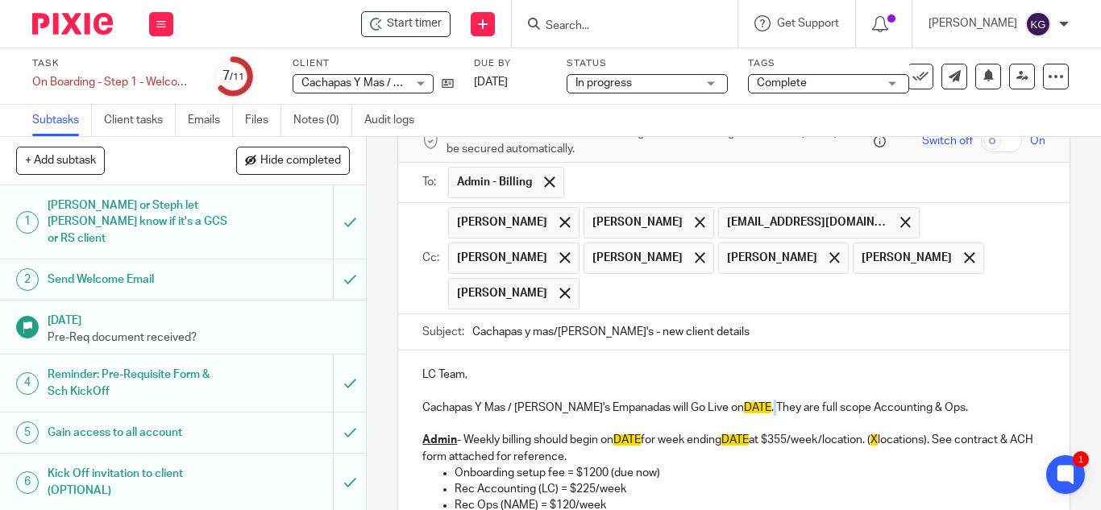
click at [704, 400] on p "Cachapas Y Mas / Titi's Empanadas will Go Live on DATE . They are full scope Ac…" at bounding box center [733, 408] width 623 height 16
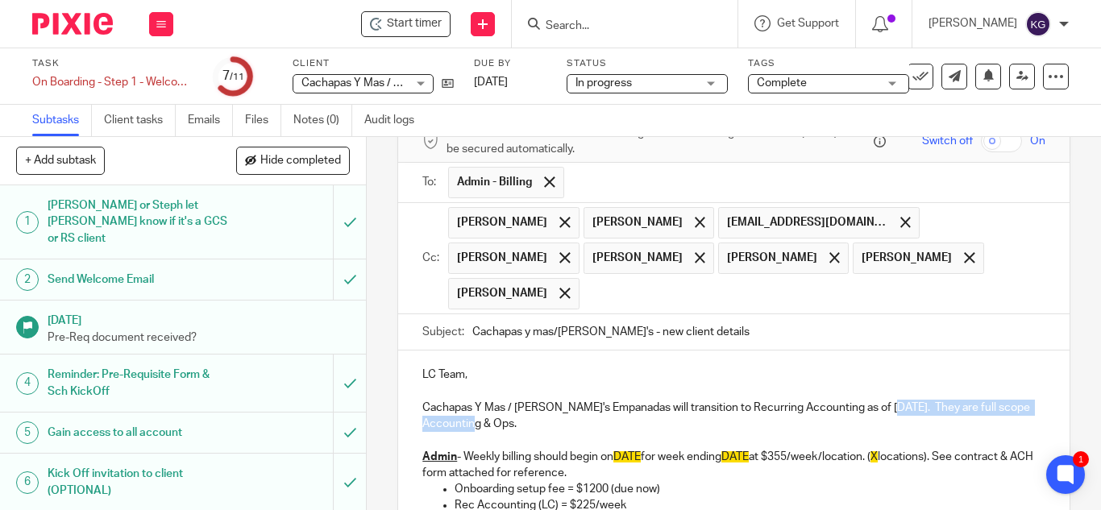
drag, startPoint x: 549, startPoint y: 407, endPoint x: 869, endPoint y: 393, distance: 320.2
click at [869, 400] on p "Cachapas Y Mas / Titi's Empanadas will transition to Recurring Accounting as of…" at bounding box center [733, 416] width 623 height 33
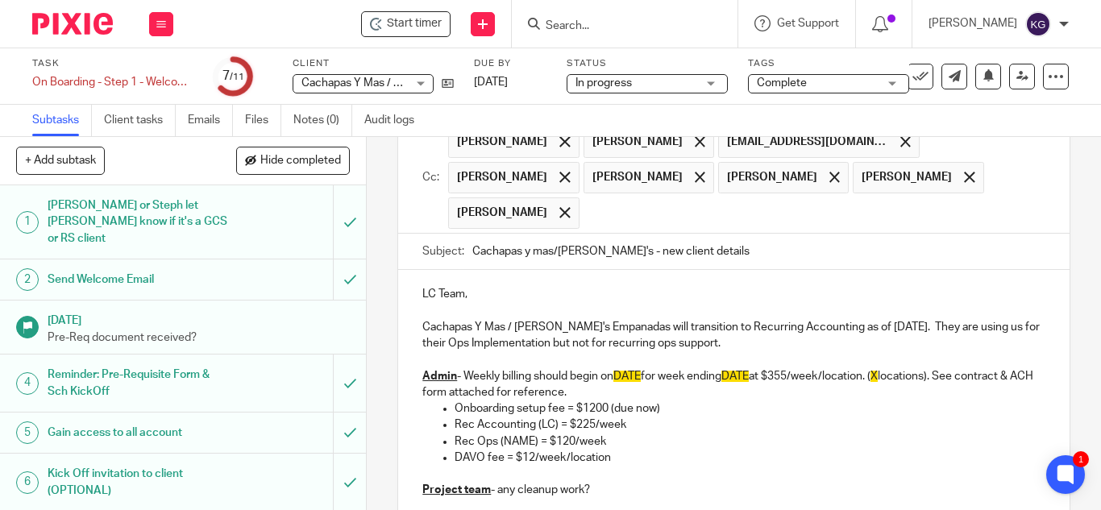
click at [457, 401] on p "Onboarding setup fee = $1200 (due now)" at bounding box center [750, 409] width 591 height 16
click at [455, 401] on p "Onboarding setup fee = $1200 (due now)" at bounding box center [750, 409] width 591 height 16
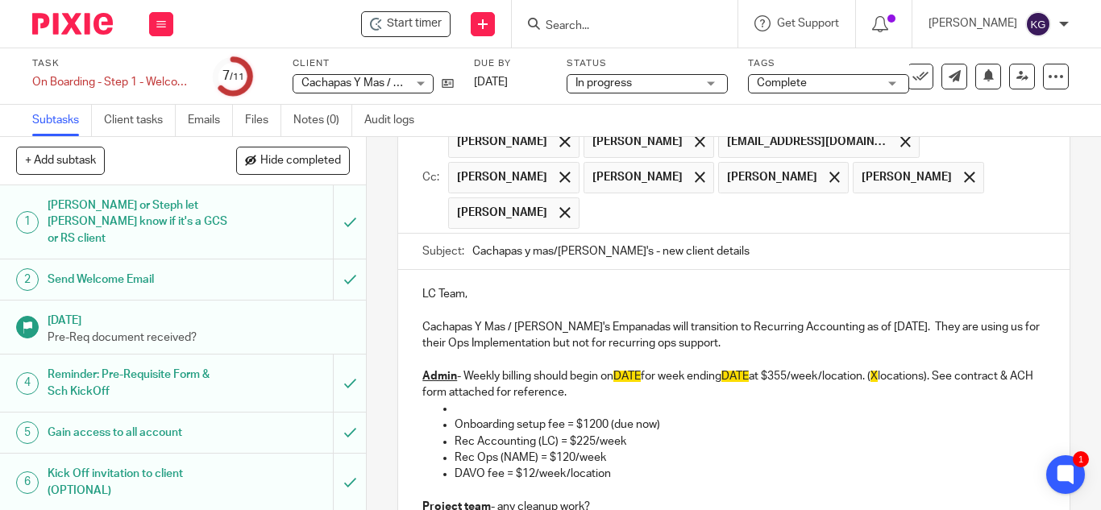
click at [509, 401] on p at bounding box center [750, 409] width 591 height 16
click at [498, 368] on p "Admin - Weekly billing should begin on DATE for week ending DATE at $355/week/l…" at bounding box center [733, 384] width 623 height 33
click at [646, 368] on p "Admin - Weekly billing should begin on DATE for week ending DATE at $355/week/l…" at bounding box center [733, 384] width 623 height 33
click at [758, 368] on p "Admin - Weekly billing should begin on 10/6 for week ending DATE at $355/week/l…" at bounding box center [733, 384] width 623 height 33
click at [789, 368] on p "Admin - Weekly billing should begin on 10/6 for week ending 10/5 at $355/week/l…" at bounding box center [733, 384] width 623 height 33
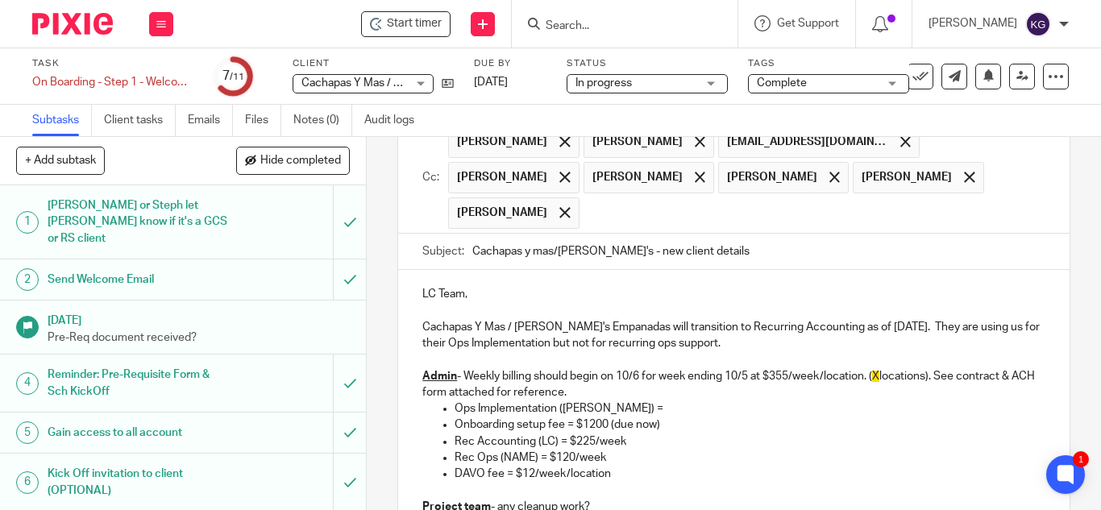
click at [787, 368] on p "Admin - Weekly billing should begin on 10/6 for week ending 10/5 at $355/week/l…" at bounding box center [733, 384] width 623 height 33
click at [899, 368] on p "Admin - Weekly billing should begin on 10/6 for week ending 10/5 at $341.67/wee…" at bounding box center [733, 384] width 623 height 33
click at [630, 374] on p "Admin - Weekly billing should begin on 10/6 for week ending 10/5 at $341.67/wee…" at bounding box center [733, 384] width 623 height 33
click at [634, 401] on p "Ops Implementation (Jorge) =" at bounding box center [750, 409] width 591 height 16
click at [513, 417] on p "Onboarding setup fee = $1200 (due now)" at bounding box center [750, 425] width 591 height 16
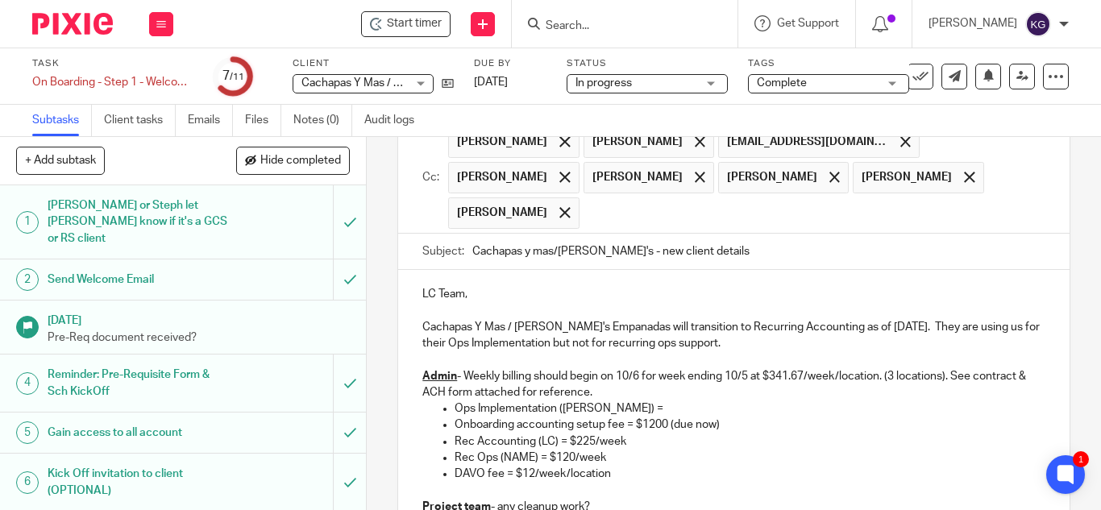
click at [665, 417] on p "Onboarding accounting setup fee = $1200 (due now)" at bounding box center [750, 425] width 591 height 16
click at [634, 401] on p "Ops Implementation (Jorge) =" at bounding box center [750, 409] width 591 height 16
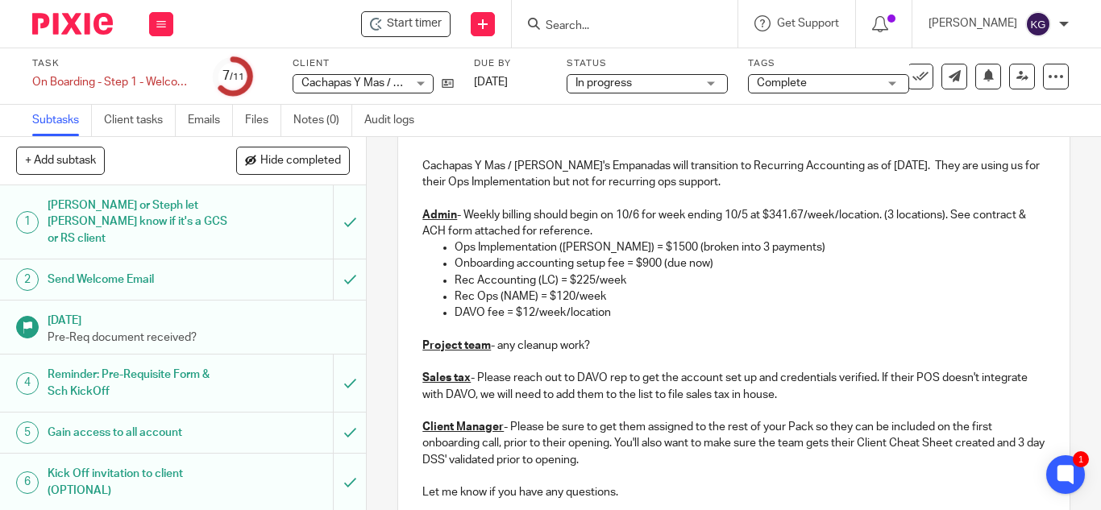
scroll to position [245, 0]
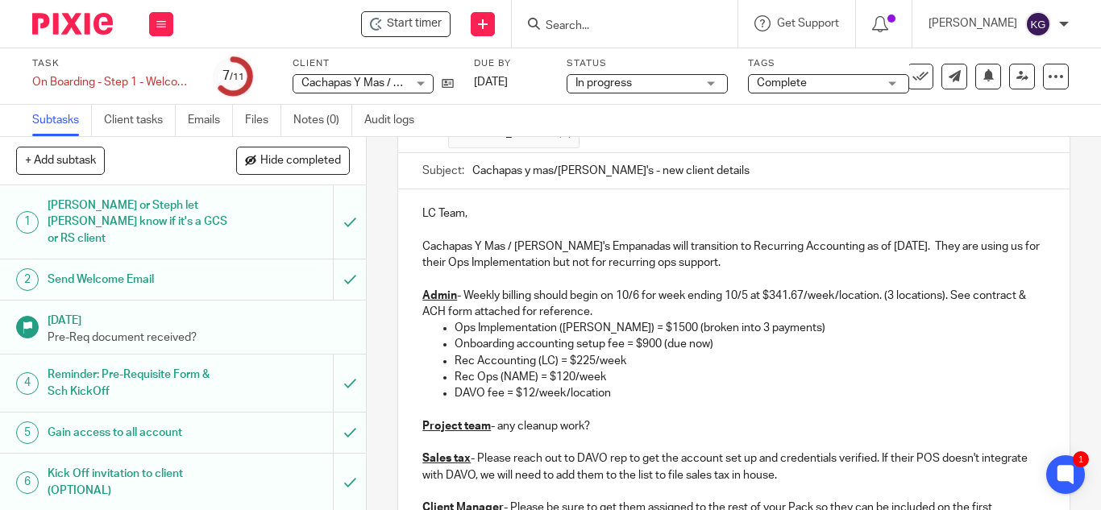
click at [643, 320] on p "Ops Implementation (Jorge) = $1500 (broken into 3 payments)" at bounding box center [750, 328] width 591 height 16
click at [589, 353] on p "Rec Accounting (LC) = $225/week" at bounding box center [750, 361] width 591 height 16
click at [588, 353] on p "Rec Accounting (LC) = $225/week" at bounding box center [750, 361] width 591 height 16
click at [675, 353] on p "Rec Accounting (LC) = $341.67/week" at bounding box center [750, 361] width 591 height 16
click at [636, 369] on p "Rec Ops (NAME) = $120/week" at bounding box center [750, 377] width 591 height 16
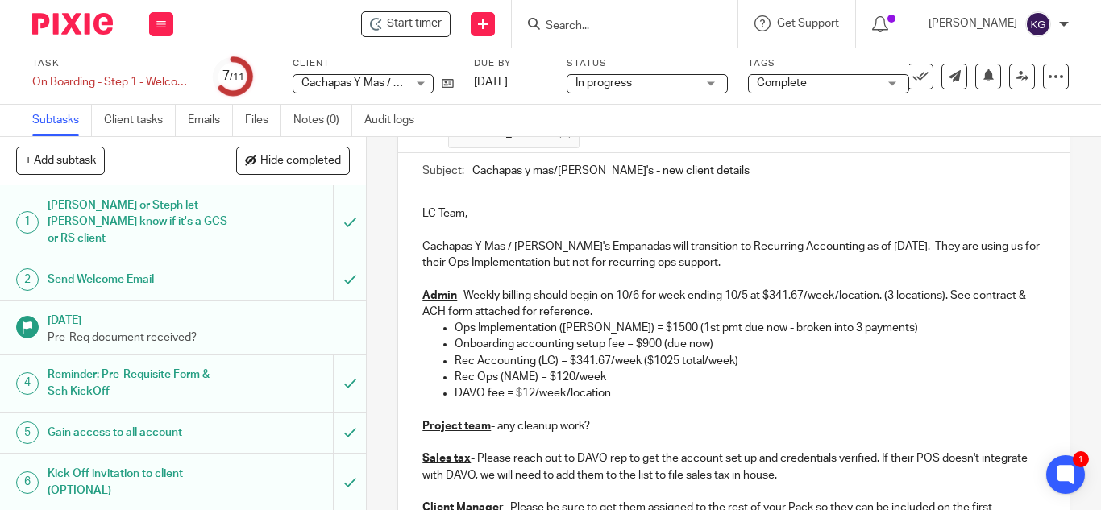
click at [633, 353] on p "Rec Accounting (LC) = $341.67/week ($1025 total/week)" at bounding box center [750, 361] width 591 height 16
drag, startPoint x: 609, startPoint y: 363, endPoint x: 440, endPoint y: 363, distance: 169.2
click at [430, 359] on ul "Ops Implementation (Jorge) = $1500 (1st pmt due now - broken into 3 payments) O…" at bounding box center [733, 360] width 623 height 81
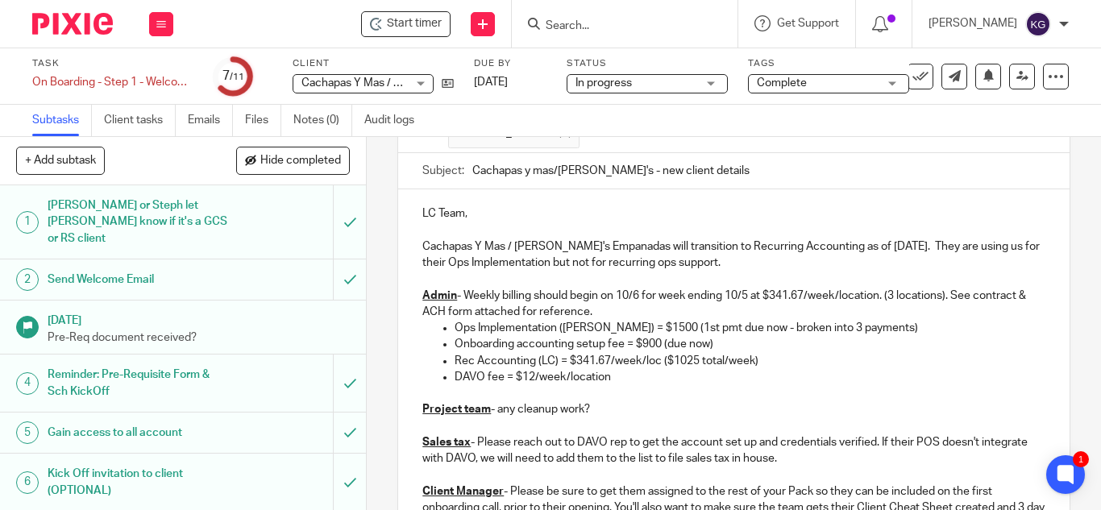
click at [615, 385] on p at bounding box center [733, 393] width 623 height 16
click at [615, 369] on p "DAVO fee = $12/week/location" at bounding box center [750, 377] width 591 height 16
drag, startPoint x: 597, startPoint y: 391, endPoint x: 495, endPoint y: 402, distance: 103.0
click at [495, 402] on p "Project team - any cleanup work?" at bounding box center [733, 409] width 623 height 16
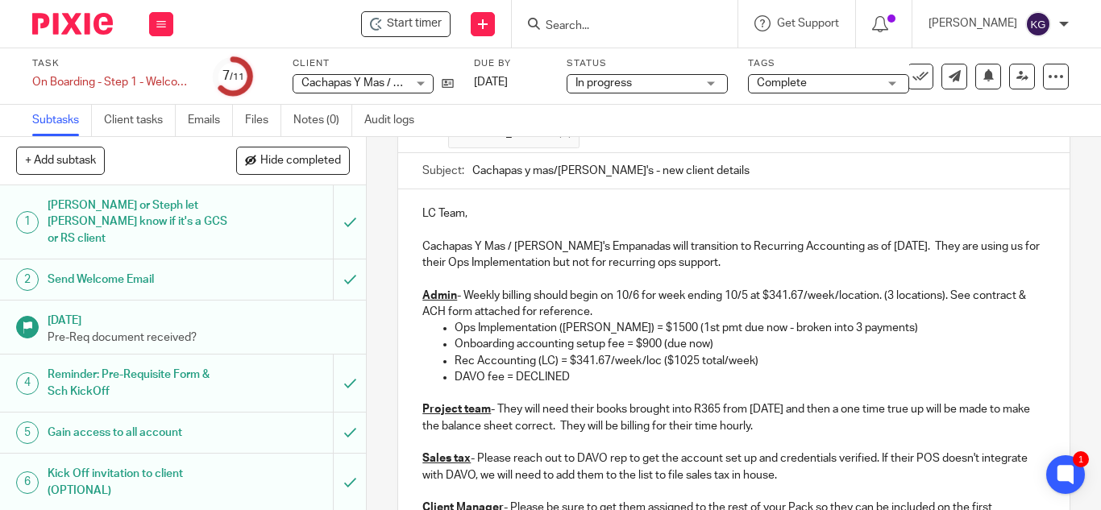
scroll to position [406, 0]
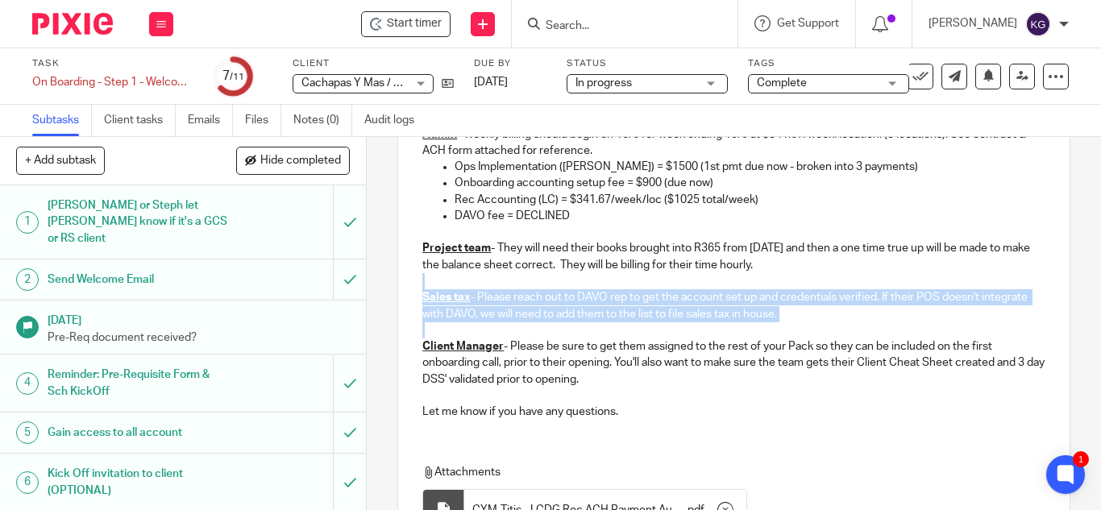
drag, startPoint x: 417, startPoint y: 303, endPoint x: 408, endPoint y: 269, distance: 35.0
click at [408, 269] on div "LC Team, Cachapas Y Mas / Titi's Empanadas will transition to Recurring Account…" at bounding box center [733, 230] width 671 height 404
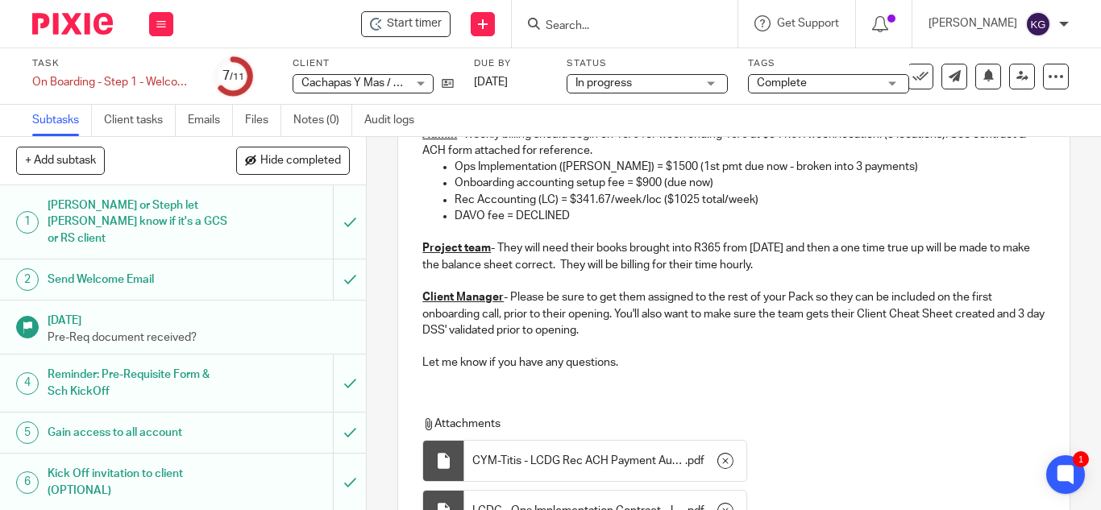
click at [989, 290] on p "Client Manager - Please be sure to get them assigned to the rest of your Pack s…" at bounding box center [733, 313] width 623 height 49
click at [608, 301] on p "Client Manager - Please be sure to get them assigned to the rest of your Pack s…" at bounding box center [733, 313] width 623 height 49
click at [498, 316] on p "Client Manager - Please be sure to get them assigned to the rest of your Pack s…" at bounding box center [733, 313] width 623 height 49
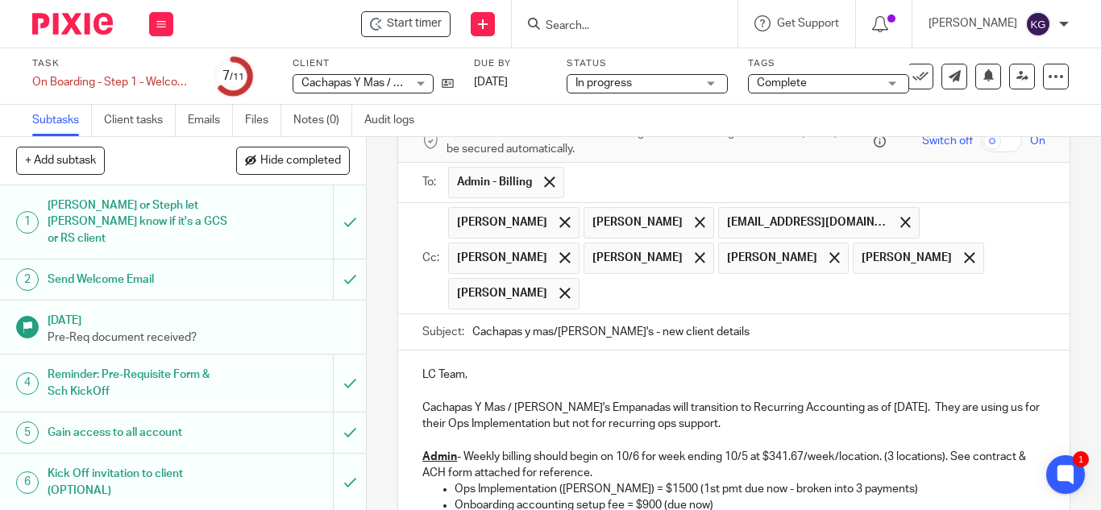
scroll to position [245, 0]
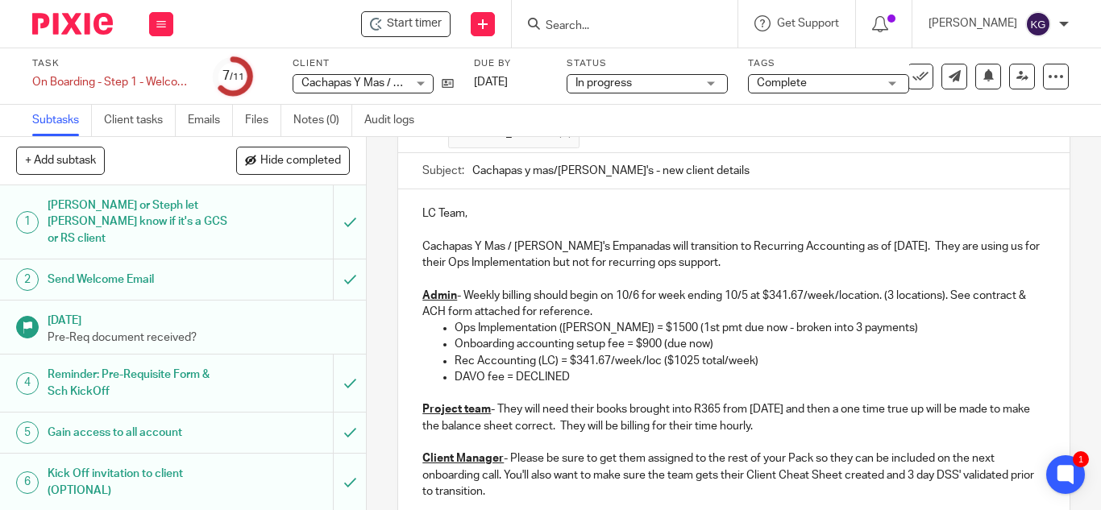
click at [671, 353] on p "Rec Accounting (LC) = $341.67/week/loc ($1025 total/week)" at bounding box center [750, 361] width 591 height 16
click at [676, 353] on p "Rec Accounting (LC) = $341.67/week/loc ($1025 total/week)" at bounding box center [750, 361] width 591 height 16
click at [791, 353] on p "Rec Accounting (LC) = $341.67/week/loc ($1,025 total/week)" at bounding box center [750, 361] width 591 height 16
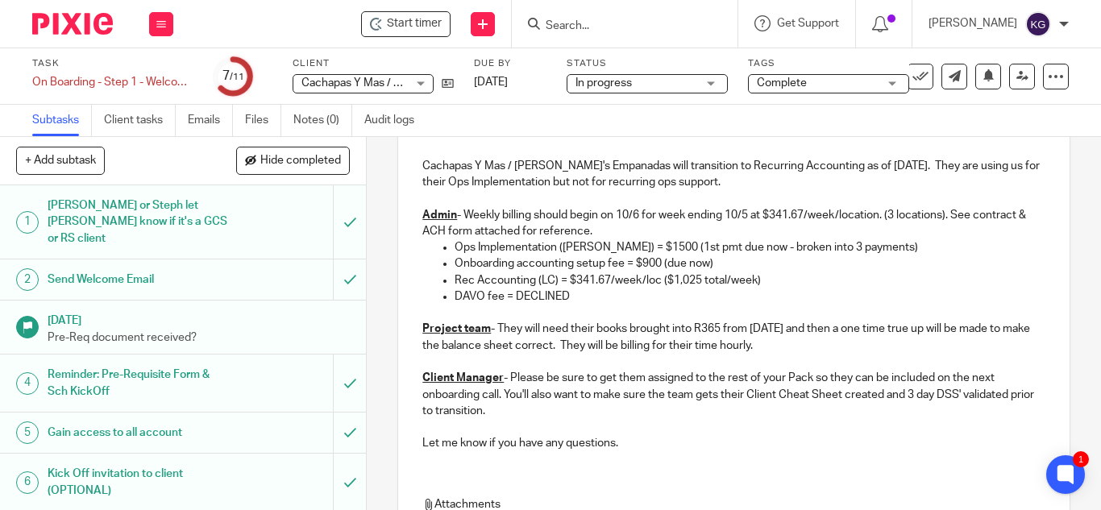
scroll to position [164, 0]
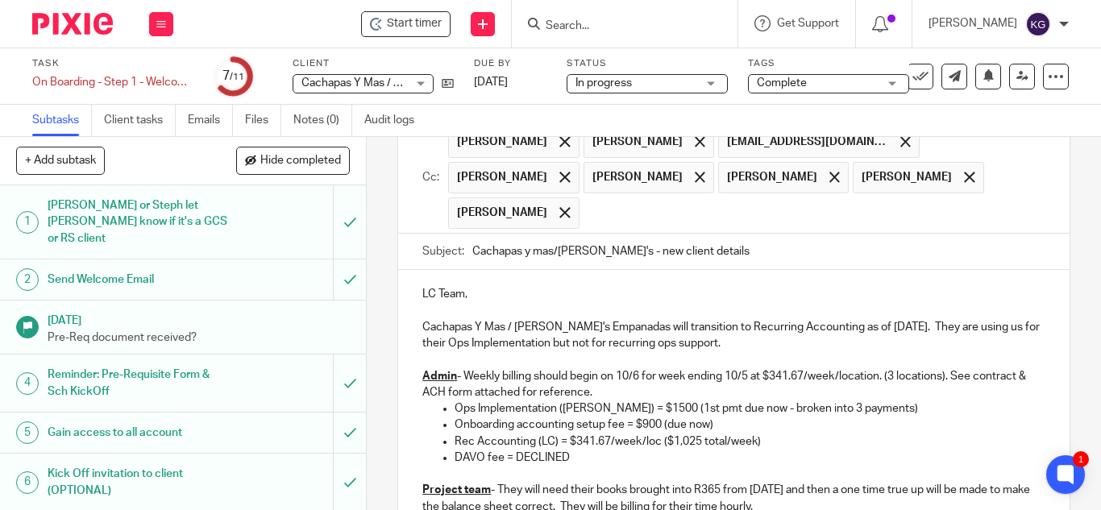
click at [609, 374] on p "Admin - Weekly billing should begin on 10/6 for week ending 10/5 at $341.67/wee…" at bounding box center [733, 384] width 623 height 33
click at [637, 401] on p "Ops Implementation (Jorge) = $1500 (1st pmt due now - broken into 3 payments)" at bounding box center [750, 409] width 591 height 16
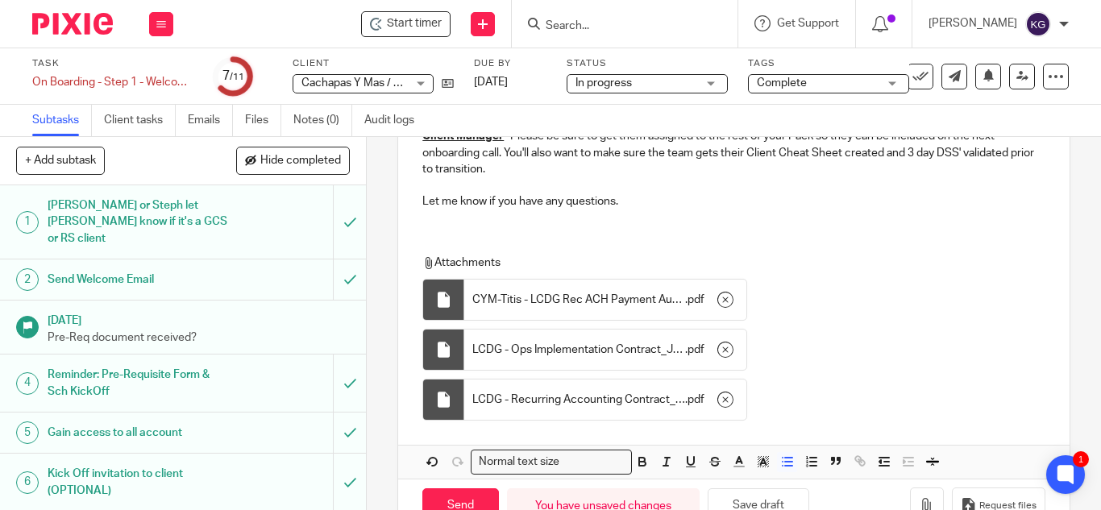
scroll to position [603, 0]
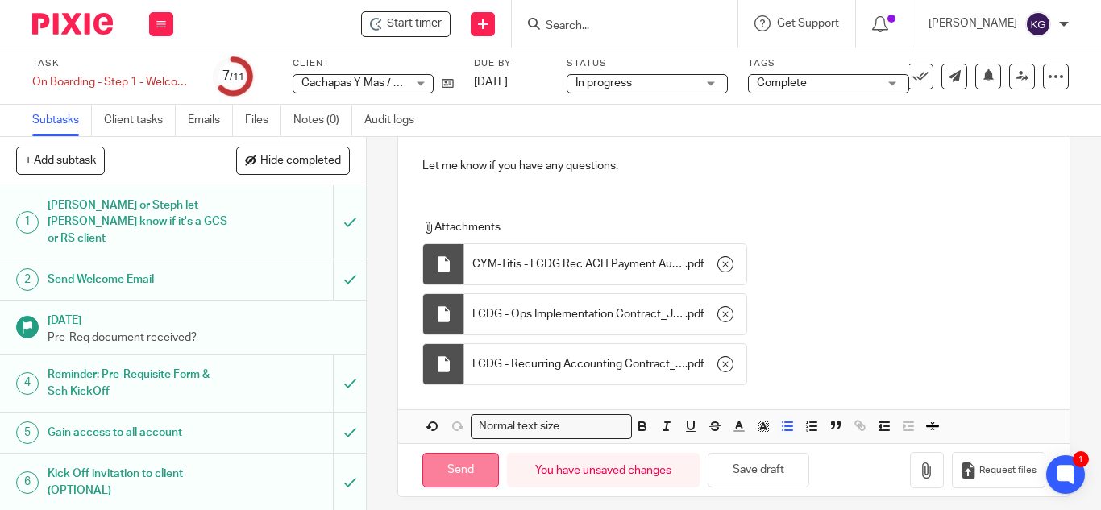
click at [446, 467] on input "Send" at bounding box center [460, 470] width 77 height 35
type input "Sent"
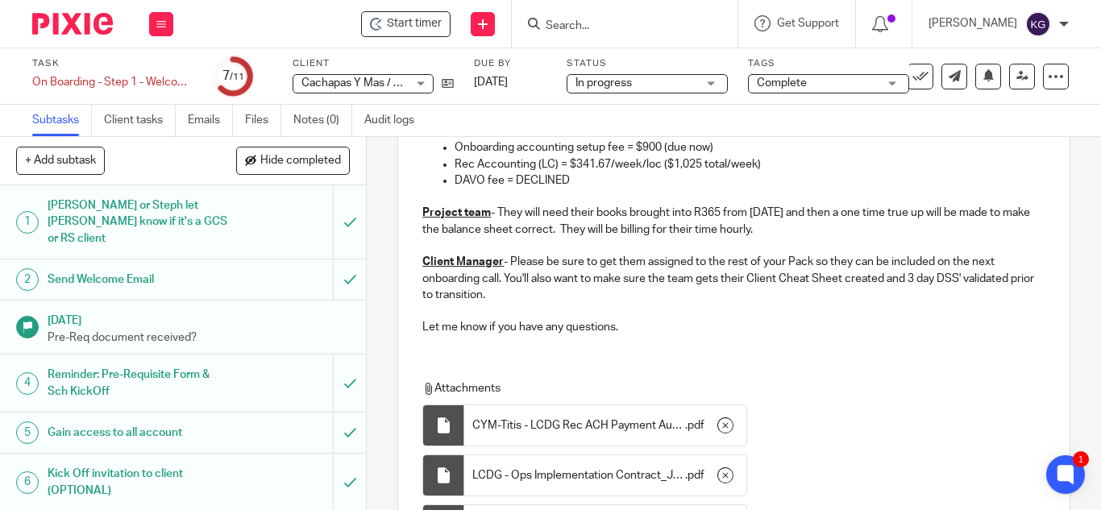
scroll to position [225, 0]
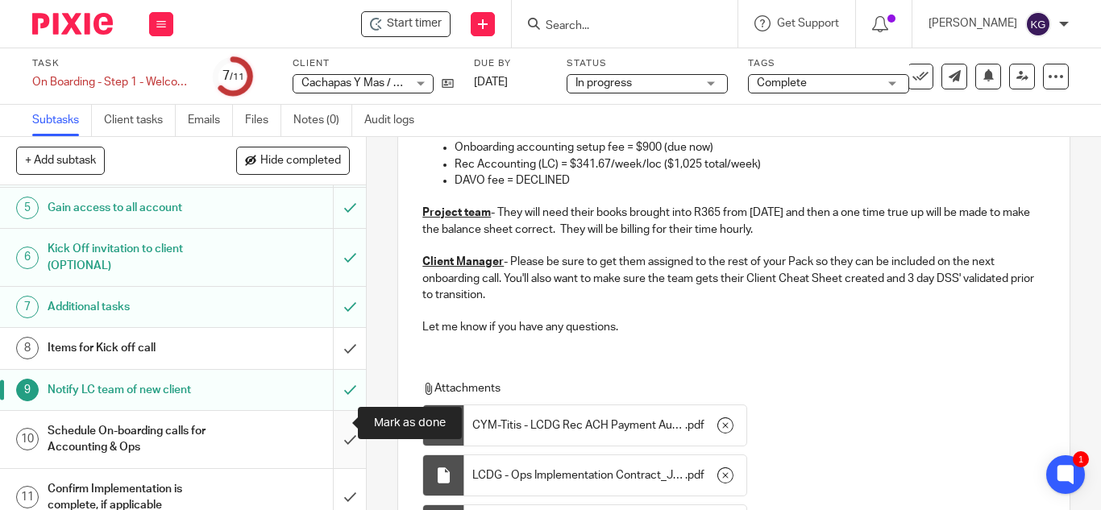
click at [333, 421] on input "submit" at bounding box center [183, 439] width 366 height 57
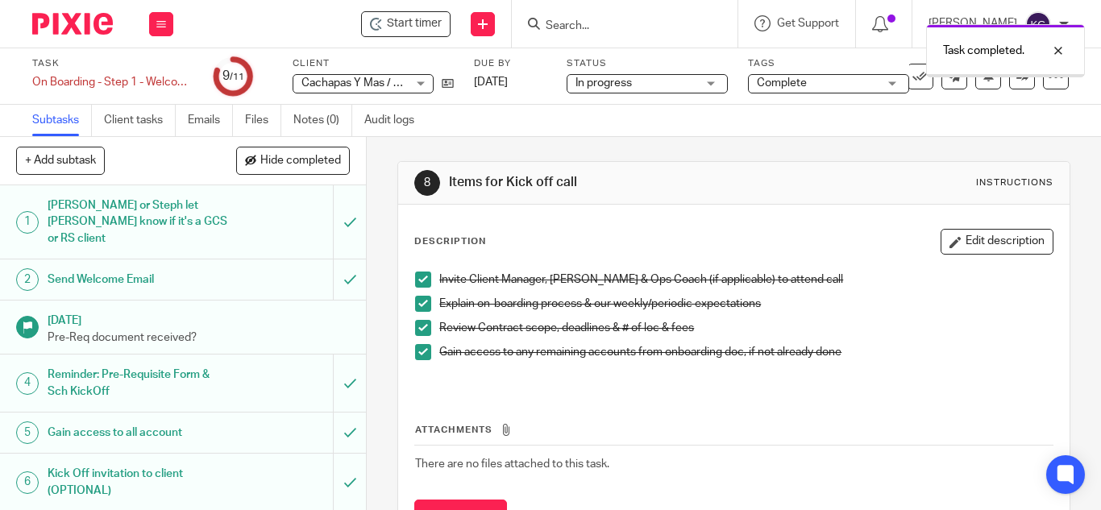
scroll to position [225, 0]
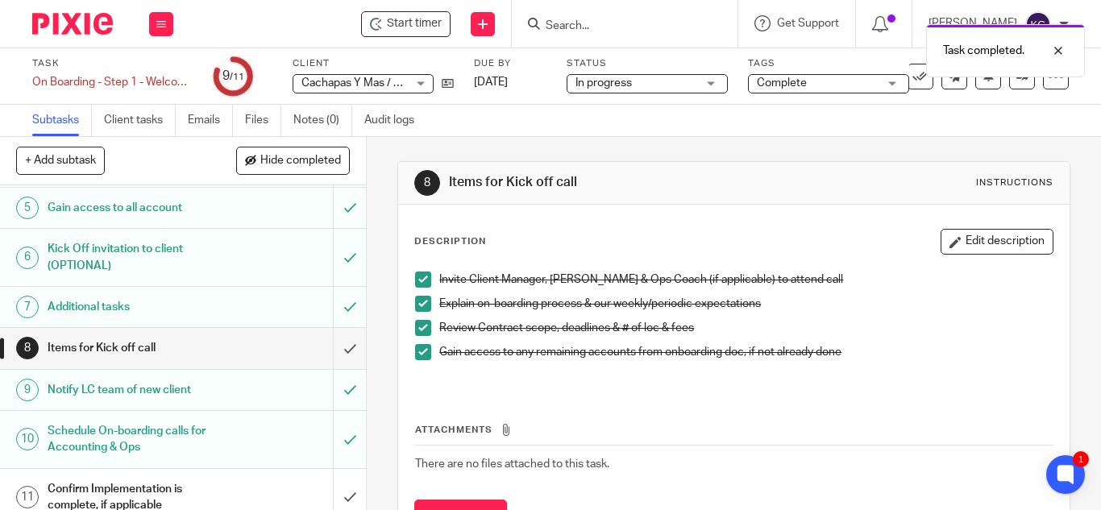
click at [912, 73] on div "Task completed." at bounding box center [817, 46] width 534 height 61
click at [913, 73] on icon at bounding box center [920, 77] width 16 height 16
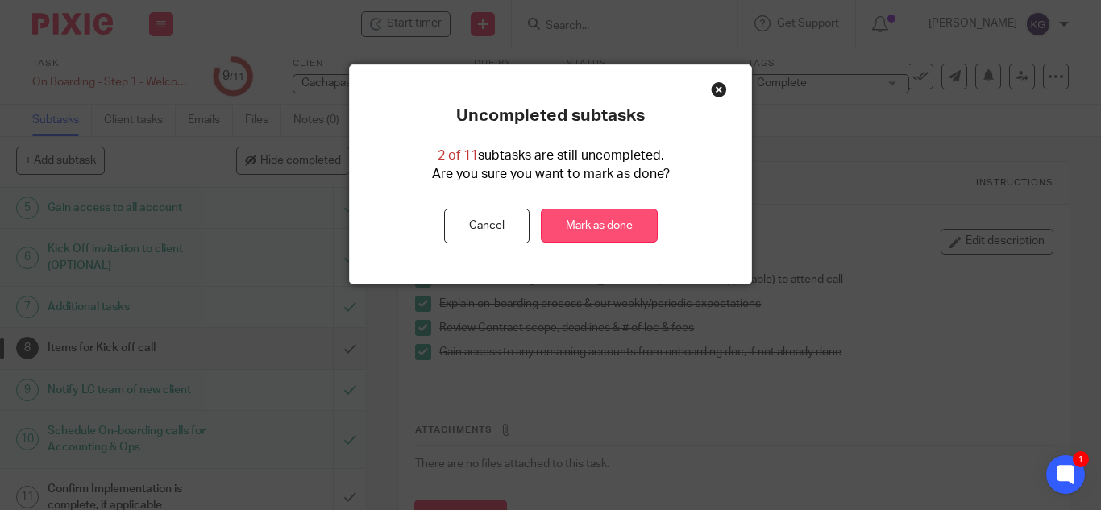
click at [597, 225] on link "Mark as done" at bounding box center [599, 226] width 117 height 35
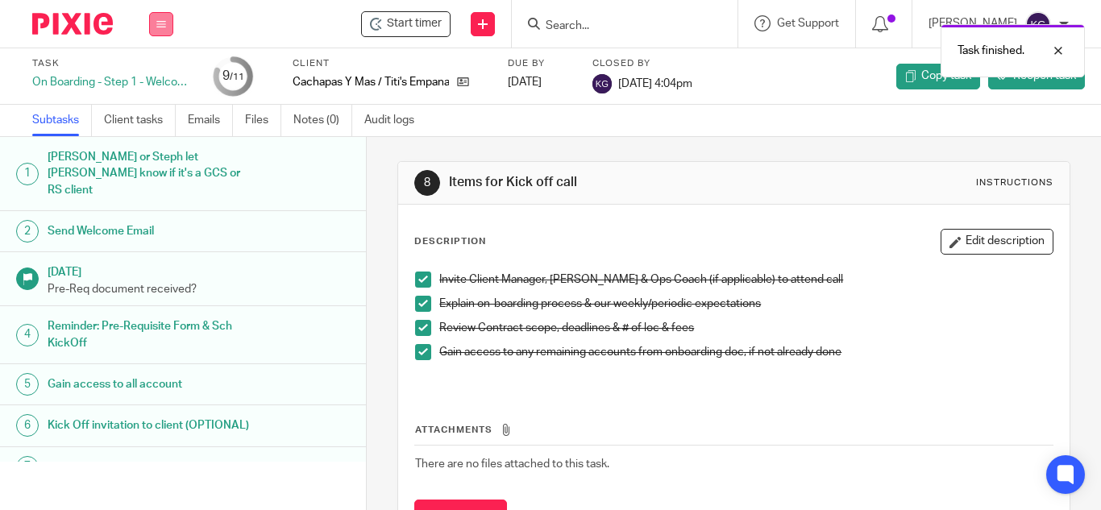
click at [169, 27] on button at bounding box center [161, 24] width 24 height 24
click at [152, 78] on link "Work" at bounding box center [153, 74] width 28 height 11
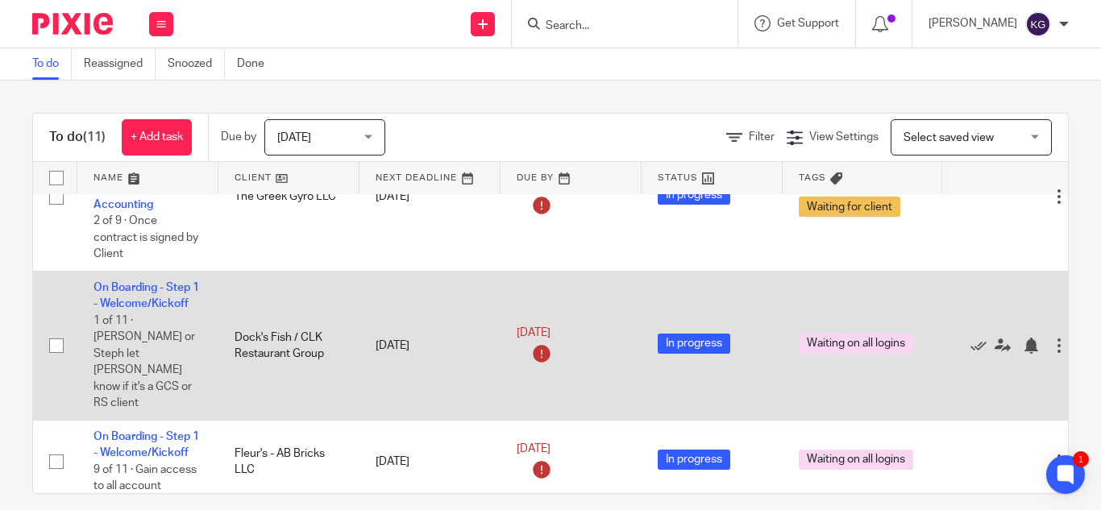
scroll to position [484, 0]
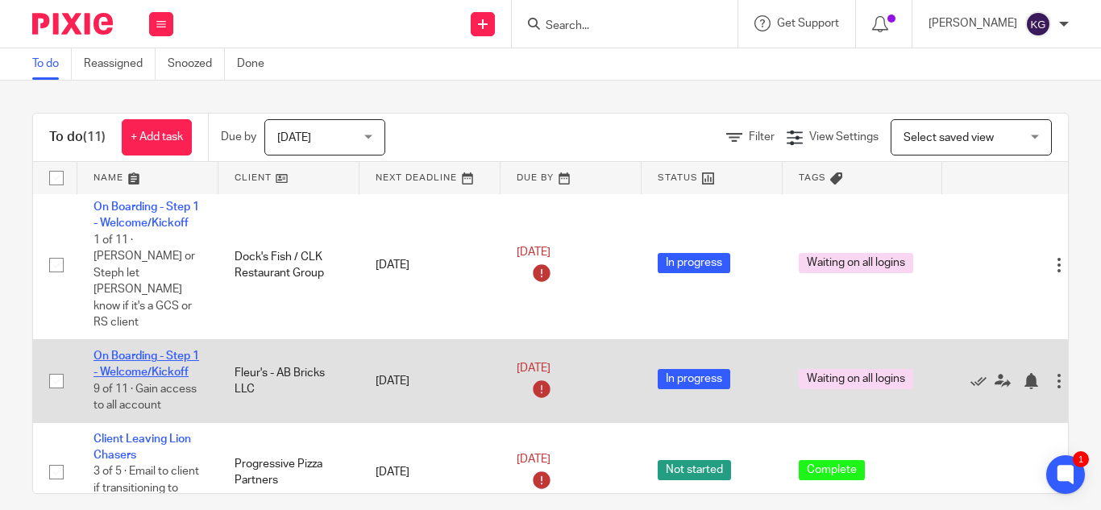
click at [138, 351] on link "On Boarding - Step 1 - Welcome/Kickoff" at bounding box center [146, 364] width 106 height 27
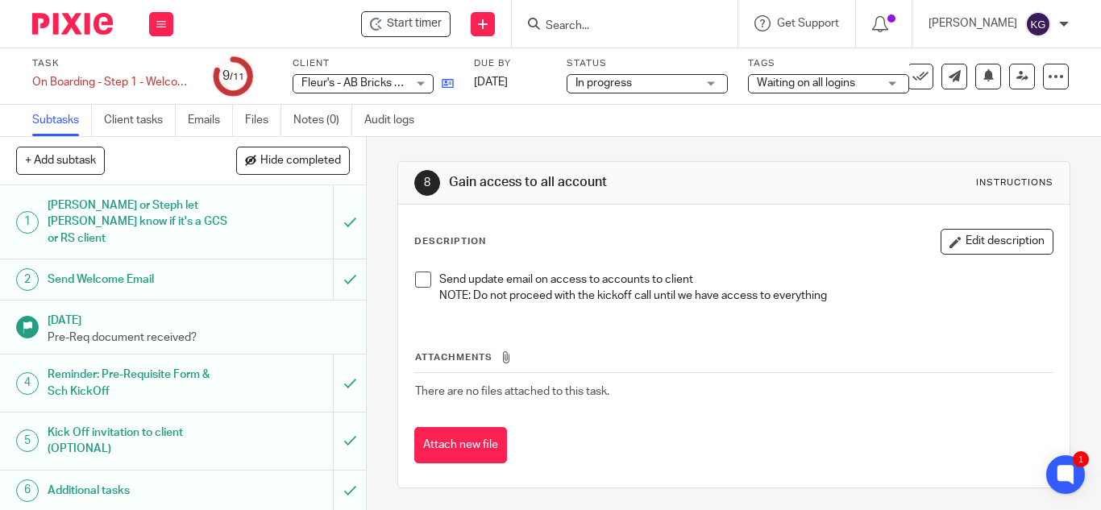
click at [443, 81] on icon at bounding box center [448, 83] width 12 height 12
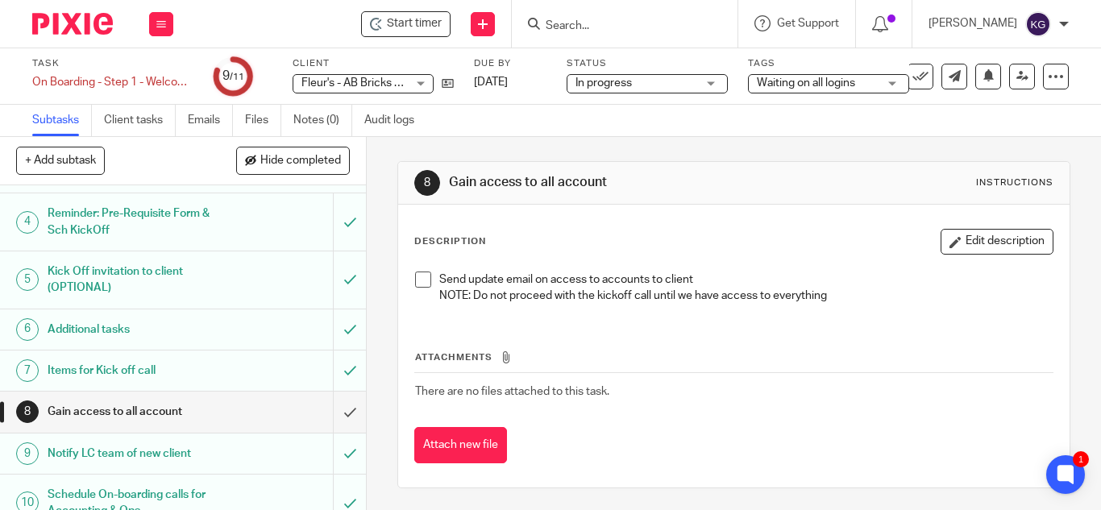
scroll to position [225, 0]
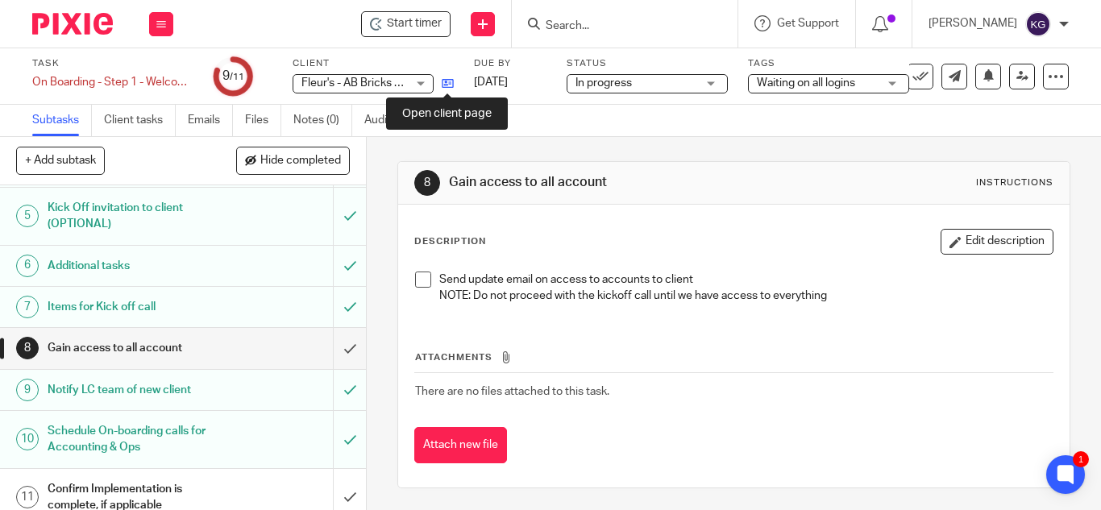
click at [444, 89] on icon at bounding box center [448, 83] width 12 height 12
click at [617, 25] on input "Search" at bounding box center [616, 26] width 145 height 15
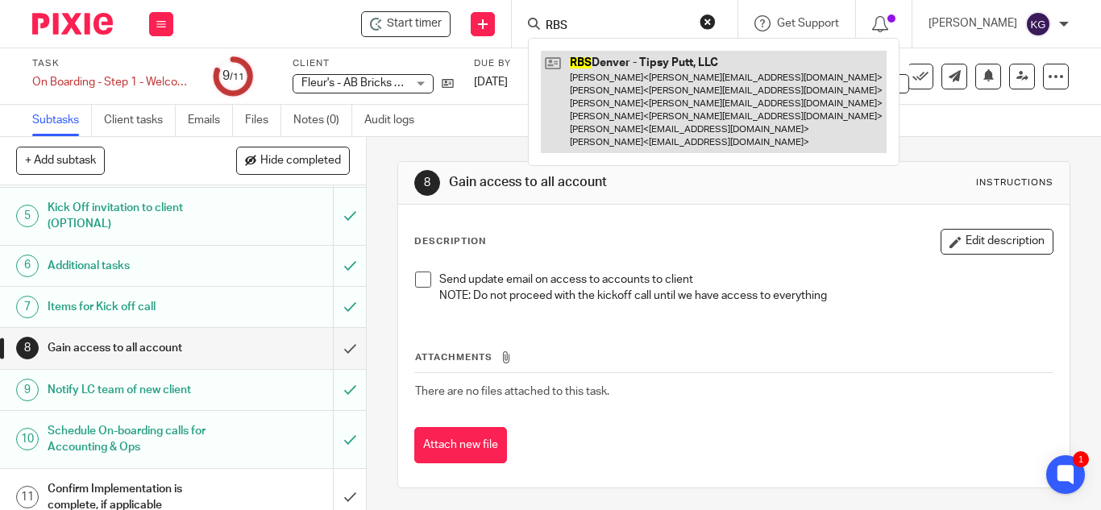
type input "RBS"
click at [640, 94] on link at bounding box center [714, 102] width 346 height 102
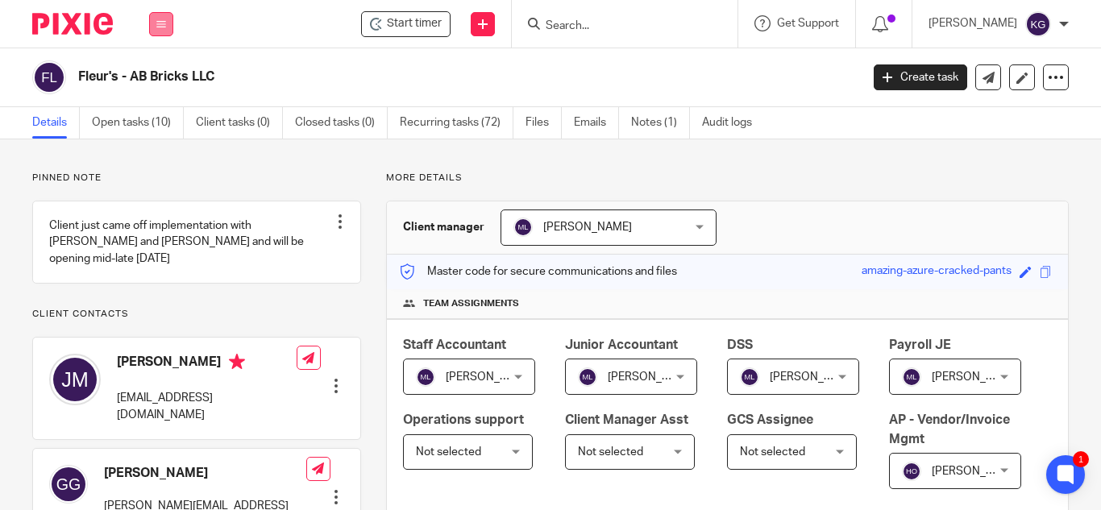
click at [152, 23] on button at bounding box center [161, 24] width 24 height 24
click at [155, 69] on li "Work" at bounding box center [160, 75] width 43 height 23
click at [147, 72] on link "Work" at bounding box center [152, 74] width 26 height 11
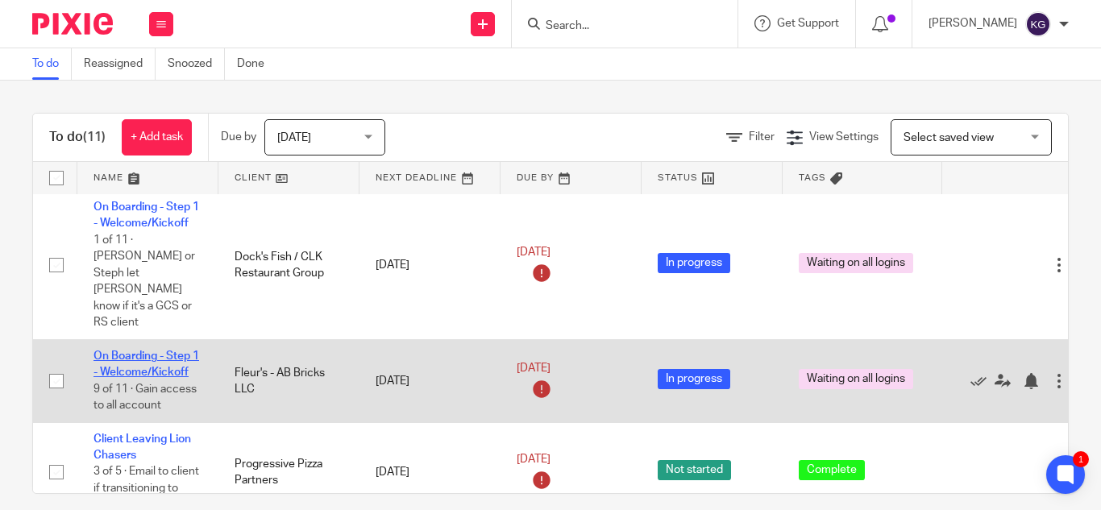
scroll to position [564, 0]
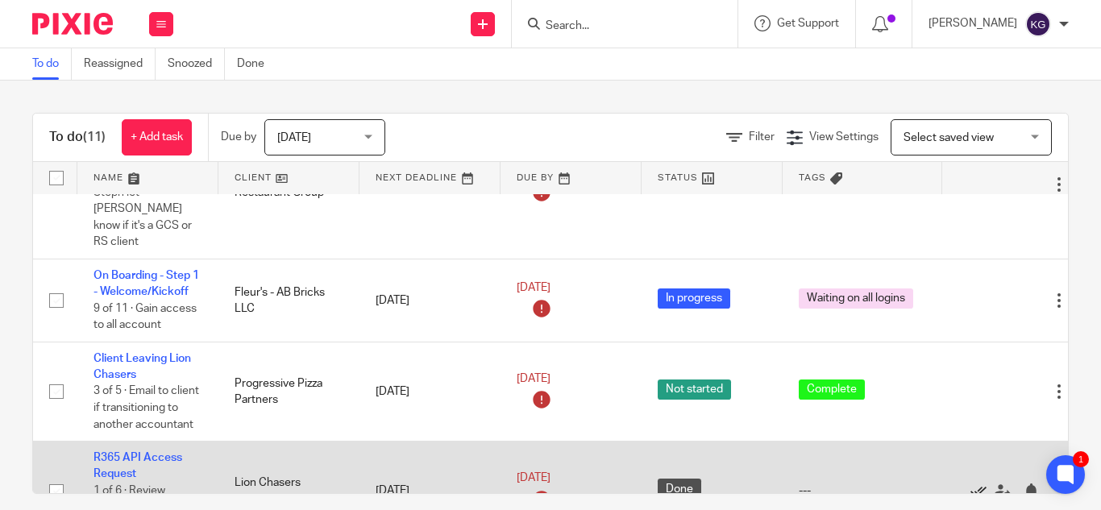
click at [975, 484] on icon at bounding box center [978, 492] width 16 height 16
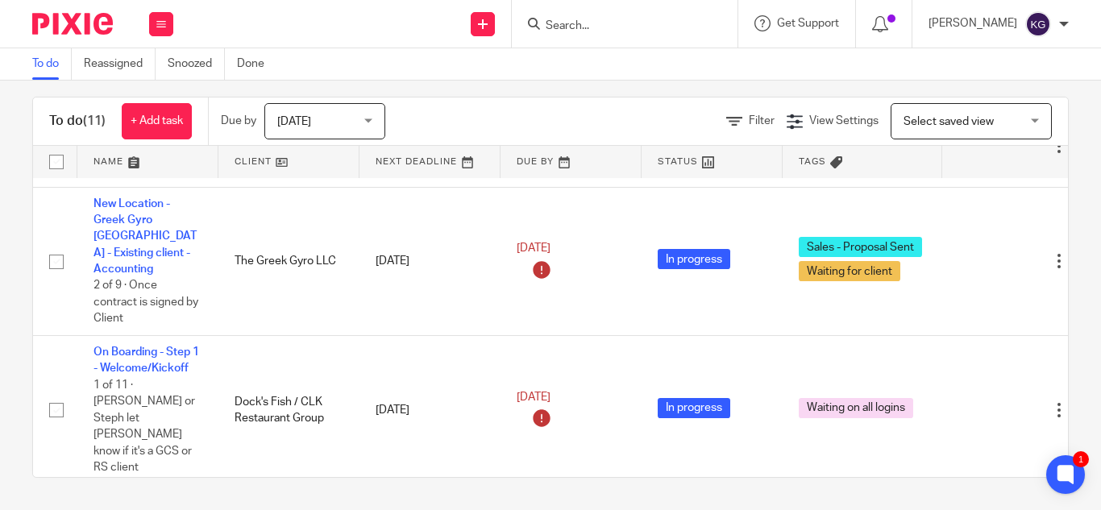
scroll to position [484, 0]
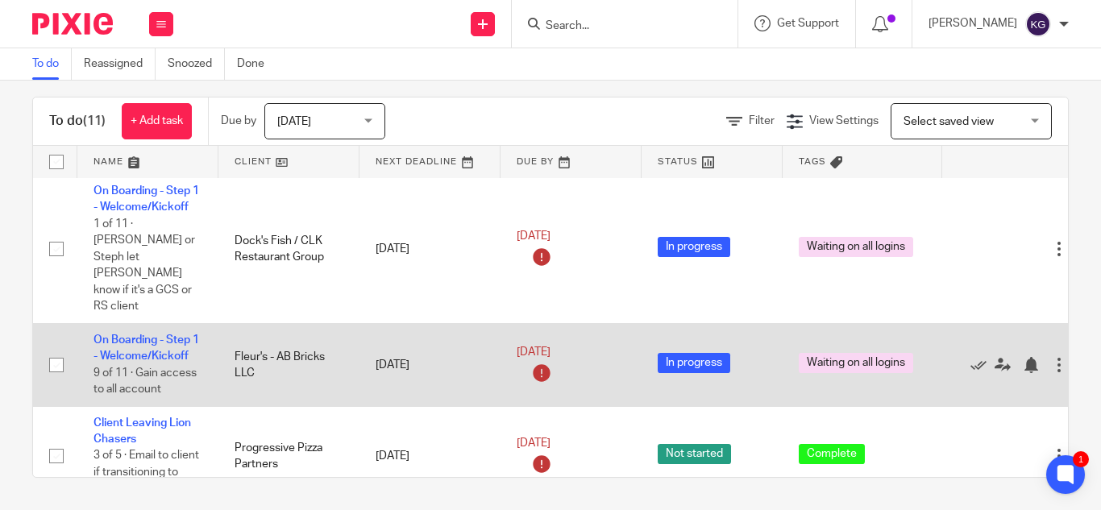
click at [136, 324] on td "On Boarding - Step 1 - Welcome/Kickoff 9 of 11 · Gain access to all account" at bounding box center [147, 365] width 141 height 83
click at [136, 334] on link "On Boarding - Step 1 - Welcome/Kickoff" at bounding box center [146, 347] width 106 height 27
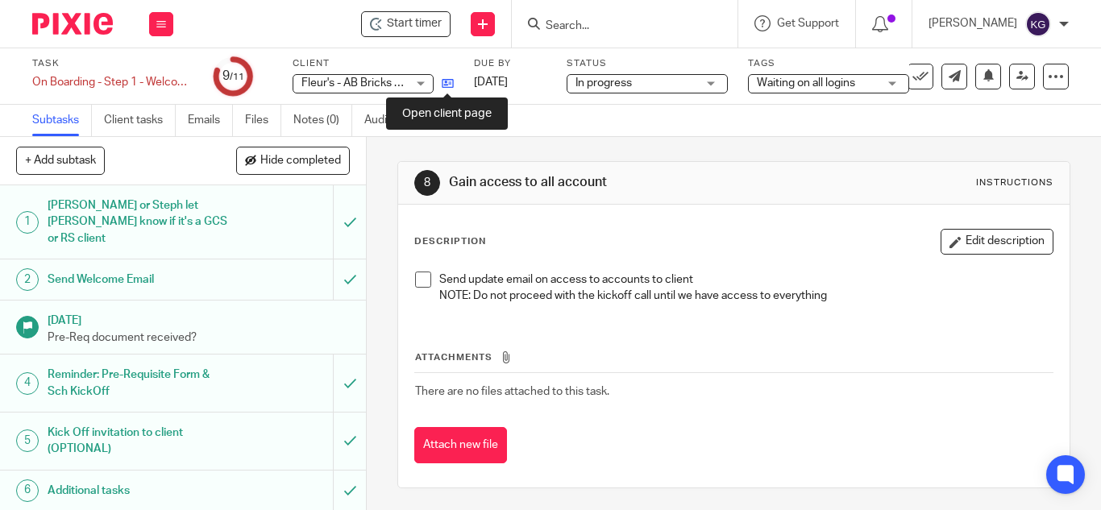
click at [444, 85] on icon at bounding box center [448, 83] width 12 height 12
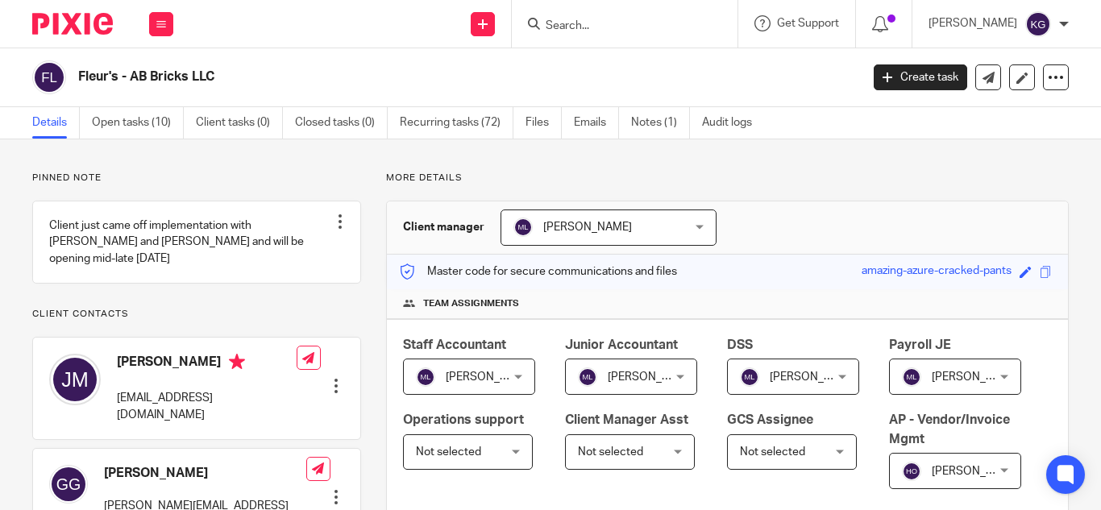
scroll to position [403, 0]
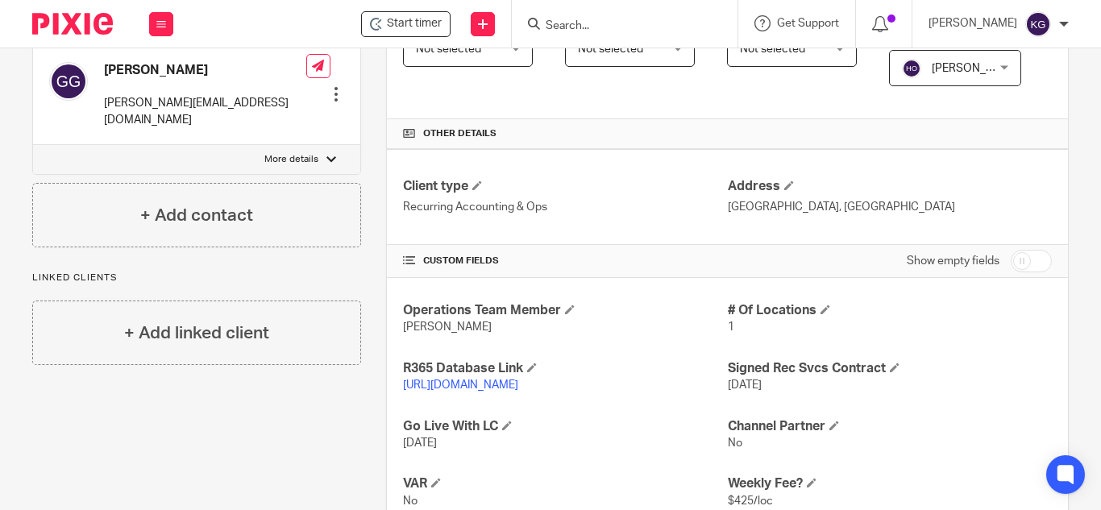
click at [503, 391] on link "[URL][DOMAIN_NAME]" at bounding box center [460, 385] width 115 height 11
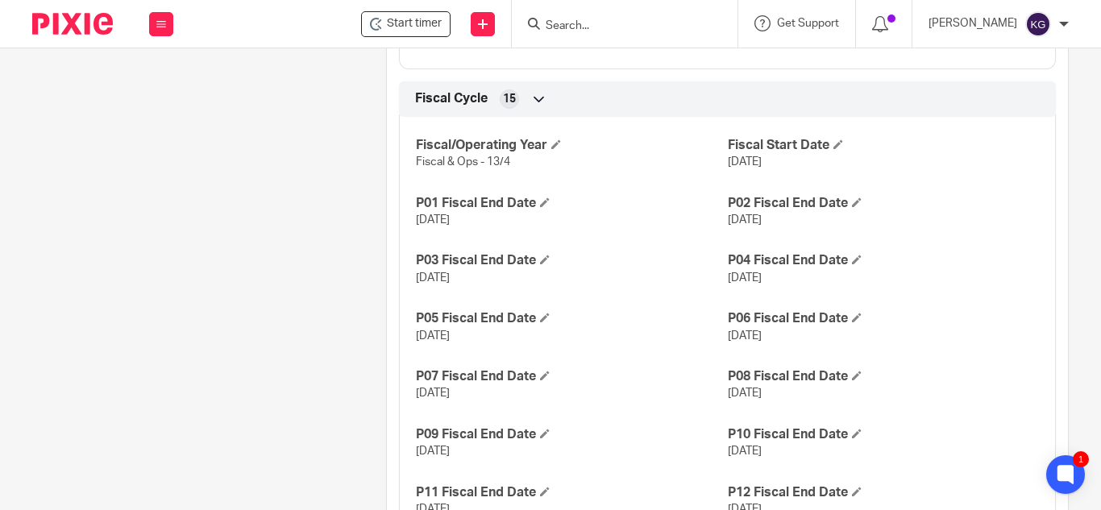
scroll to position [1692, 0]
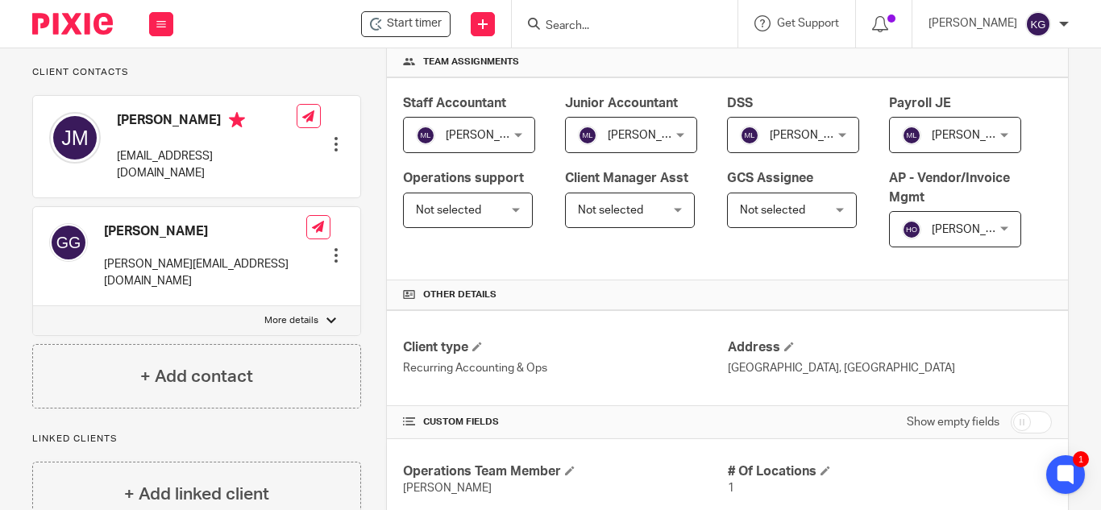
scroll to position [322, 0]
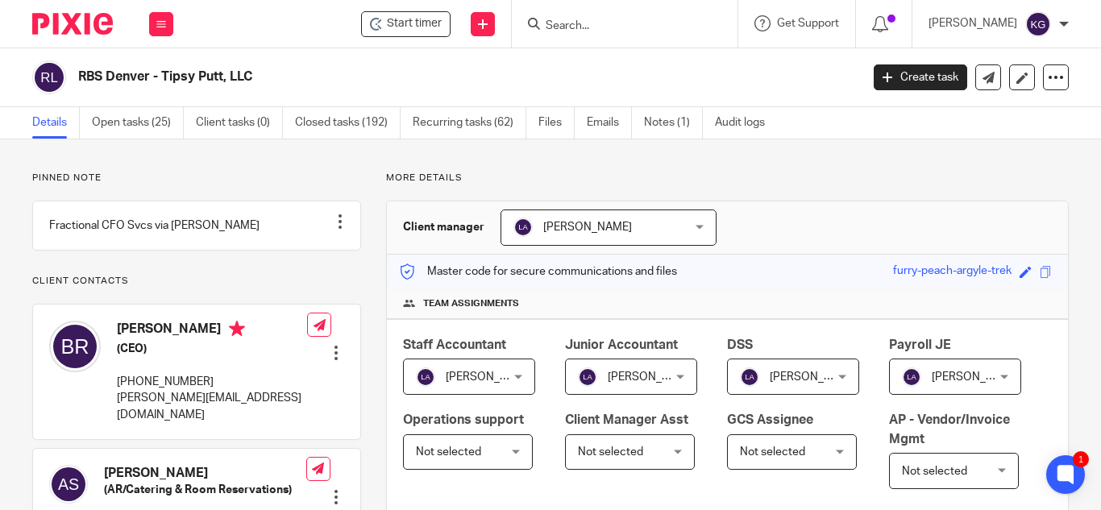
scroll to position [484, 0]
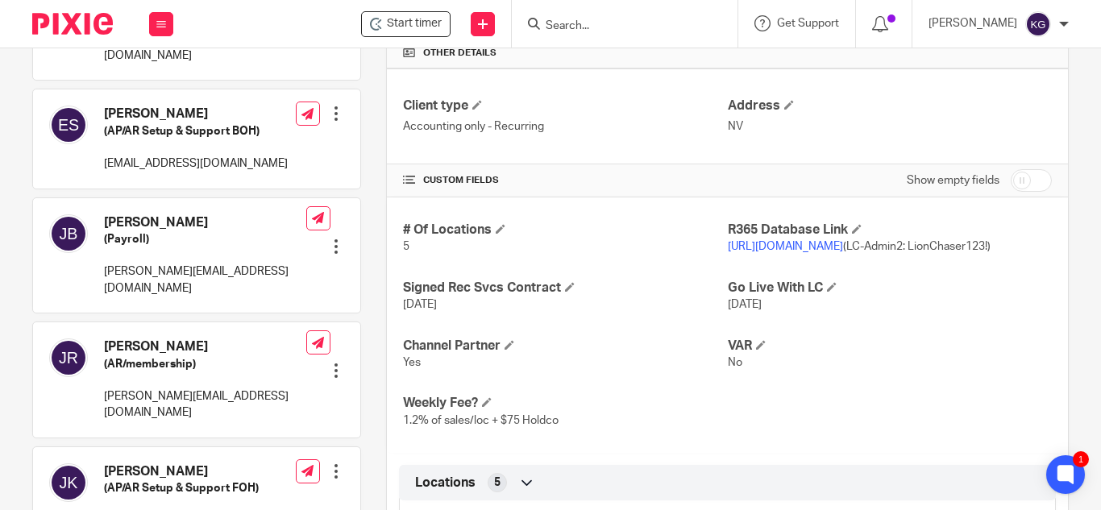
click at [828, 252] on link "[URL][DOMAIN_NAME]" at bounding box center [785, 246] width 115 height 11
click at [609, 29] on input "Search" at bounding box center [616, 26] width 145 height 15
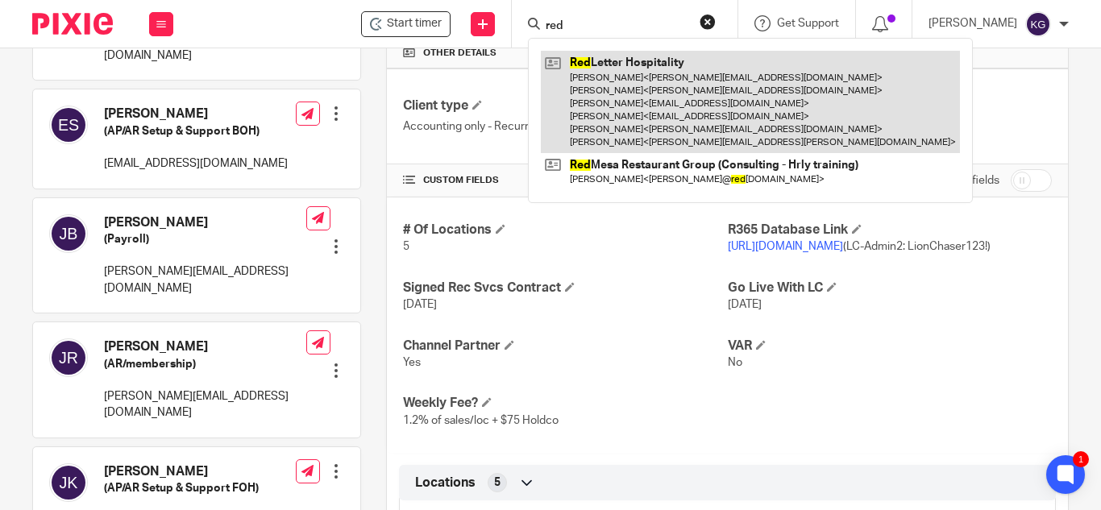
type input "red"
click at [637, 84] on link at bounding box center [750, 102] width 419 height 102
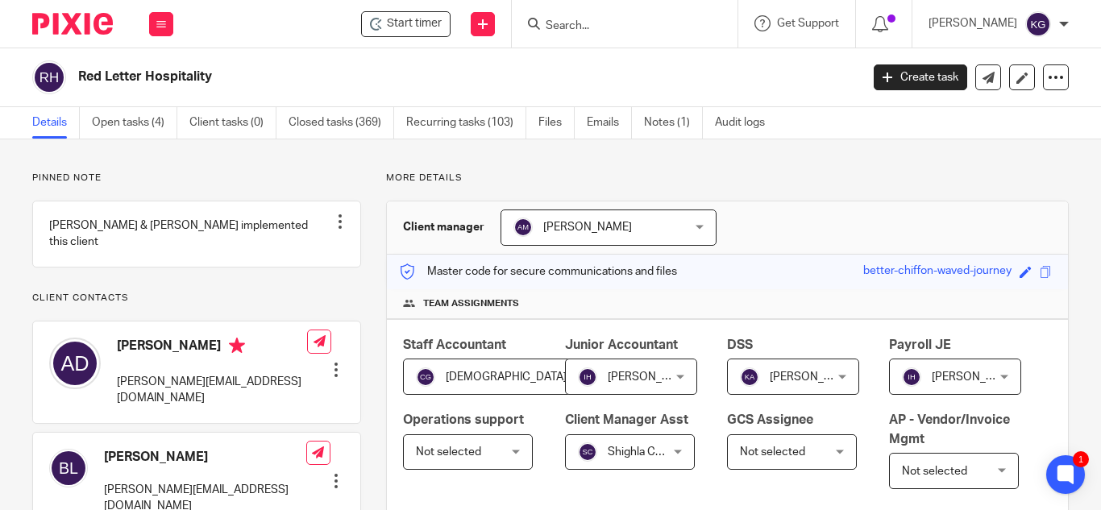
scroll to position [242, 0]
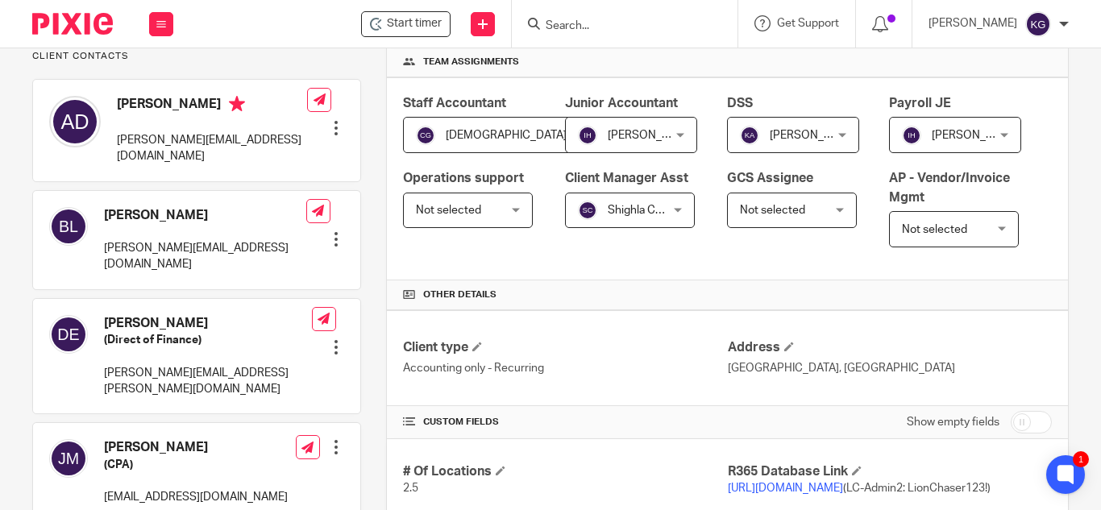
click at [588, 27] on input "Search" at bounding box center [616, 26] width 145 height 15
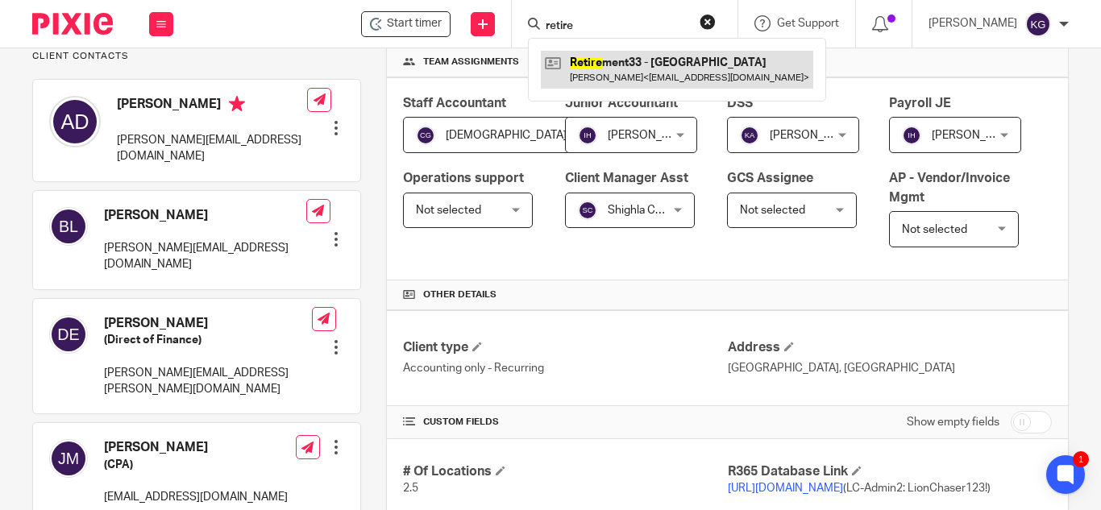
type input "retire"
click at [616, 72] on link at bounding box center [677, 69] width 272 height 37
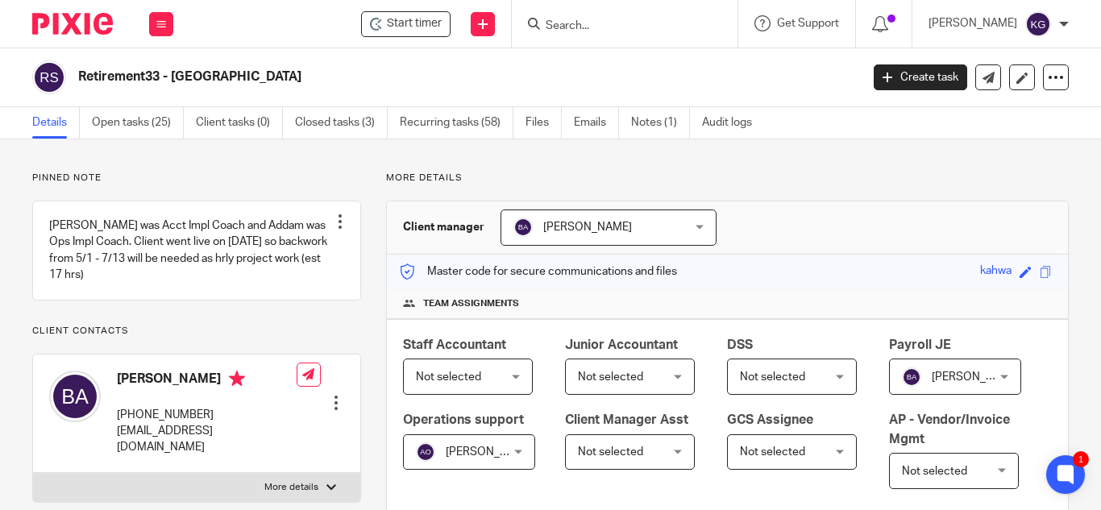
click at [621, 27] on input "Search" at bounding box center [616, 26] width 145 height 15
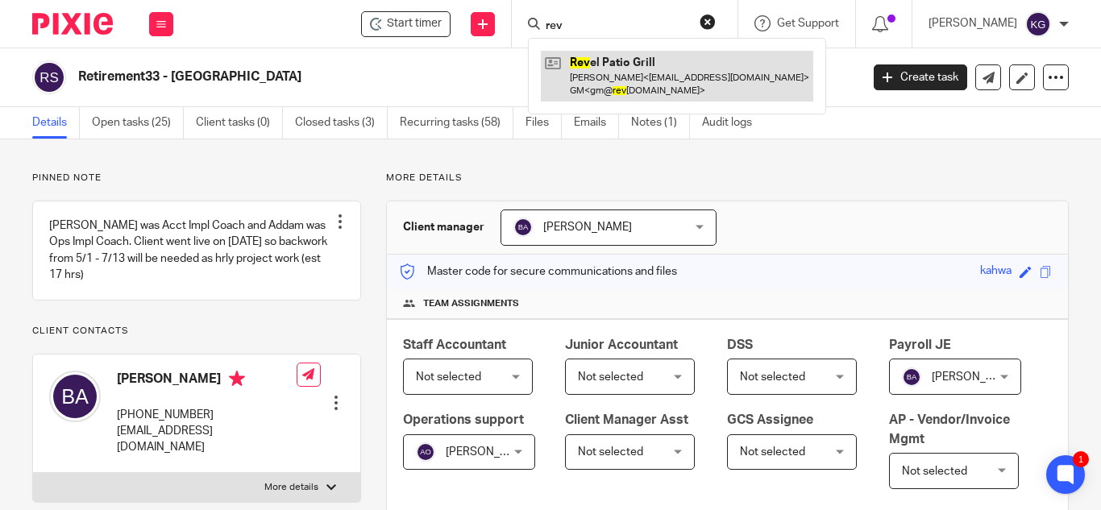
type input "rev"
click at [630, 70] on link at bounding box center [677, 76] width 272 height 50
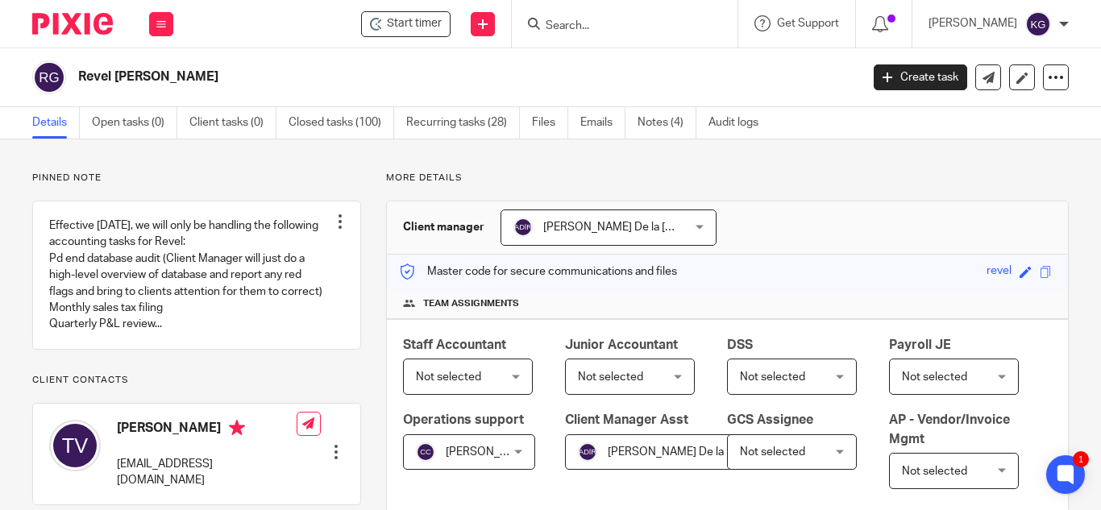
scroll to position [564, 0]
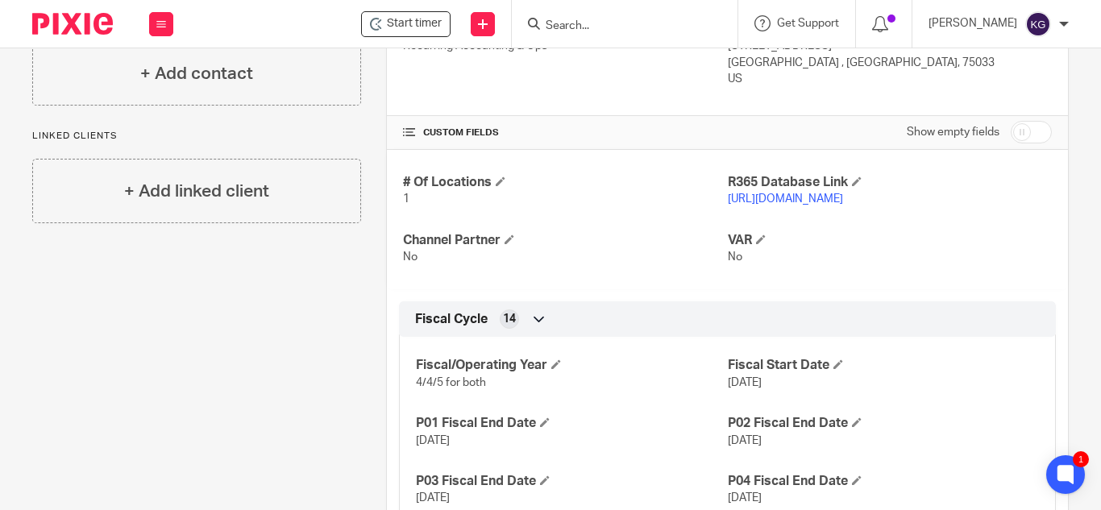
click at [620, 23] on input "Search" at bounding box center [616, 26] width 145 height 15
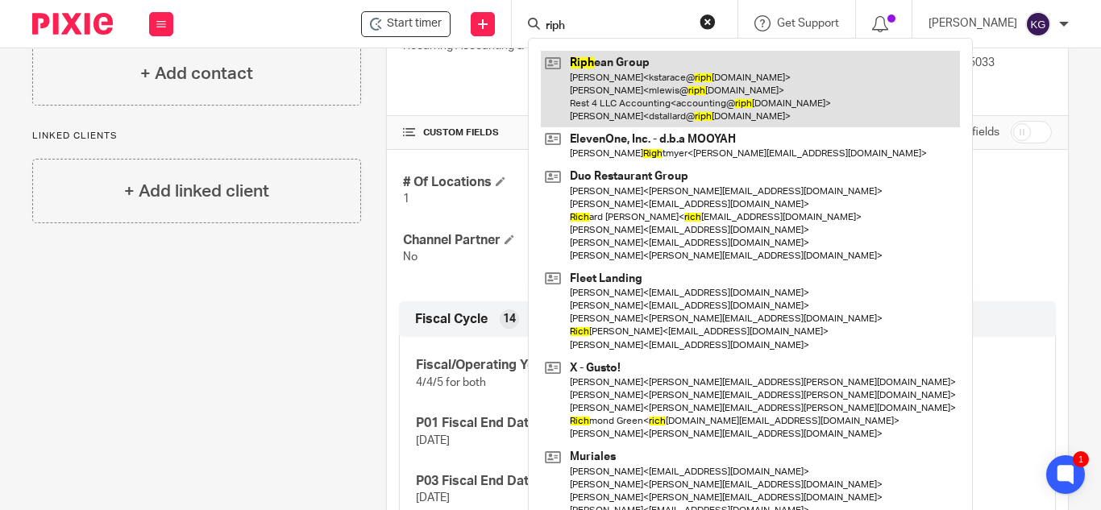
type input "riph"
click at [636, 65] on link at bounding box center [750, 89] width 419 height 77
